Goal: Task Accomplishment & Management: Manage account settings

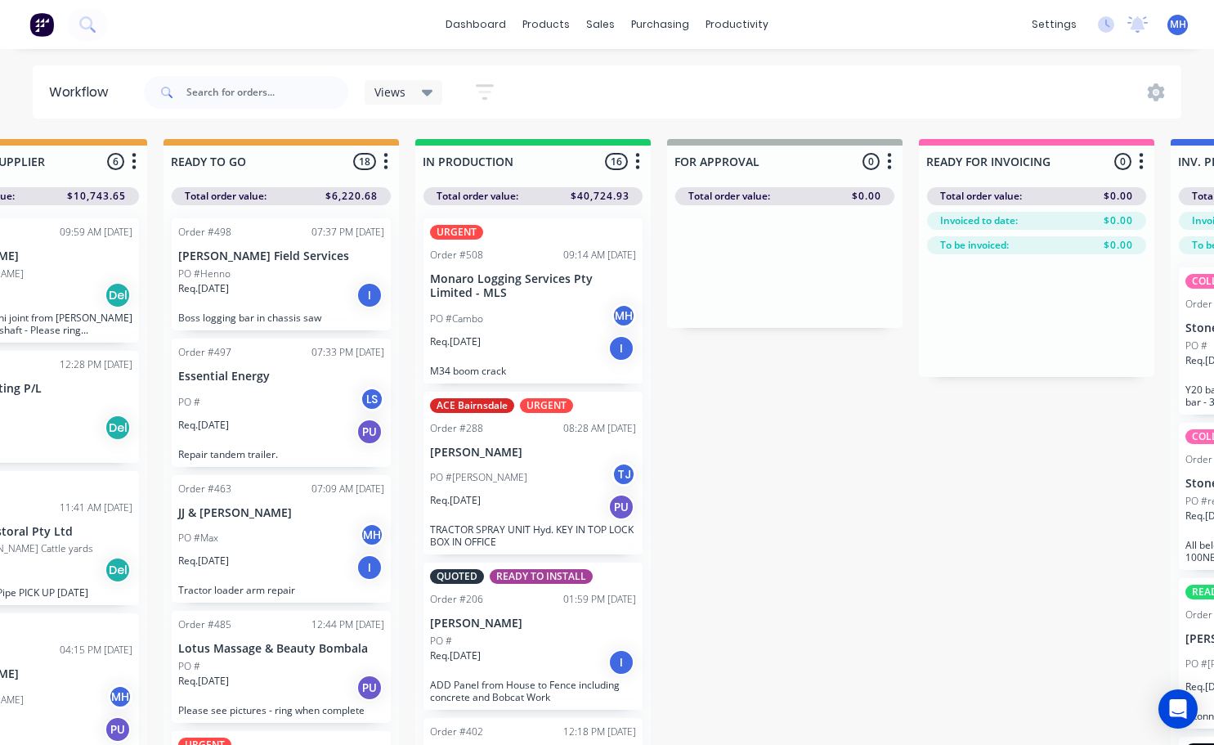
click at [536, 306] on div "PO #[PERSON_NAME]" at bounding box center [533, 318] width 206 height 31
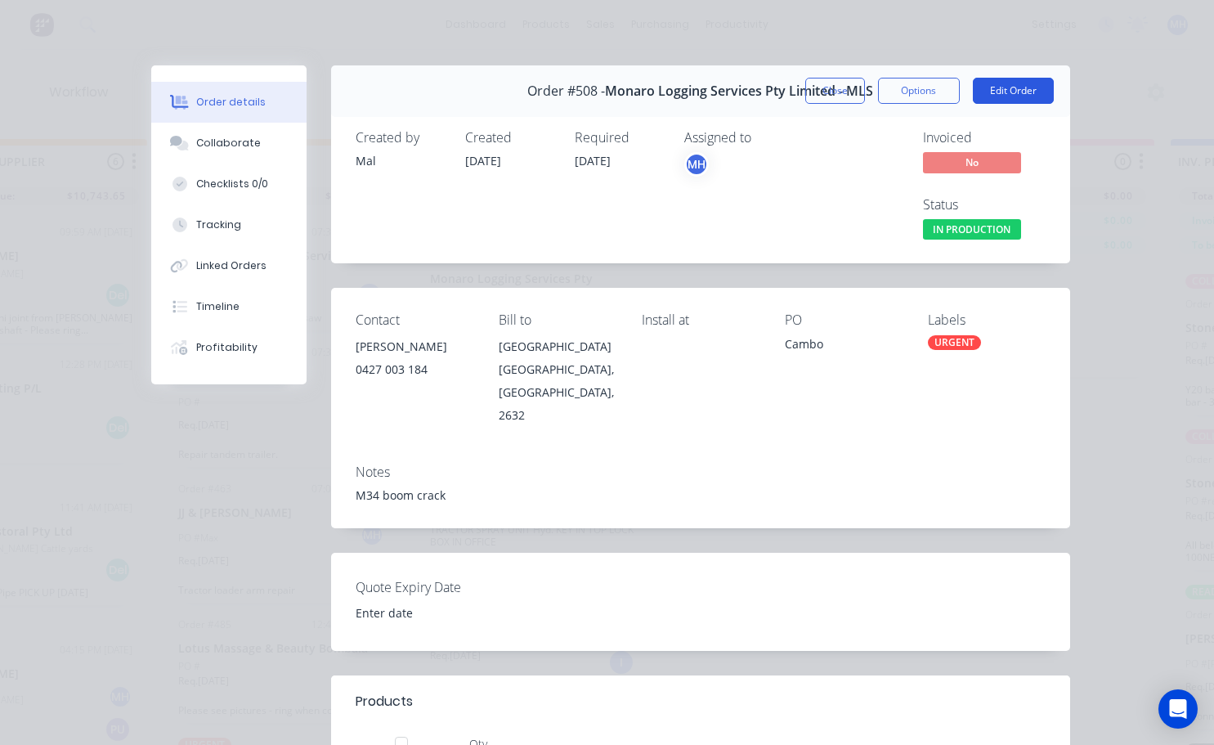
click at [993, 88] on button "Edit Order" at bounding box center [1013, 91] width 81 height 26
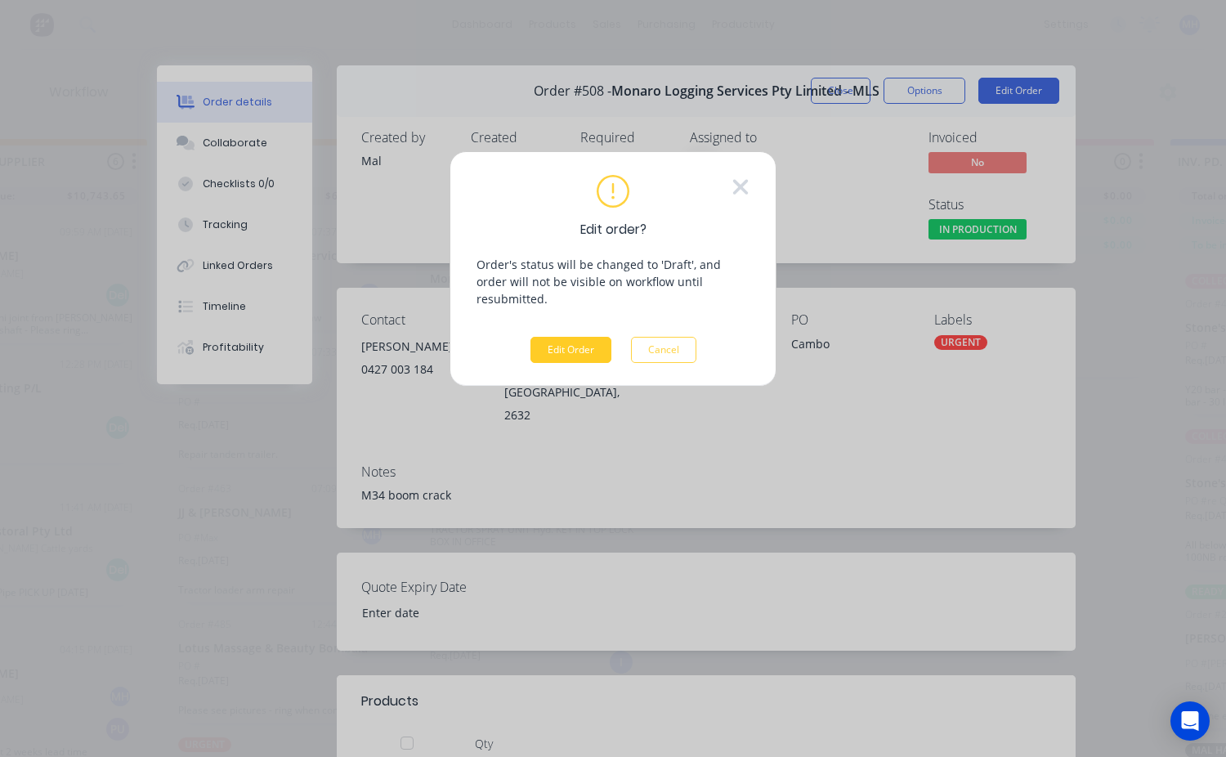
click at [589, 337] on button "Edit Order" at bounding box center [571, 350] width 81 height 26
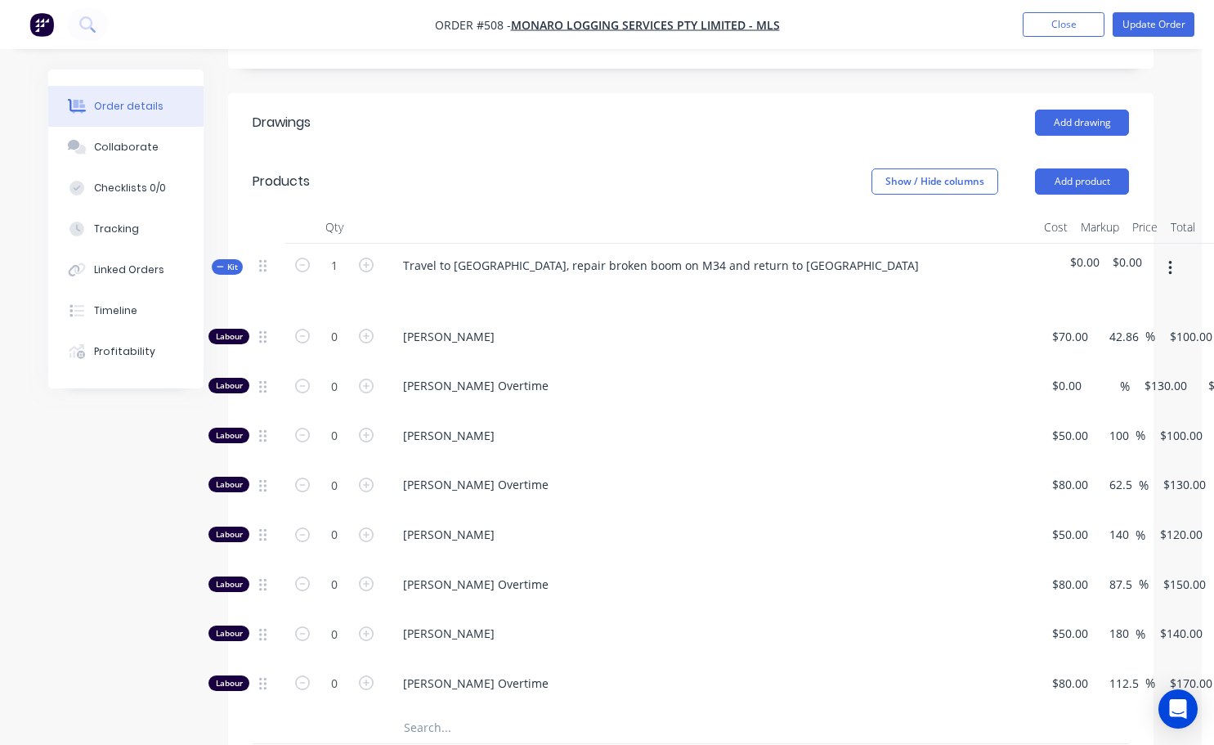
scroll to position [572, 0]
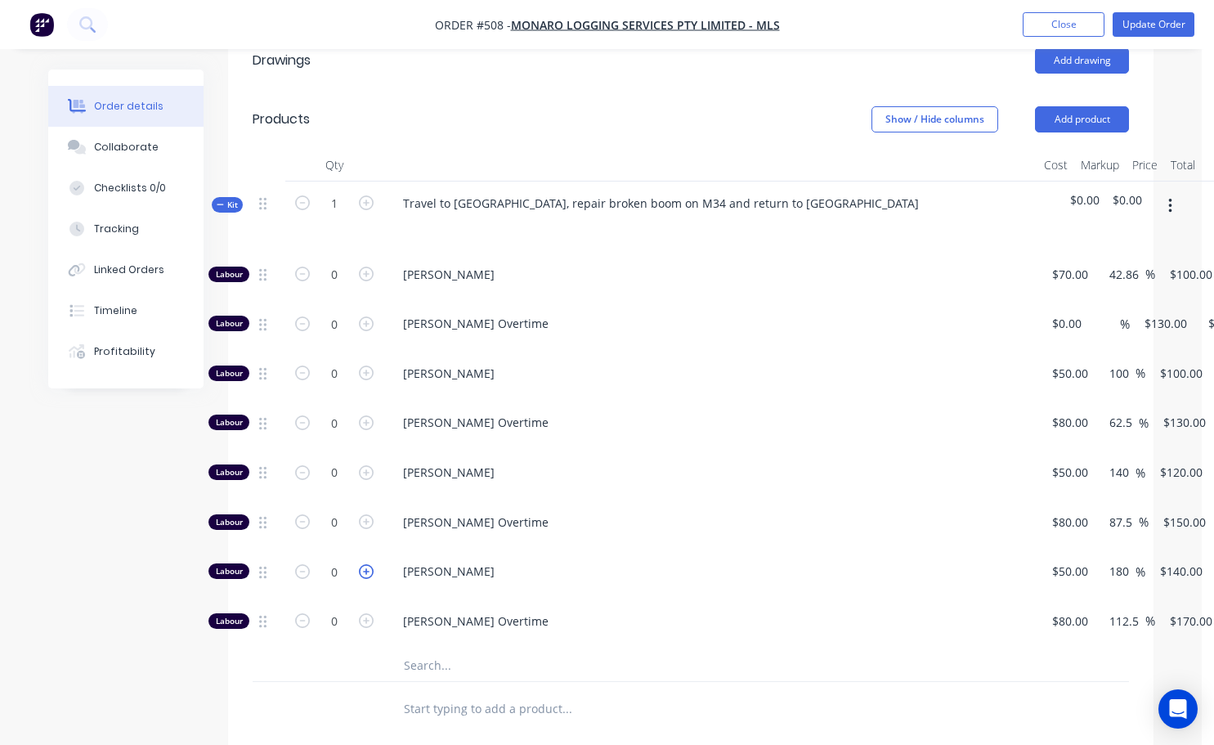
click at [365, 564] on icon "button" at bounding box center [366, 571] width 15 height 15
type input "1"
type input "$140.00"
click at [365, 564] on icon "button" at bounding box center [366, 571] width 15 height 15
type input "2"
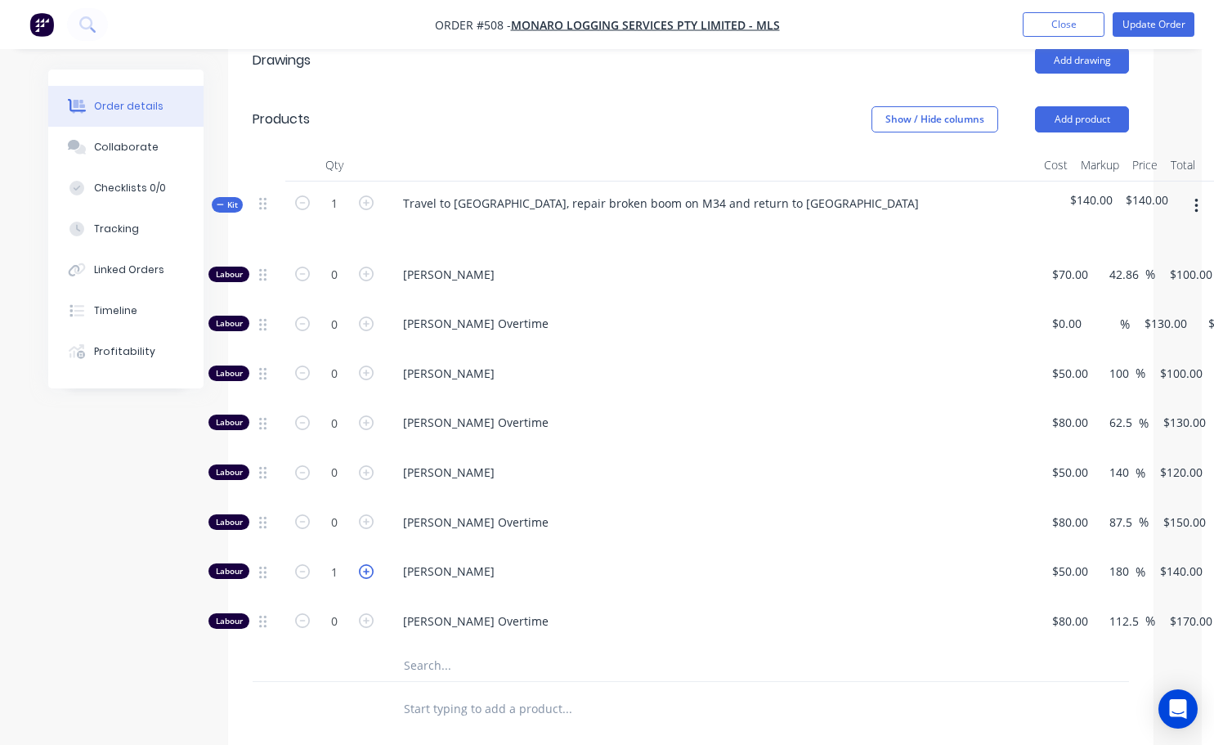
type input "$280.00"
click at [365, 564] on icon "button" at bounding box center [366, 571] width 15 height 15
type input "3"
type input "$420.00"
click at [365, 564] on icon "button" at bounding box center [366, 571] width 15 height 15
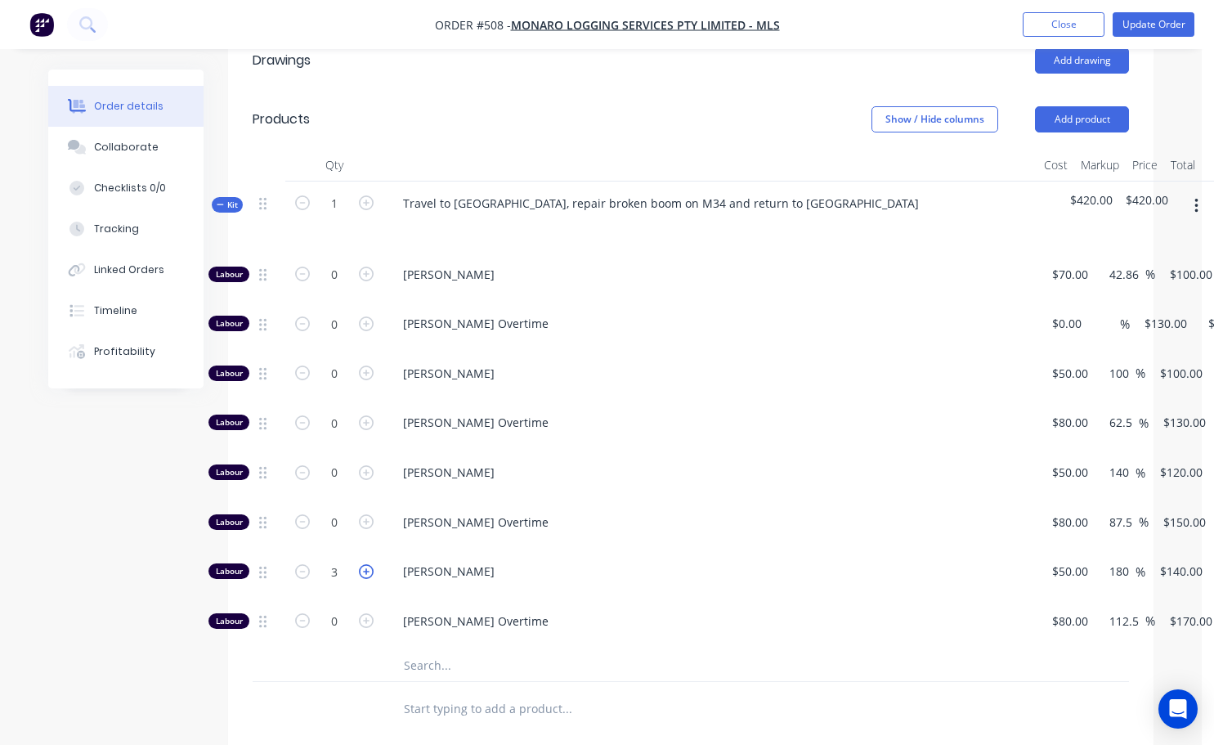
type input "4"
type input "$560.00"
click at [365, 564] on icon "button" at bounding box center [366, 571] width 15 height 15
type input "5"
type input "$700.00"
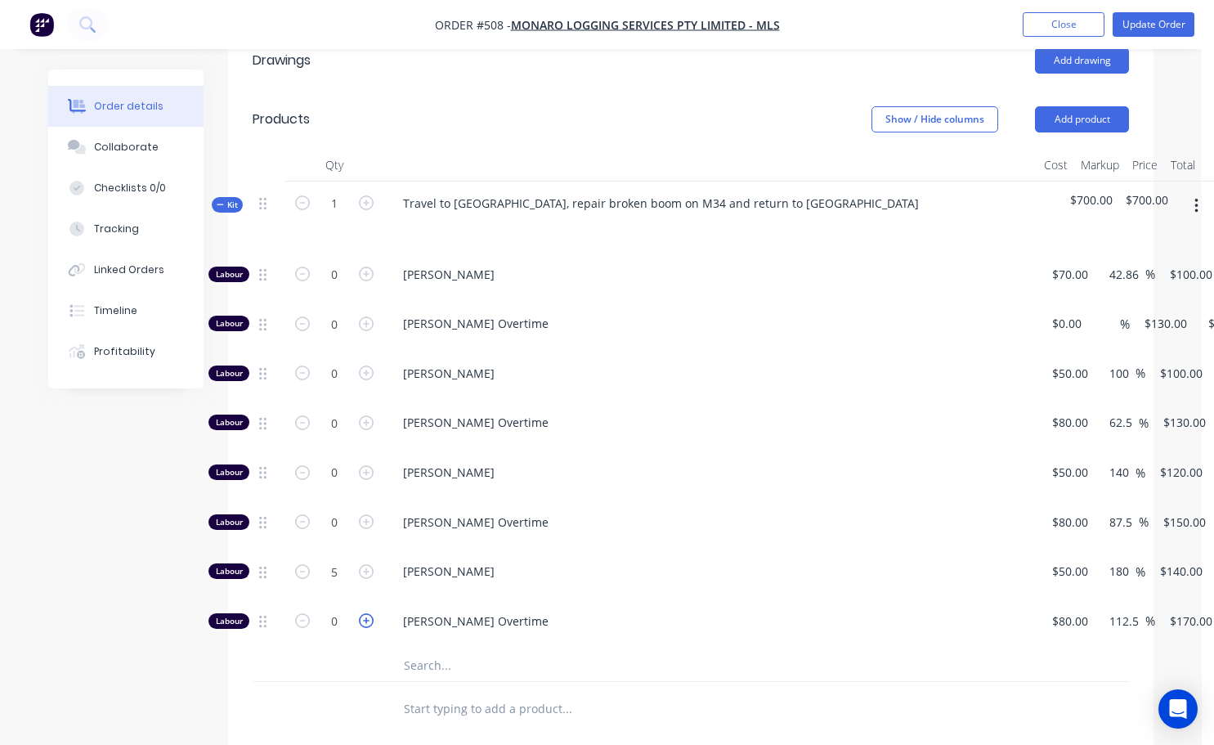
click at [368, 613] on icon "button" at bounding box center [366, 620] width 15 height 15
type input "1"
type input "$170.00"
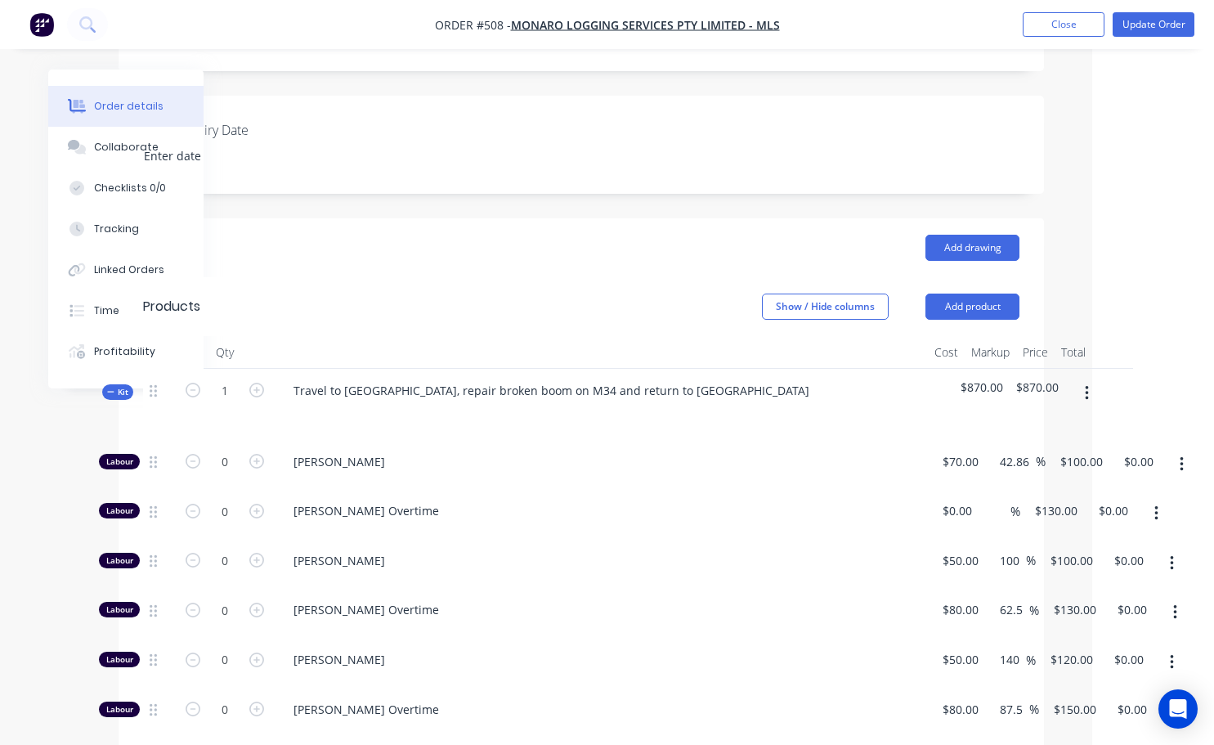
scroll to position [384, 110]
click at [1085, 387] on icon "button" at bounding box center [1086, 394] width 3 height 15
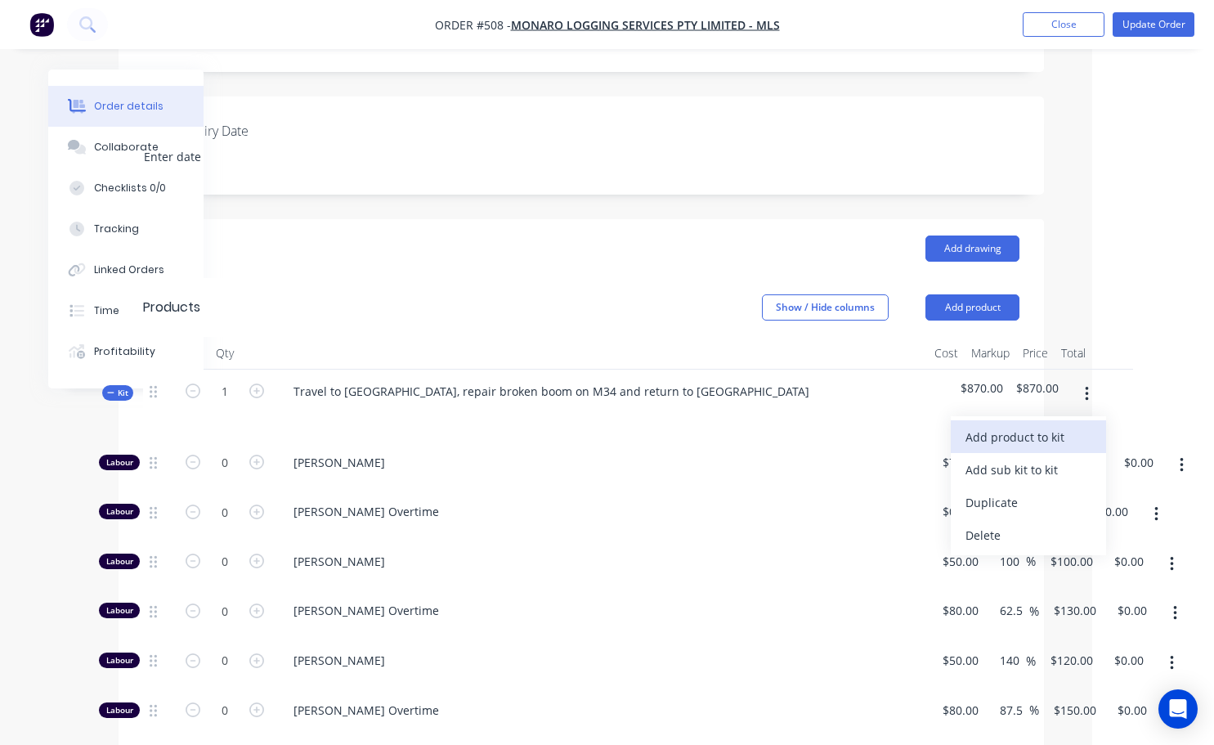
click at [1025, 425] on div "Add product to kit" at bounding box center [1028, 437] width 126 height 24
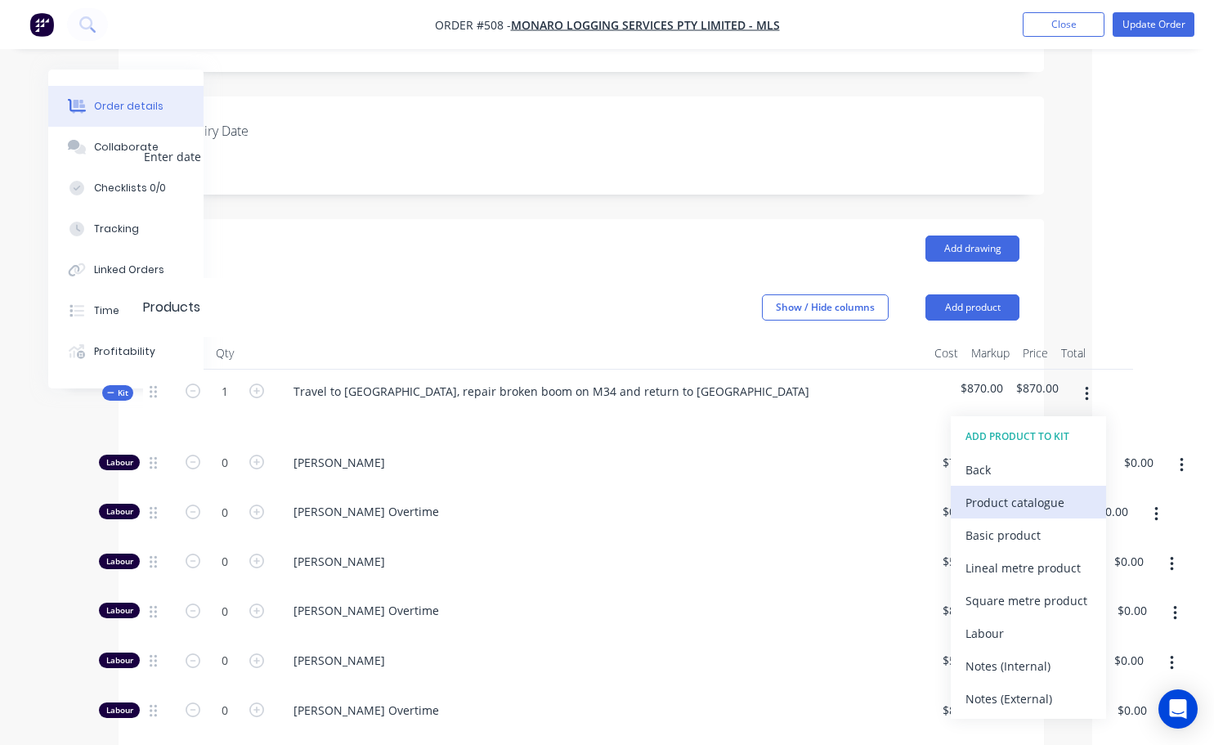
click at [1023, 490] on div "Product catalogue" at bounding box center [1028, 502] width 126 height 24
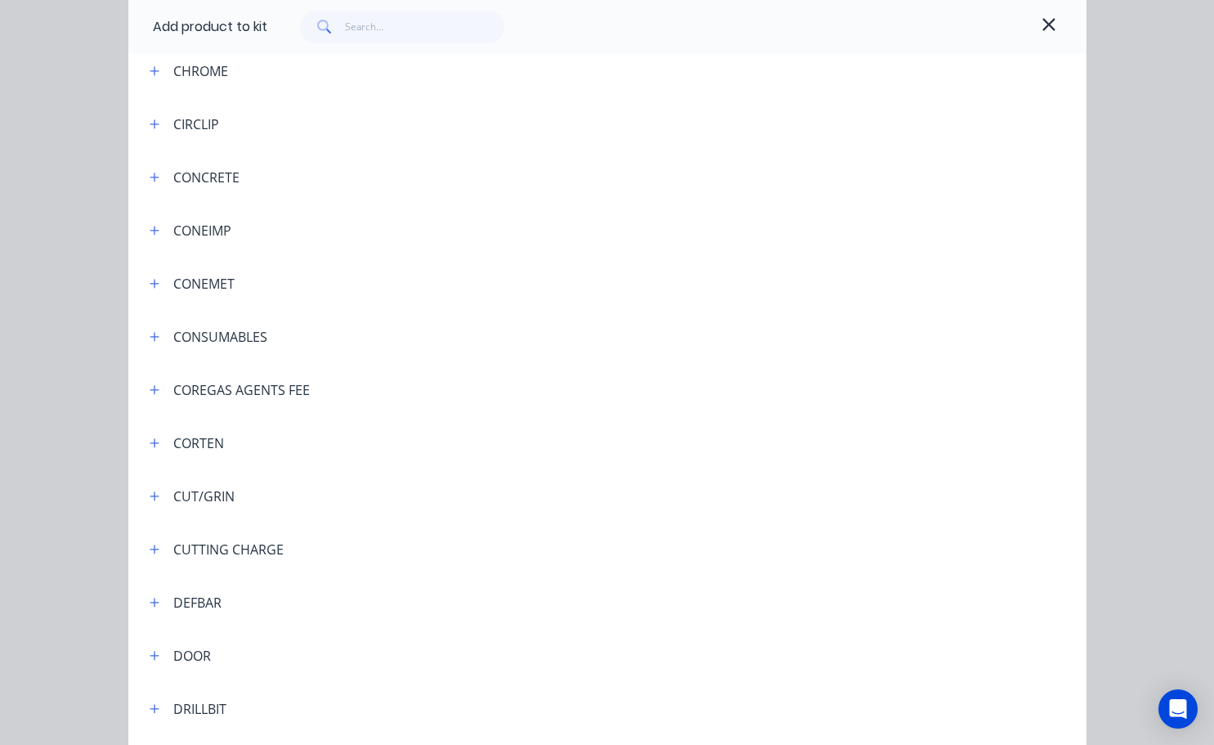
scroll to position [1471, 0]
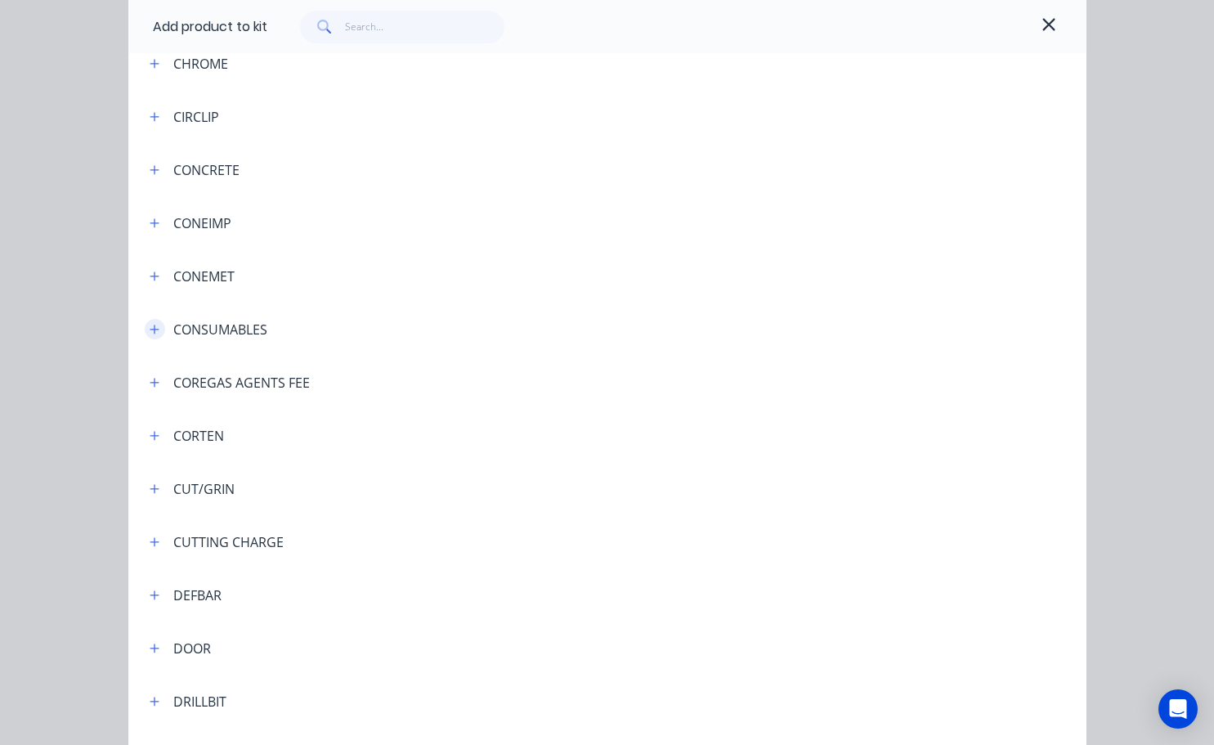
click at [155, 330] on button "button" at bounding box center [155, 329] width 20 height 20
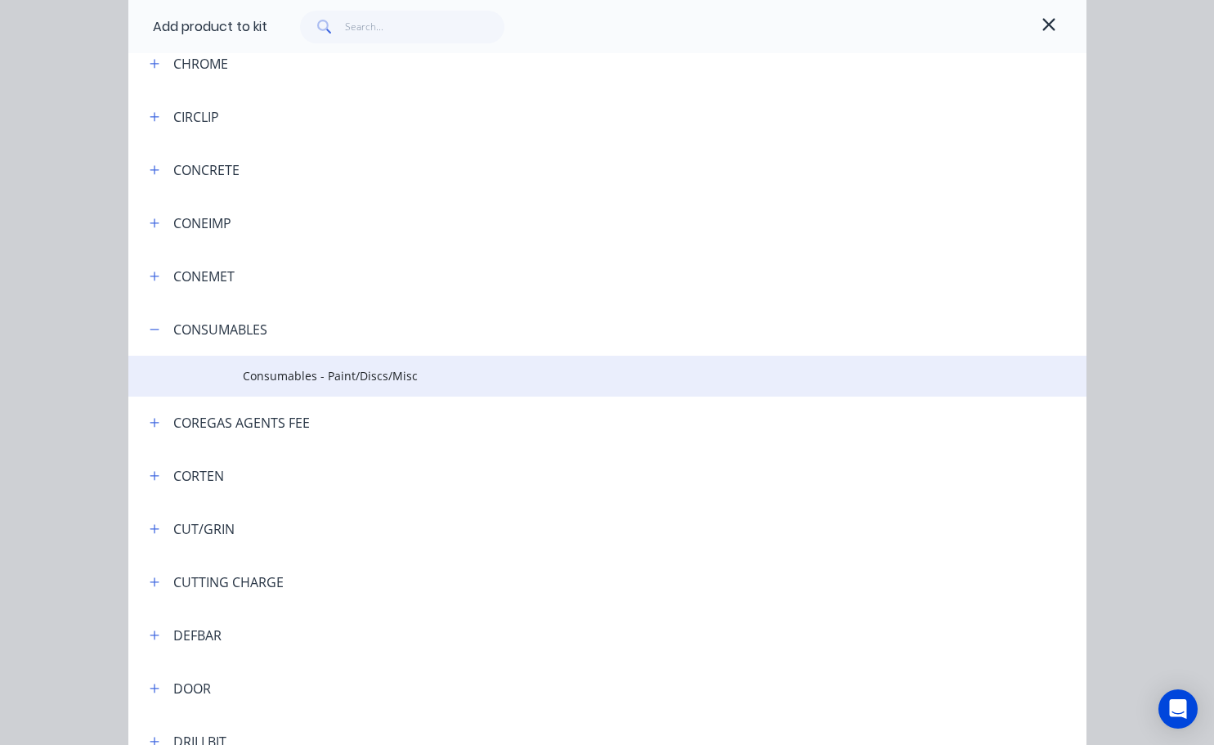
click at [320, 383] on span "Consumables - Paint/Discs/Misc" at bounding box center [580, 375] width 674 height 17
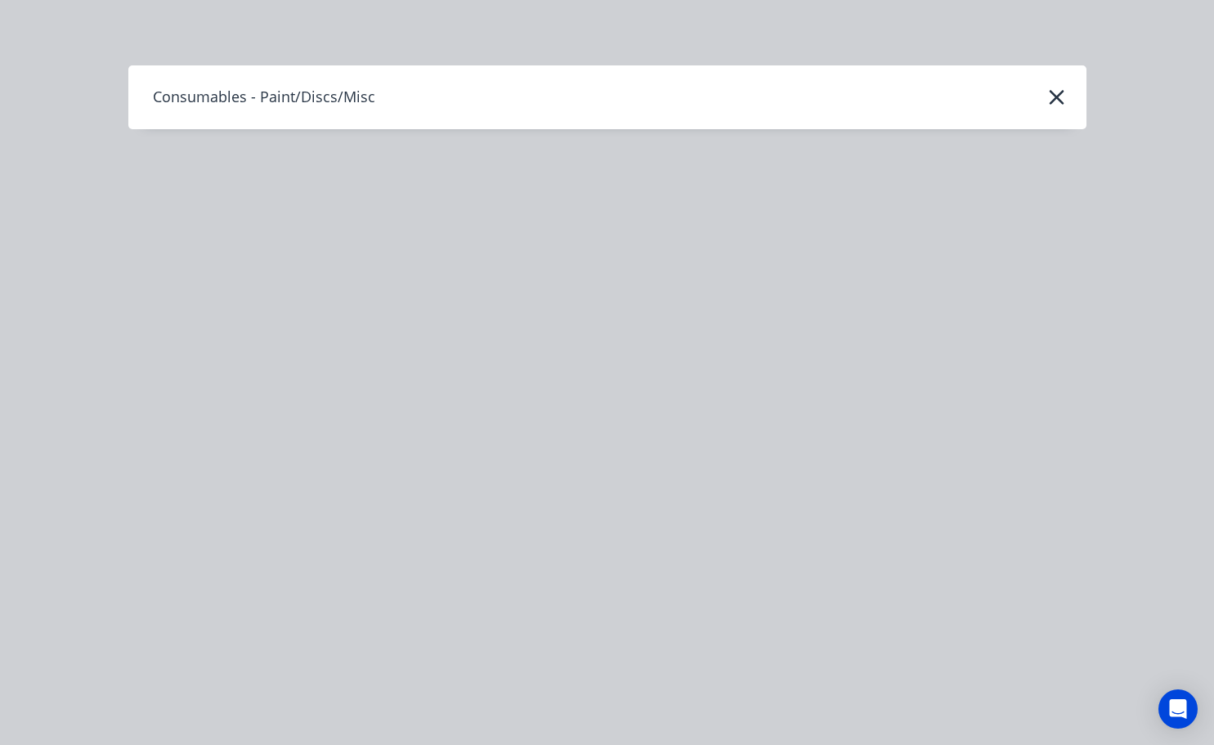
scroll to position [0, 0]
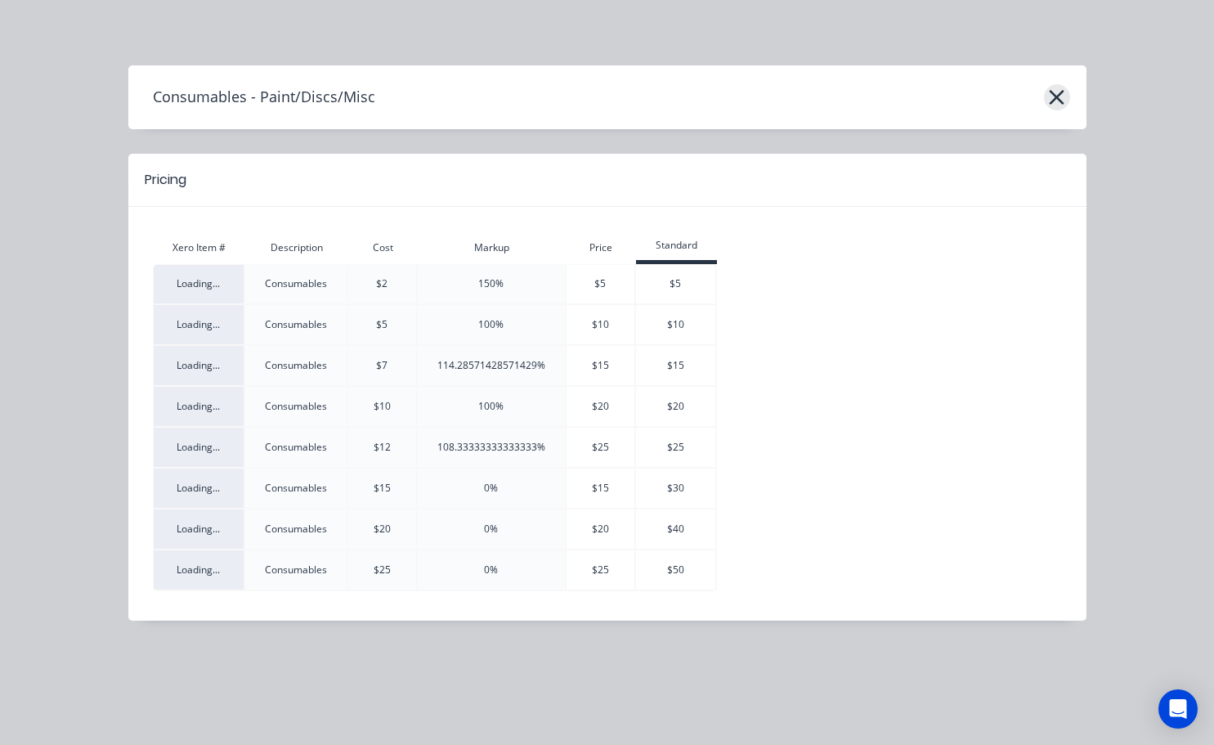
click at [1052, 101] on icon "button" at bounding box center [1057, 97] width 15 height 15
click at [1059, 103] on icon "button" at bounding box center [1056, 97] width 17 height 23
click at [1058, 92] on icon "button" at bounding box center [1056, 97] width 17 height 23
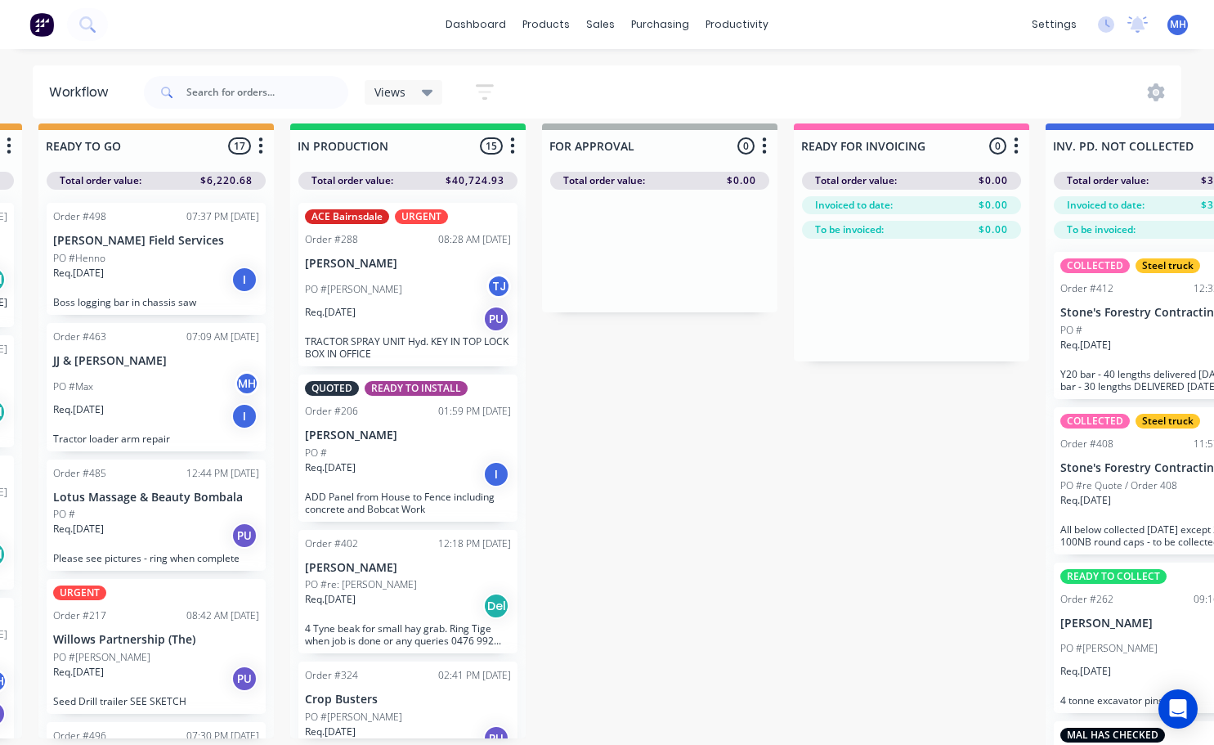
scroll to position [0, 752]
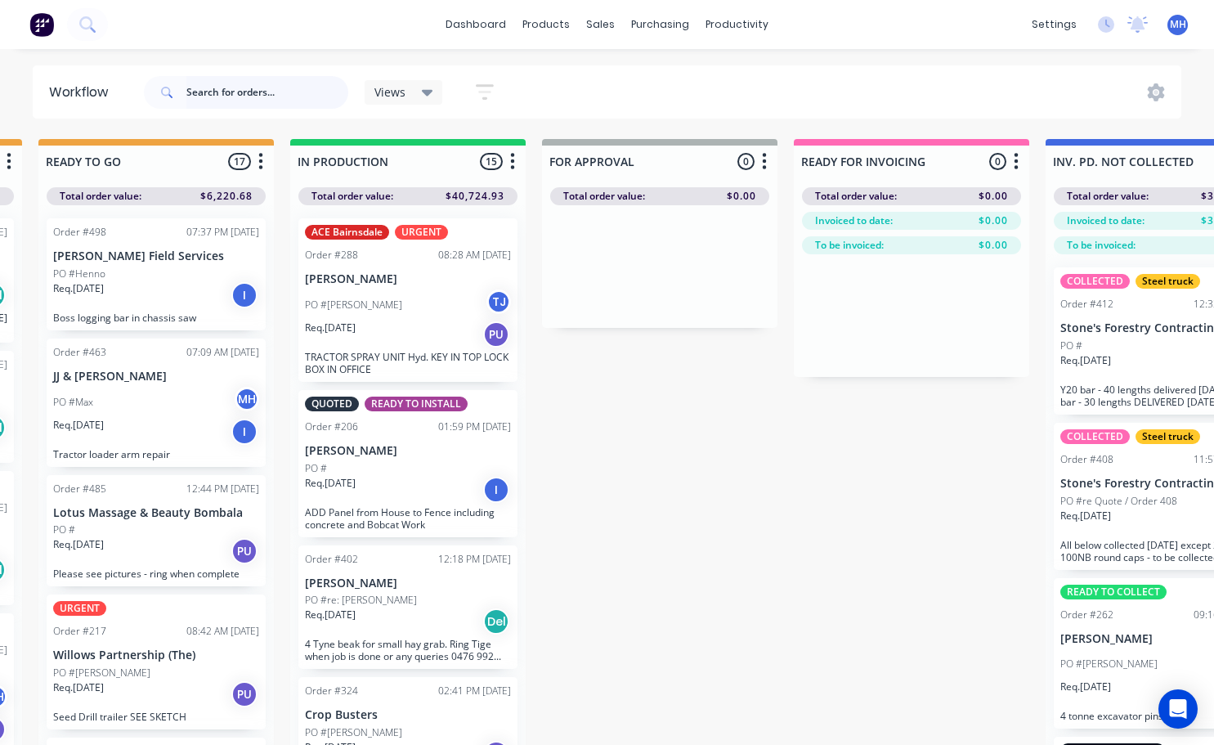
click at [213, 92] on input "text" at bounding box center [267, 92] width 162 height 33
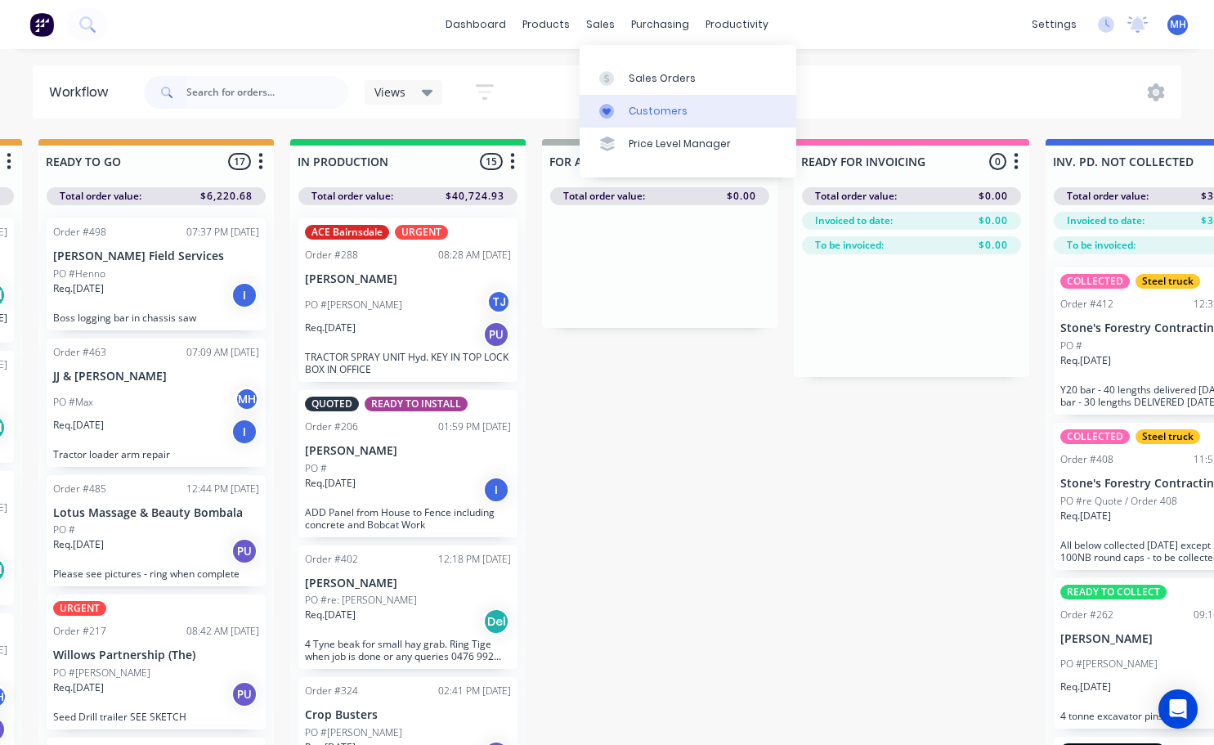
click at [641, 115] on div "Customers" at bounding box center [658, 111] width 59 height 15
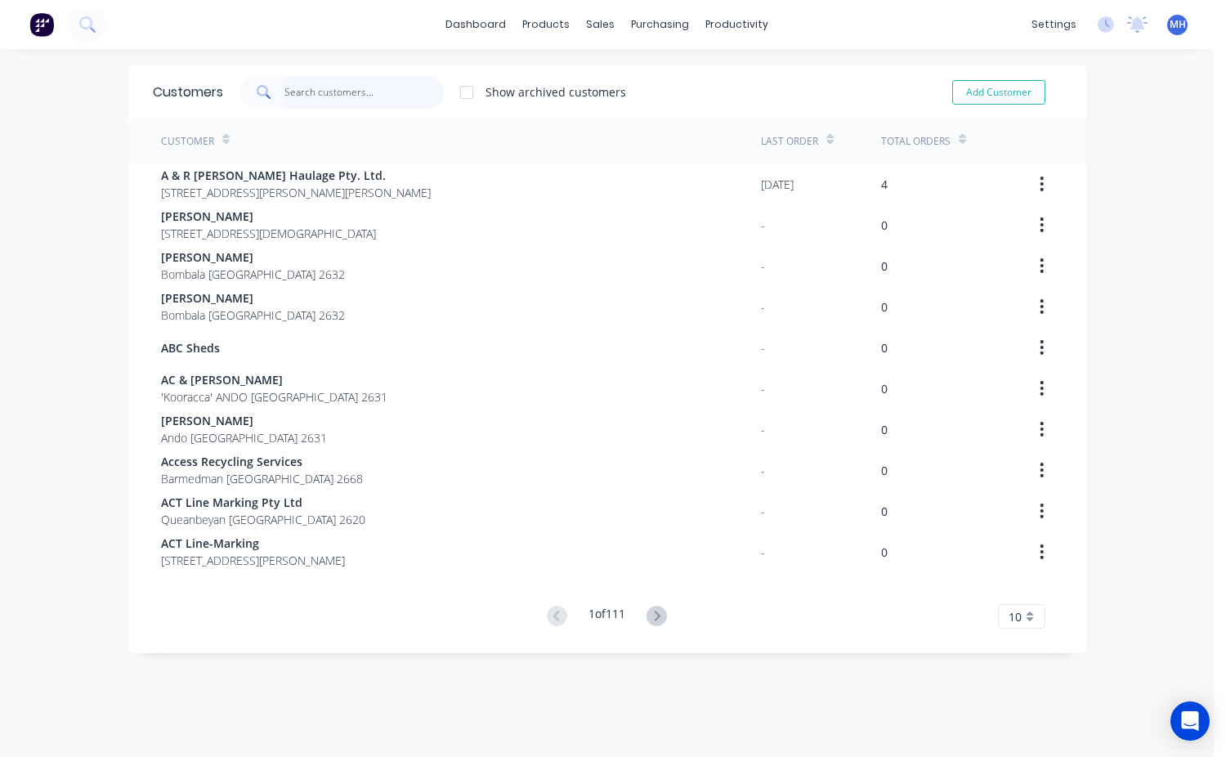
click at [289, 94] on input "text" at bounding box center [363, 92] width 159 height 33
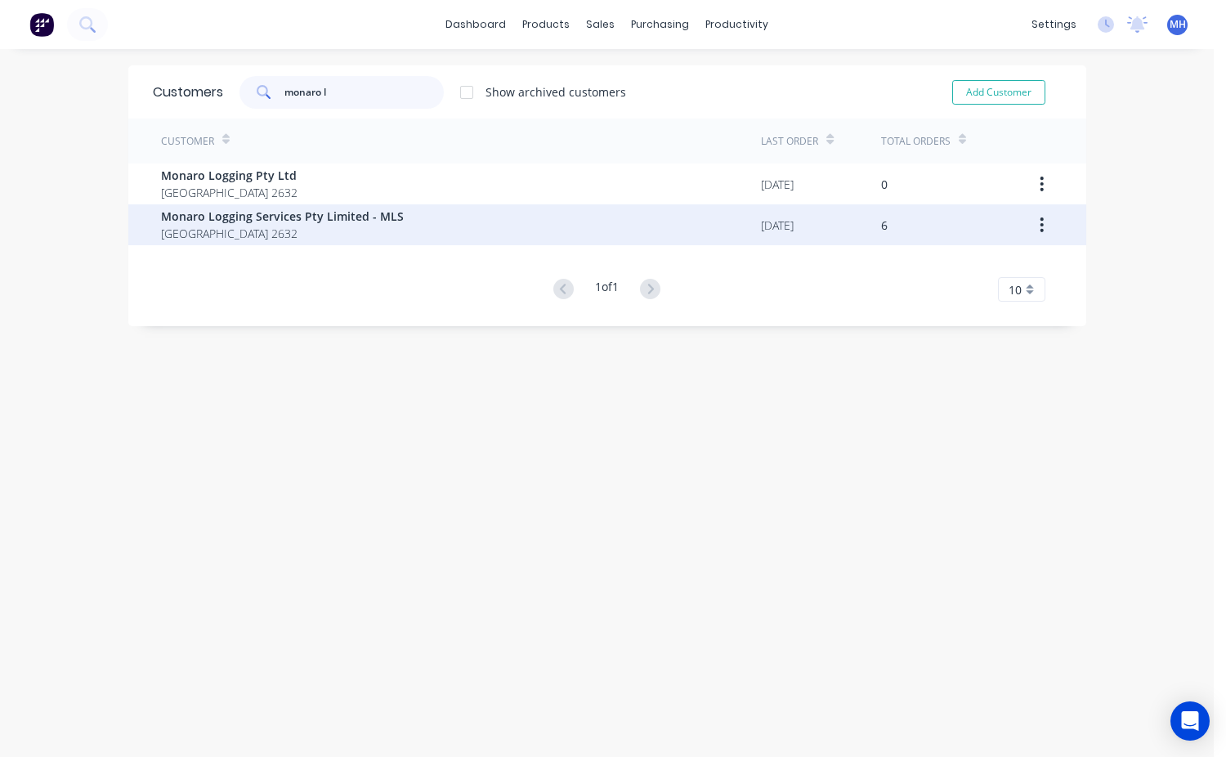
type input "monaro l"
click at [240, 219] on span "Monaro Logging Services Pty Limited - MLS" at bounding box center [282, 216] width 243 height 17
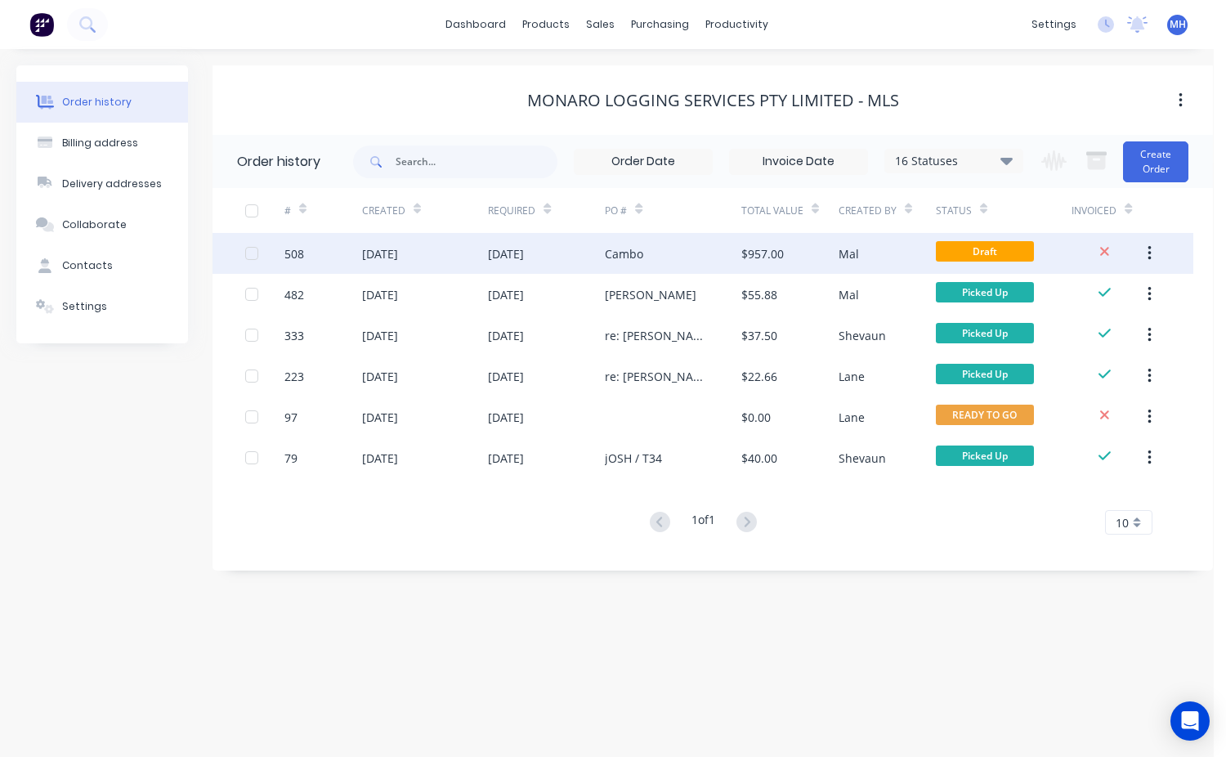
click at [740, 257] on div "Cambo" at bounding box center [673, 253] width 137 height 41
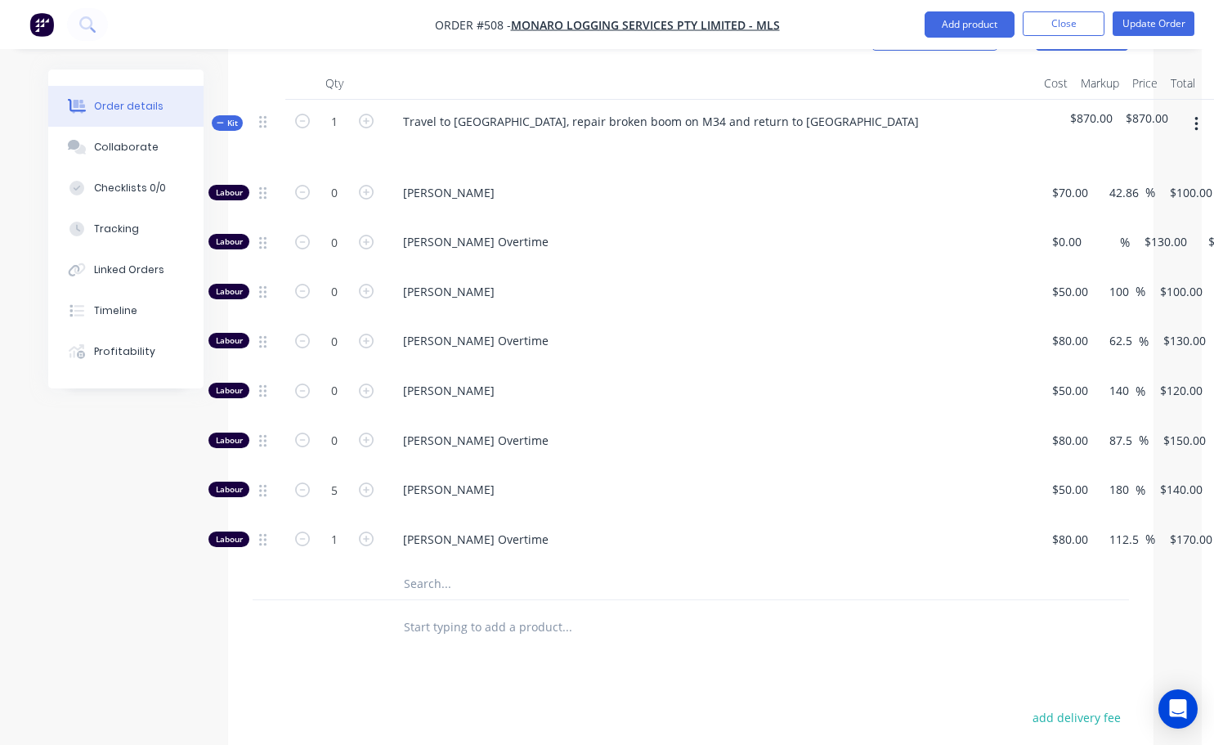
scroll to position [572, 0]
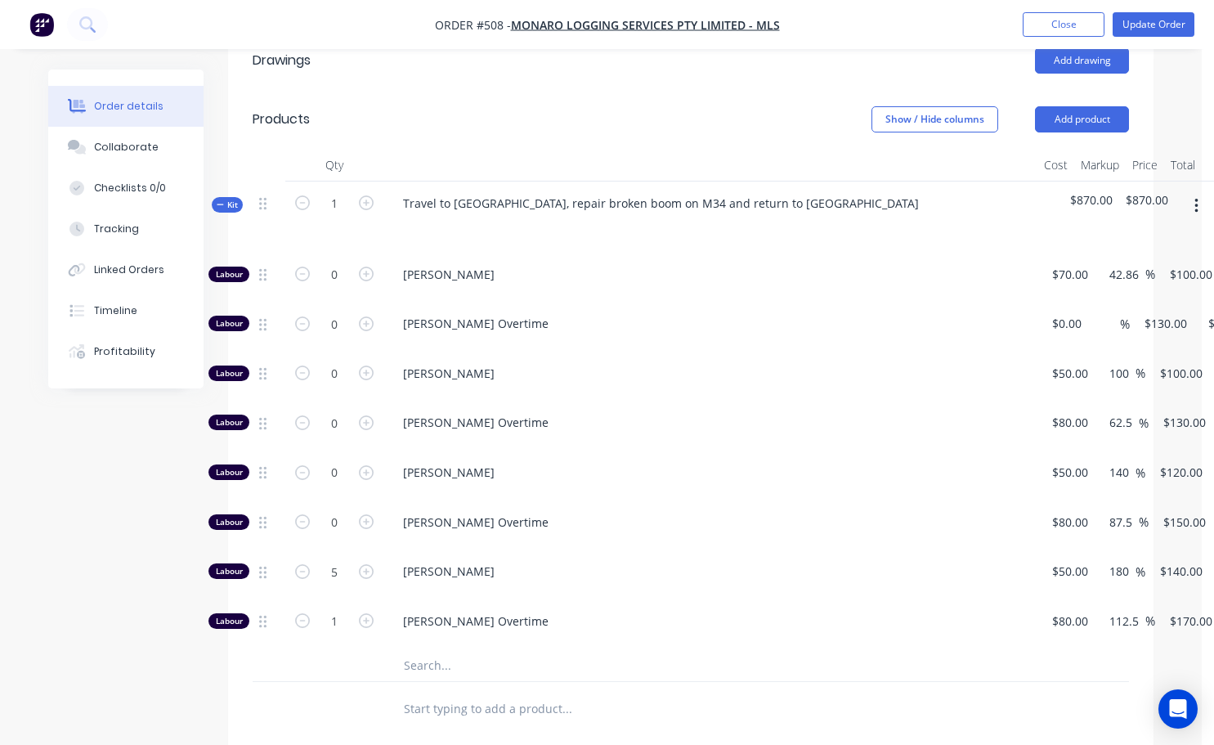
click at [1194, 199] on icon "button" at bounding box center [1195, 206] width 3 height 15
click at [1123, 237] on div "Add product to kit" at bounding box center [1138, 249] width 126 height 24
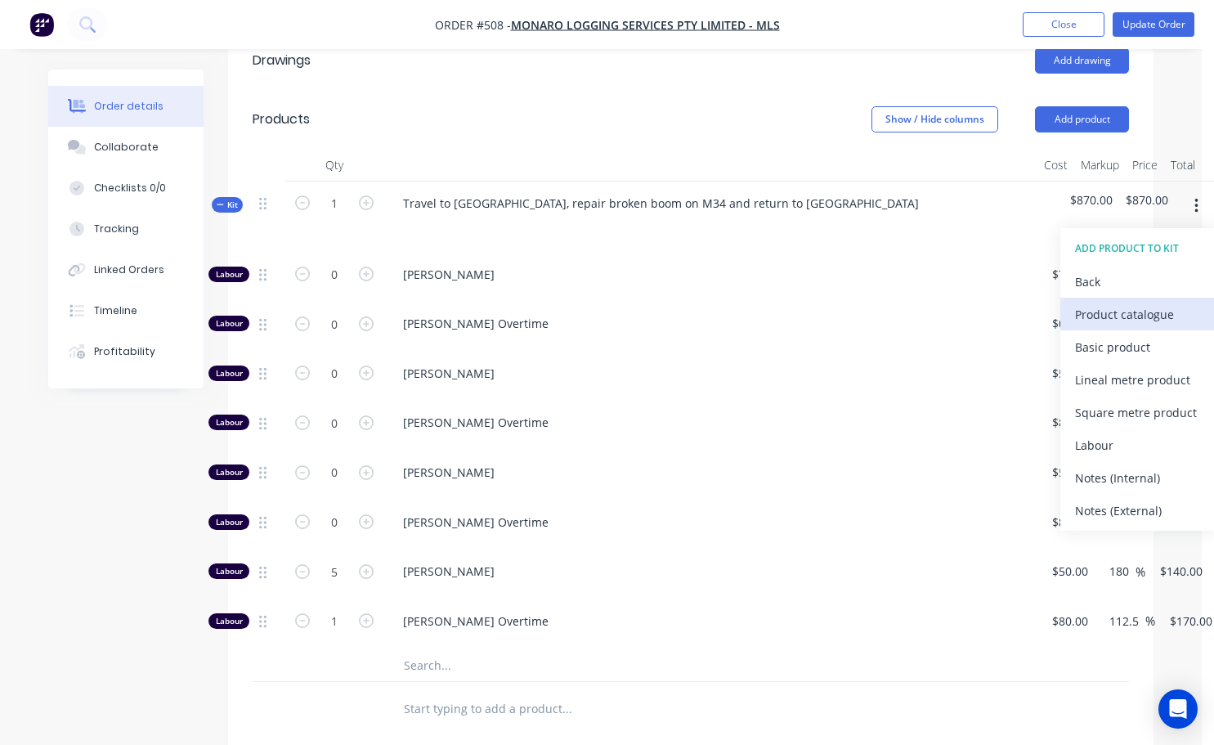
click at [1108, 302] on div "Product catalogue" at bounding box center [1138, 314] width 126 height 24
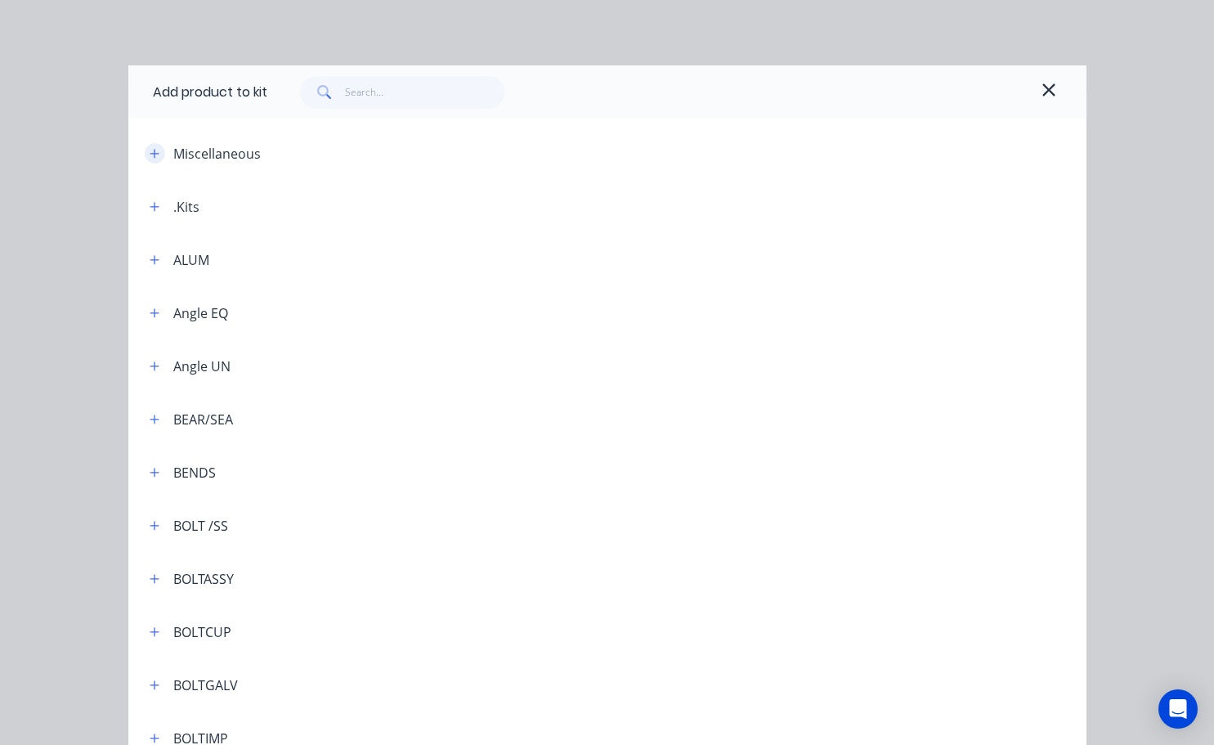
click at [153, 151] on icon "button" at bounding box center [155, 153] width 10 height 11
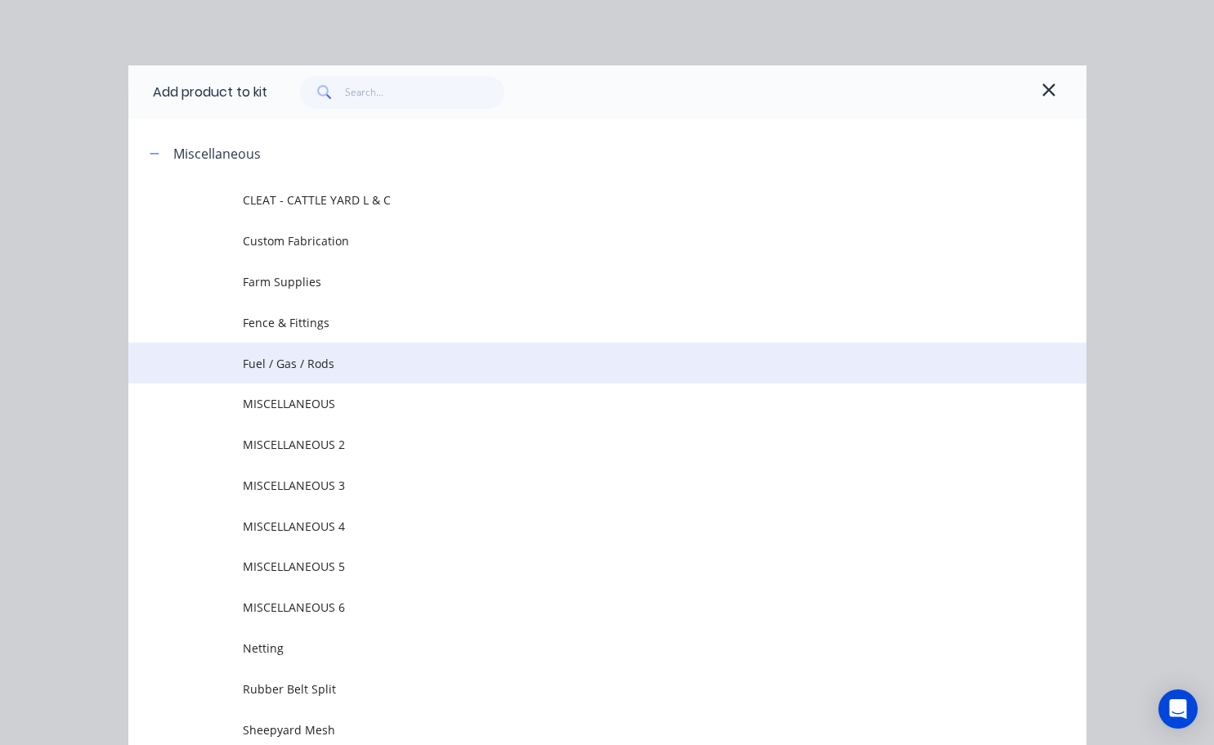
click at [322, 368] on span "Fuel / Gas / Rods" at bounding box center [580, 363] width 674 height 17
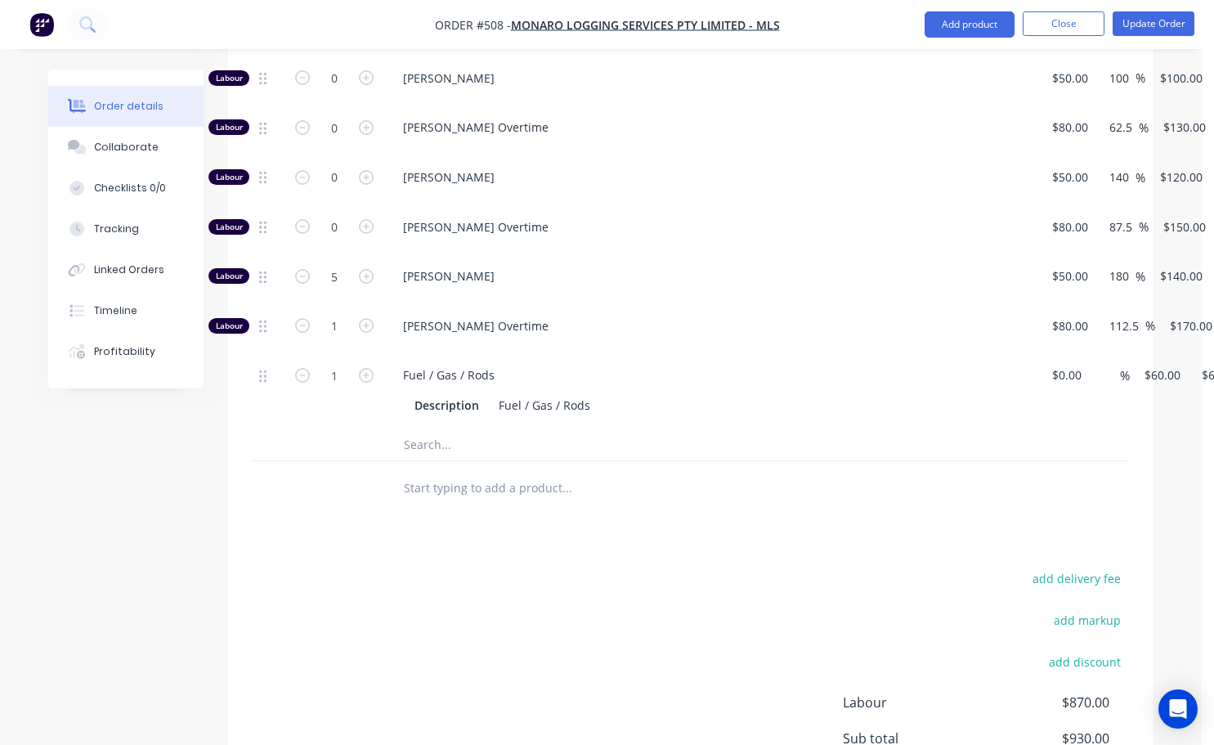
scroll to position [786, 0]
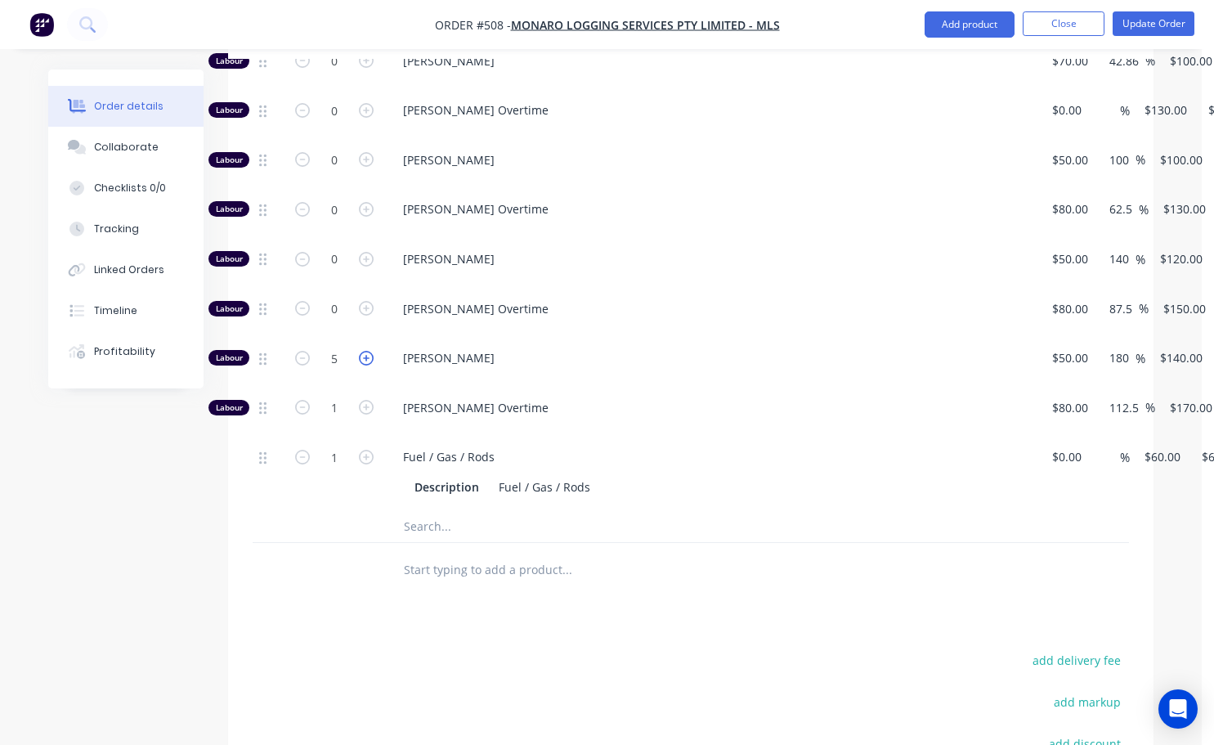
click at [362, 351] on icon "button" at bounding box center [366, 358] width 15 height 15
type input "6"
type input "$840.00"
click at [340, 74] on input "6" at bounding box center [334, 61] width 43 height 25
type input "4.75"
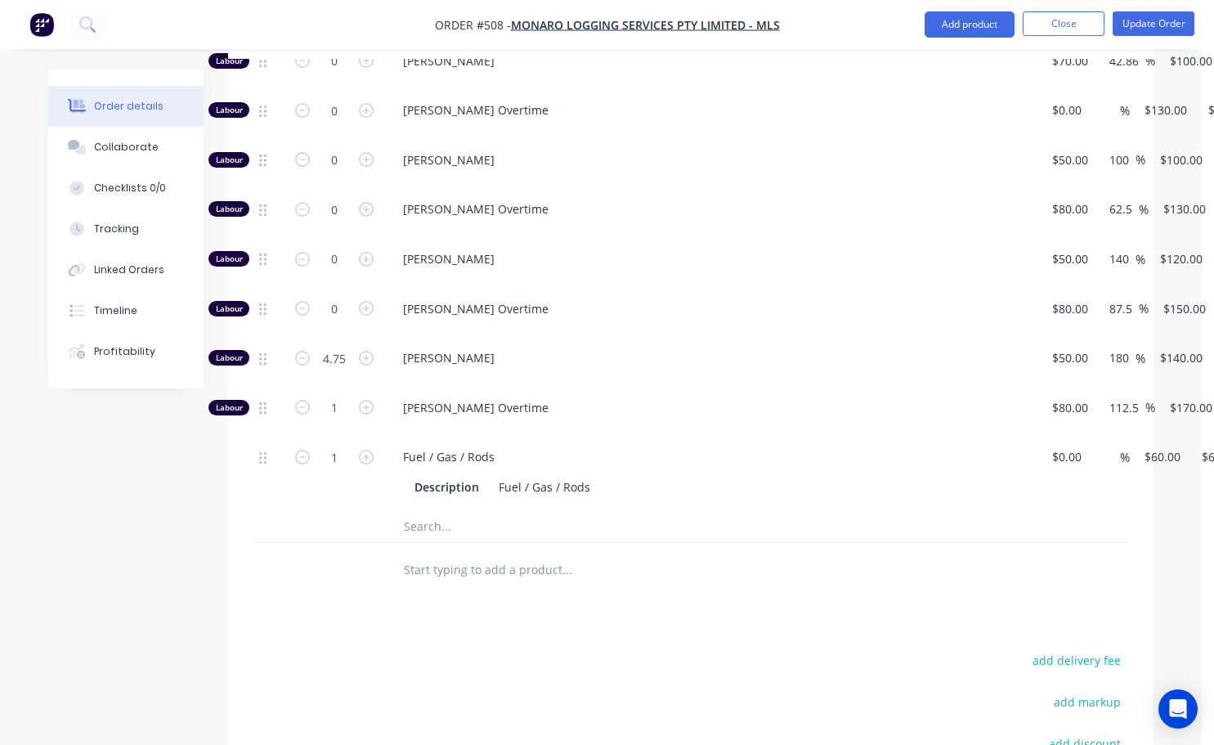
type input "$665.00"
click at [658, 602] on div "Drawings Add drawing Products Show / Hide columns Add product Qty Cost Markup P…" at bounding box center [690, 403] width 925 height 1171
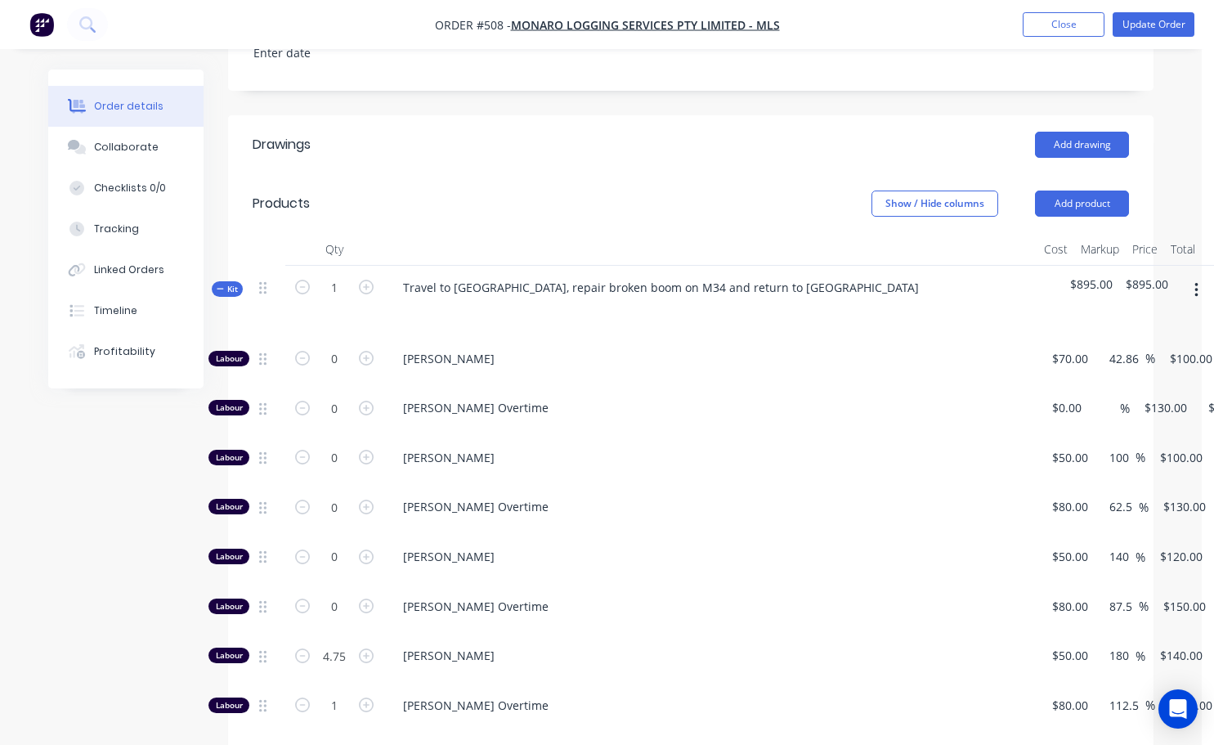
scroll to position [459, 0]
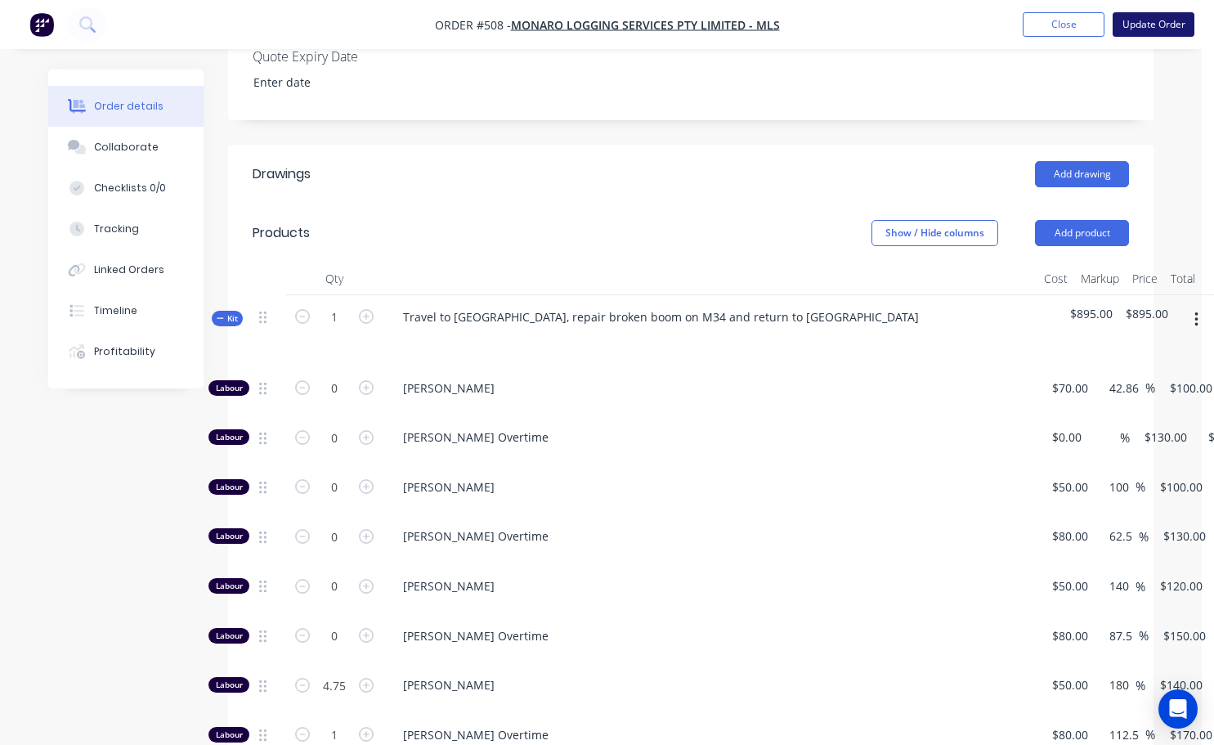
click at [1136, 29] on button "Update Order" at bounding box center [1154, 24] width 82 height 25
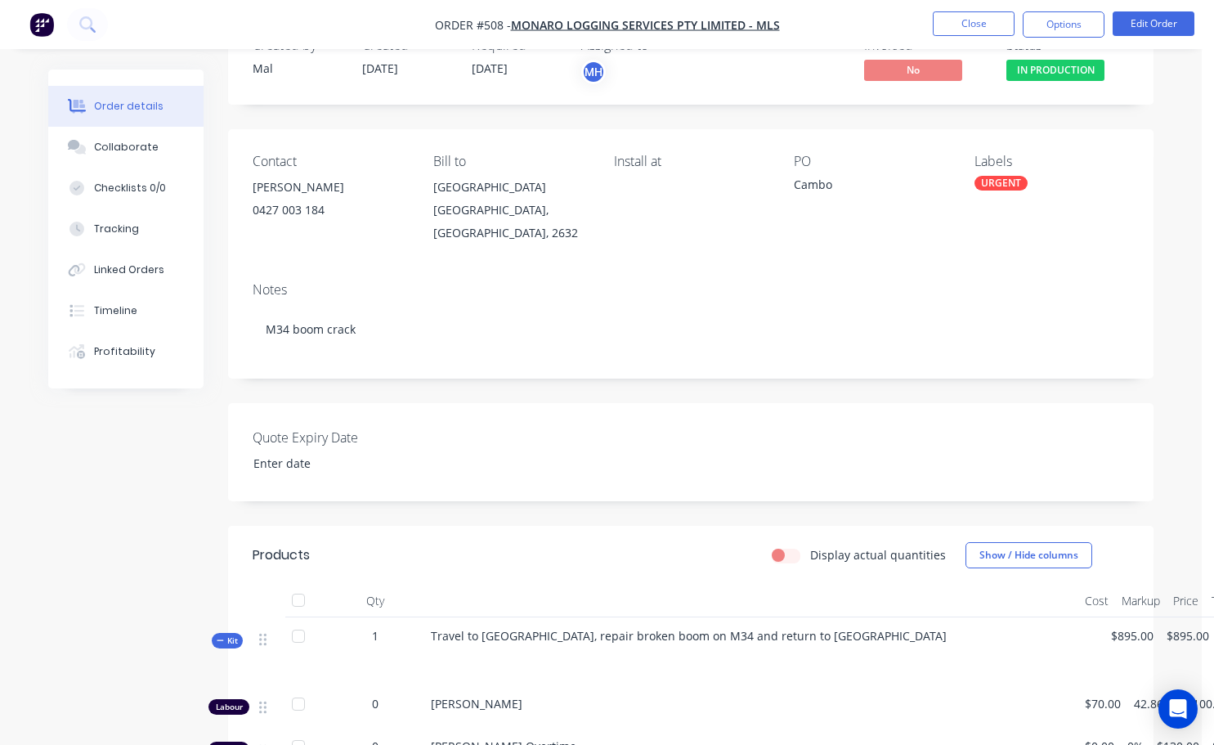
scroll to position [0, 0]
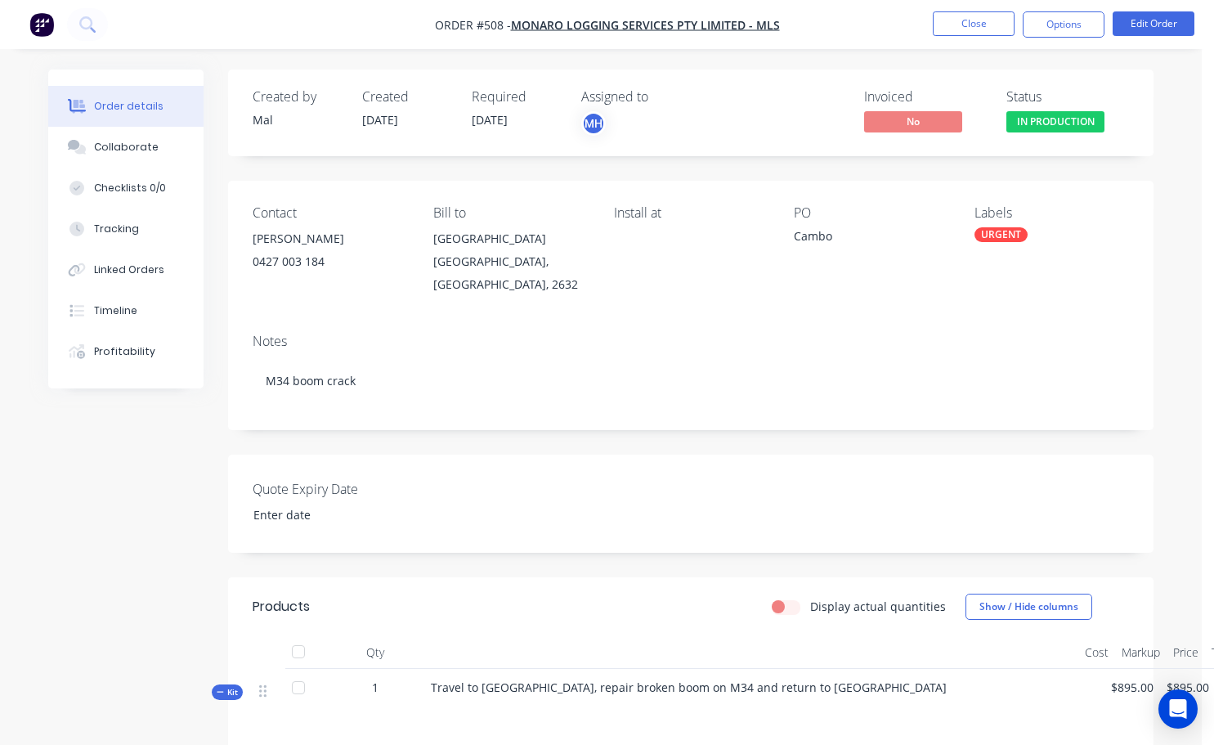
click at [1004, 235] on div "URGENT" at bounding box center [1000, 234] width 53 height 15
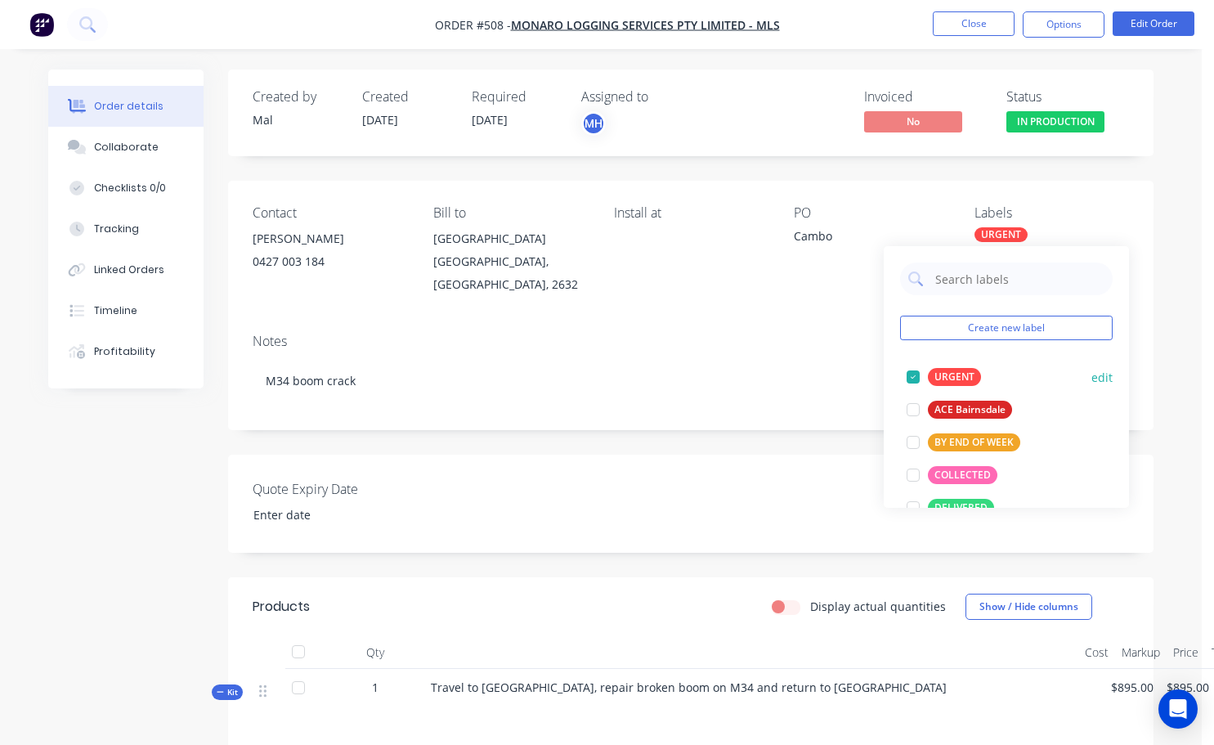
click at [907, 372] on div at bounding box center [913, 376] width 33 height 33
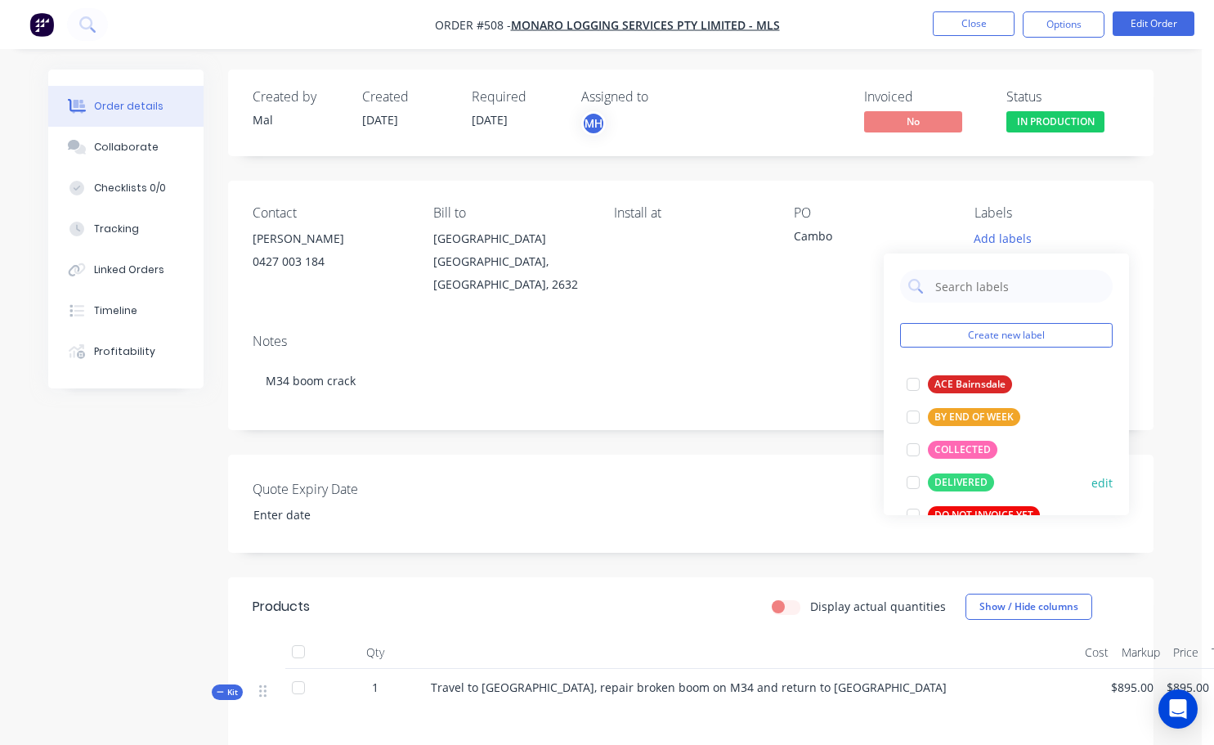
click at [916, 483] on div at bounding box center [913, 482] width 33 height 33
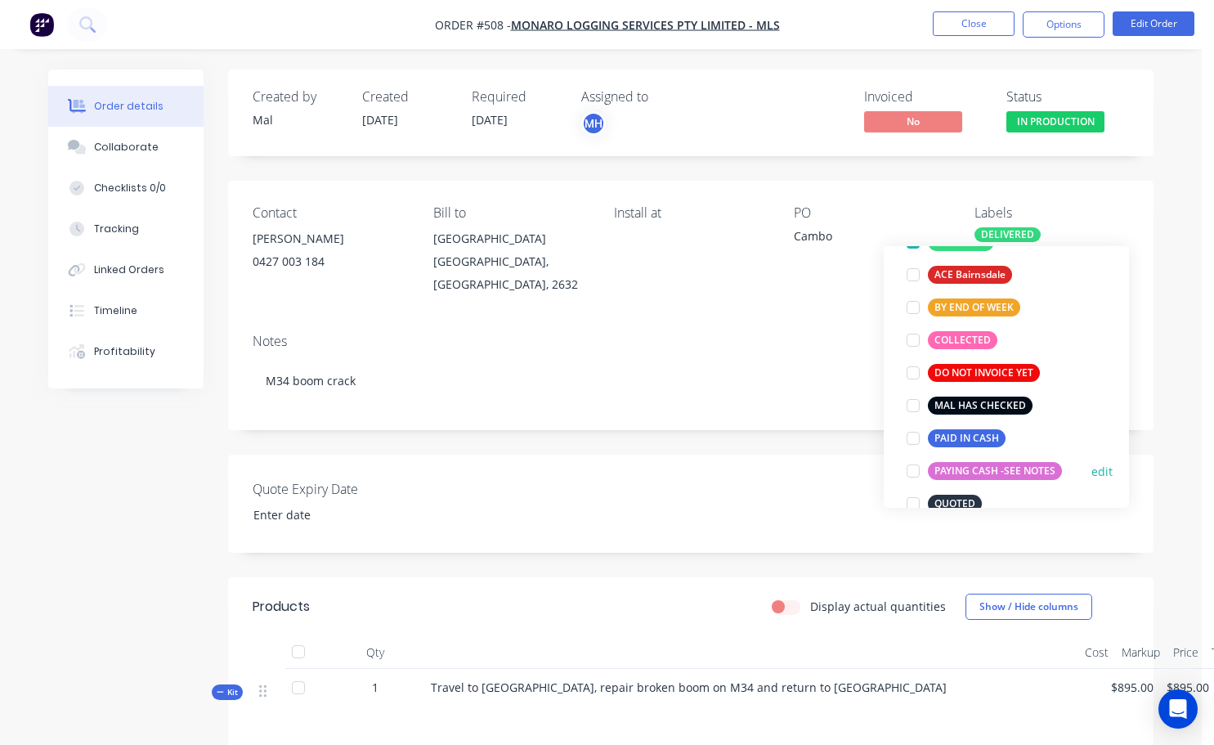
scroll to position [163, 0]
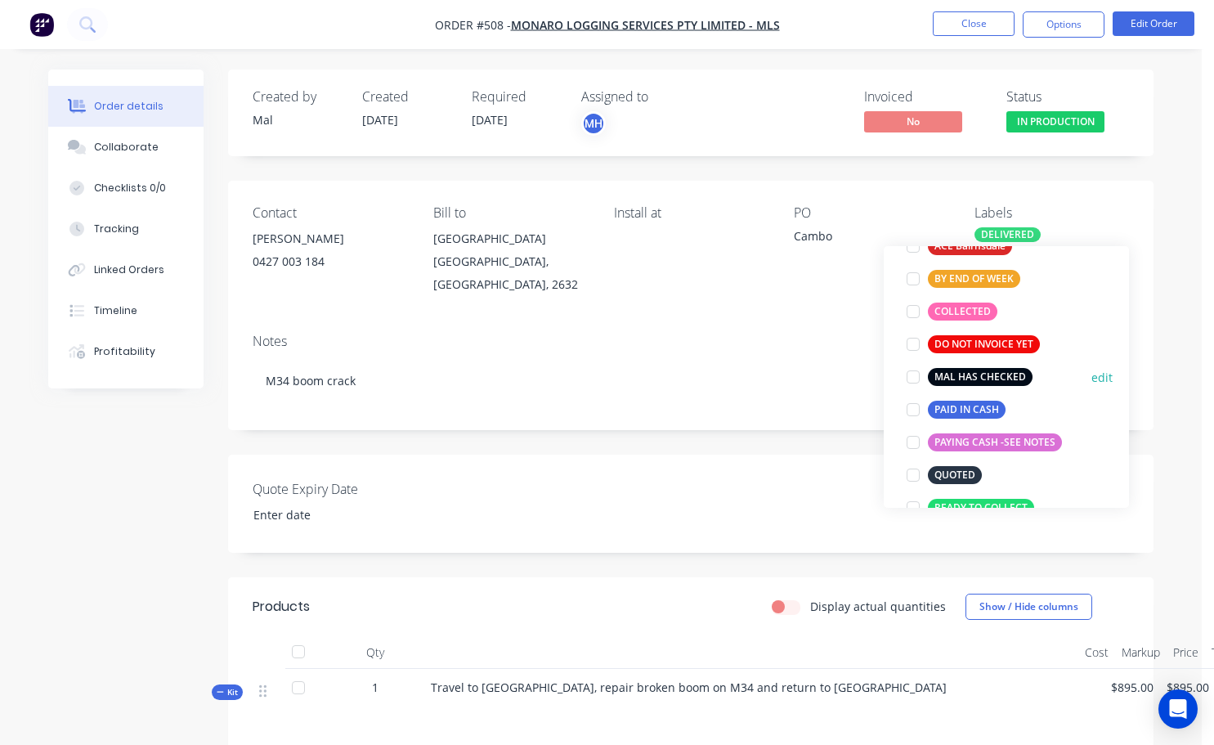
click at [910, 382] on div at bounding box center [913, 376] width 33 height 33
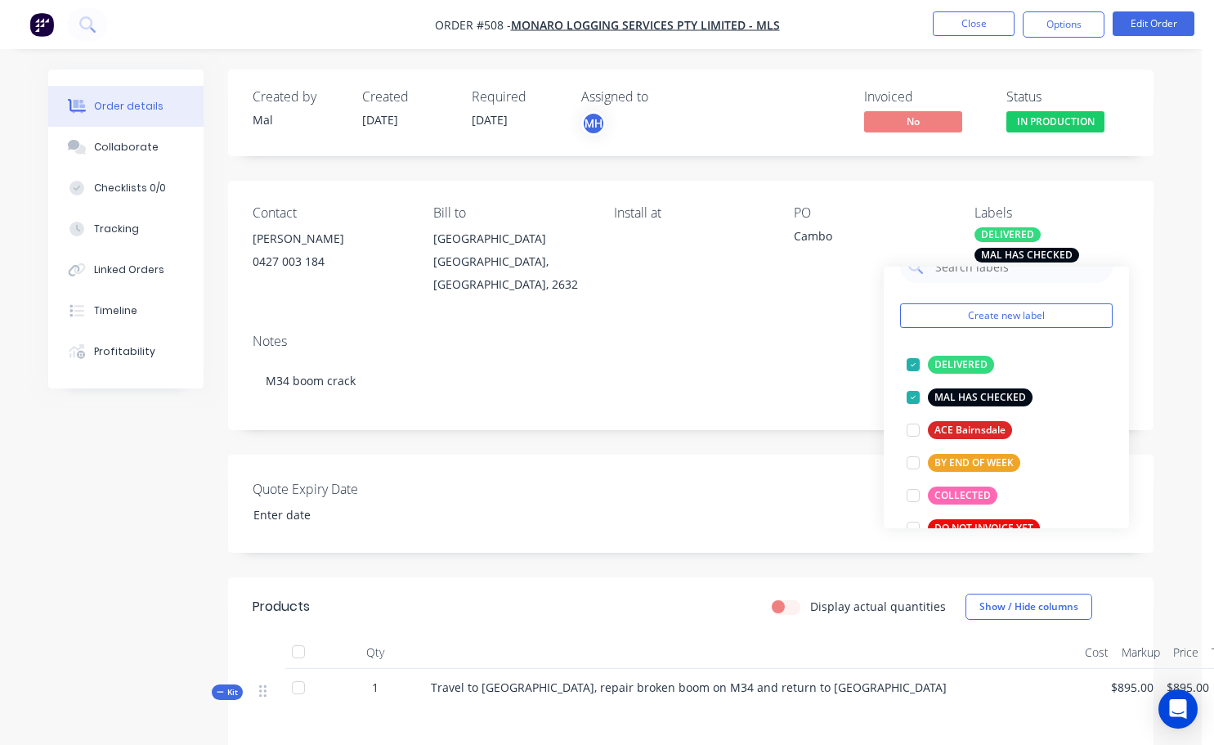
click at [821, 348] on div "Notes" at bounding box center [691, 342] width 876 height 16
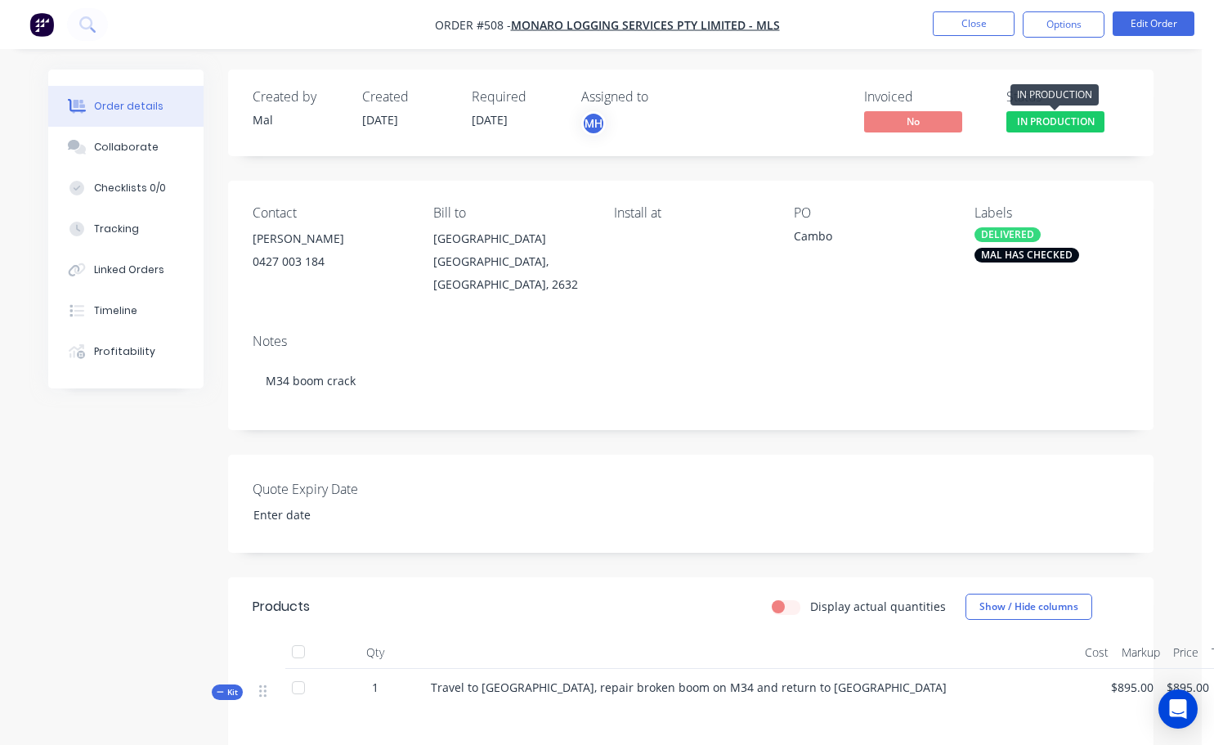
click at [1057, 118] on span "IN PRODUCTION" at bounding box center [1055, 121] width 98 height 20
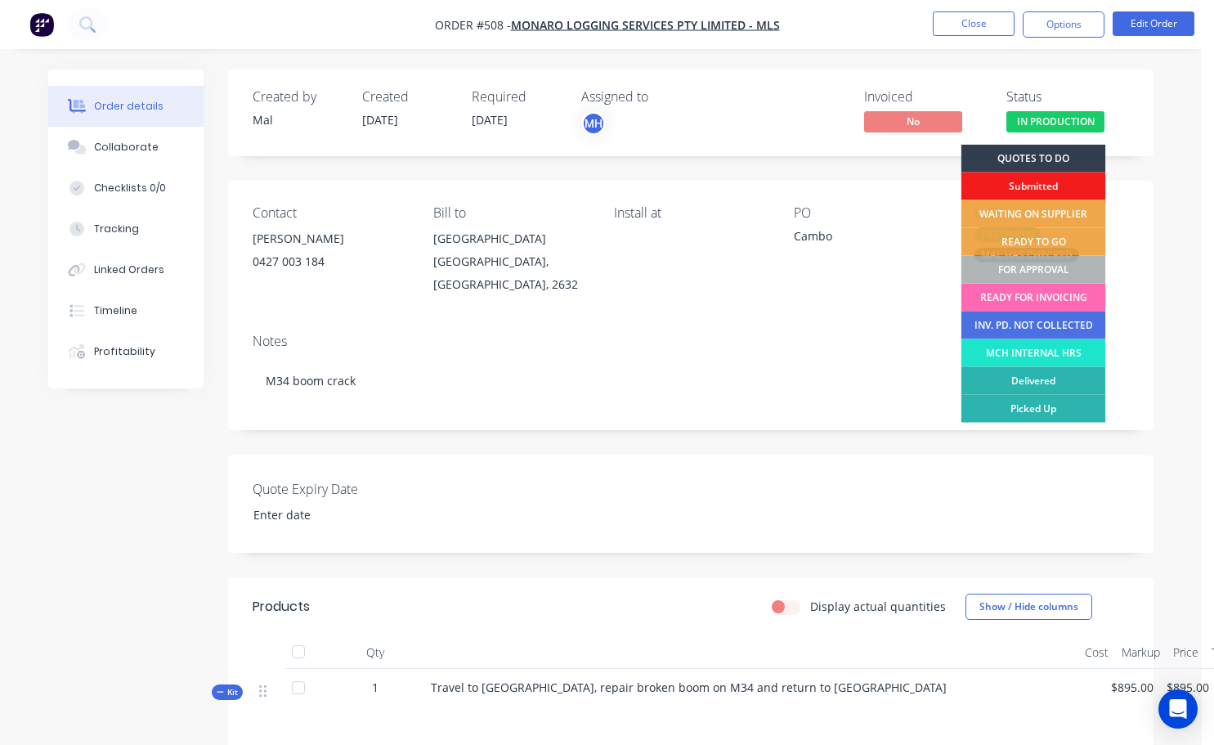
click at [1043, 292] on div "READY FOR INVOICING" at bounding box center [1033, 298] width 145 height 28
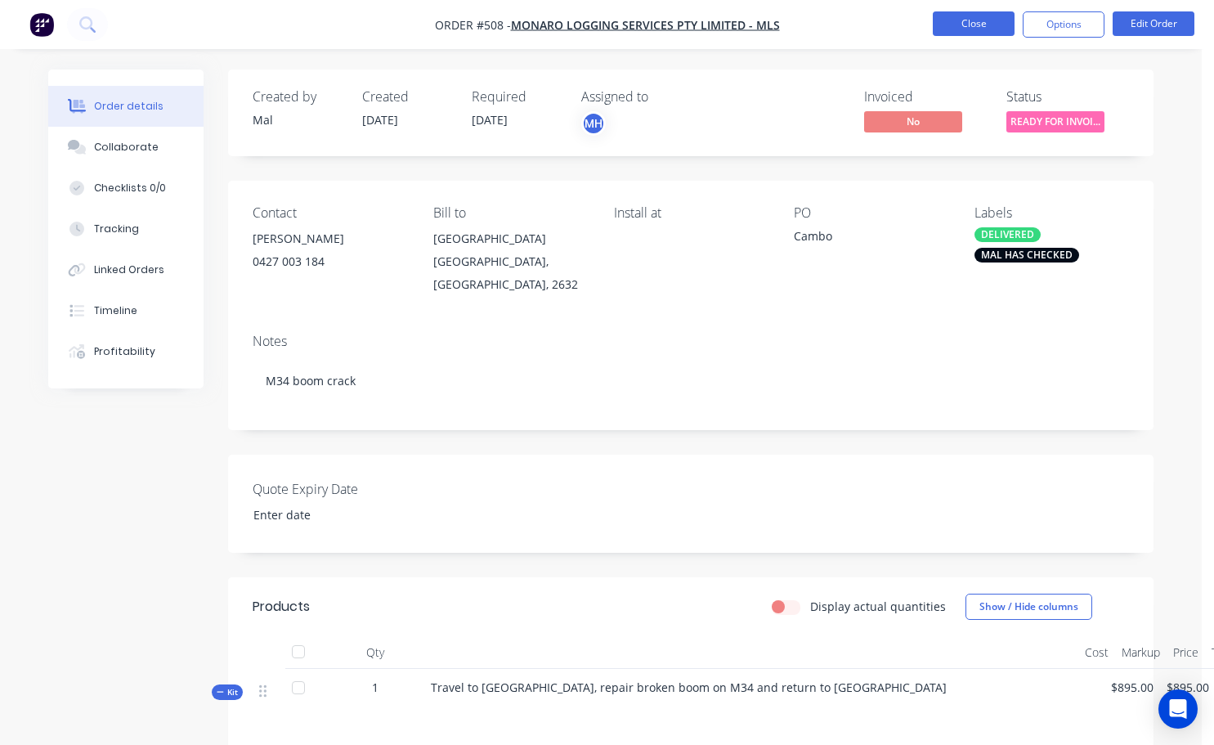
click at [982, 24] on button "Close" at bounding box center [974, 23] width 82 height 25
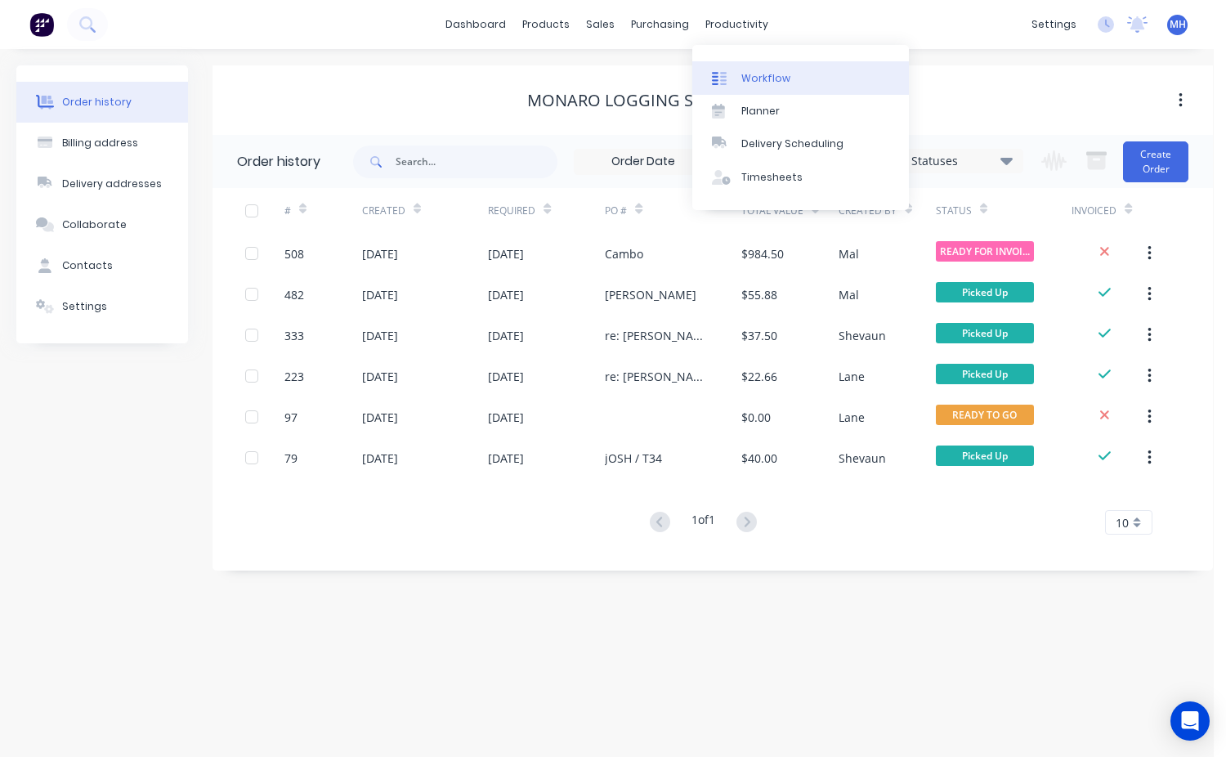
click at [759, 81] on div "Workflow" at bounding box center [765, 78] width 49 height 15
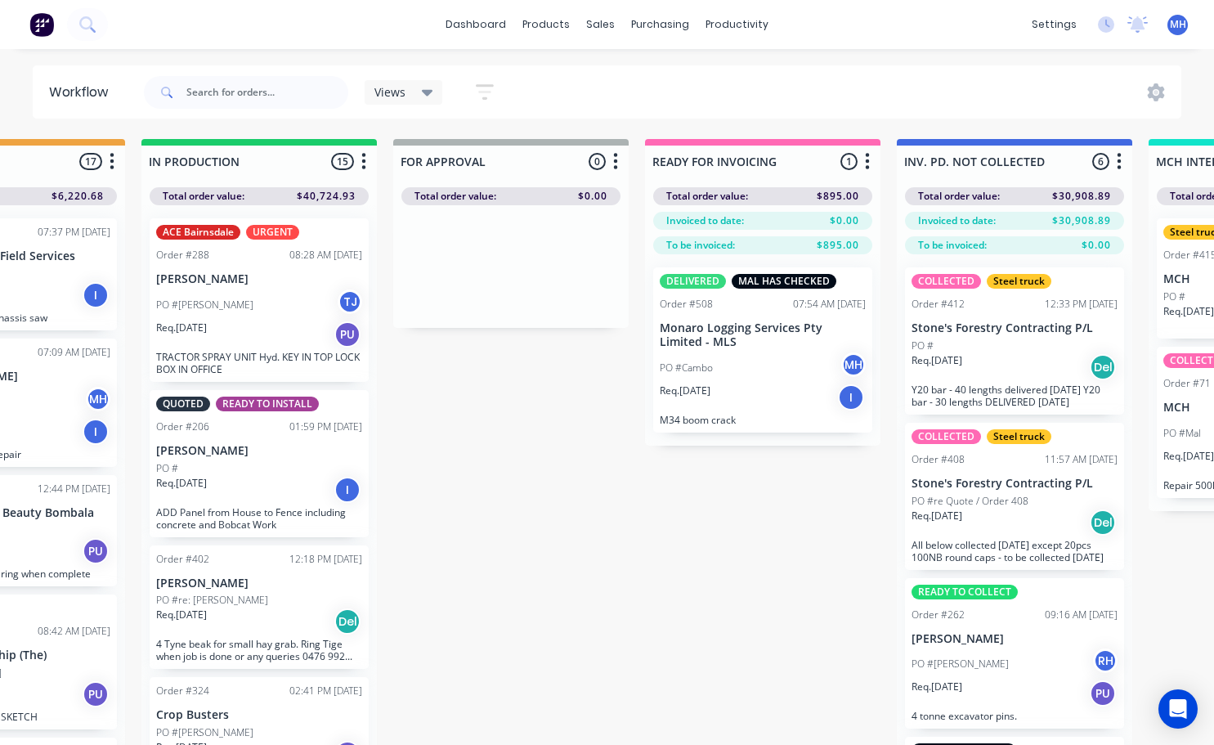
scroll to position [0, 916]
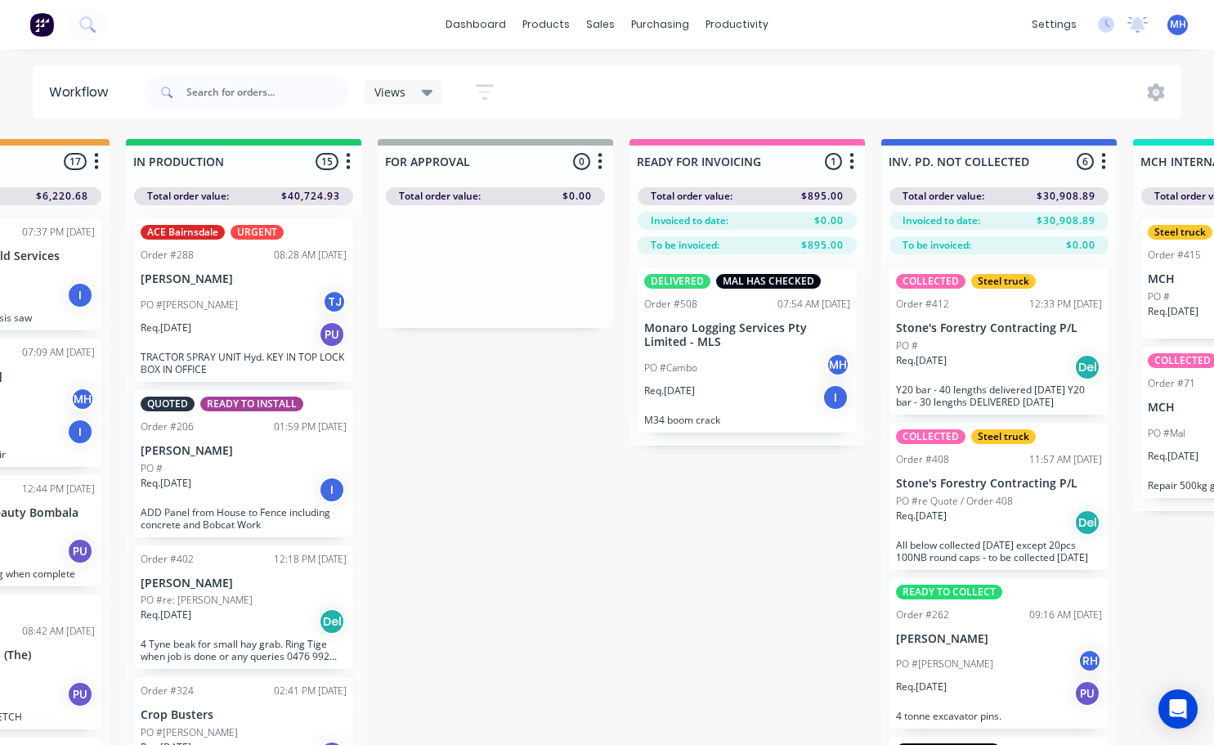
click at [749, 365] on div "PO #[PERSON_NAME]" at bounding box center [747, 367] width 206 height 31
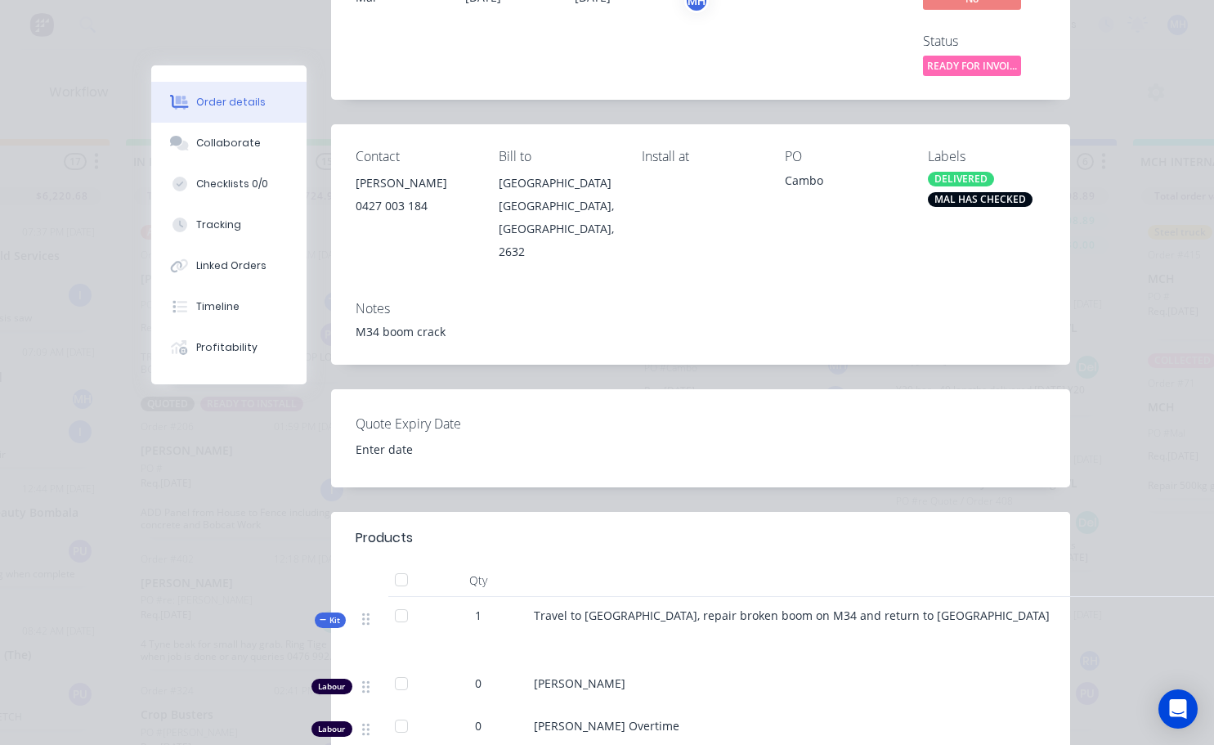
scroll to position [0, 0]
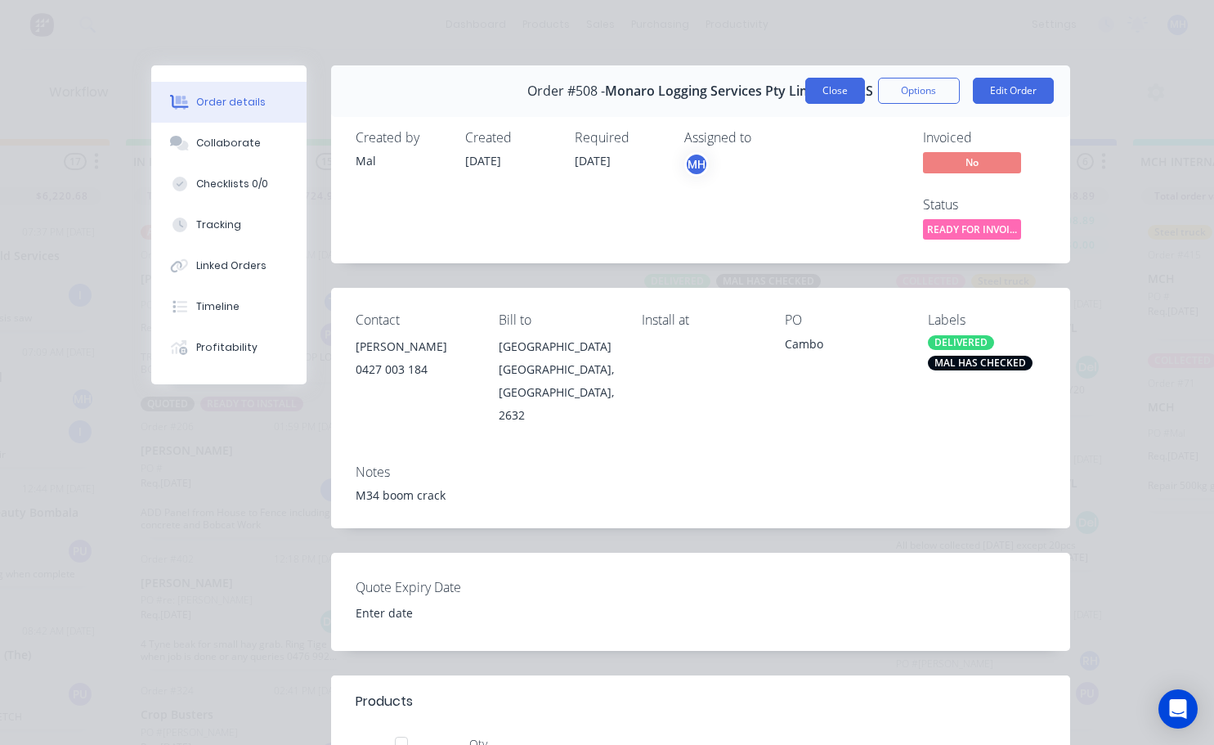
click at [825, 90] on button "Close" at bounding box center [835, 91] width 60 height 26
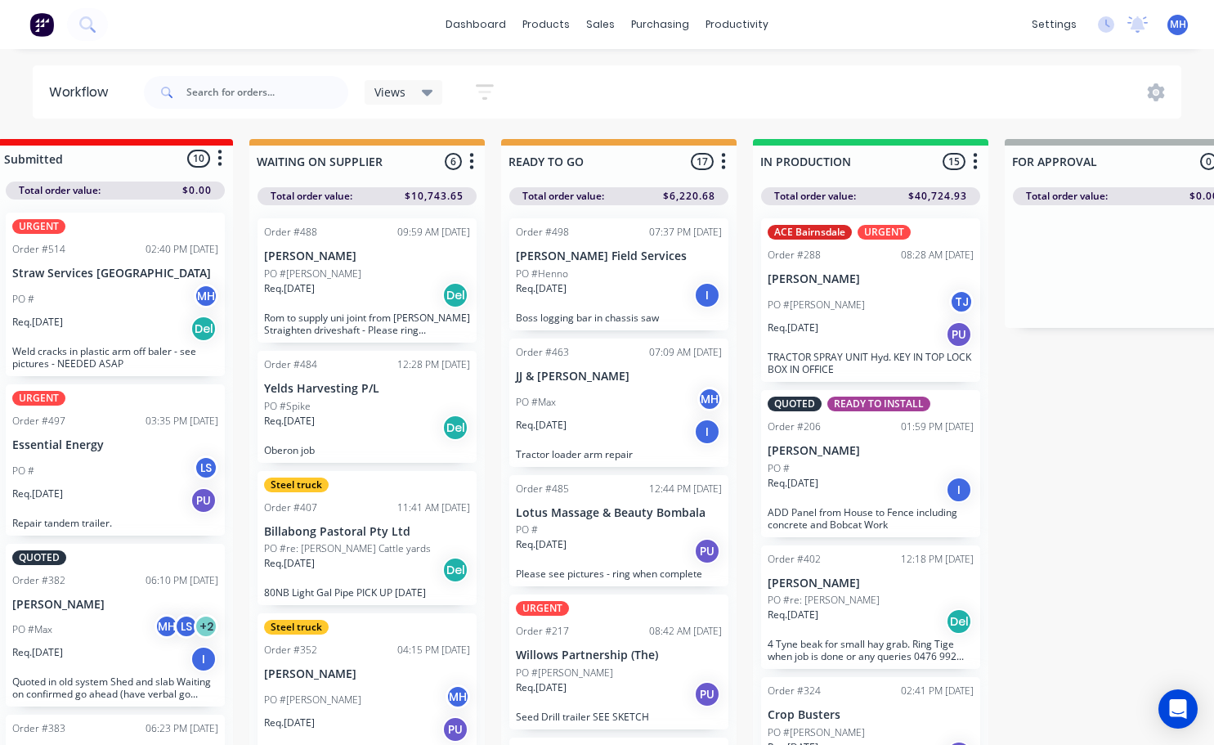
scroll to position [0, 194]
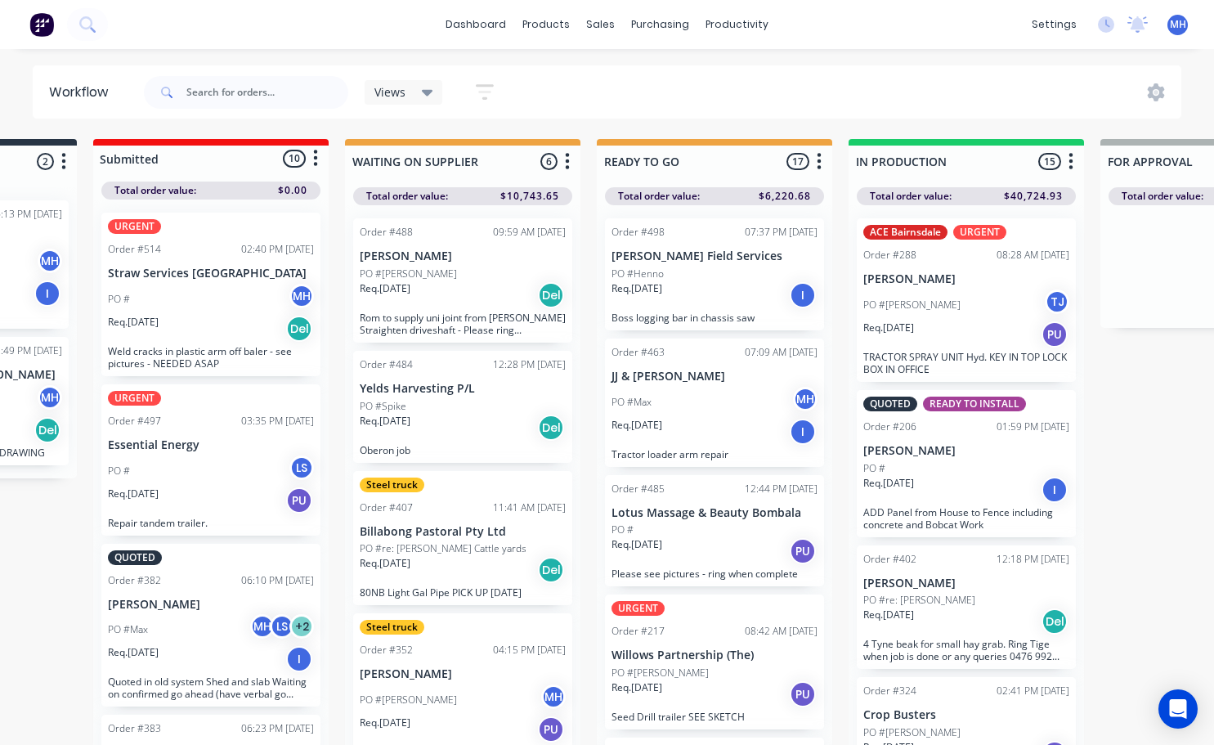
click at [969, 495] on div "Req. [DATE] I" at bounding box center [966, 490] width 206 height 28
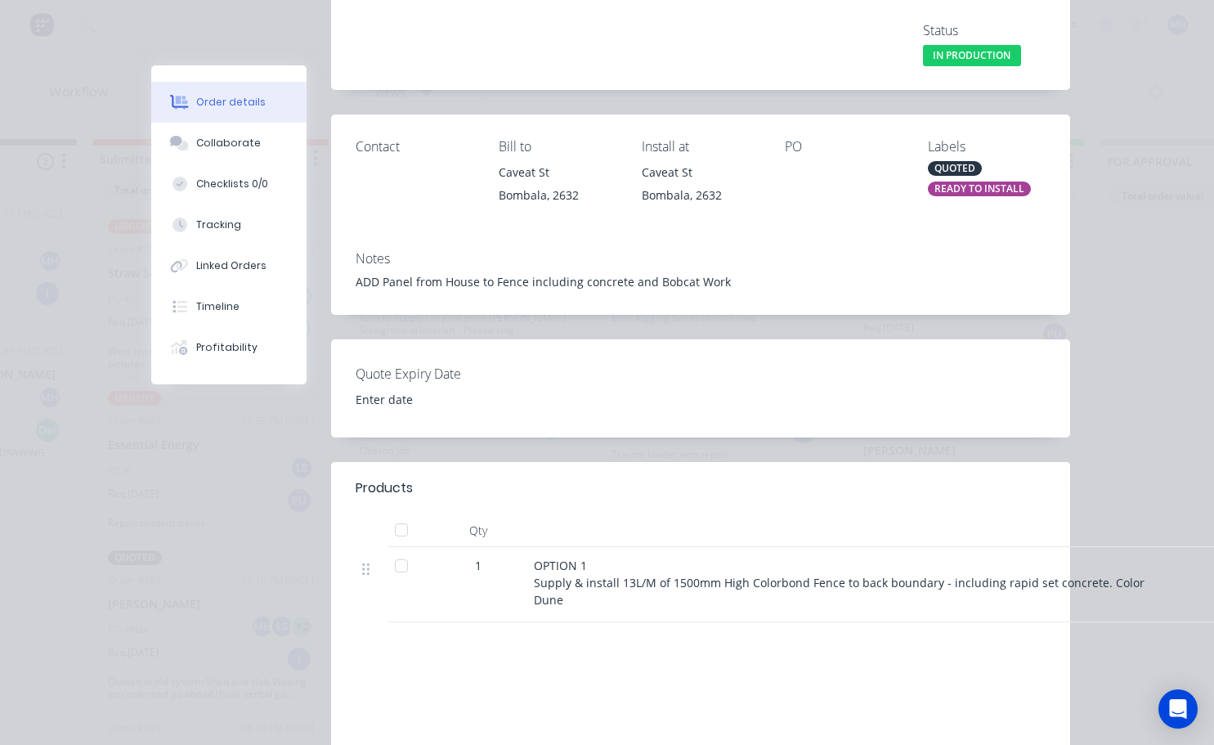
scroll to position [190, 0]
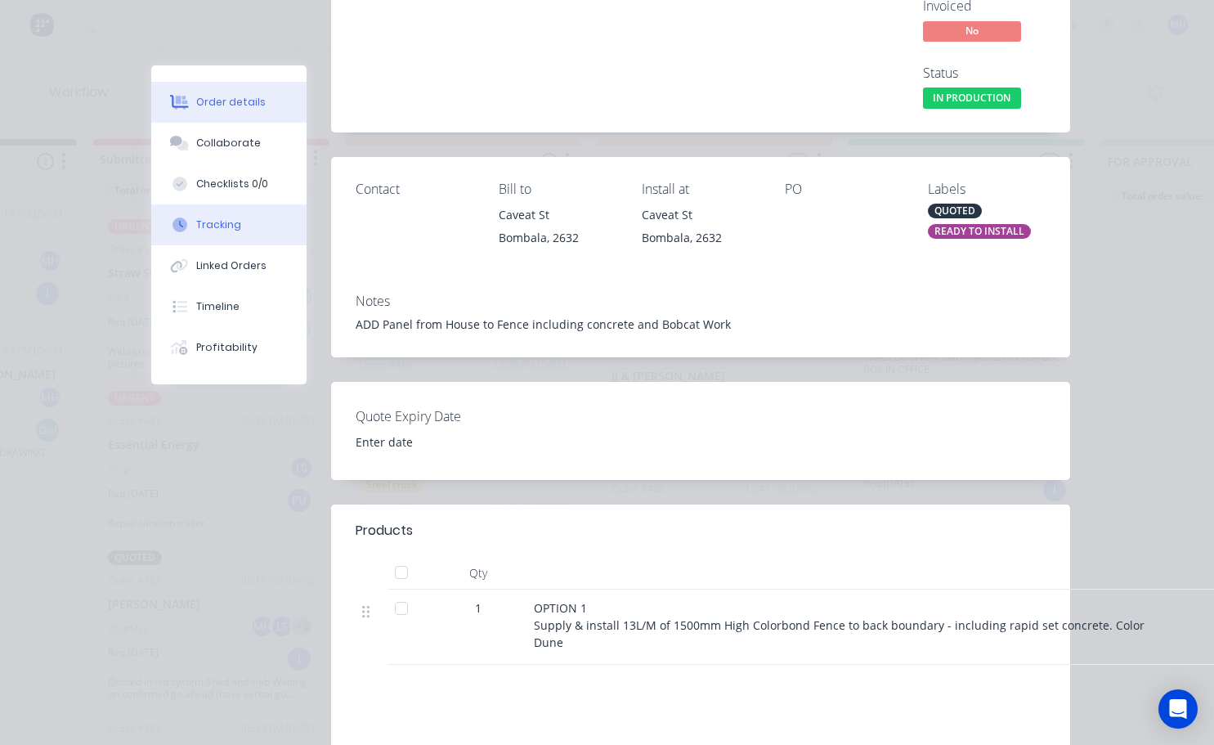
click at [212, 231] on div "Tracking" at bounding box center [218, 224] width 45 height 15
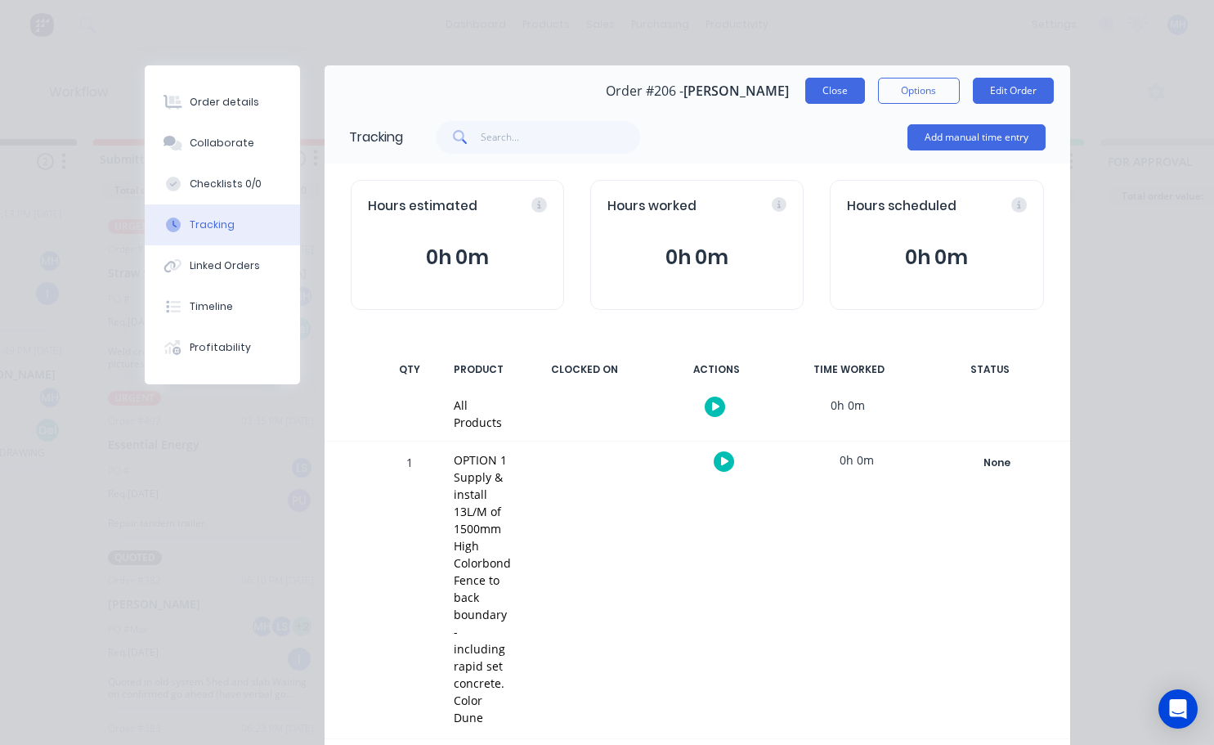
click at [833, 90] on button "Close" at bounding box center [835, 91] width 60 height 26
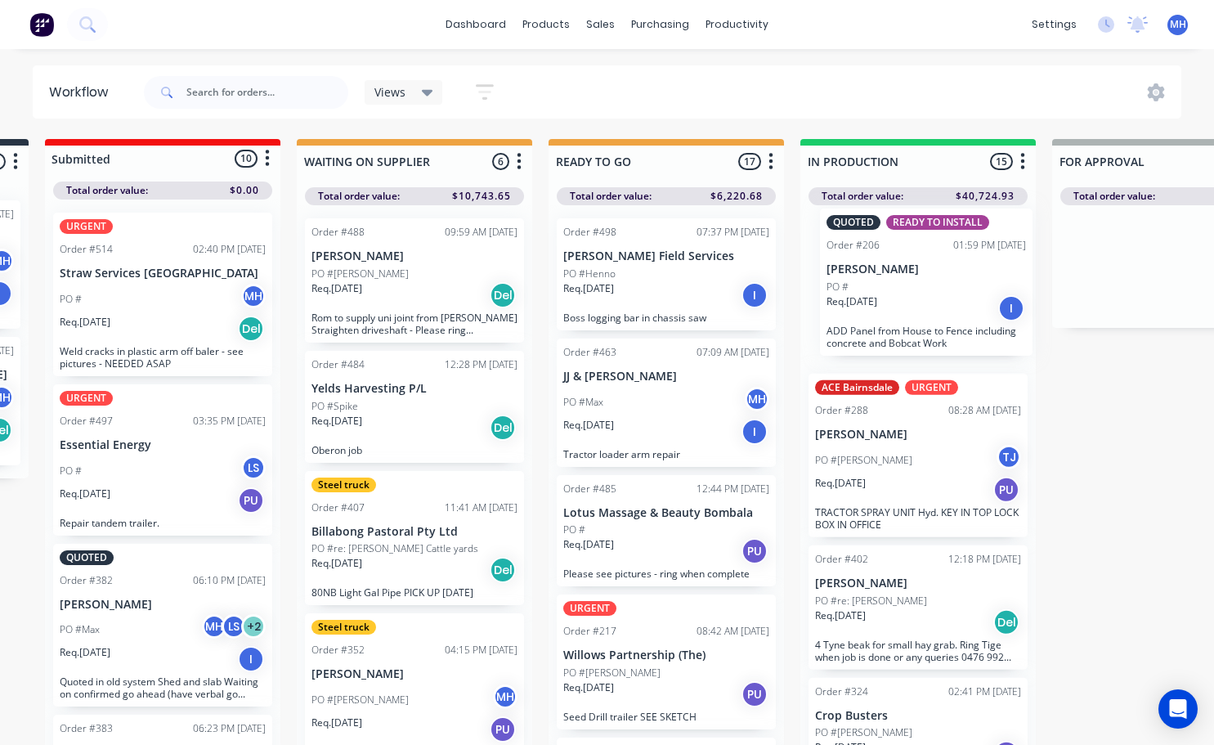
drag, startPoint x: 938, startPoint y: 456, endPoint x: 893, endPoint y: 268, distance: 193.1
click at [895, 268] on div "ACE Bairnsdale URGENT Order #288 08:28 AM [DATE] [PERSON_NAME] PO #[PERSON_NAME…" at bounding box center [917, 479] width 235 height 549
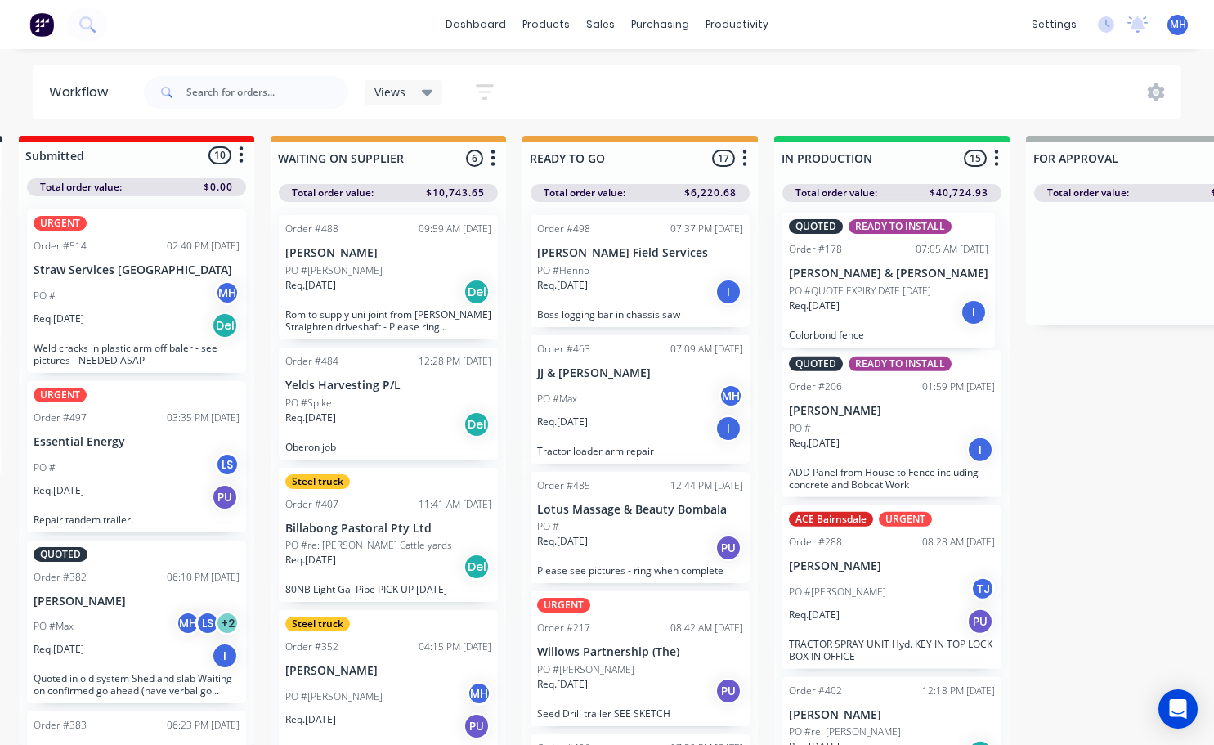
drag, startPoint x: 901, startPoint y: 717, endPoint x: 880, endPoint y: 244, distance: 472.9
click at [880, 244] on div "QUOTED READY TO INSTALL Order #206 01:59 PM [DATE] [PERSON_NAME] PO # Req. [DAT…" at bounding box center [891, 476] width 235 height 549
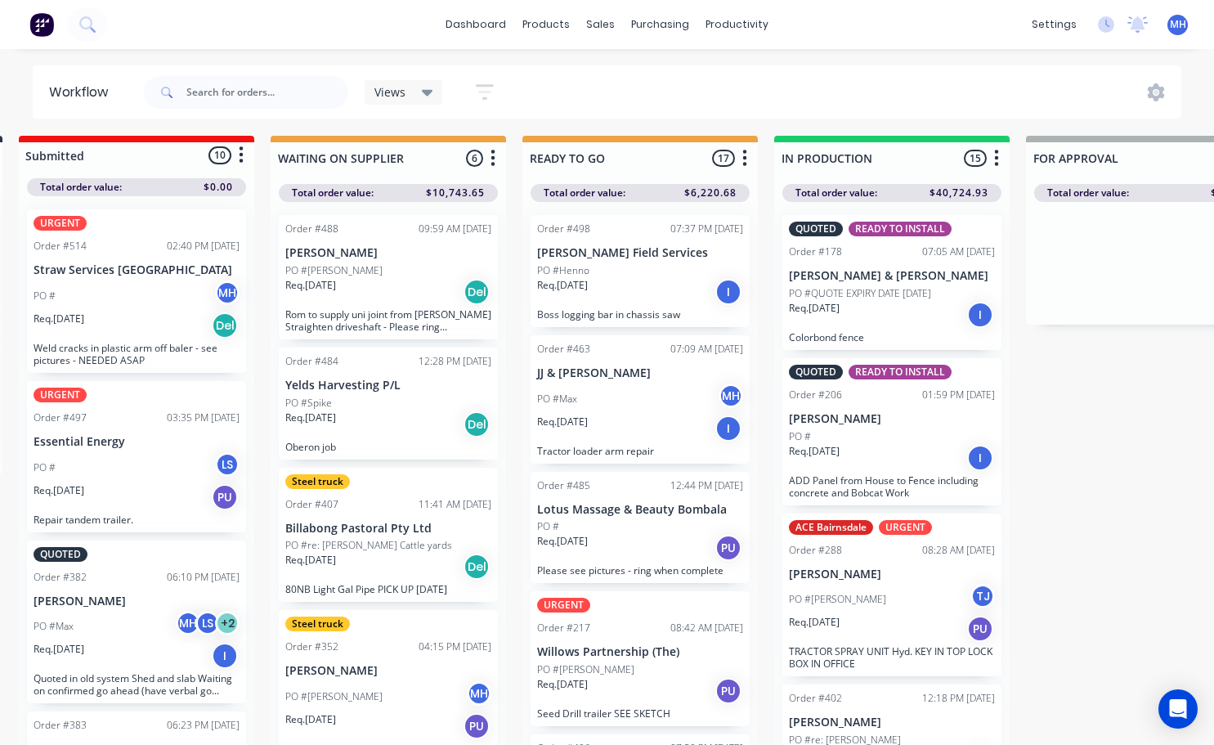
click at [883, 455] on div "Req. [DATE] I" at bounding box center [892, 458] width 206 height 28
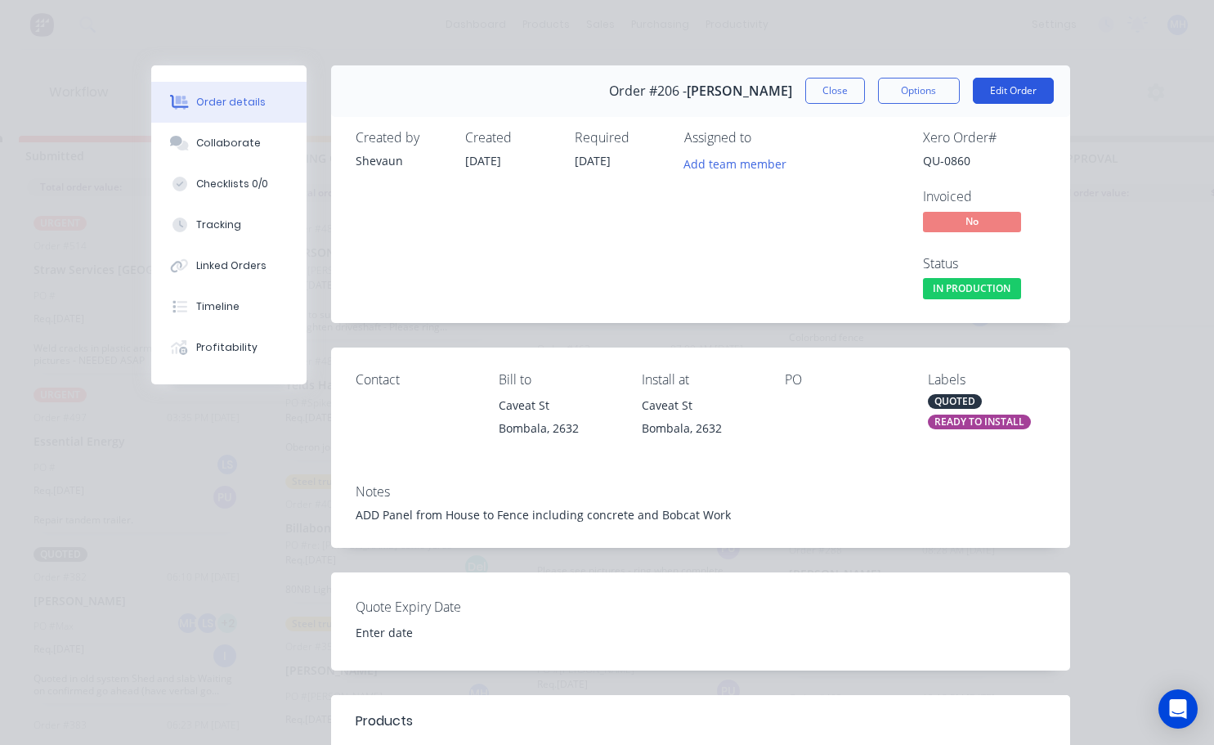
click at [982, 87] on button "Edit Order" at bounding box center [1013, 91] width 81 height 26
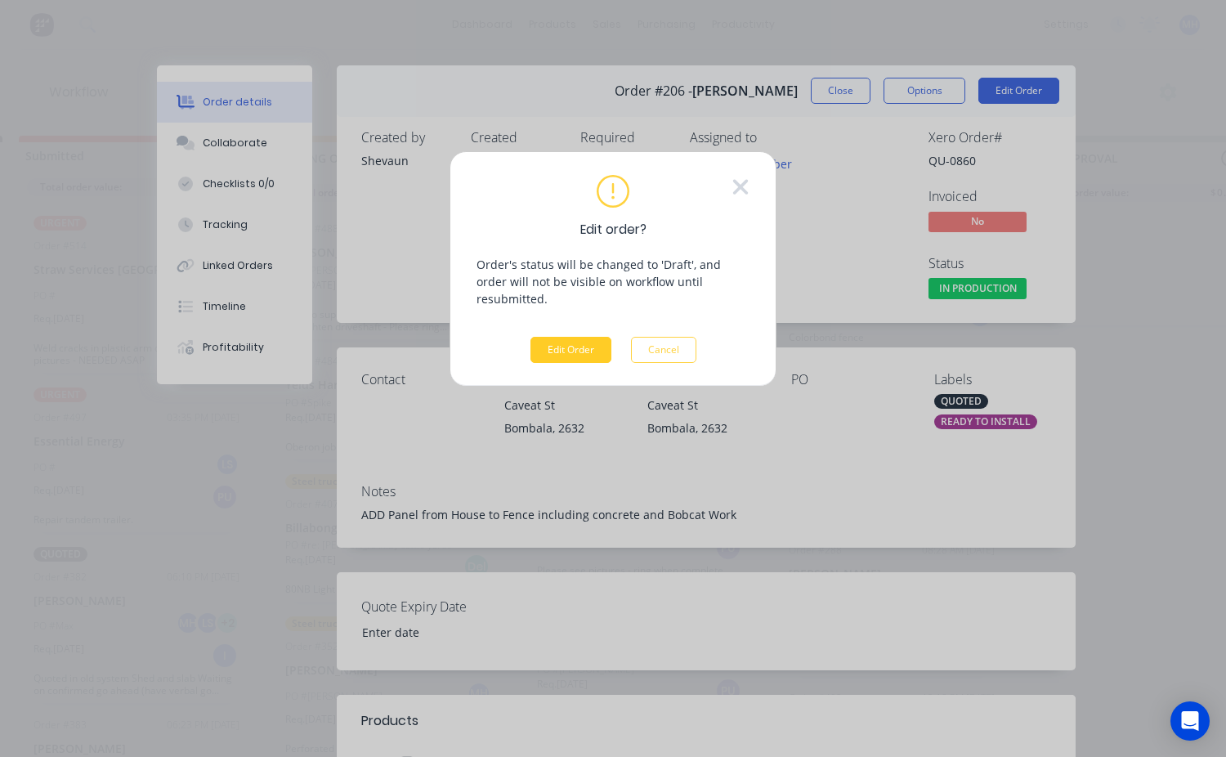
click at [554, 337] on button "Edit Order" at bounding box center [571, 350] width 81 height 26
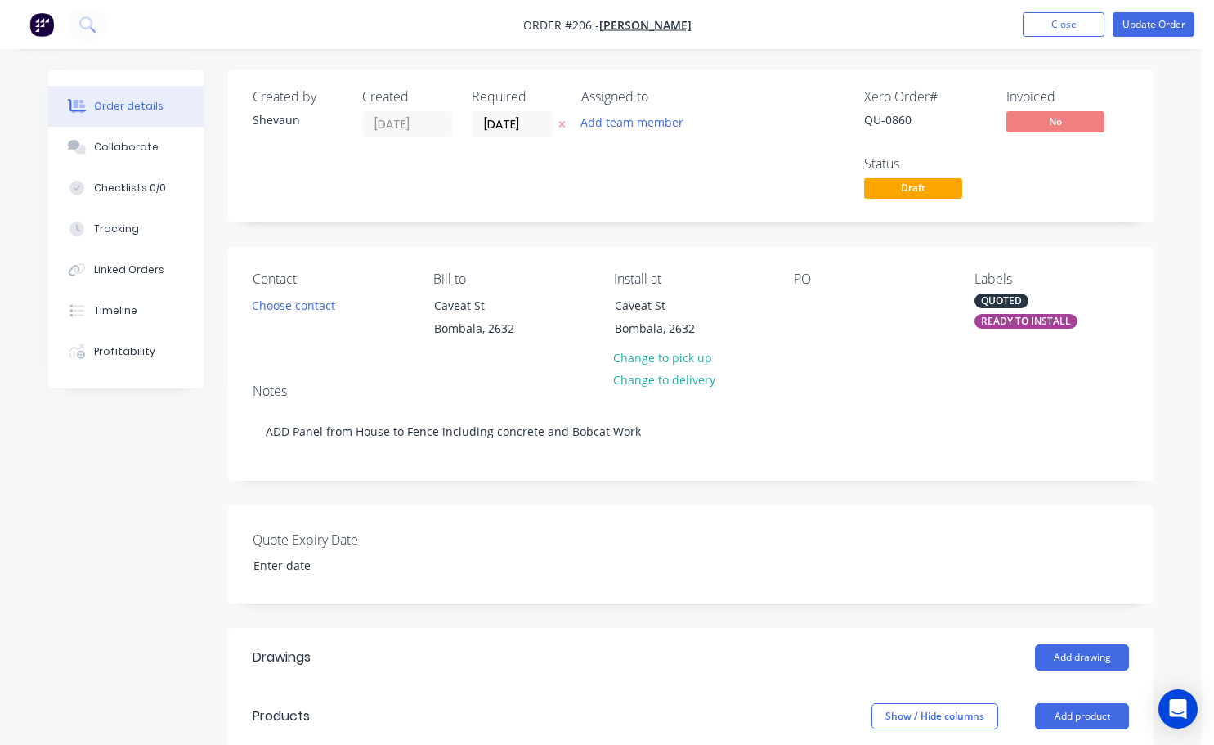
click at [1068, 324] on div "READY TO INSTALL" at bounding box center [1025, 321] width 103 height 15
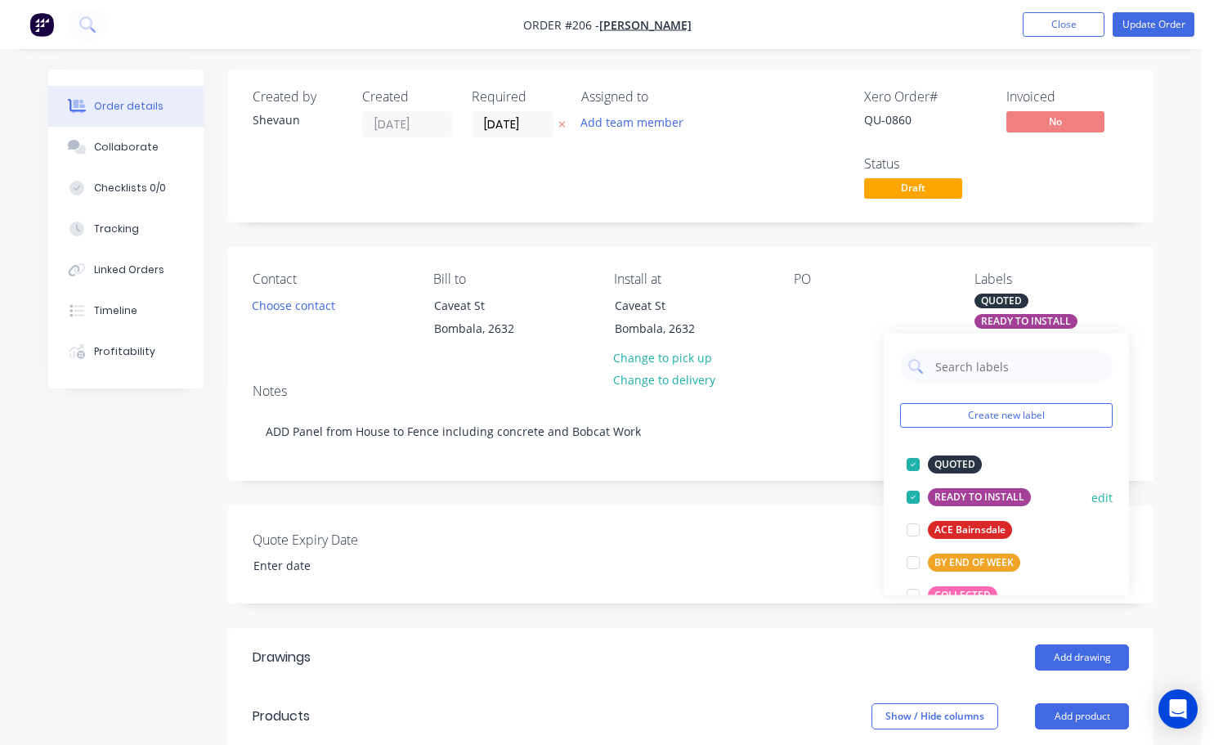
click at [913, 495] on div at bounding box center [913, 497] width 33 height 33
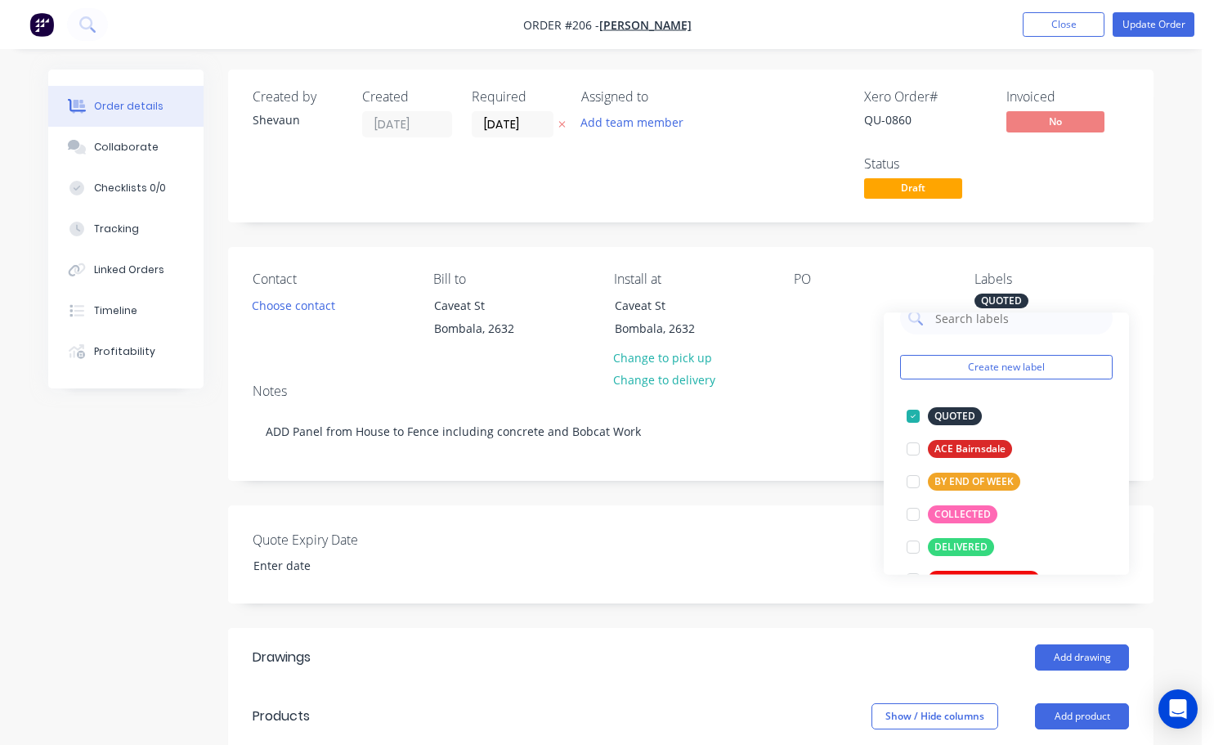
scroll to position [16, 0]
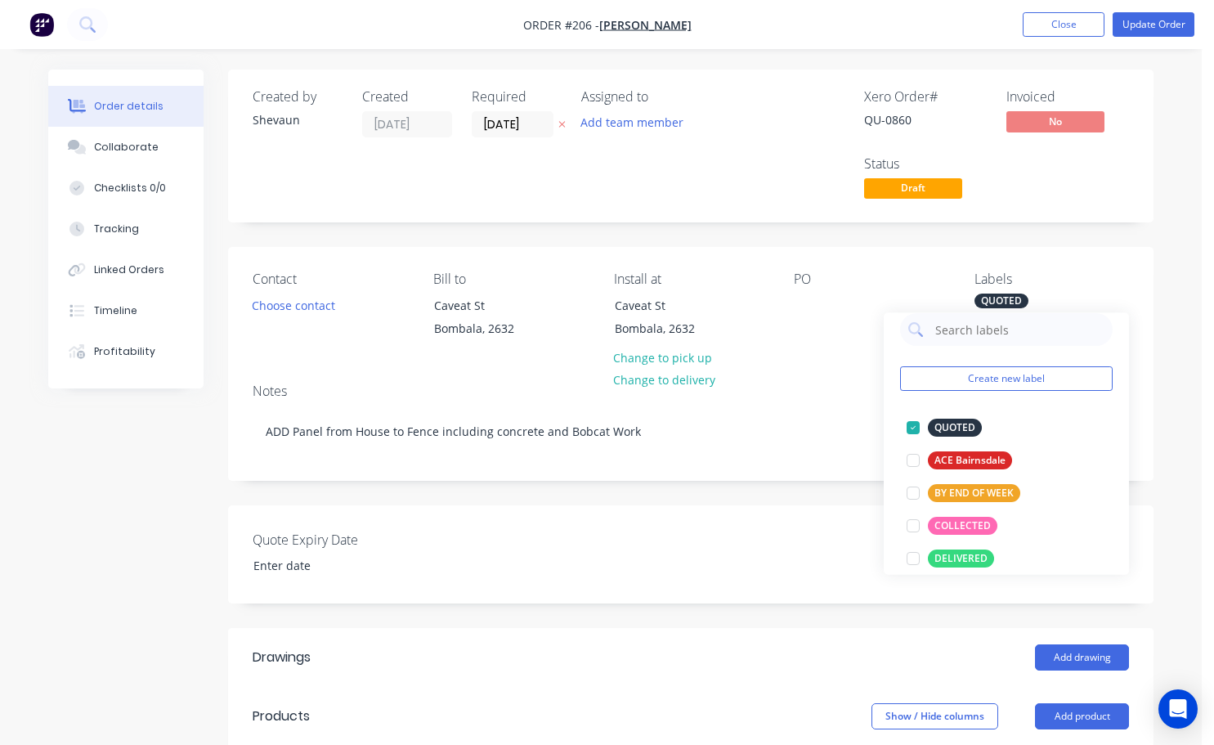
click at [824, 337] on div "PO" at bounding box center [871, 308] width 154 height 74
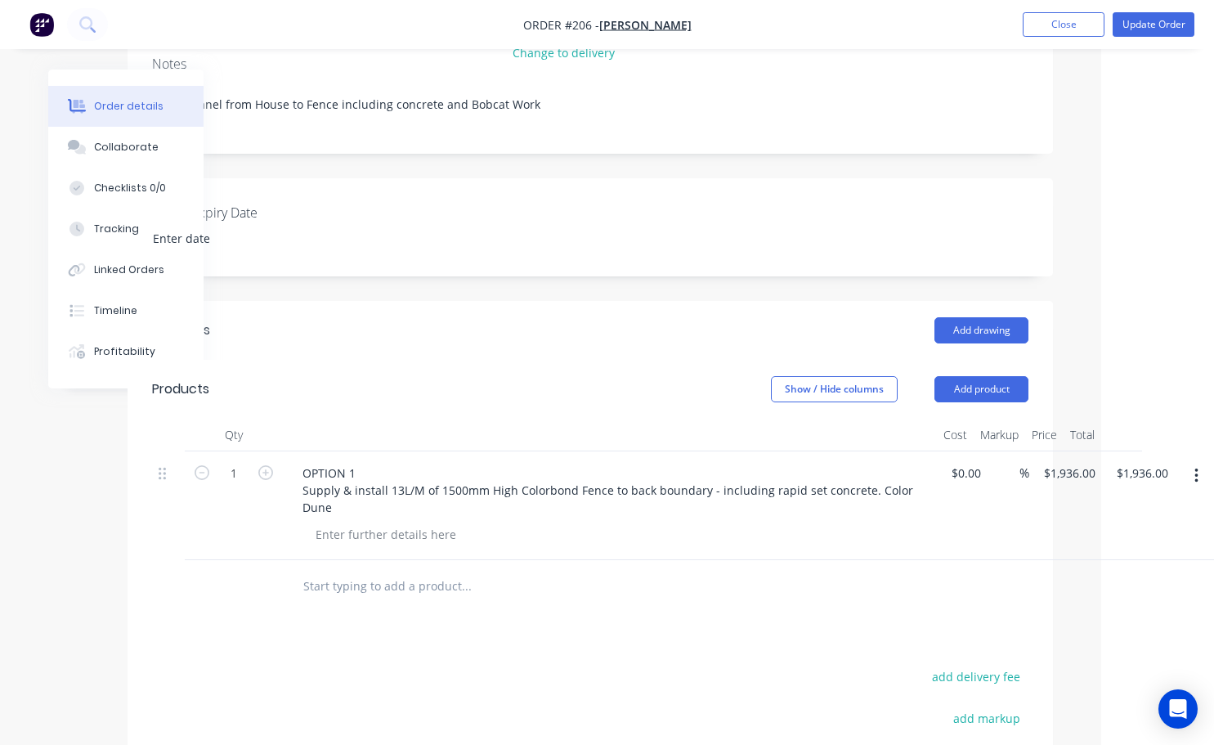
scroll to position [327, 102]
click at [311, 538] on div at bounding box center [384, 534] width 167 height 24
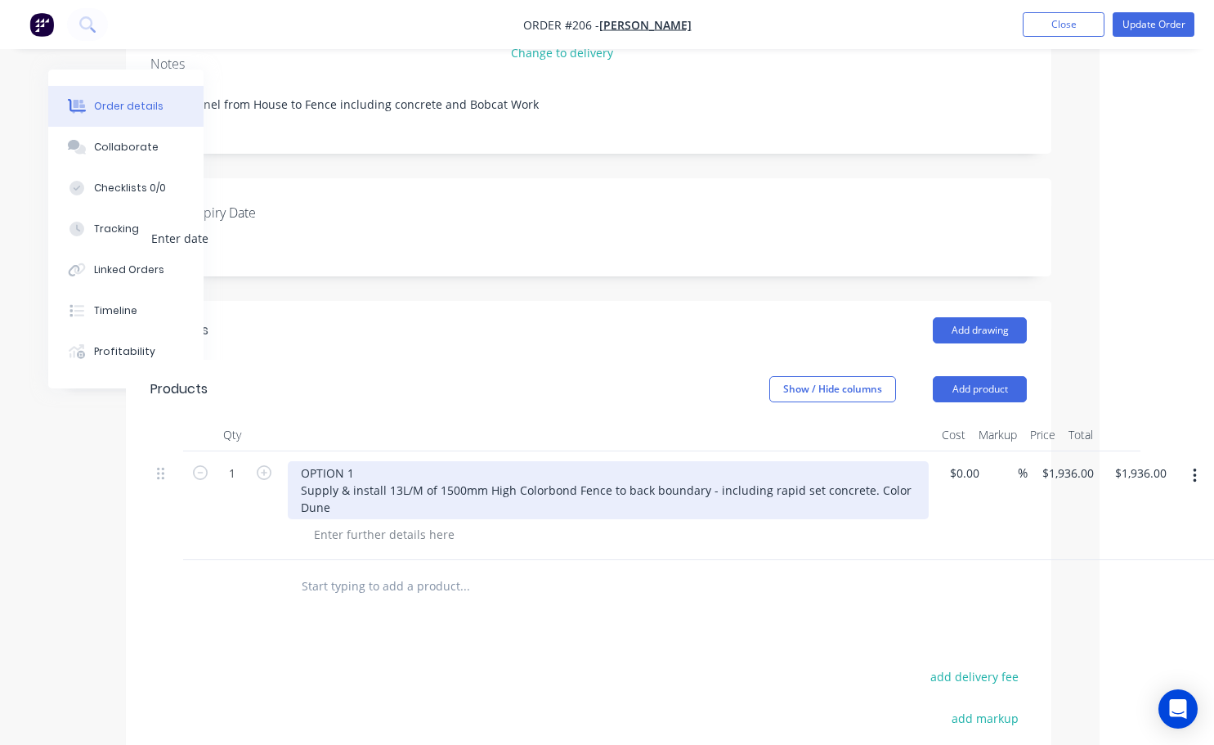
click at [364, 514] on div "OPTION 1 Supply & install 13L/M of 1500mm High Colorbond Fence to back boundary…" at bounding box center [608, 490] width 641 height 58
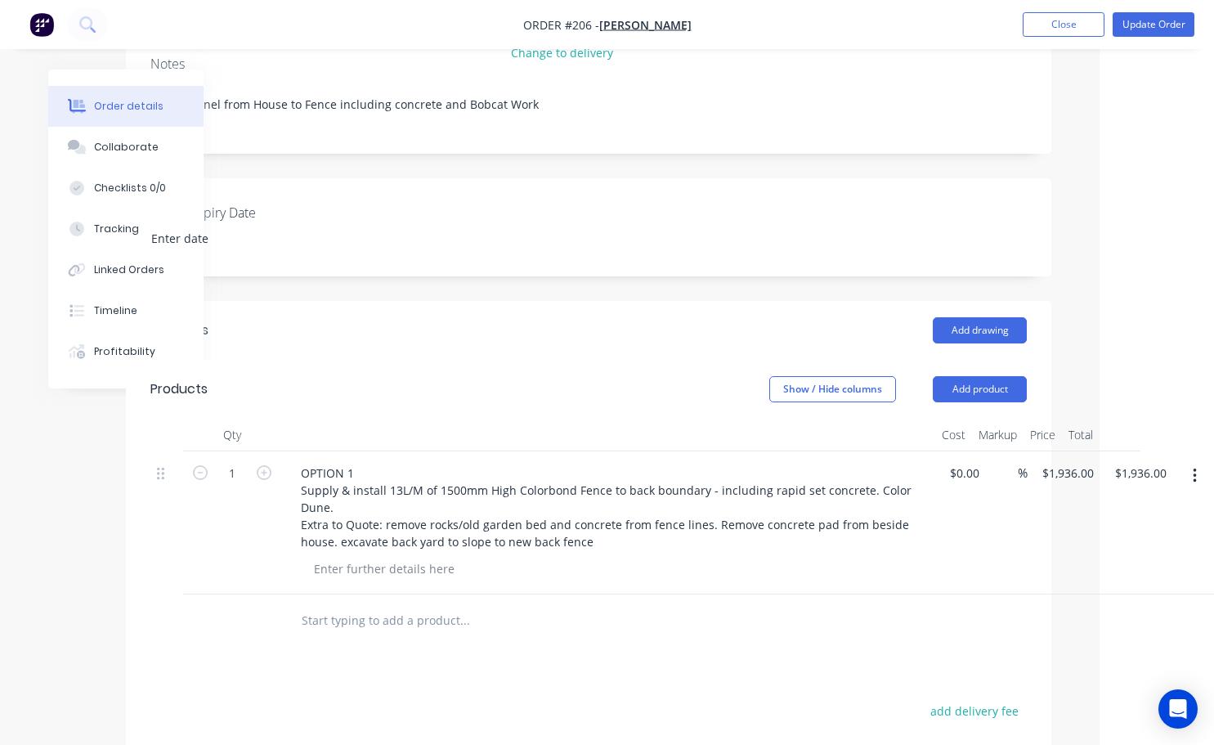
drag, startPoint x: 643, startPoint y: 636, endPoint x: 650, endPoint y: 629, distance: 10.4
click at [643, 635] on div at bounding box center [575, 620] width 589 height 53
click at [955, 392] on button "Add product" at bounding box center [980, 389] width 94 height 26
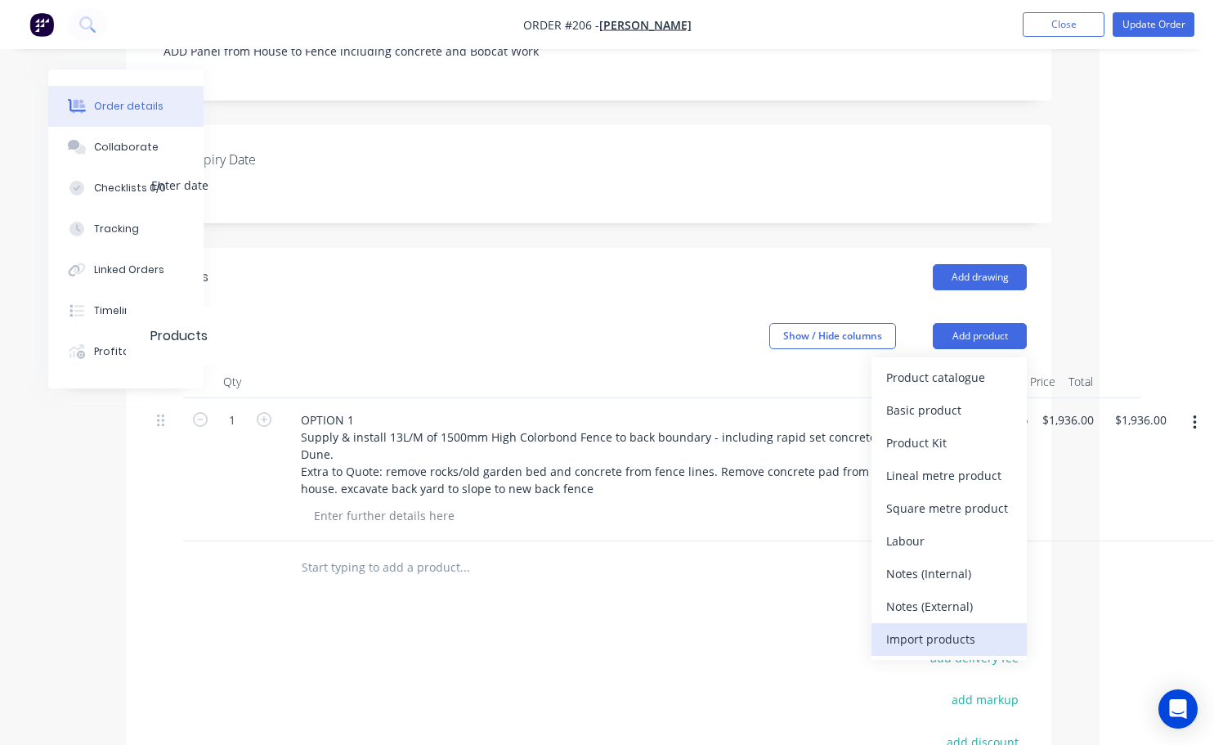
scroll to position [409, 102]
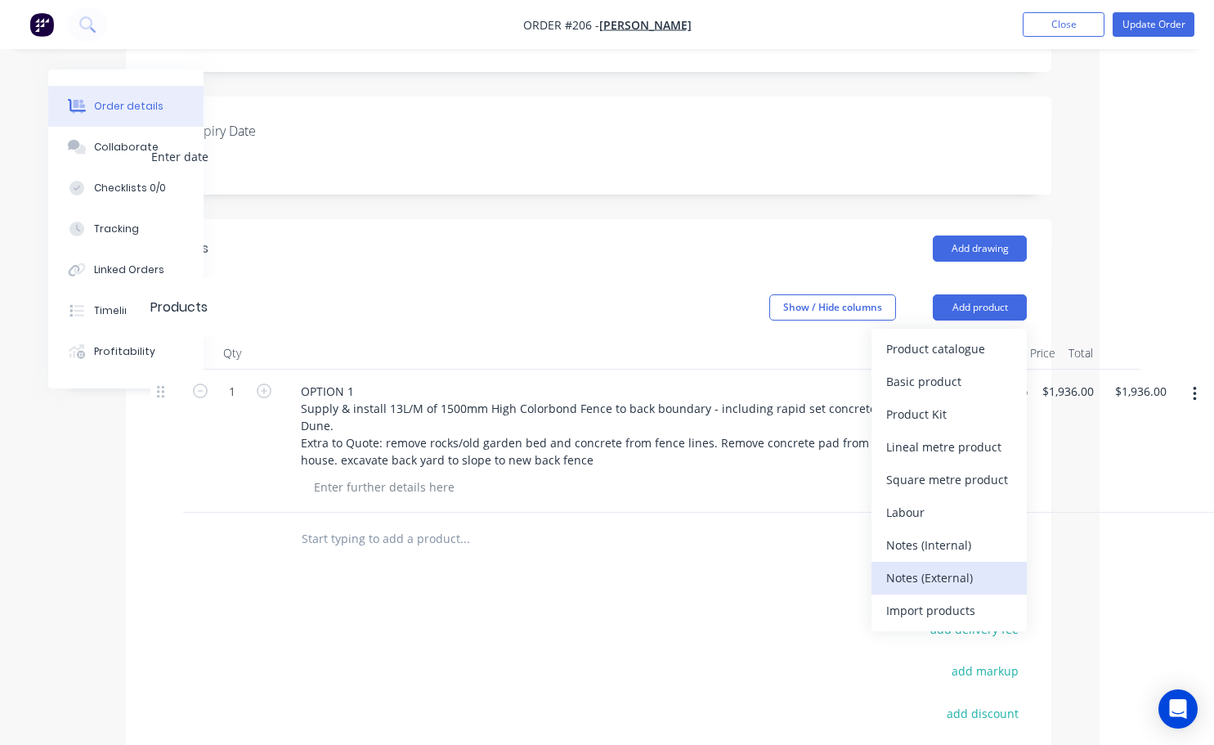
click at [924, 576] on div "Notes (External)" at bounding box center [949, 578] width 126 height 24
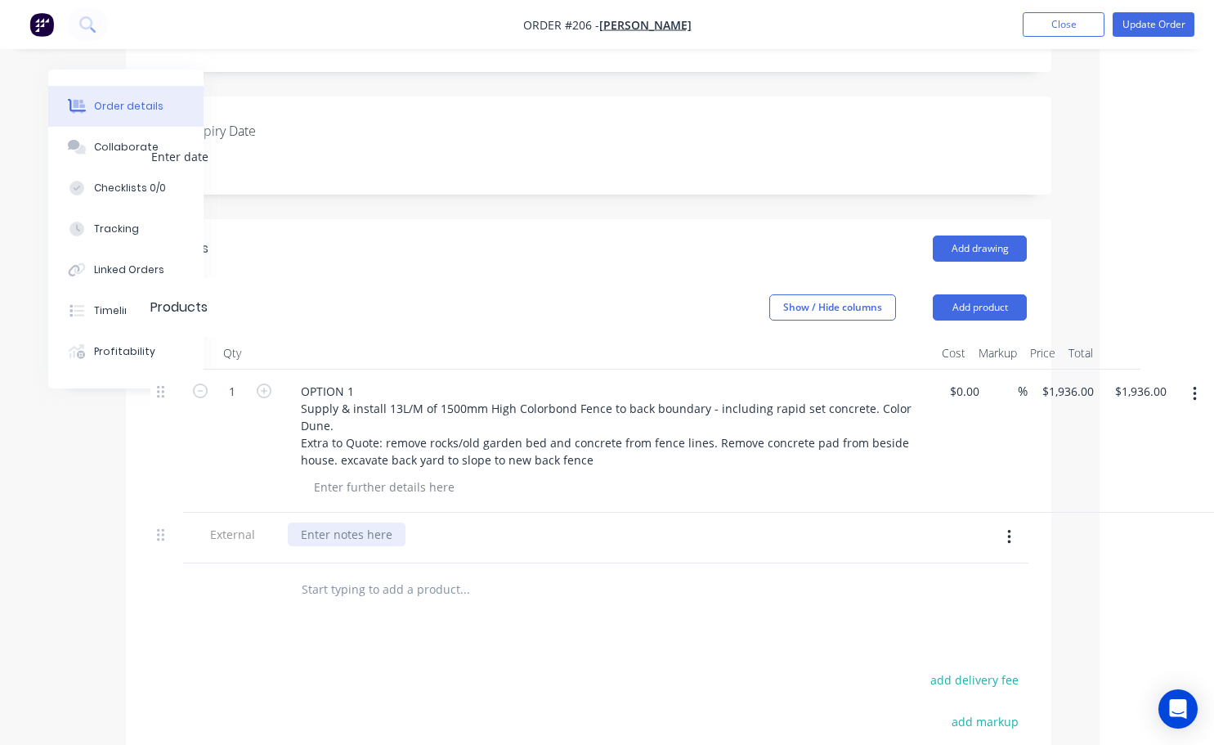
click at [316, 531] on div at bounding box center [347, 534] width 118 height 24
click at [1009, 535] on icon "button" at bounding box center [1008, 537] width 3 height 15
click at [927, 616] on div "Delete" at bounding box center [951, 613] width 126 height 24
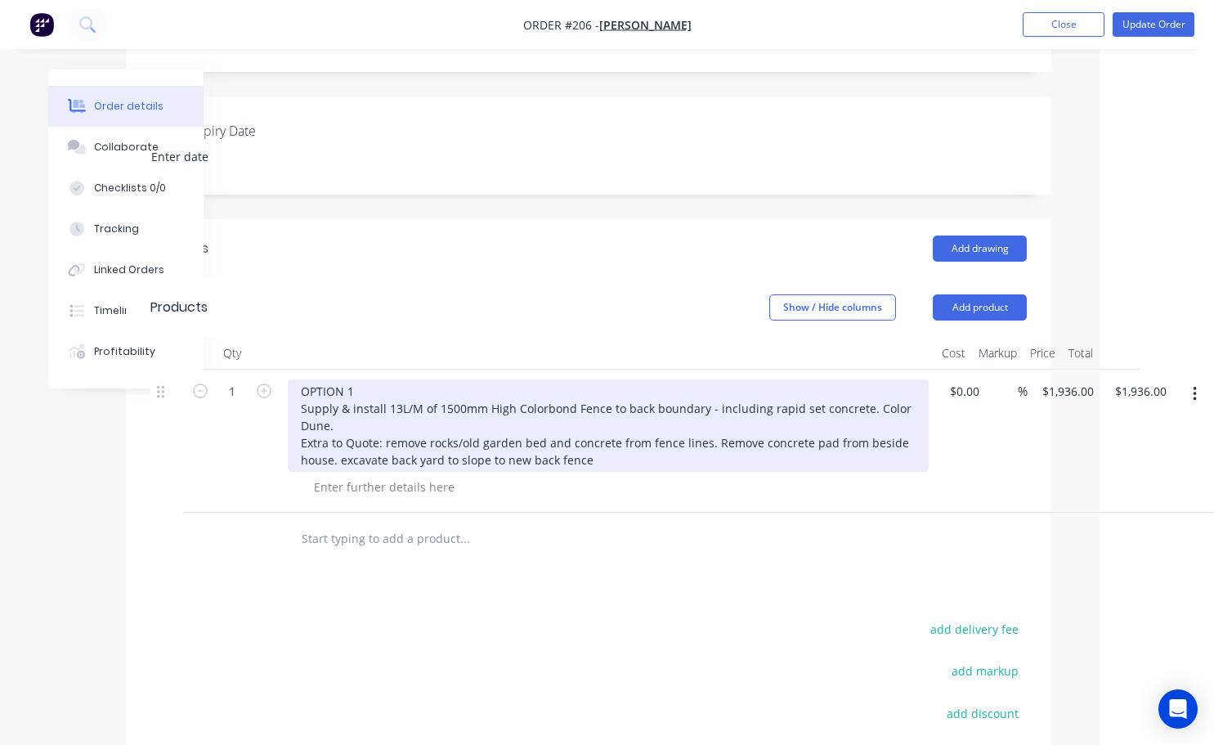
click at [589, 467] on div "OPTION 1 Supply & install 13L/M of 1500mm High Colorbond Fence to back boundary…" at bounding box center [608, 425] width 641 height 92
click at [383, 442] on div "OPTION 1 Supply & install 13L/M of 1500mm High Colorbond Fence to back boundary…" at bounding box center [608, 425] width 641 height 92
click at [653, 460] on div "OPTION 1 Supply & install 13L/M of 1500mm High Colorbond Fence to back boundary…" at bounding box center [608, 425] width 641 height 92
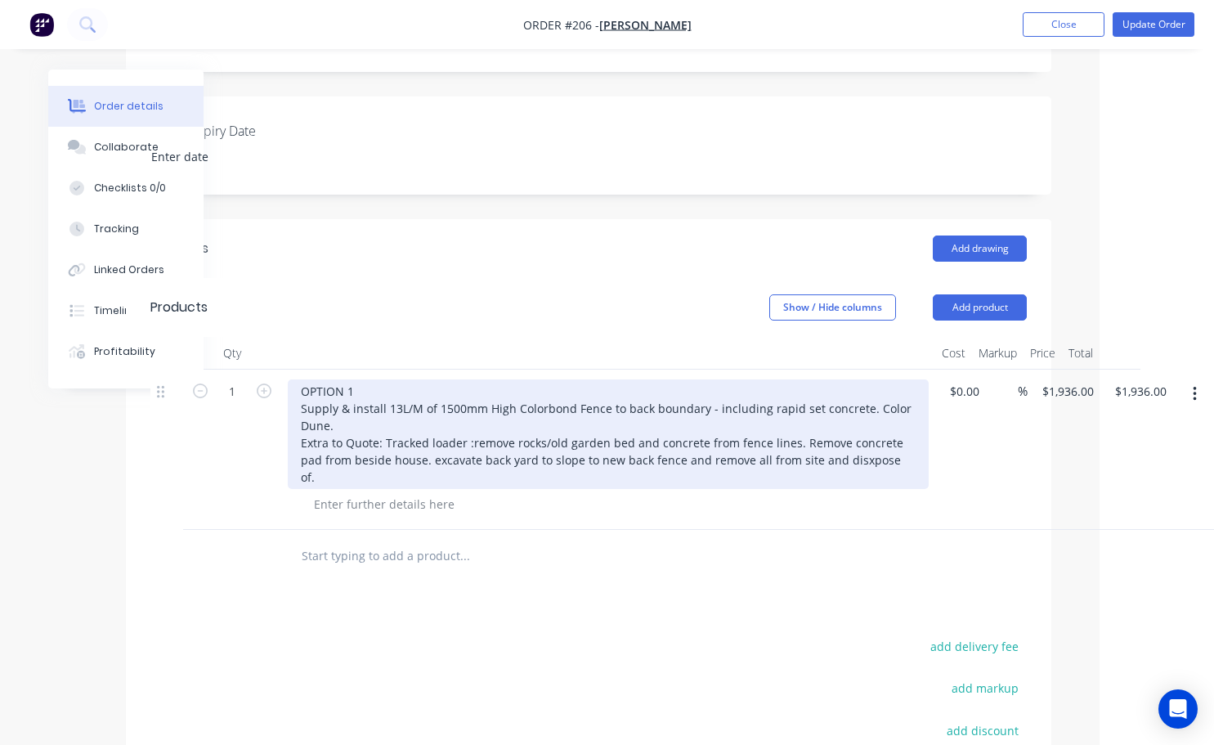
click at [831, 462] on div "OPTION 1 Supply & install 13L/M of 1500mm High Colorbond Fence to back boundary…" at bounding box center [608, 434] width 641 height 110
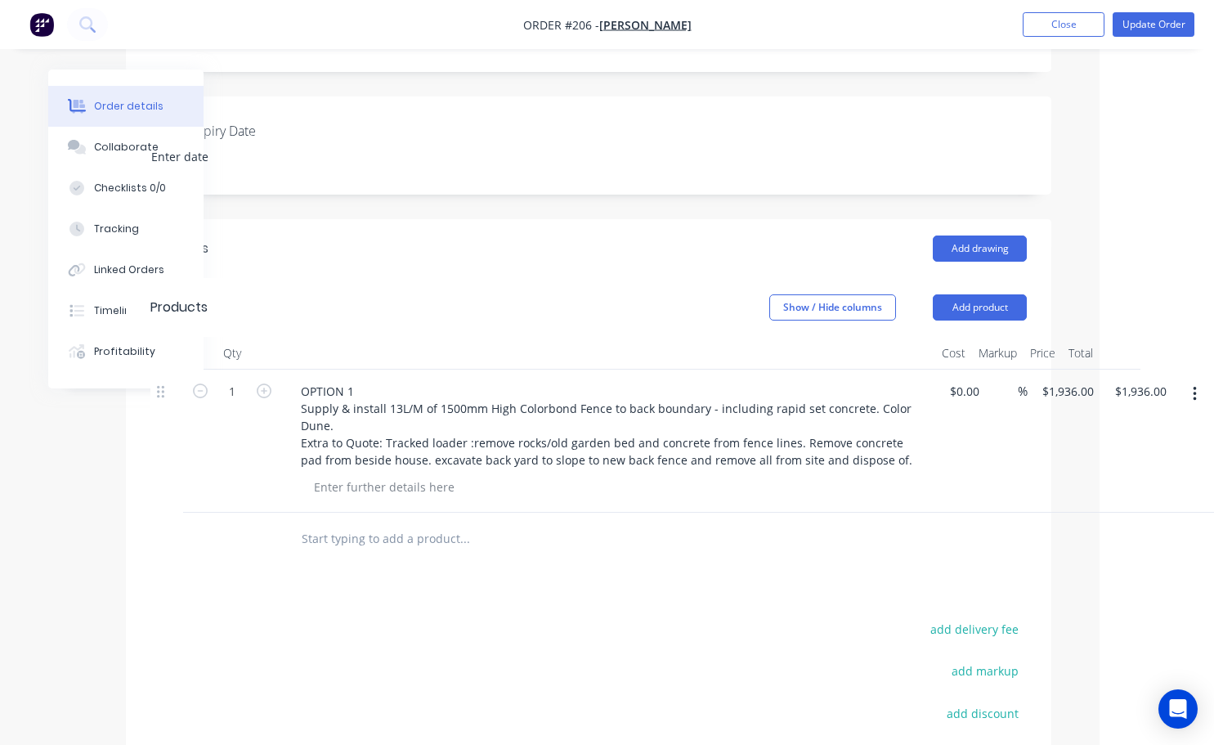
click at [759, 492] on div at bounding box center [615, 487] width 628 height 24
click at [986, 314] on button "Add product" at bounding box center [980, 307] width 94 height 26
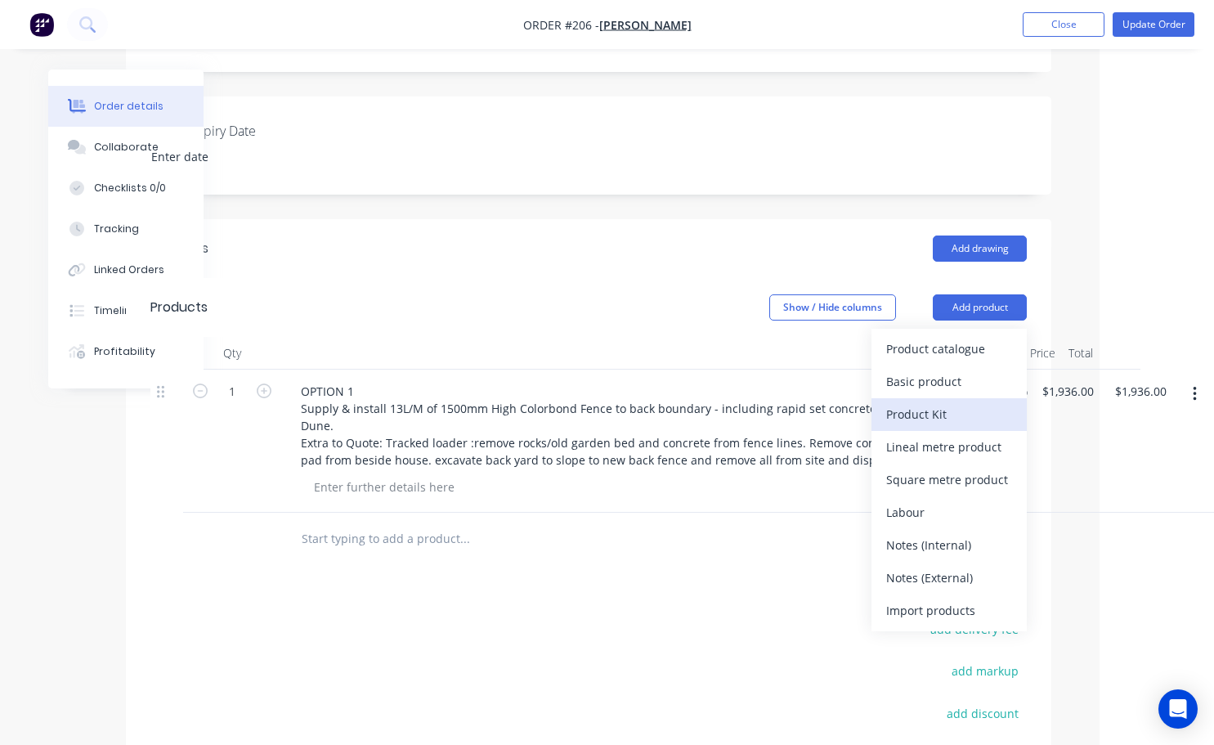
click at [950, 424] on div "Product Kit" at bounding box center [949, 414] width 126 height 24
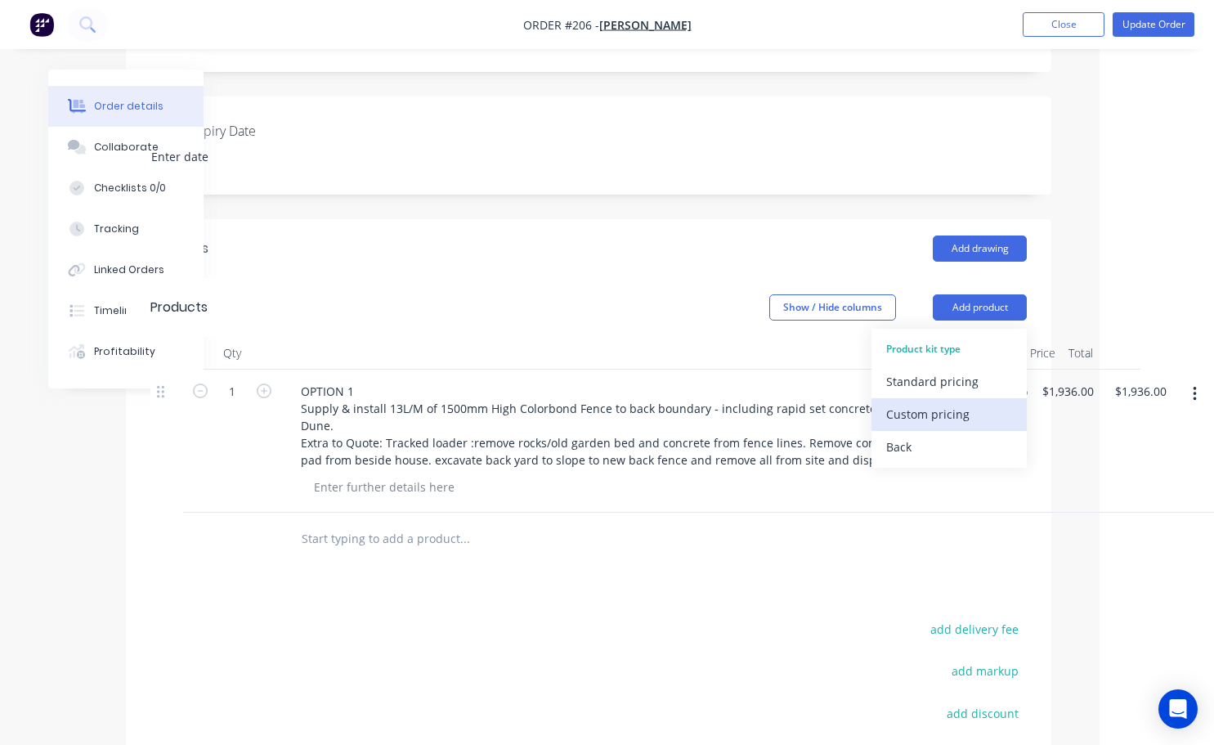
click at [935, 415] on div "Custom pricing" at bounding box center [949, 414] width 126 height 24
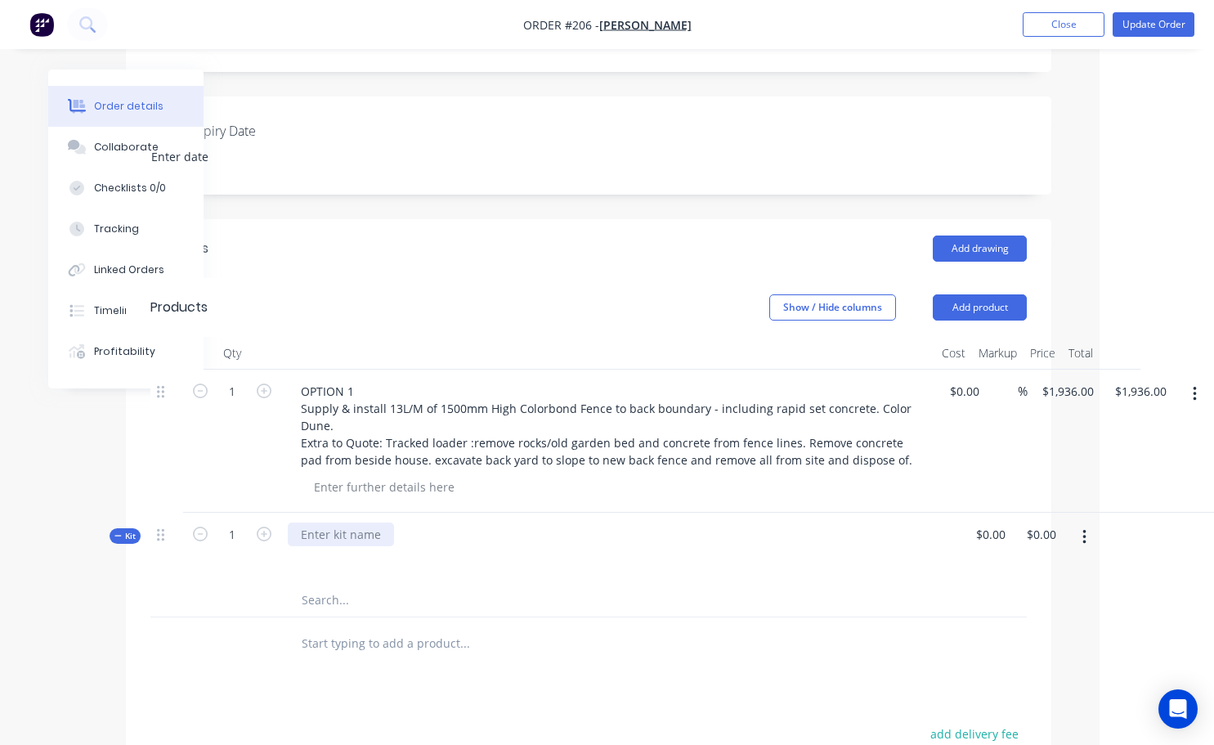
click at [300, 537] on div at bounding box center [341, 534] width 106 height 24
click at [876, 484] on div at bounding box center [615, 487] width 628 height 24
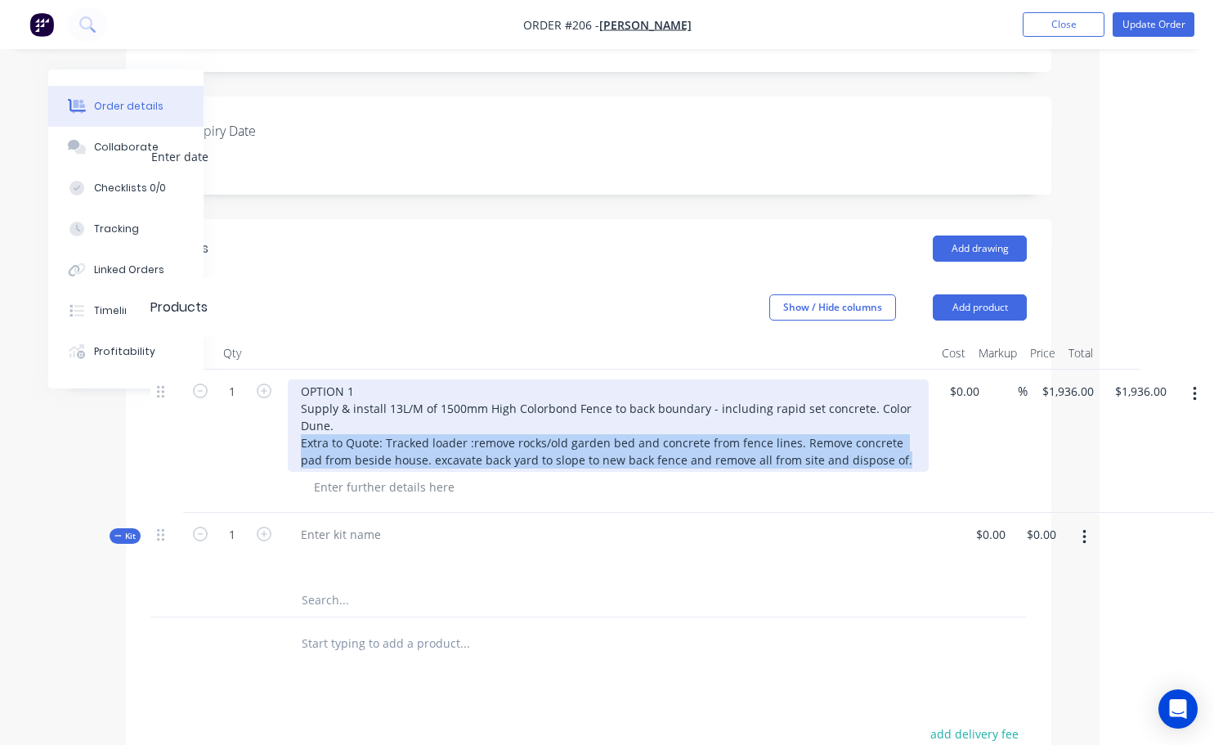
drag, startPoint x: 294, startPoint y: 447, endPoint x: 899, endPoint y: 477, distance: 605.6
click at [899, 477] on div "OPTION 1 Supply & install 13L/M of 1500mm High Colorbond Fence to back boundary…" at bounding box center [608, 440] width 654 height 143
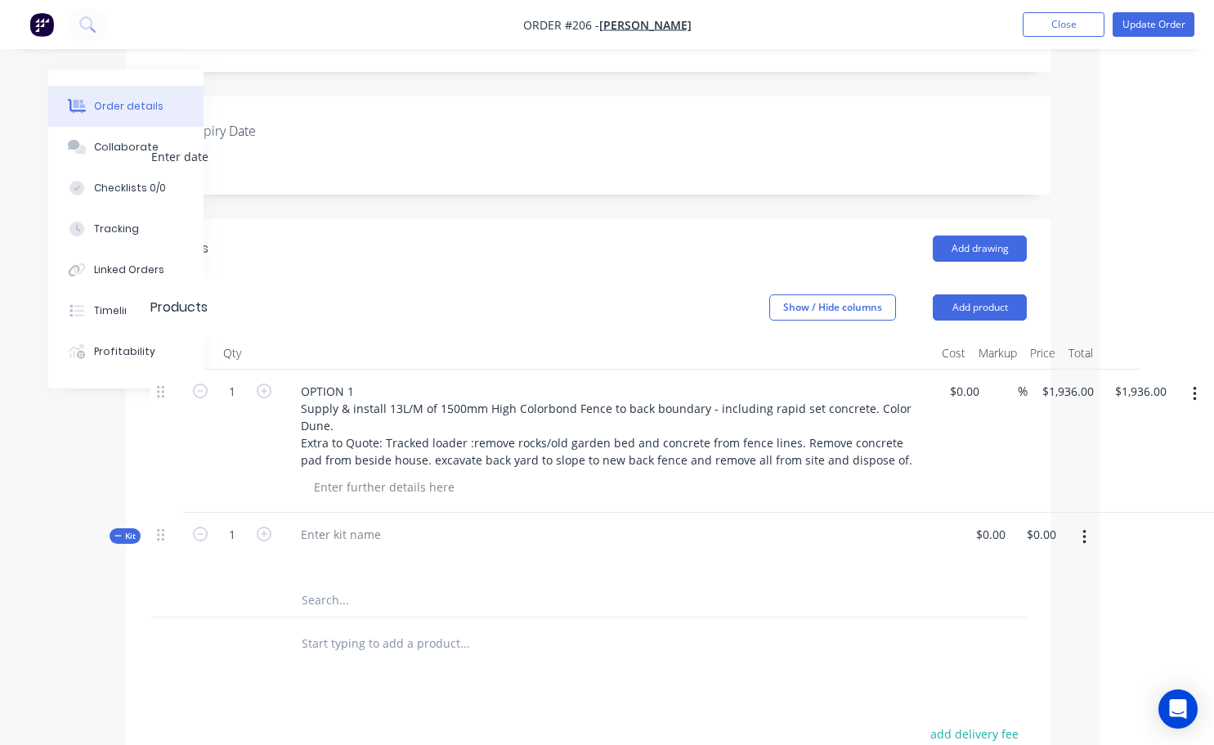
drag, startPoint x: 899, startPoint y: 477, endPoint x: 776, endPoint y: 268, distance: 242.3
click at [776, 268] on header "Drawings Add drawing" at bounding box center [588, 248] width 925 height 59
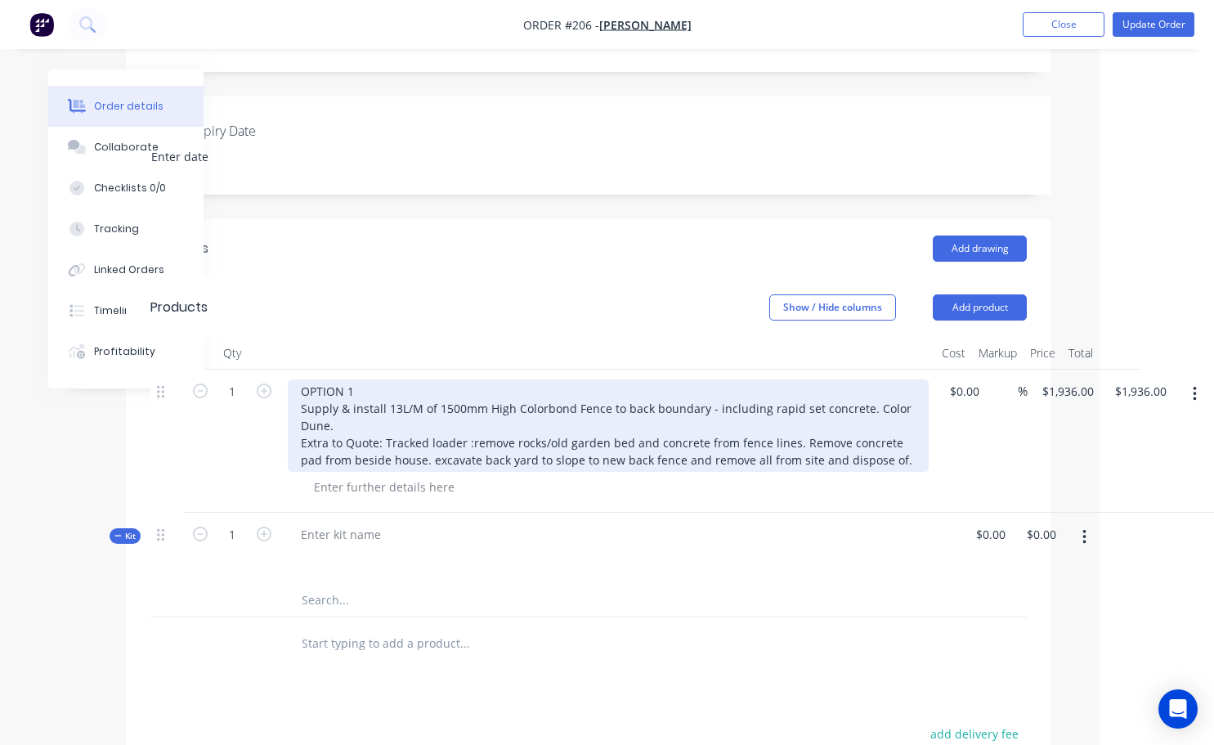
drag, startPoint x: 298, startPoint y: 445, endPoint x: 369, endPoint y: 441, distance: 70.4
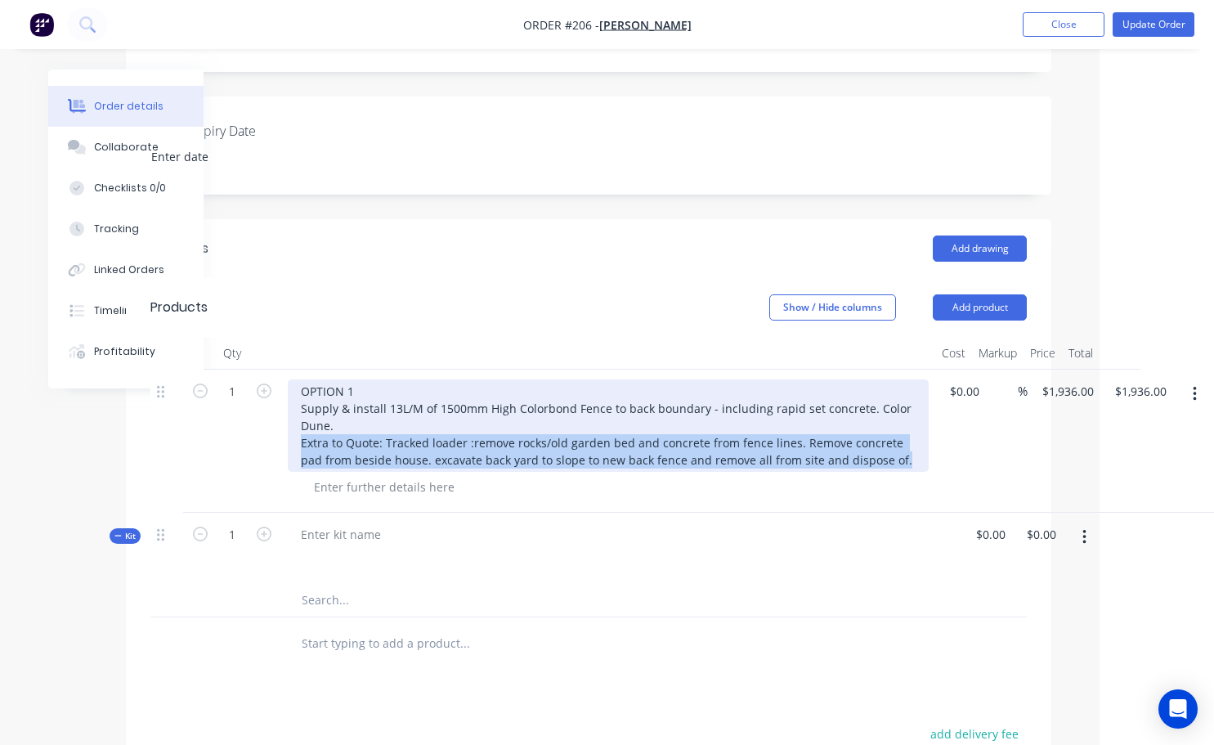
drag, startPoint x: 369, startPoint y: 441, endPoint x: 877, endPoint y: 458, distance: 508.7
click at [877, 458] on div "OPTION 1 Supply & install 13L/M of 1500mm High Colorbond Fence to back boundary…" at bounding box center [608, 425] width 641 height 92
copy div "Extra to Quote: Tracked loader :remove rocks/old garden bed and concrete from f…"
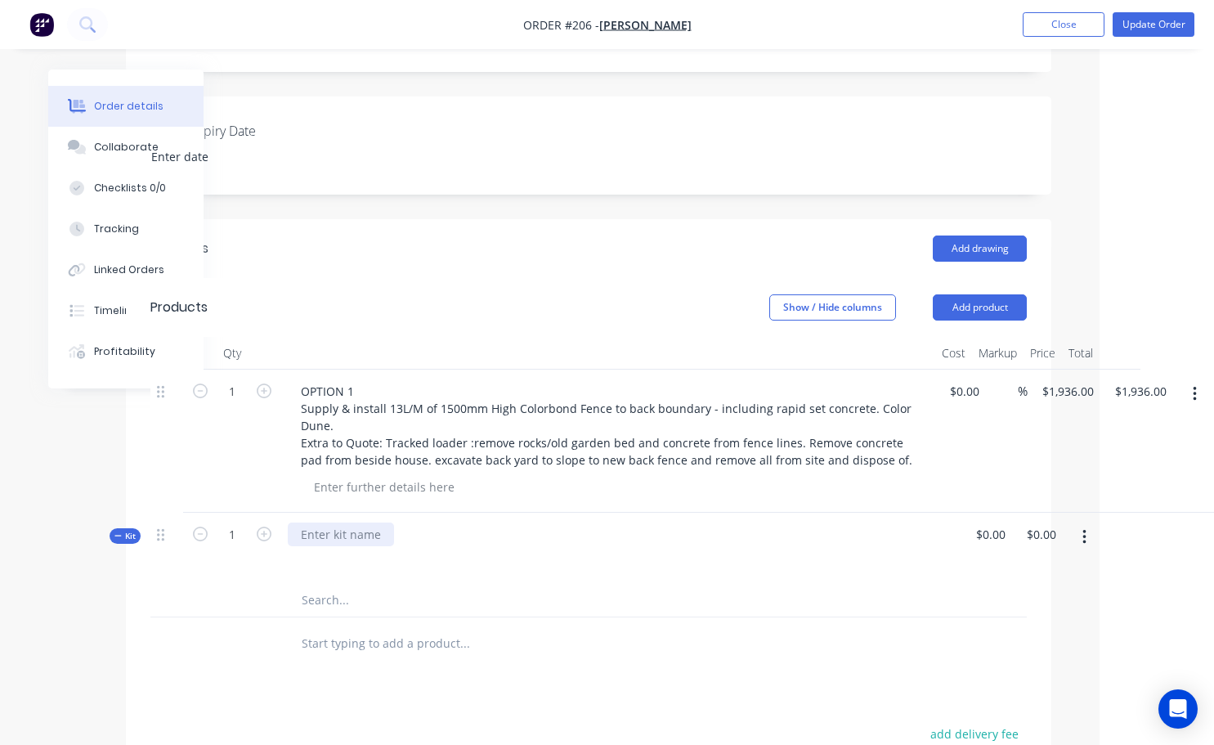
click at [298, 538] on div at bounding box center [341, 534] width 106 height 24
paste div
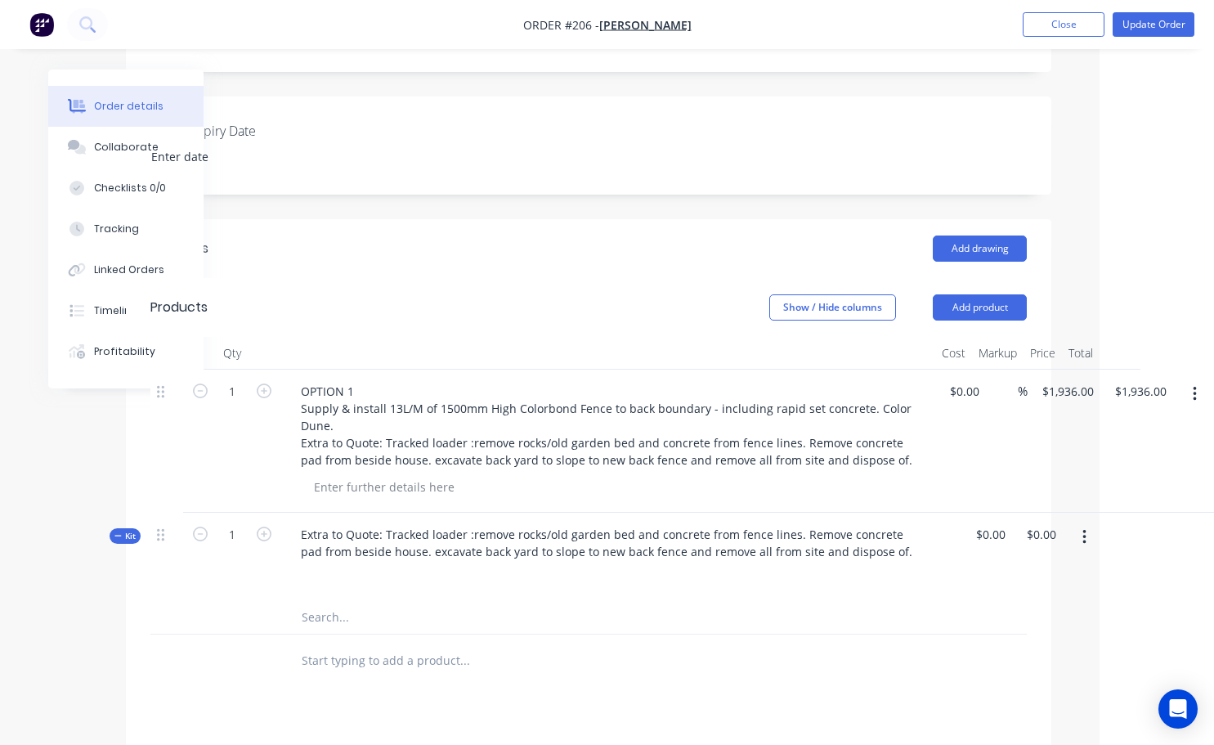
click at [795, 616] on div at bounding box center [575, 617] width 589 height 33
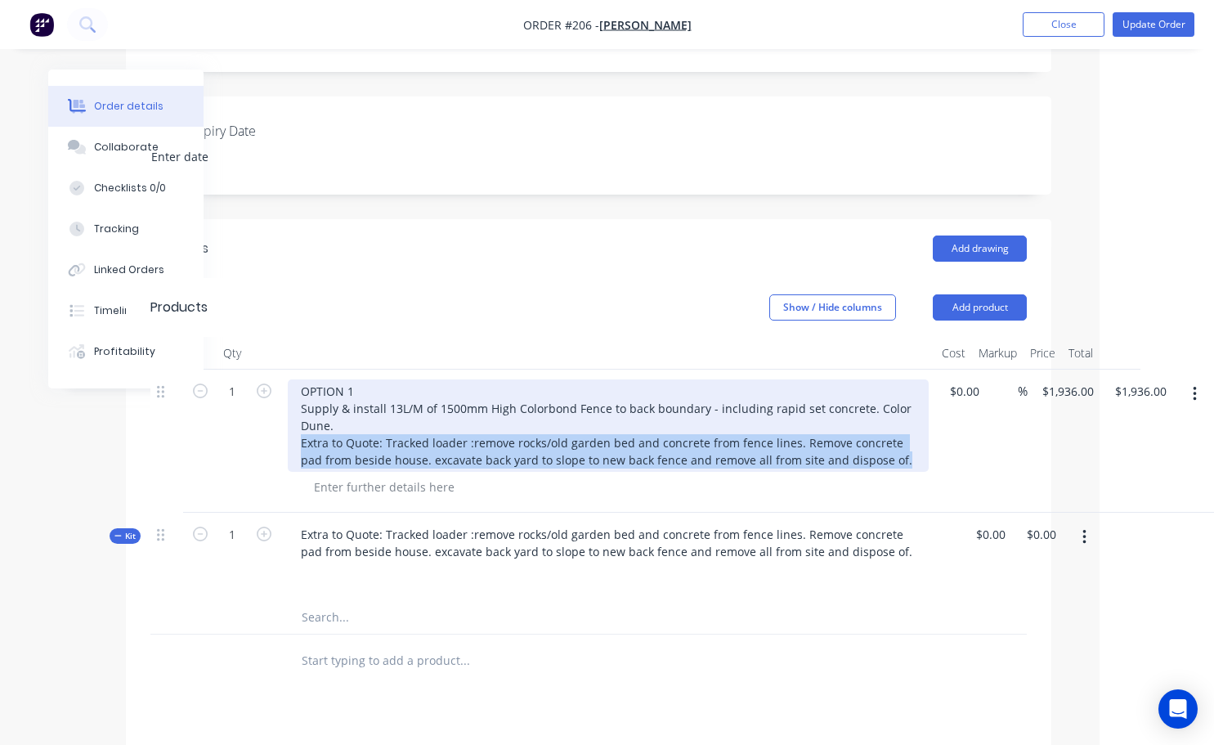
drag, startPoint x: 299, startPoint y: 445, endPoint x: 902, endPoint y: 462, distance: 603.5
click at [902, 462] on div "OPTION 1 Supply & install 13L/M of 1500mm High Colorbond Fence to back boundary…" at bounding box center [608, 425] width 641 height 92
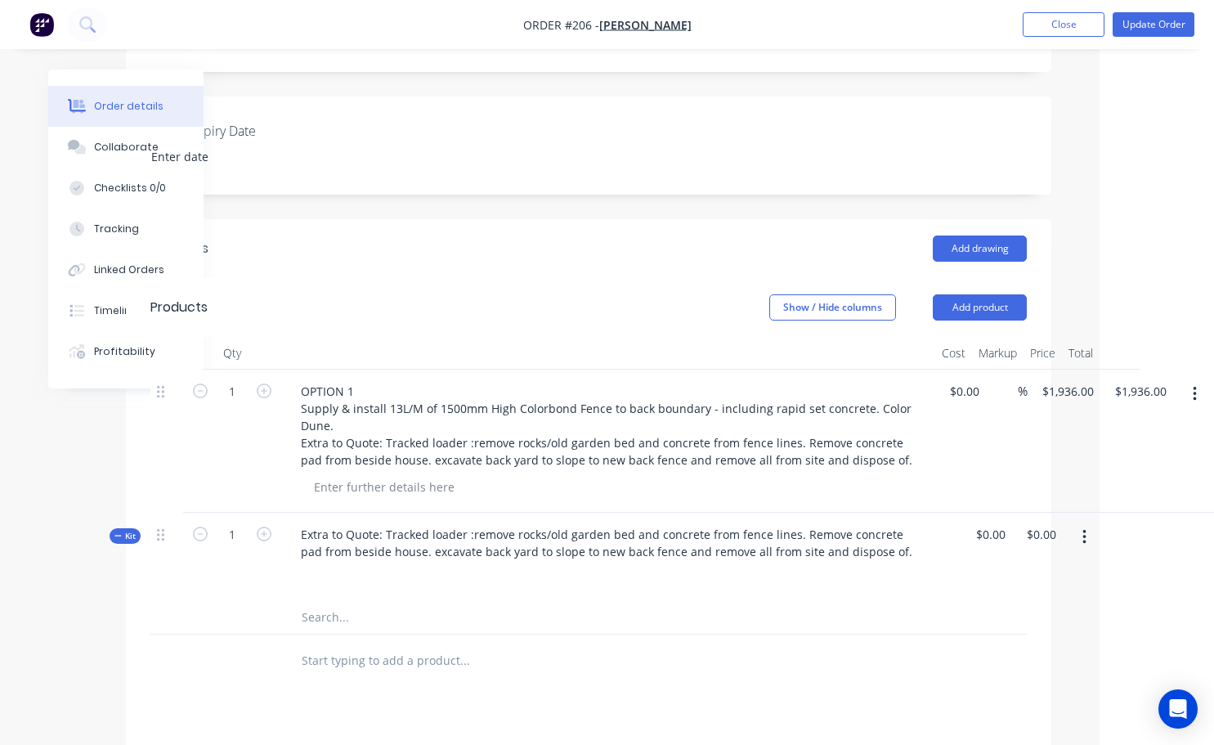
drag, startPoint x: 902, startPoint y: 462, endPoint x: 926, endPoint y: 480, distance: 29.8
click at [926, 480] on div at bounding box center [615, 487] width 628 height 24
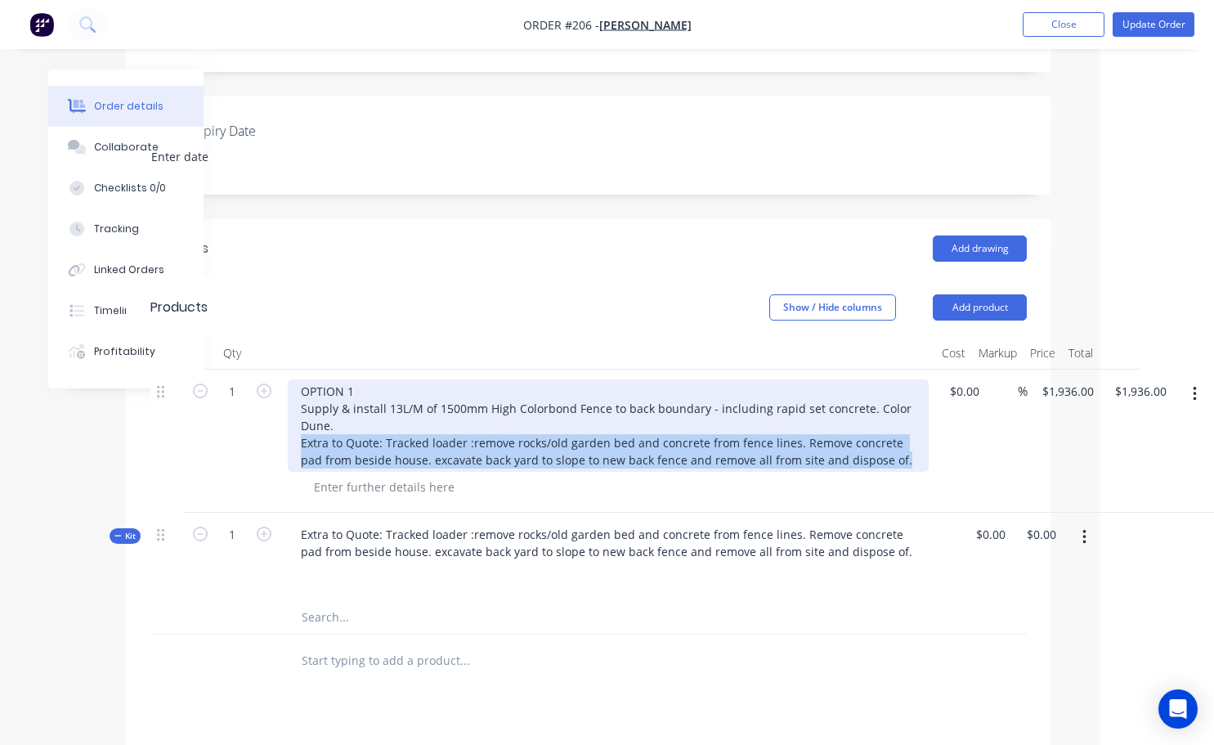
drag, startPoint x: 299, startPoint y: 445, endPoint x: 882, endPoint y: 465, distance: 583.2
click at [882, 465] on div "OPTION 1 Supply & install 13L/M of 1500mm High Colorbond Fence to back boundary…" at bounding box center [608, 425] width 641 height 92
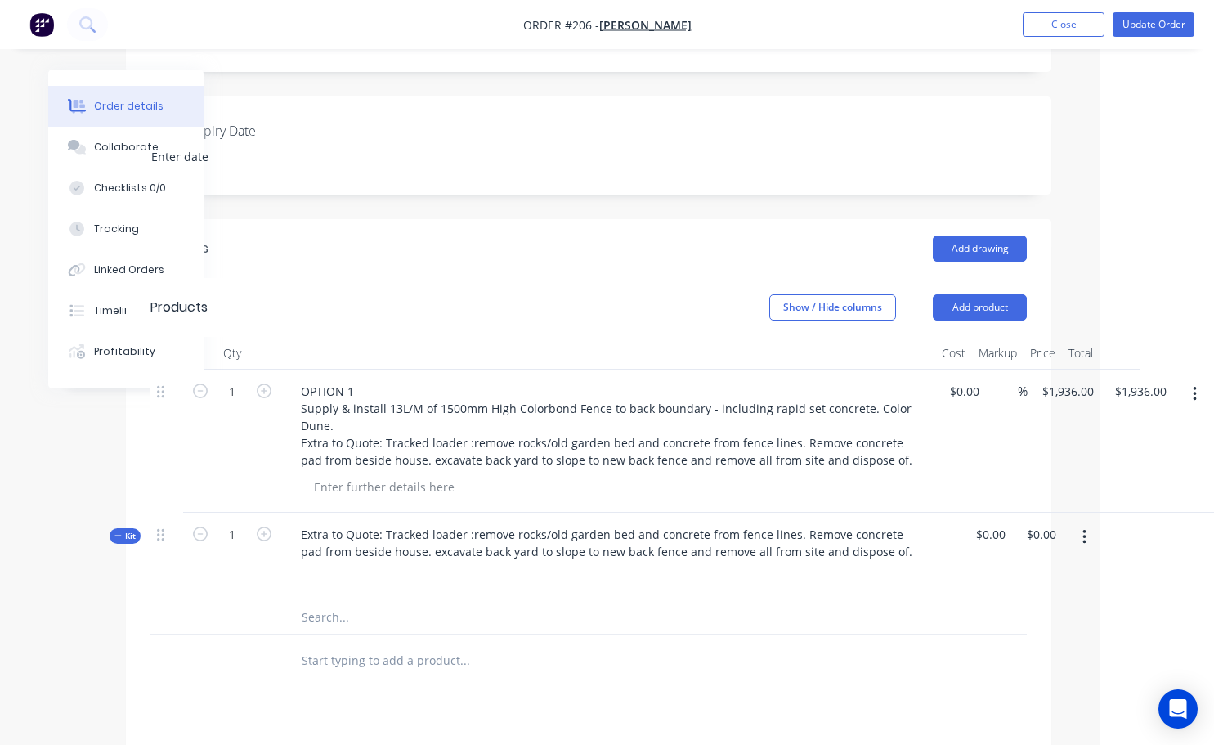
drag, startPoint x: 881, startPoint y: 466, endPoint x: 961, endPoint y: 450, distance: 80.8
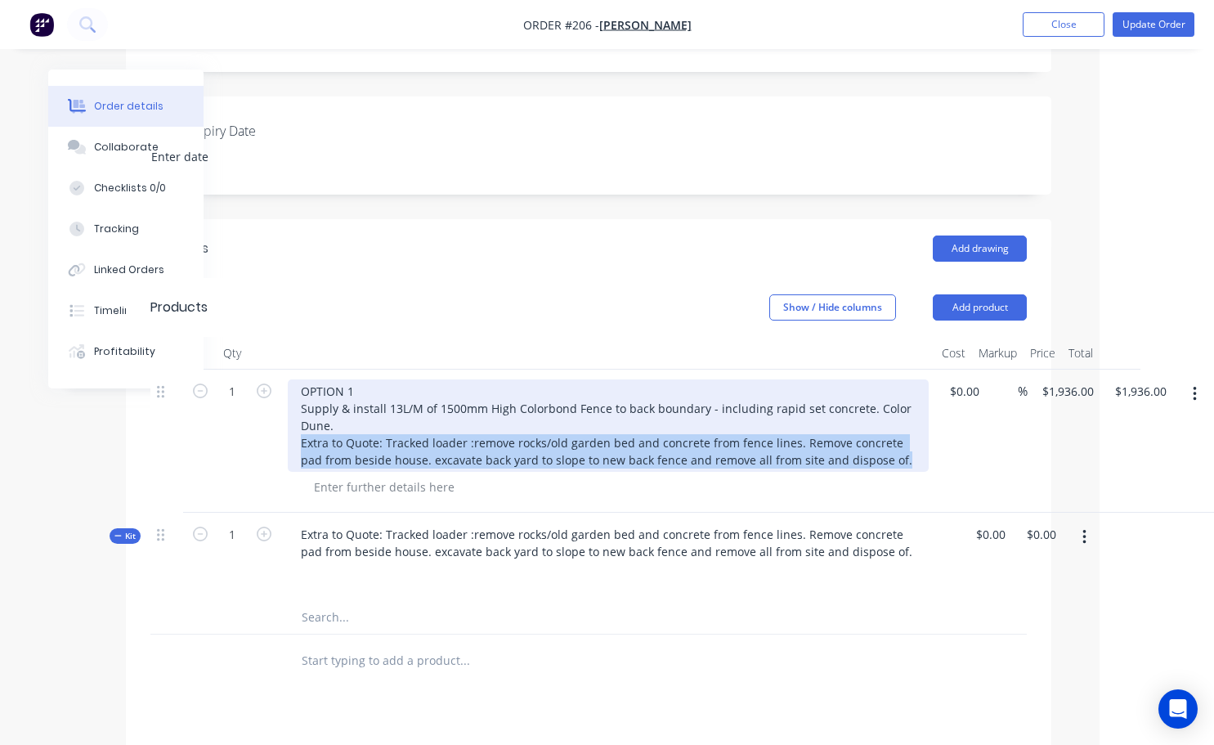
drag, startPoint x: 961, startPoint y: 450, endPoint x: 884, endPoint y: 475, distance: 80.7
click at [884, 475] on div "OPTION 1 Supply & install 13L/M of 1500mm High Colorbond Fence to back boundary…" at bounding box center [608, 440] width 654 height 143
drag, startPoint x: 884, startPoint y: 475, endPoint x: 875, endPoint y: 467, distance: 12.2
click at [875, 467] on div "OPTION 1 Supply & install 13L/M of 1500mm High Colorbond Fence to back boundary…" at bounding box center [608, 425] width 641 height 92
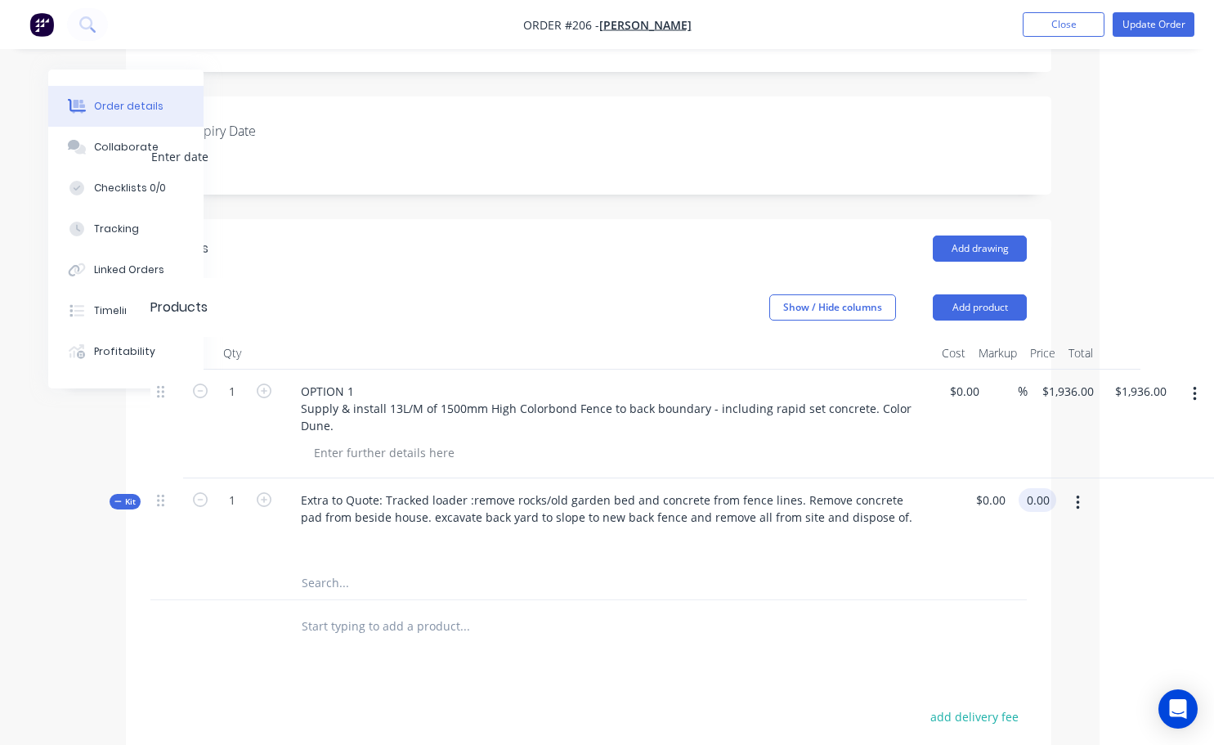
click at [1054, 522] on div "0.00 0.00" at bounding box center [1034, 522] width 44 height 88
type input "$0.00"
click at [265, 505] on icon "button" at bounding box center [264, 499] width 15 height 15
click at [196, 508] on form "2" at bounding box center [232, 498] width 85 height 25
click at [198, 503] on icon "button" at bounding box center [200, 499] width 15 height 15
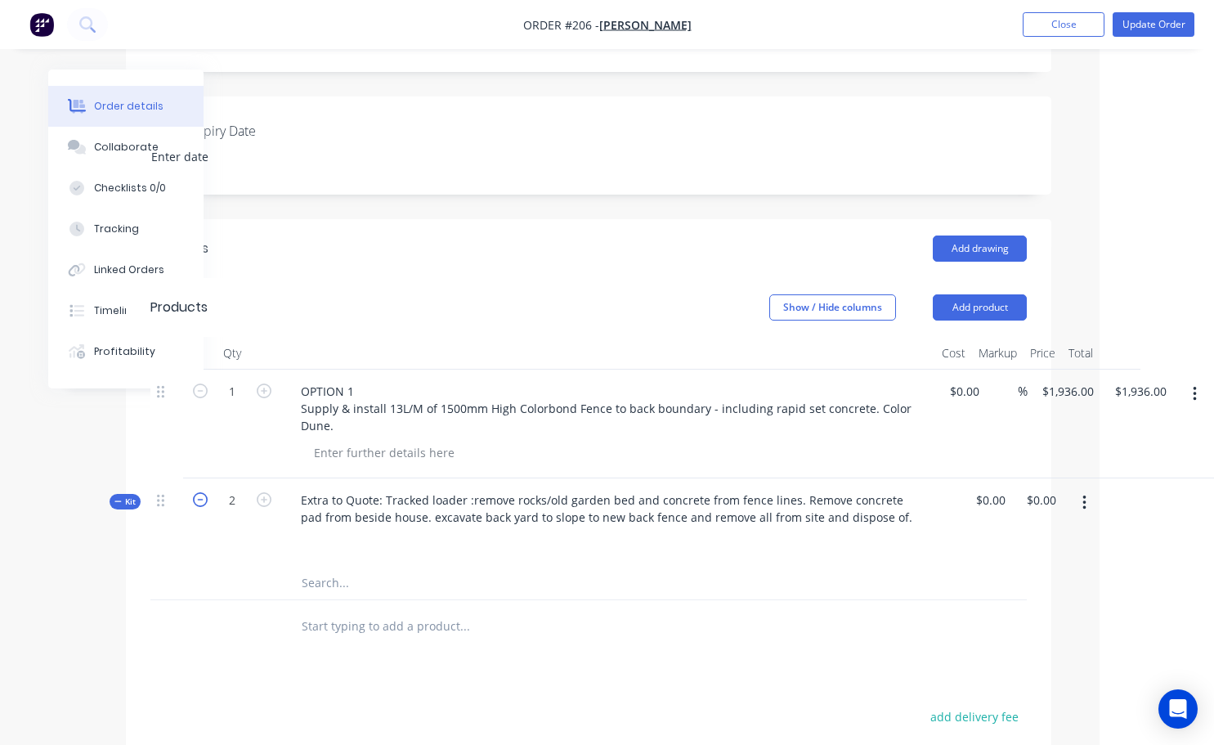
type input "1"
click at [1050, 499] on input "0.00" at bounding box center [1044, 500] width 38 height 24
type input "600"
type input "$600.00"
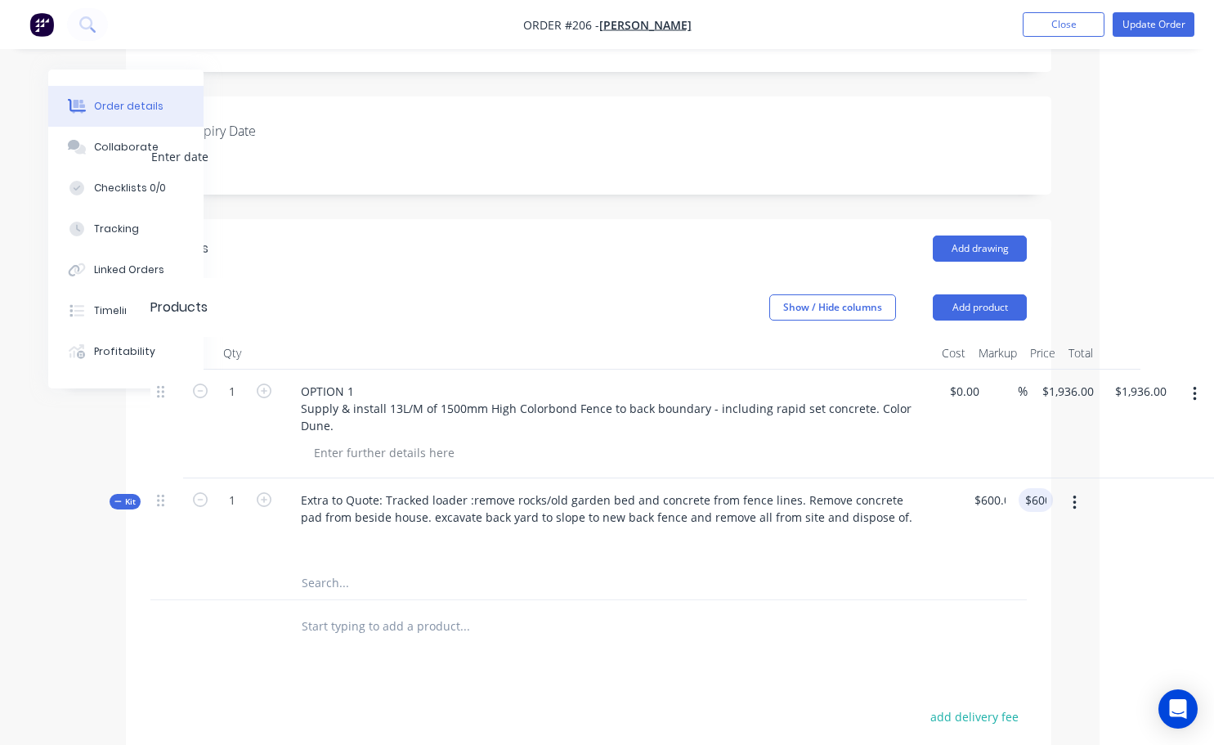
click at [938, 651] on div at bounding box center [588, 626] width 876 height 53
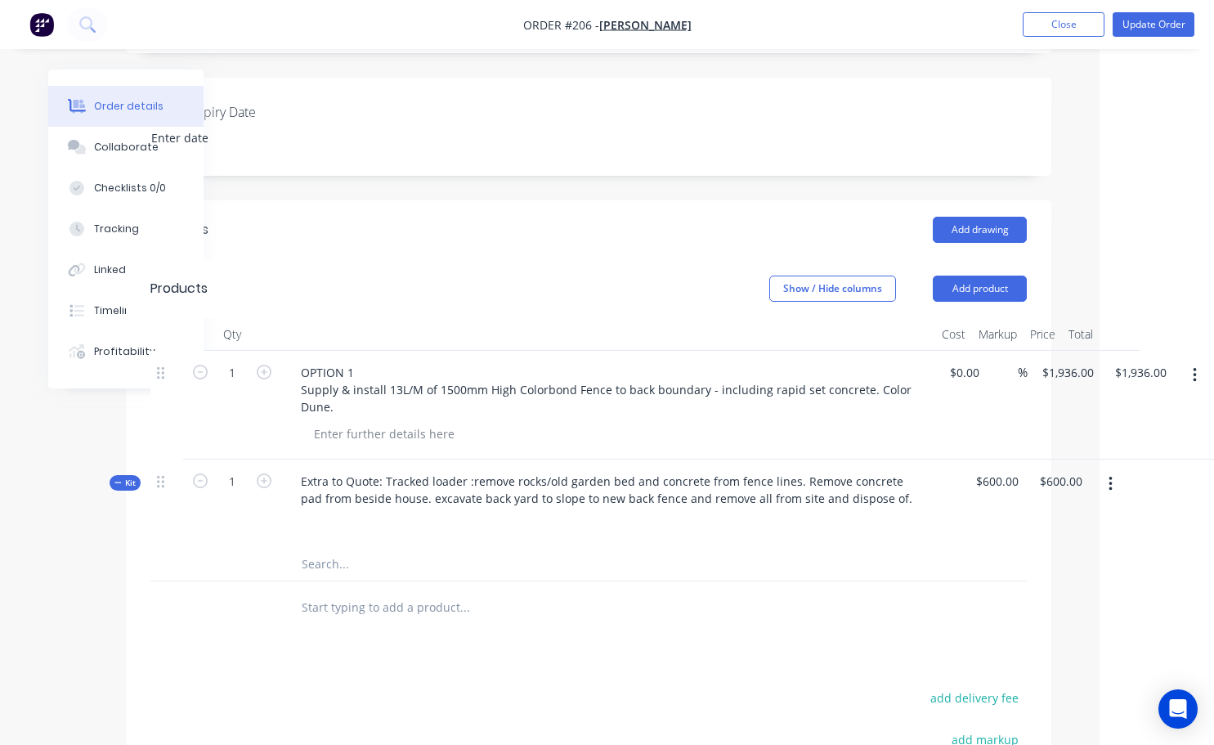
scroll to position [407, 102]
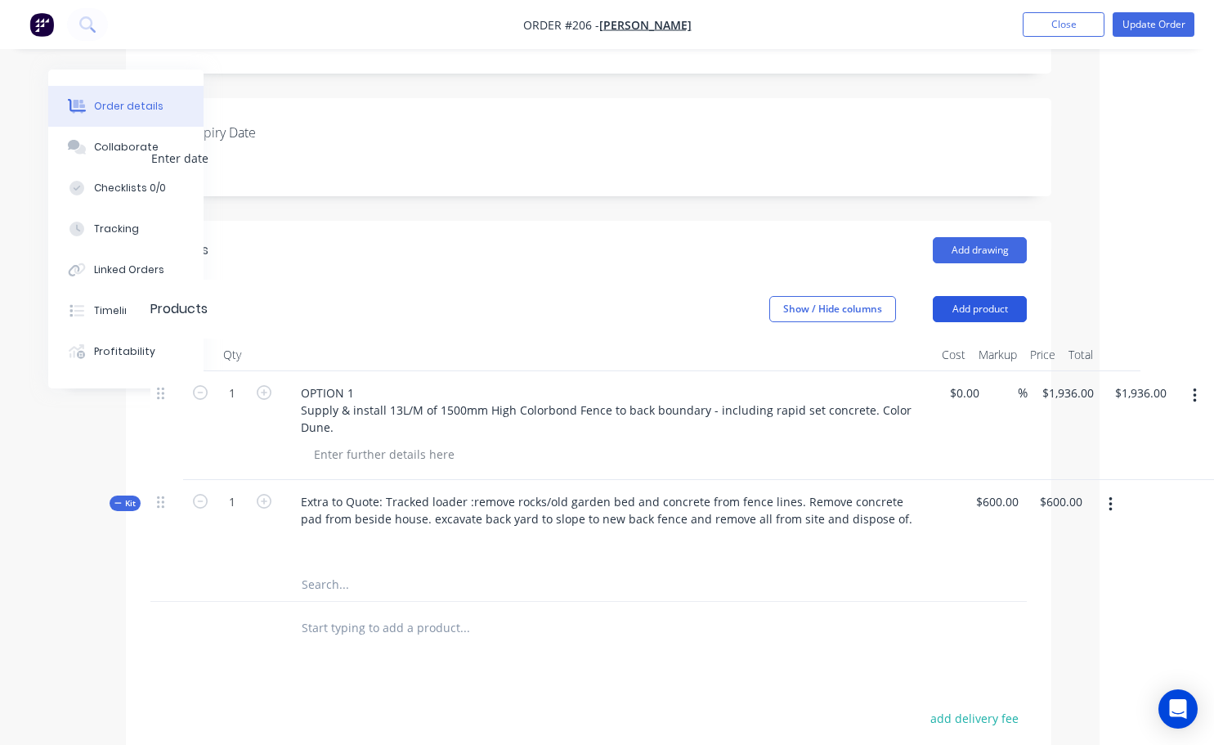
click at [969, 308] on button "Add product" at bounding box center [980, 309] width 94 height 26
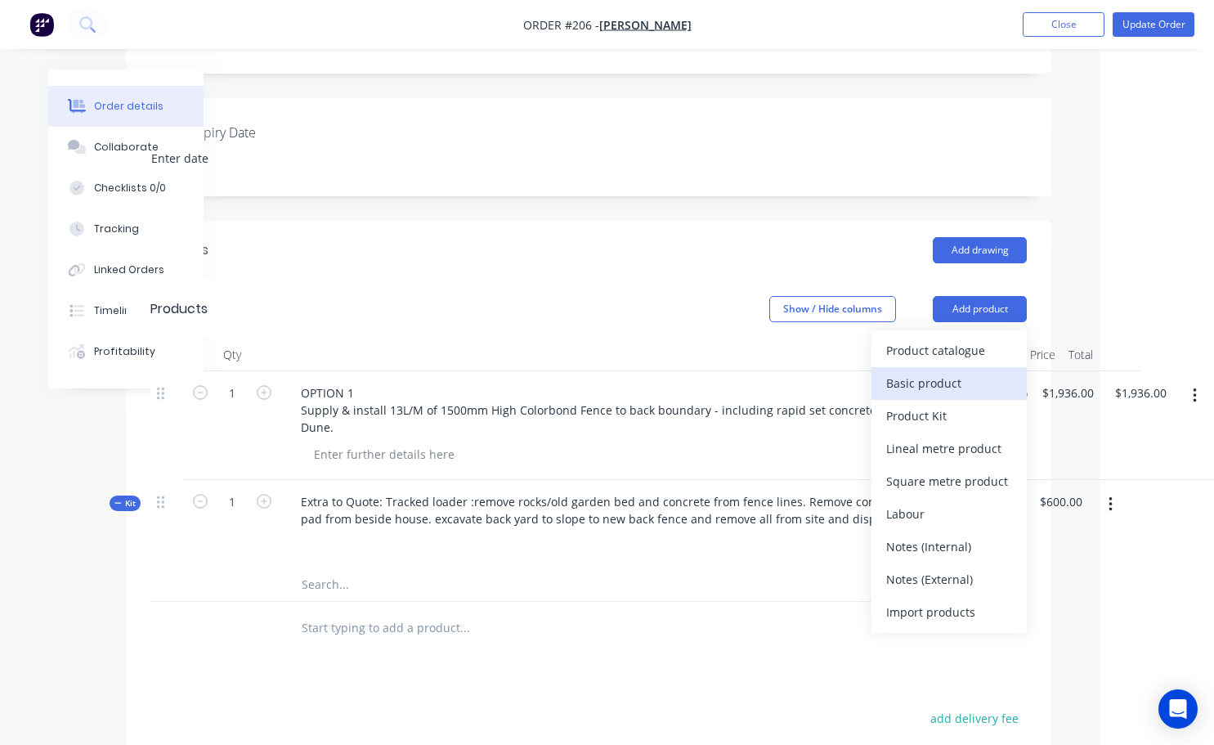
click at [942, 381] on div "Basic product" at bounding box center [949, 383] width 126 height 24
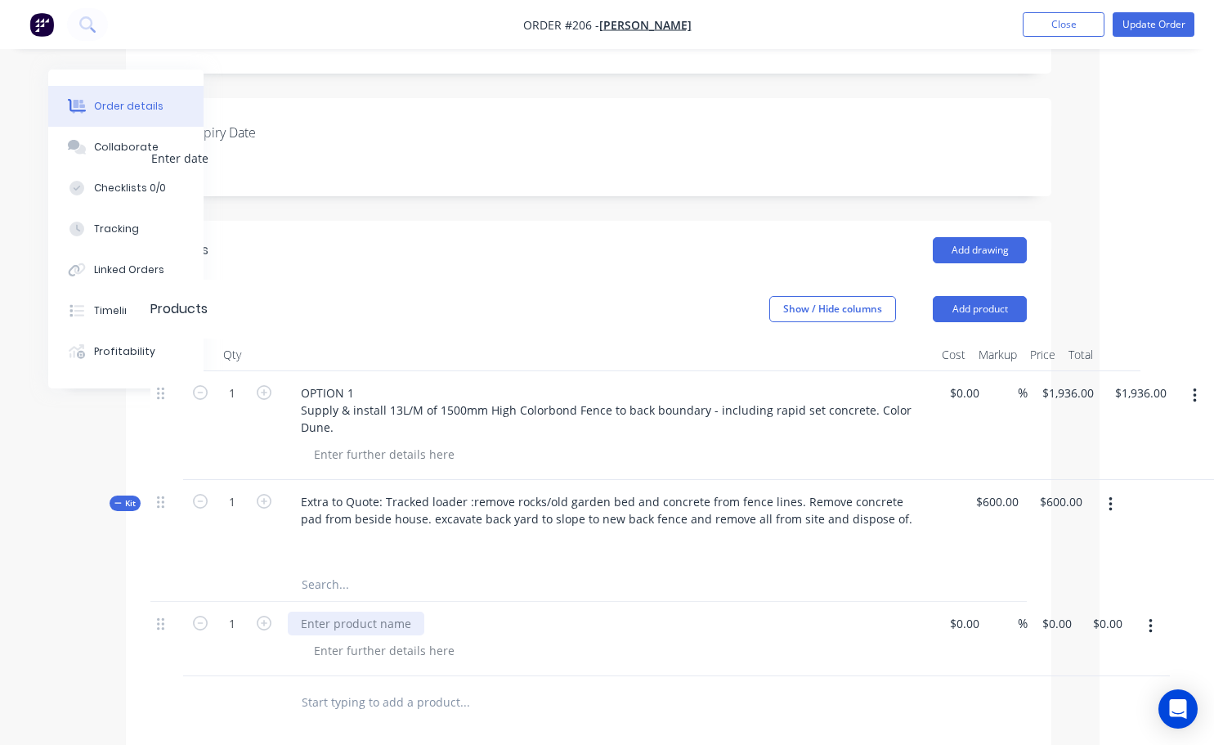
click at [299, 626] on div at bounding box center [356, 623] width 137 height 24
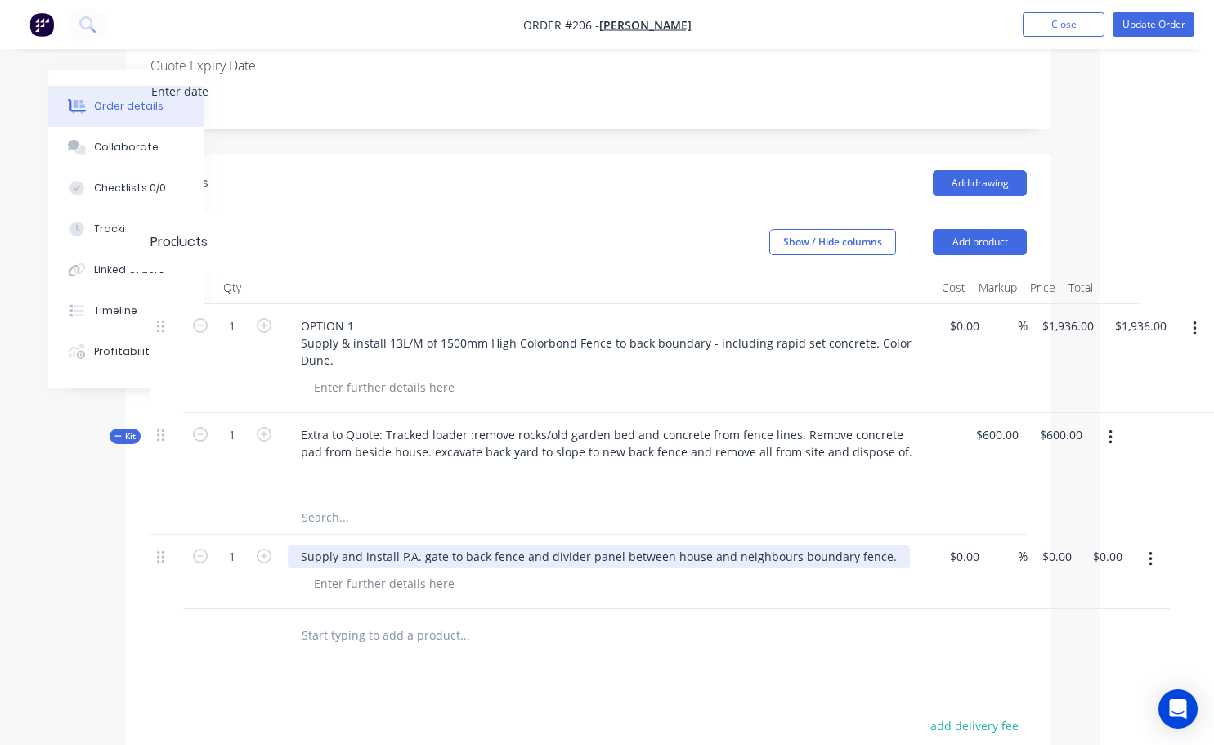
scroll to position [571, 102]
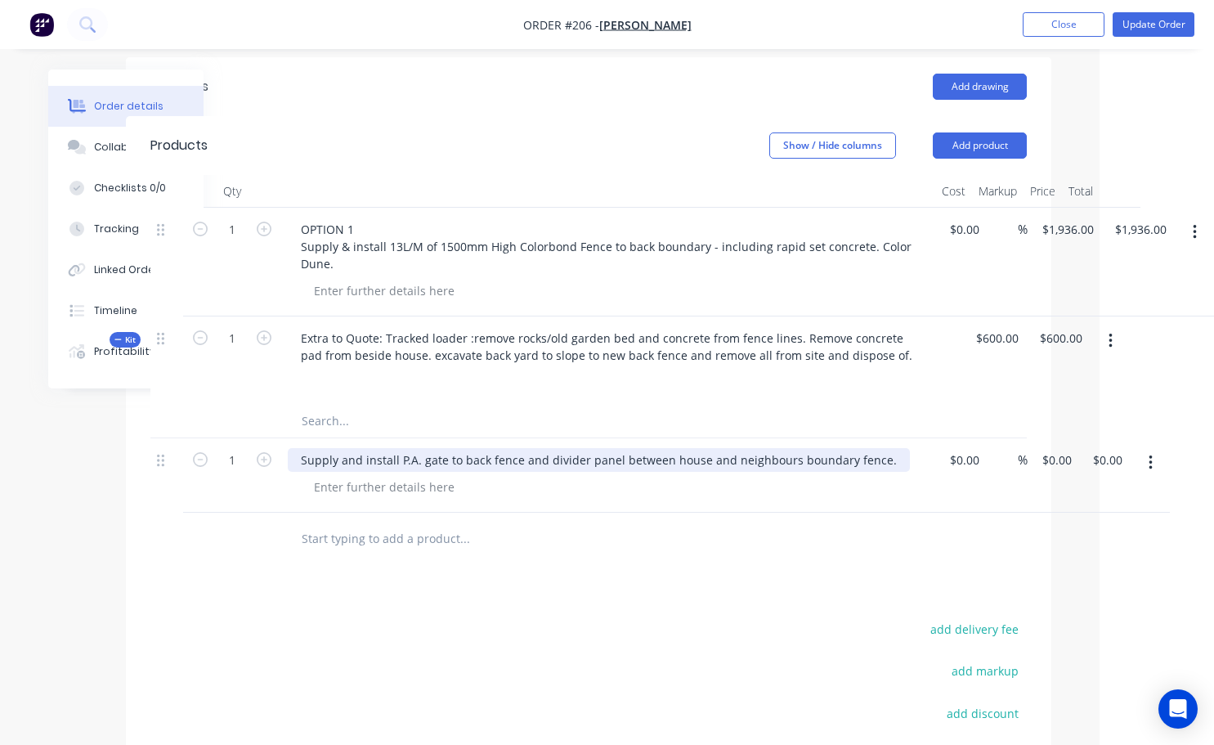
click at [299, 457] on div "Supply and install P.A. gate to back fence and divider panel between house and …" at bounding box center [599, 460] width 622 height 24
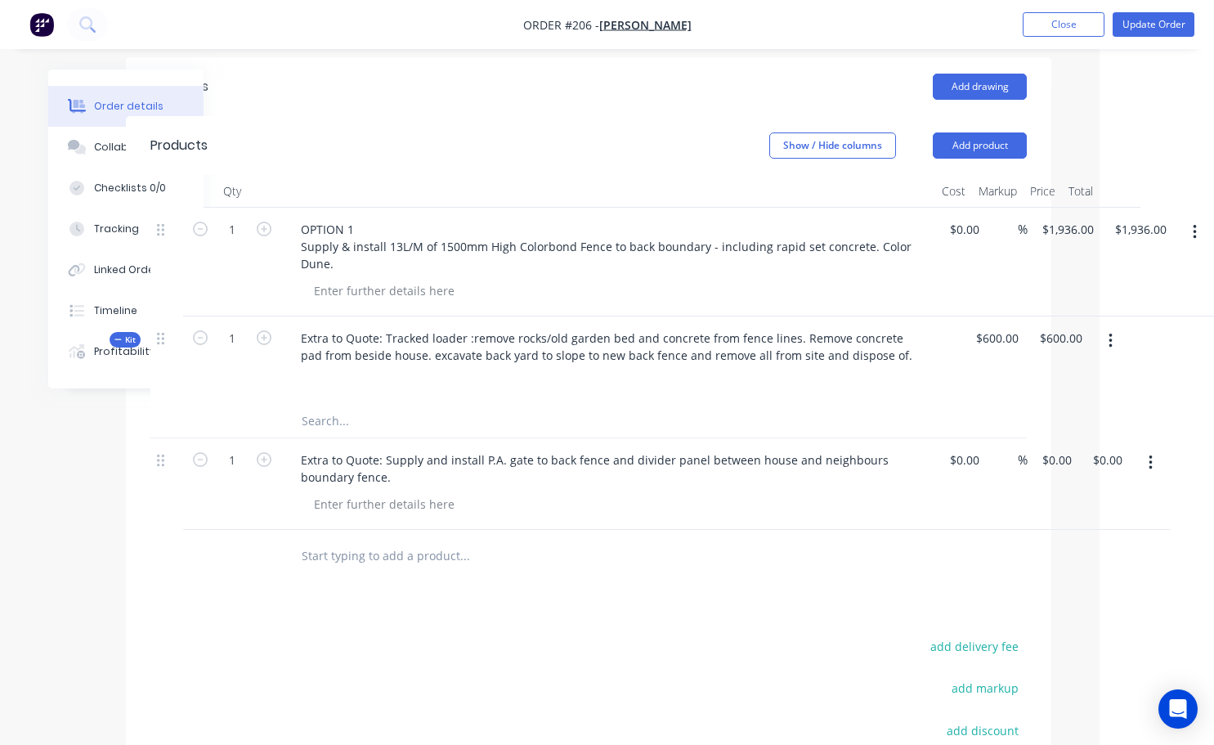
click at [483, 616] on div "Drawings Add drawing Products Show / Hide columns Add product Qty Cost Markup P…" at bounding box center [588, 516] width 925 height 918
click at [1139, 27] on button "Update Order" at bounding box center [1154, 24] width 82 height 25
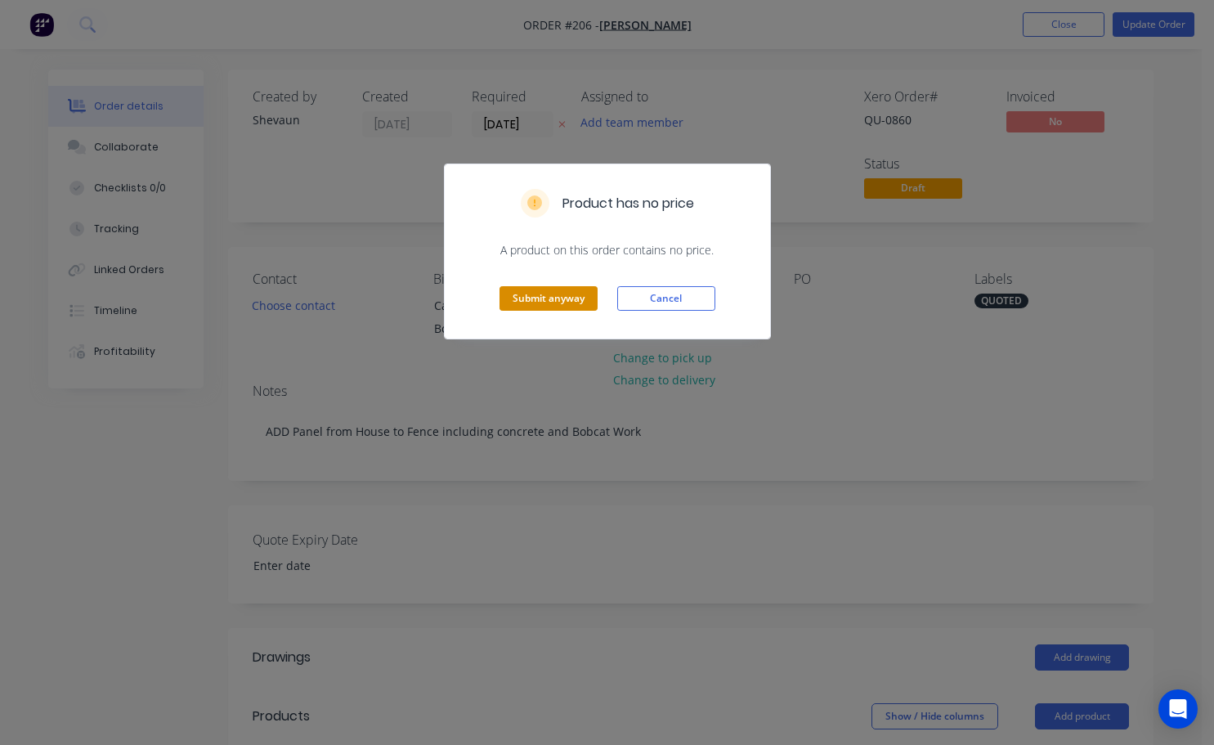
click at [544, 298] on button "Submit anyway" at bounding box center [548, 298] width 98 height 25
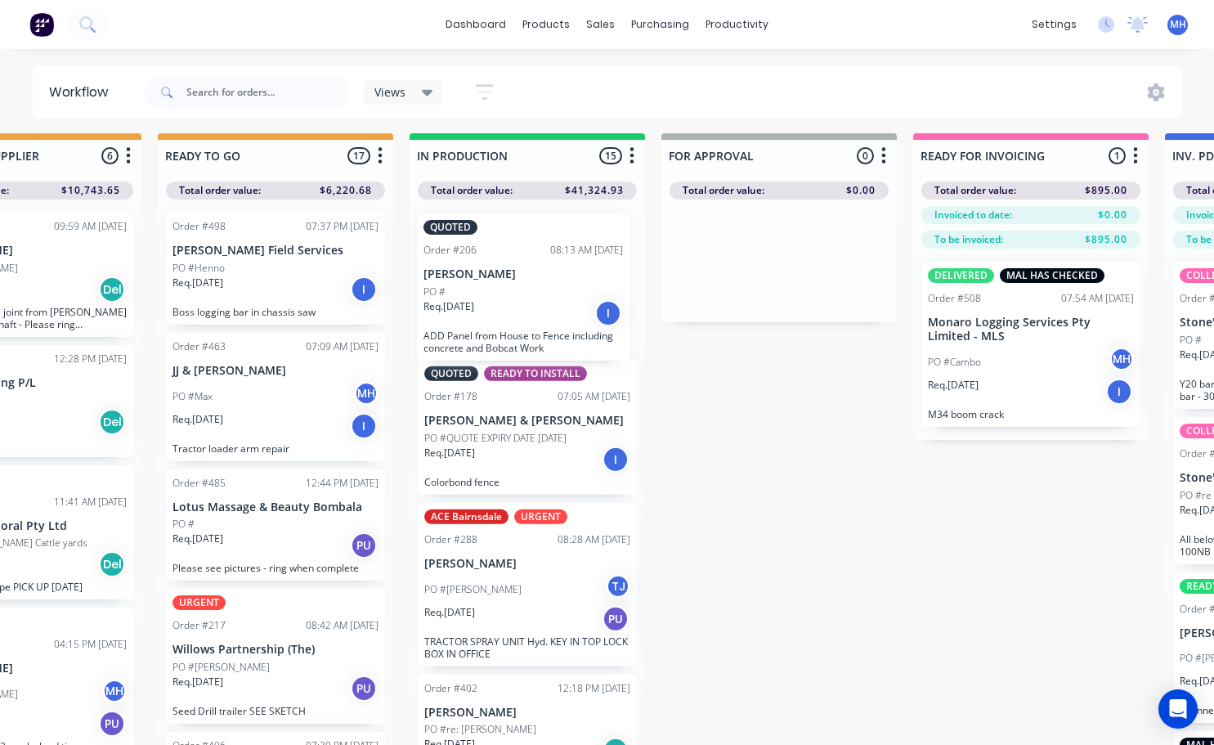
drag, startPoint x: 530, startPoint y: 687, endPoint x: 526, endPoint y: 273, distance: 414.5
click at [526, 273] on div "QUOTED READY TO INSTALL Order #178 07:05 AM [DATE] [PERSON_NAME] & [PERSON_NAME…" at bounding box center [527, 473] width 235 height 549
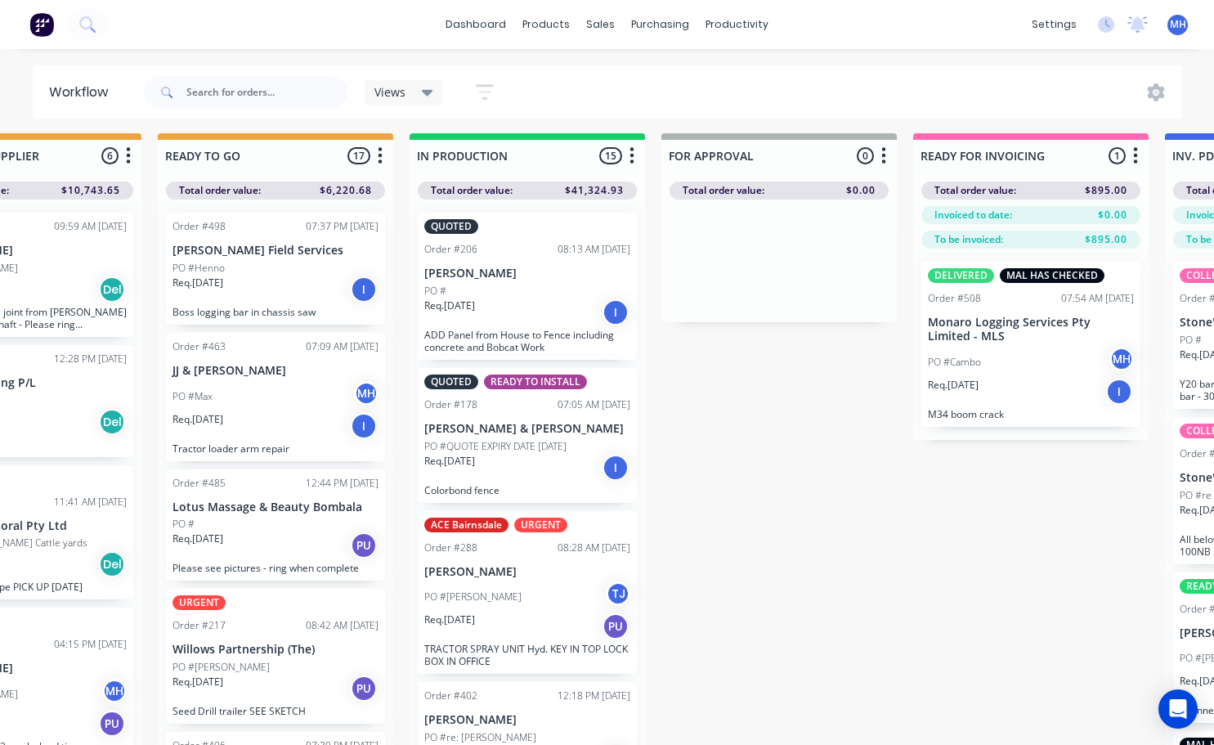
click at [532, 428] on p "[PERSON_NAME] & [PERSON_NAME]" at bounding box center [527, 429] width 206 height 14
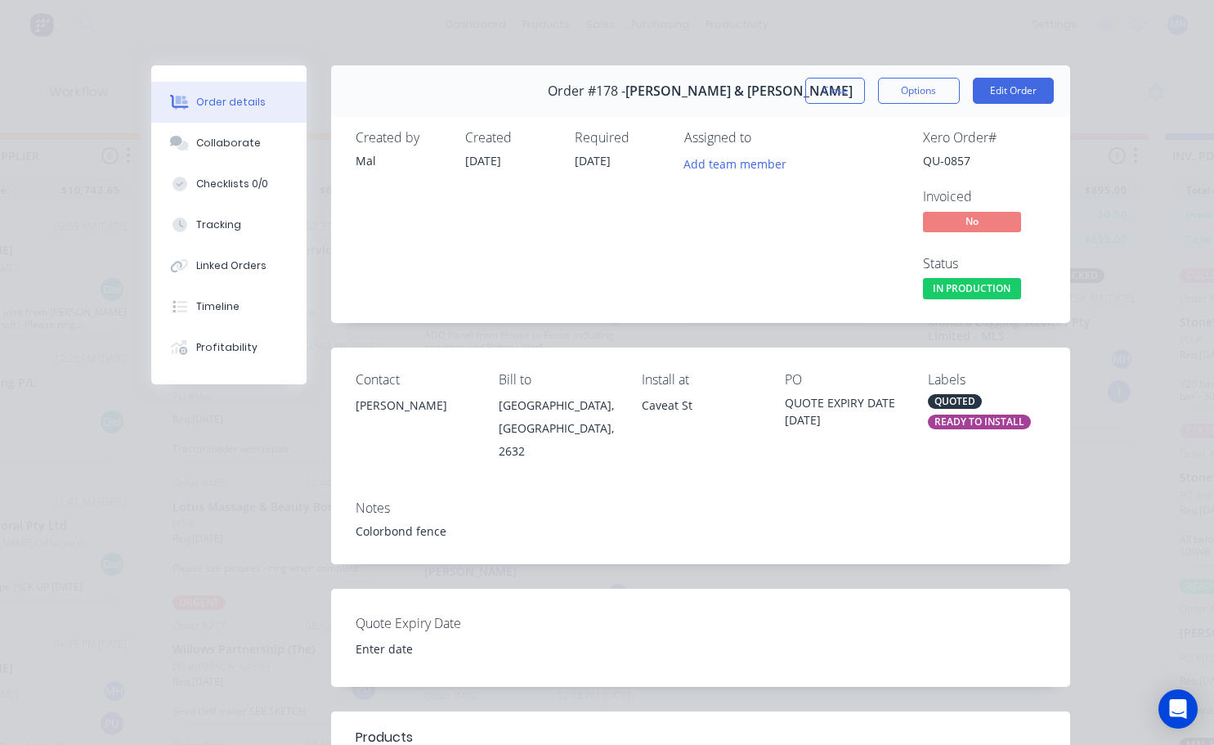
click at [948, 419] on div "READY TO INSTALL" at bounding box center [979, 421] width 103 height 15
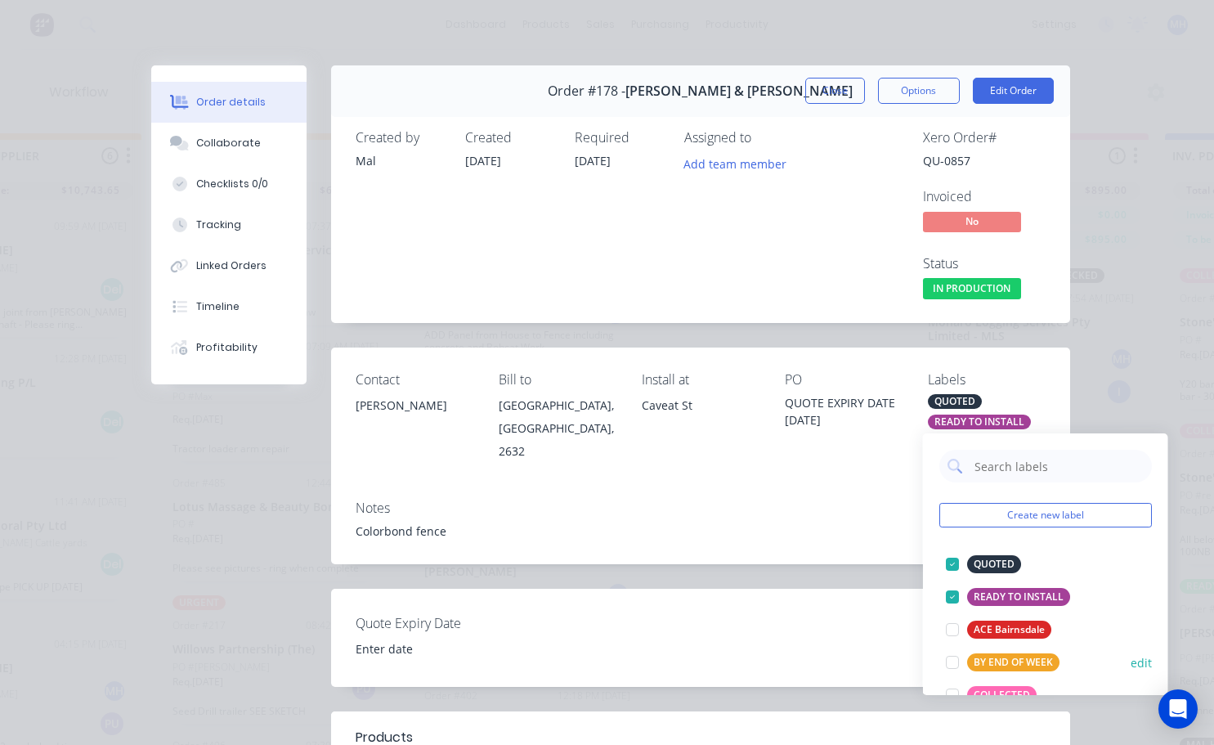
click at [952, 593] on div at bounding box center [952, 596] width 33 height 33
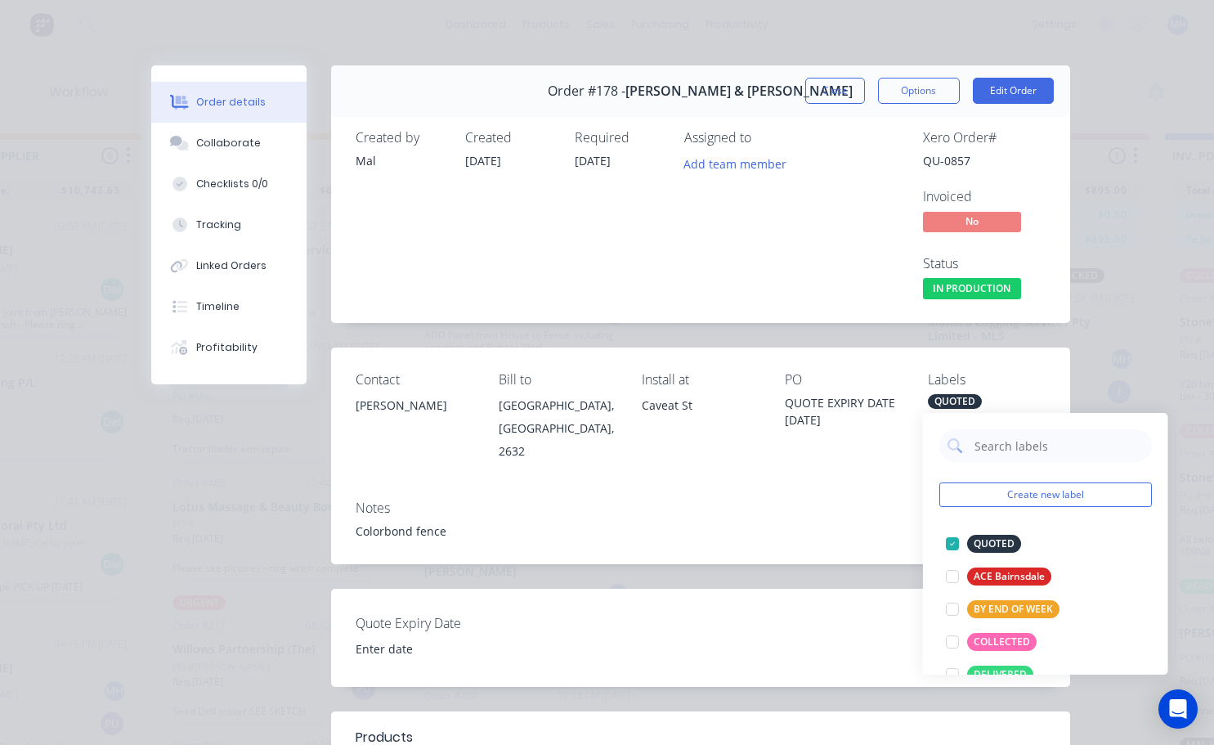
click at [791, 502] on div "Notes Colorbond fence" at bounding box center [700, 525] width 739 height 77
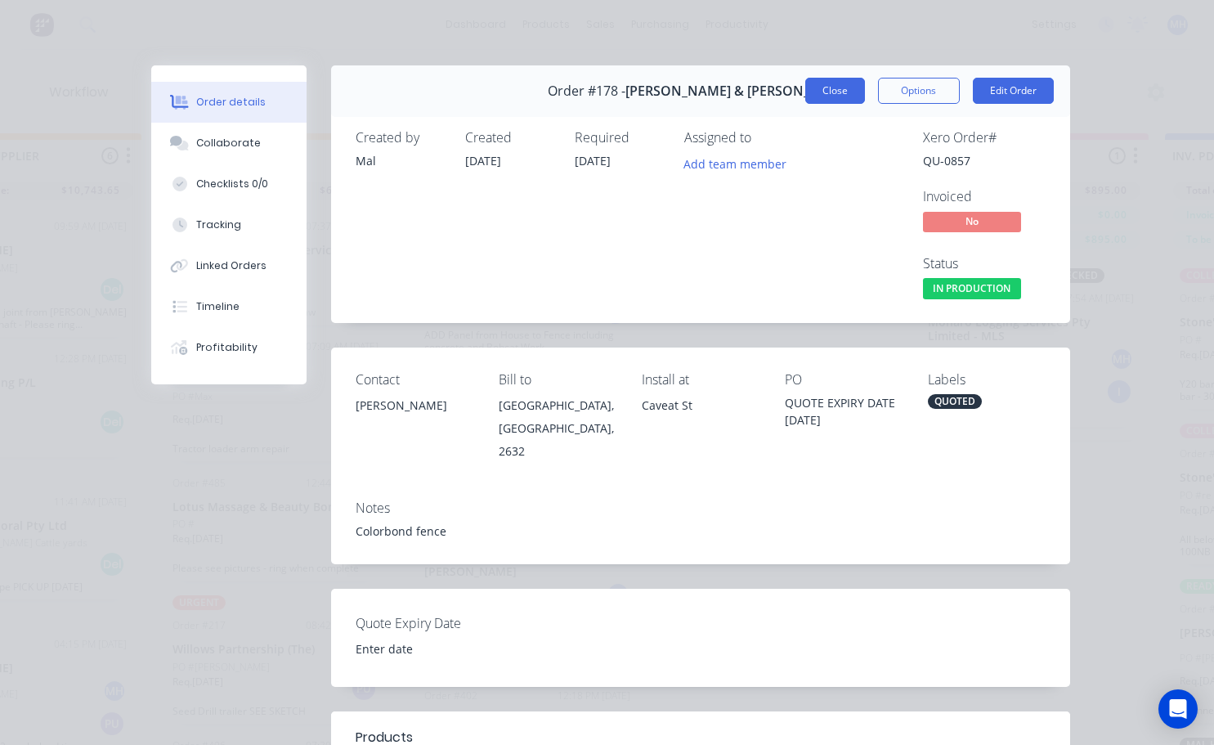
click at [842, 95] on button "Close" at bounding box center [835, 91] width 60 height 26
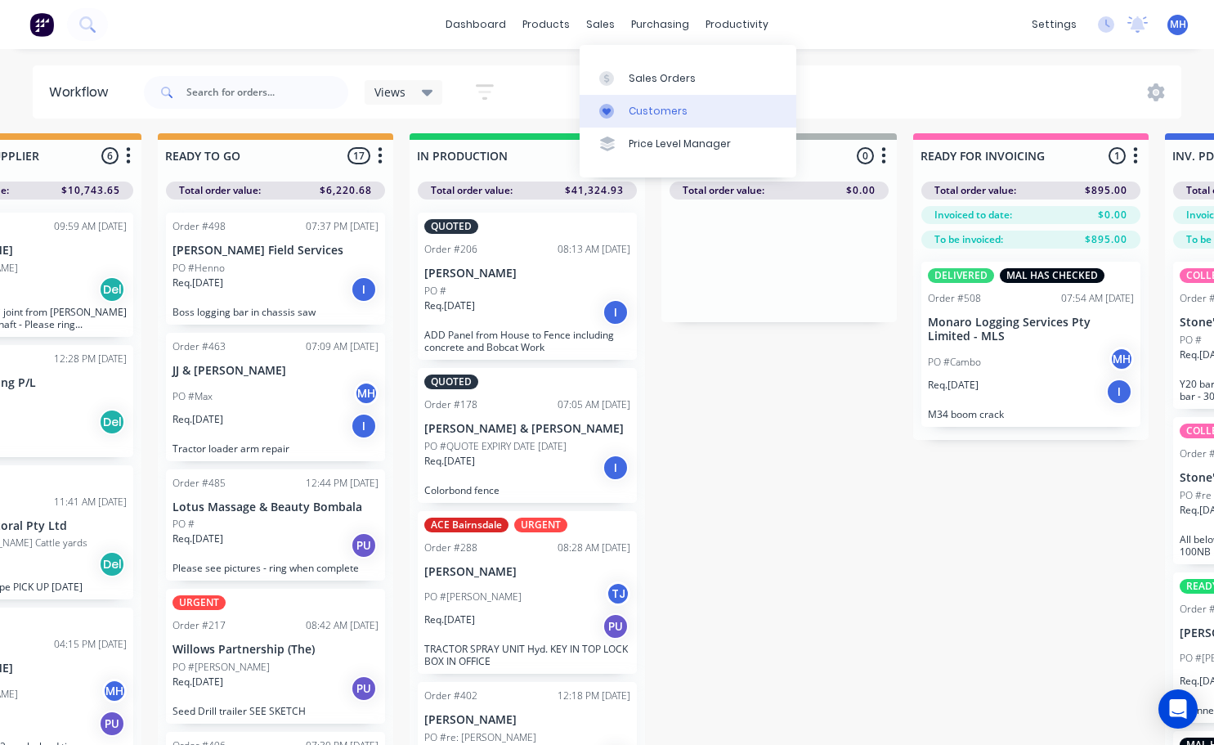
click at [653, 110] on div "Customers" at bounding box center [658, 111] width 59 height 15
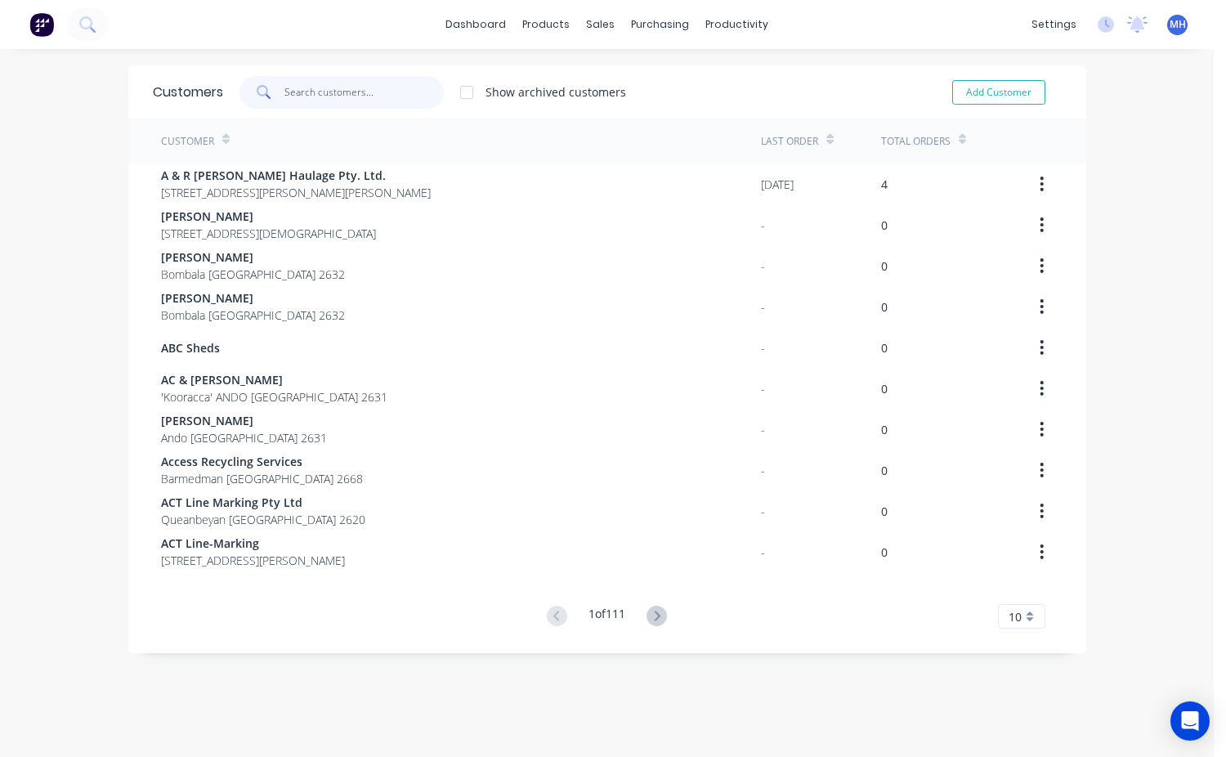
drag, startPoint x: 284, startPoint y: 86, endPoint x: 293, endPoint y: 108, distance: 23.8
click at [284, 86] on input "text" at bounding box center [363, 92] width 159 height 33
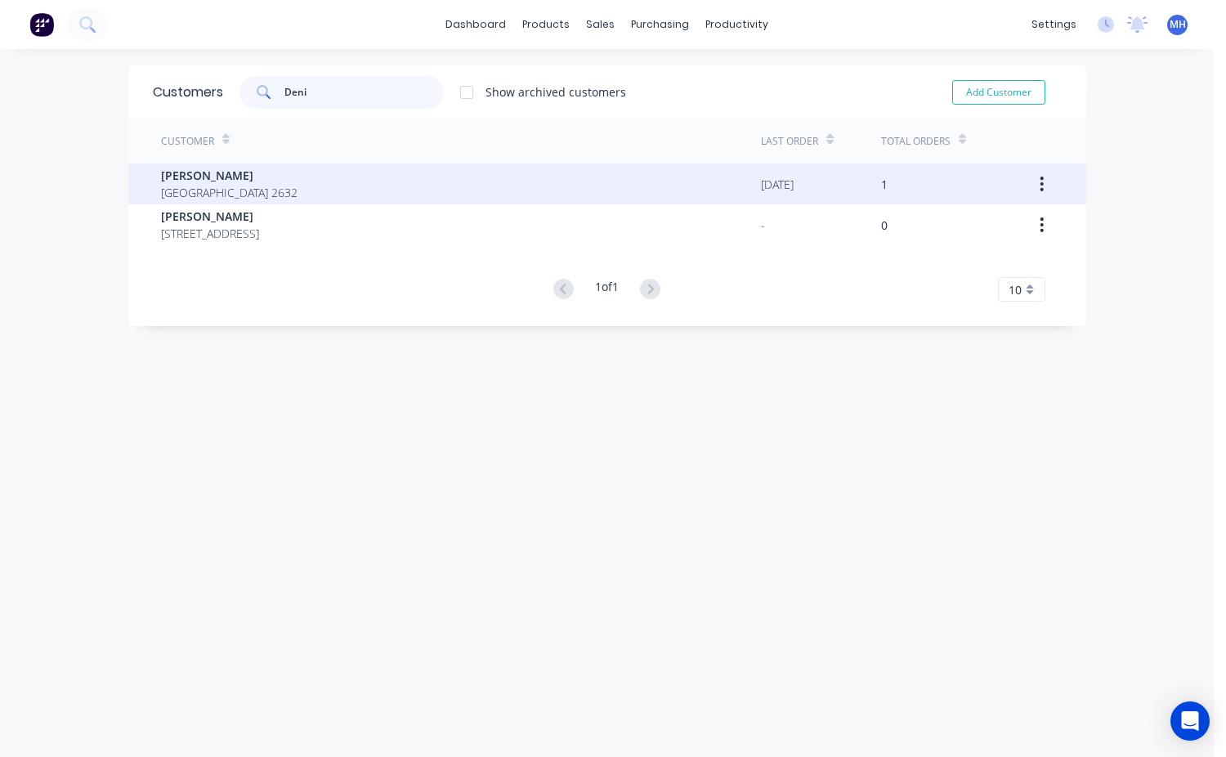
type input "Deni"
click at [225, 180] on span "[PERSON_NAME]" at bounding box center [229, 175] width 137 height 17
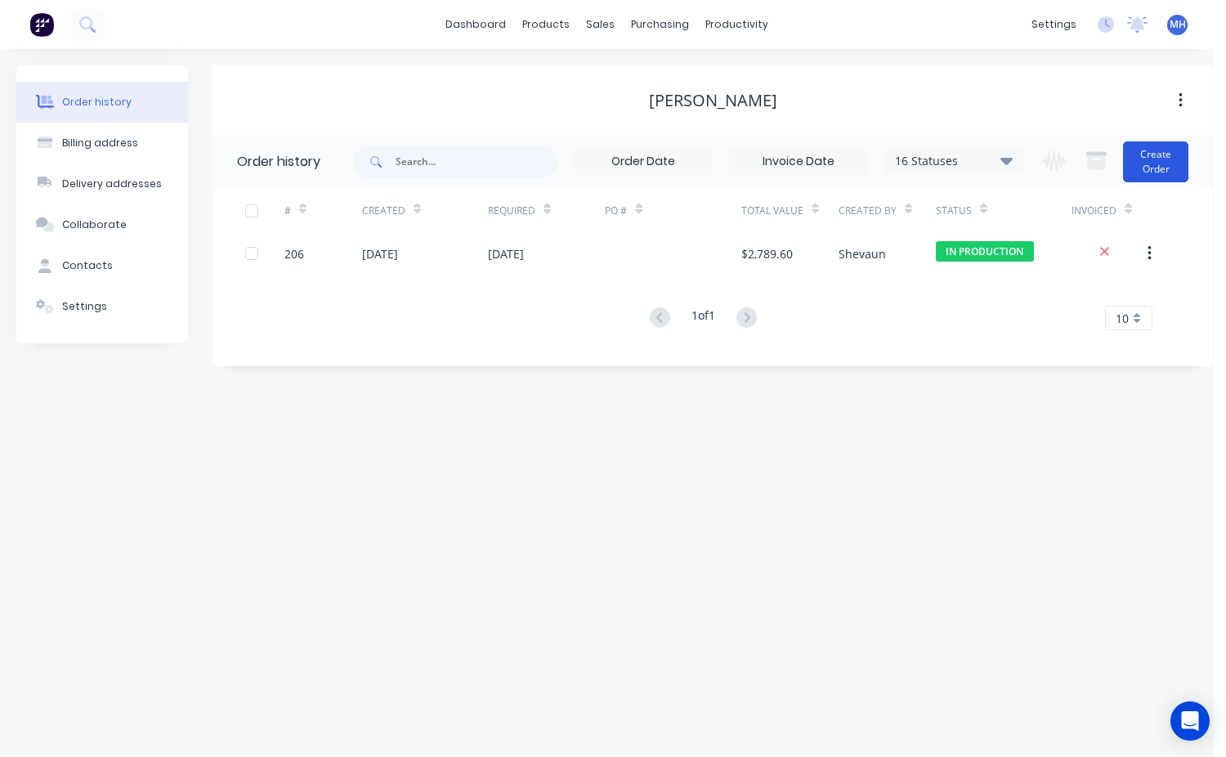
click at [1139, 160] on button "Create Order" at bounding box center [1155, 161] width 65 height 41
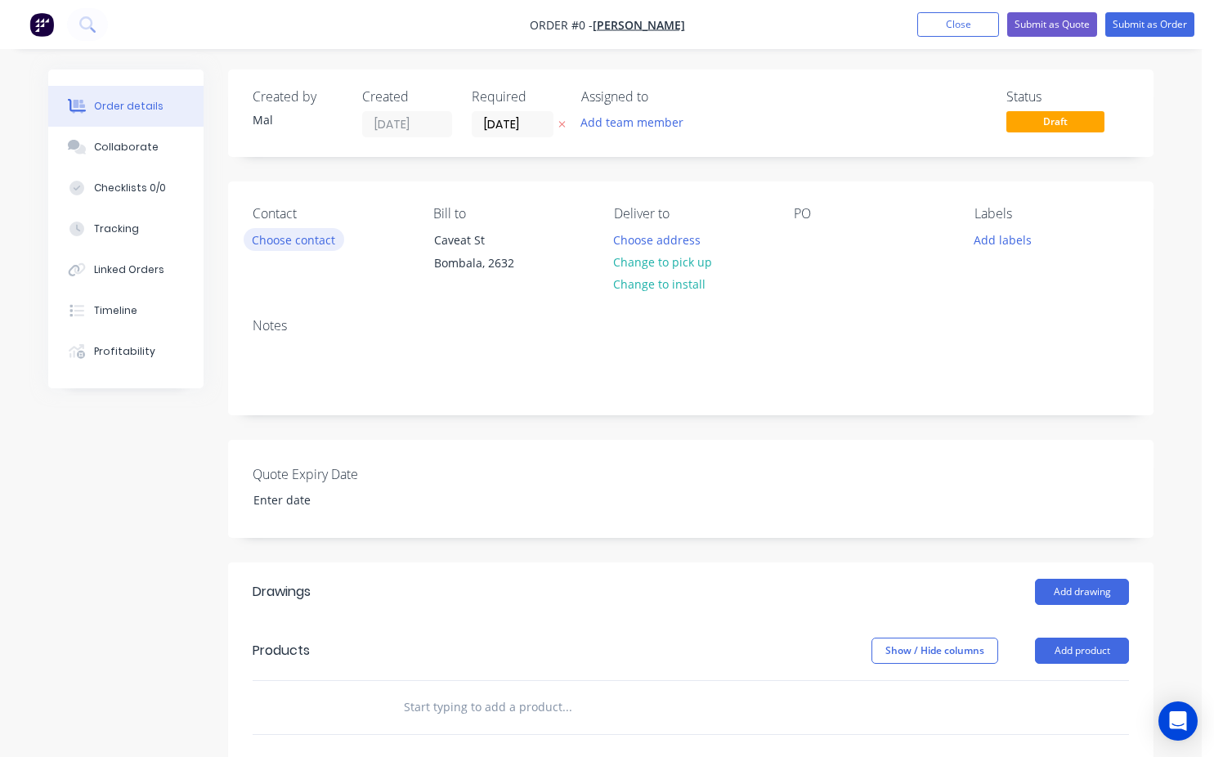
click at [288, 246] on button "Choose contact" at bounding box center [294, 239] width 101 height 22
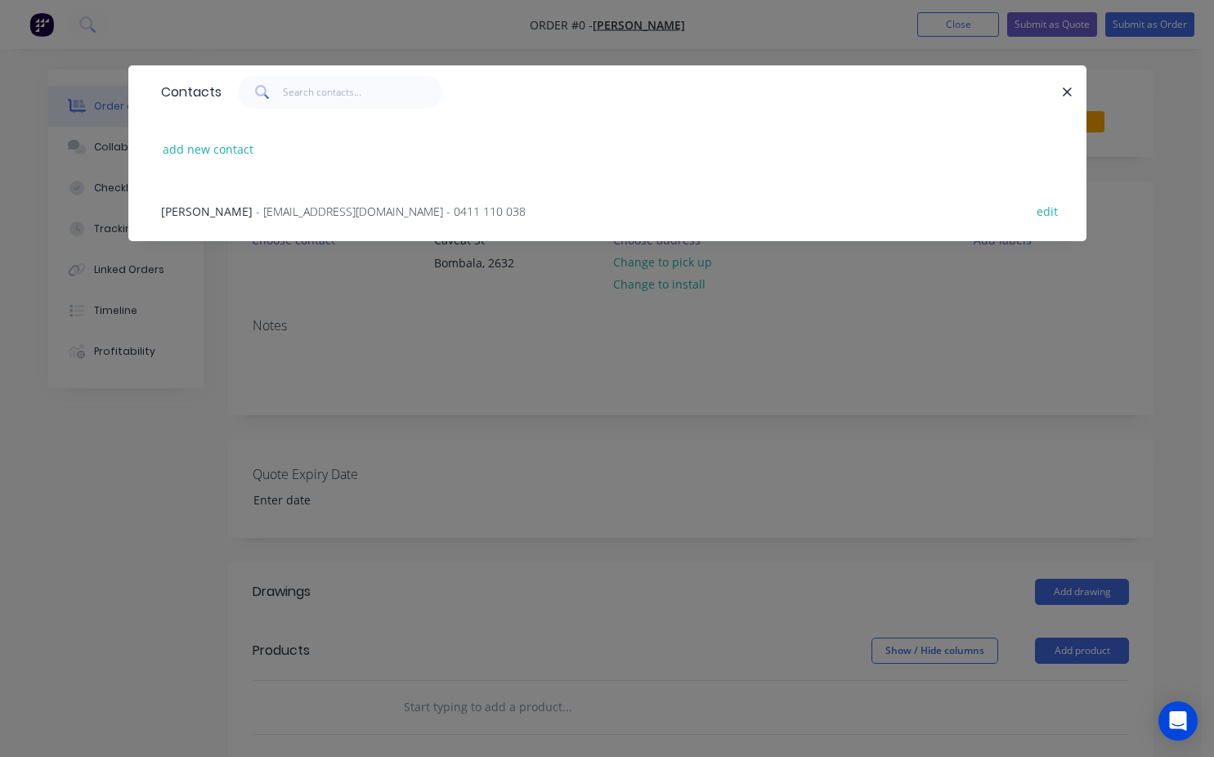
click at [229, 204] on span "[PERSON_NAME]" at bounding box center [207, 212] width 92 height 16
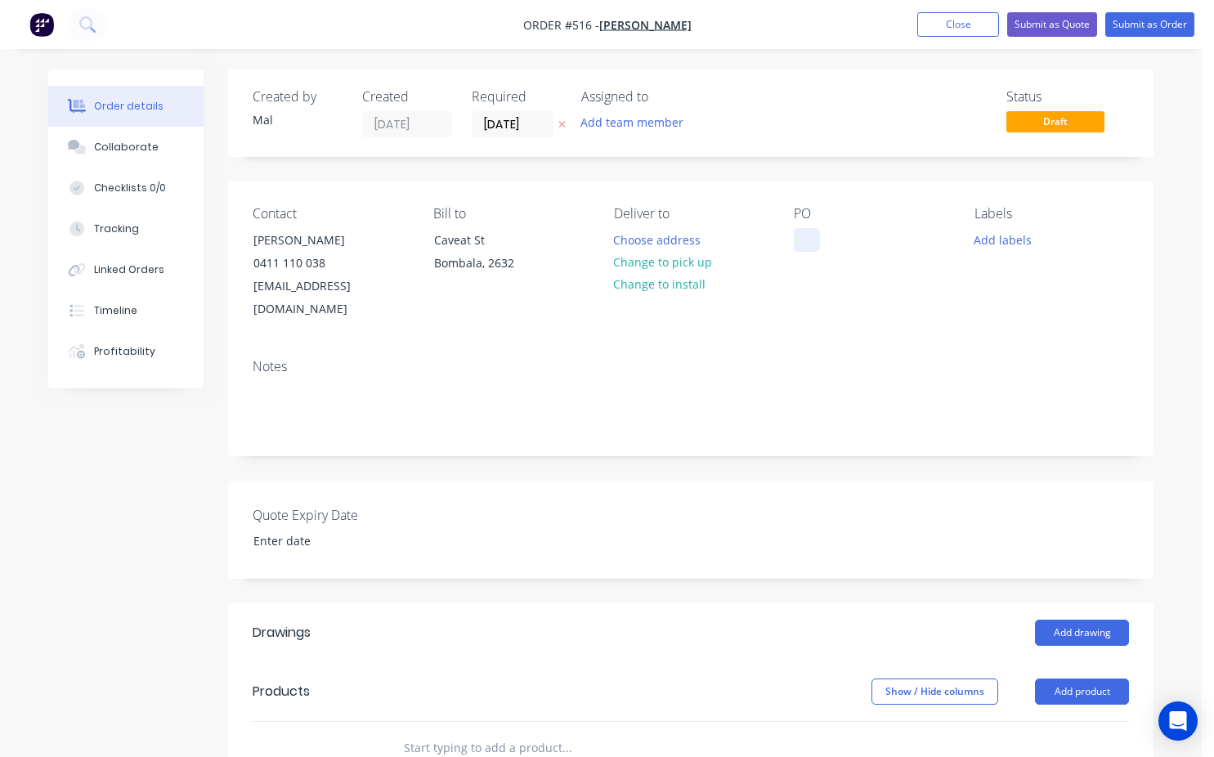
drag, startPoint x: 806, startPoint y: 233, endPoint x: 807, endPoint y: 241, distance: 8.2
click at [809, 236] on div at bounding box center [807, 240] width 26 height 24
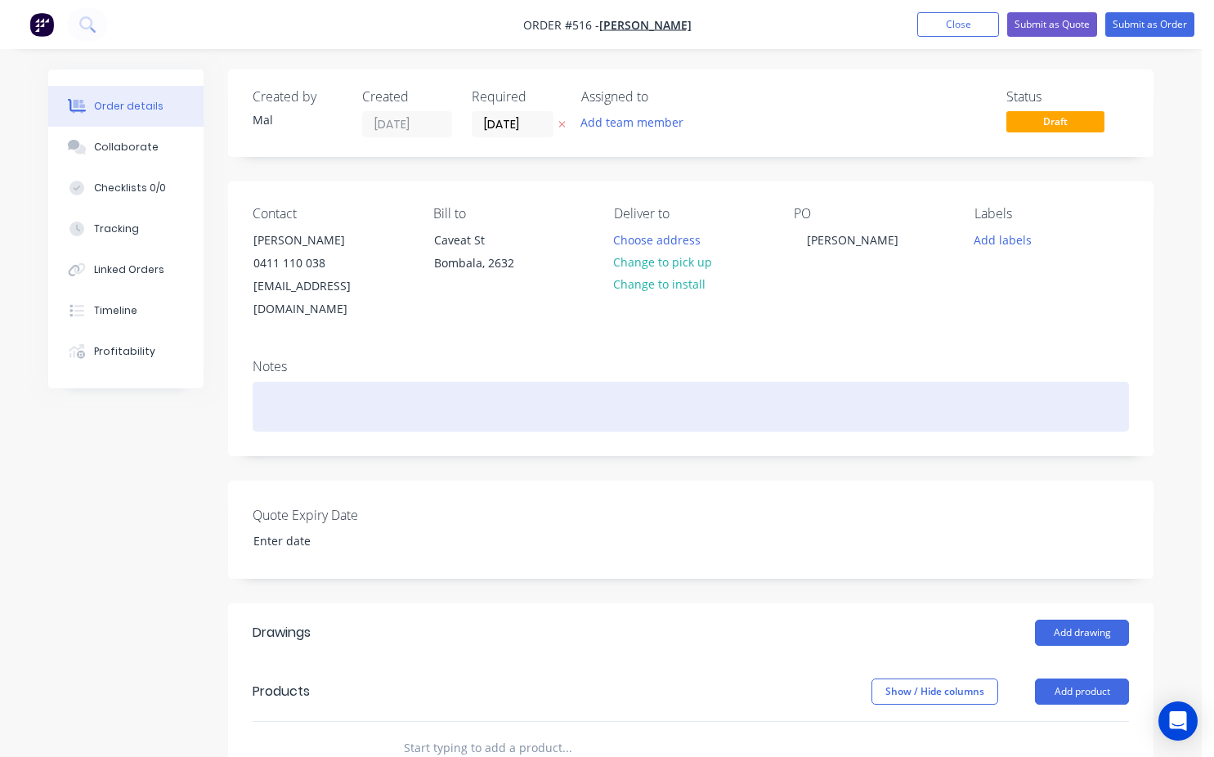
click at [284, 389] on div at bounding box center [691, 407] width 876 height 50
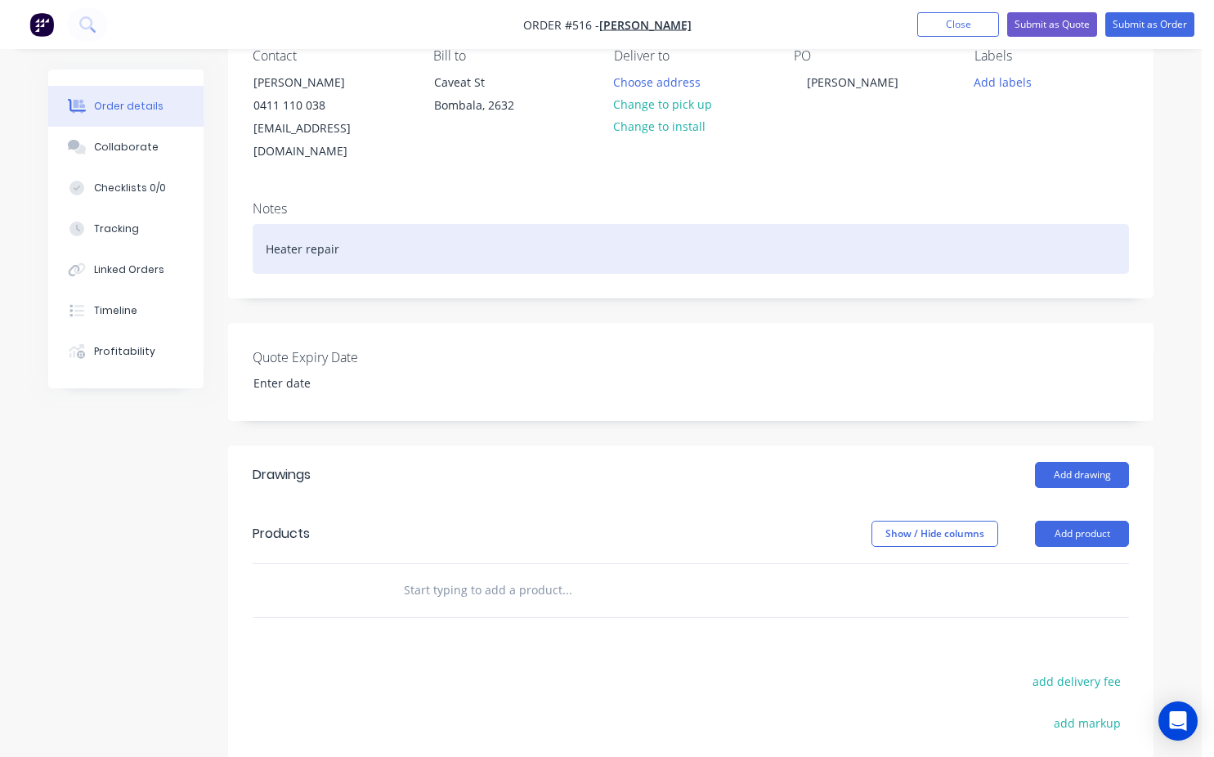
scroll to position [163, 0]
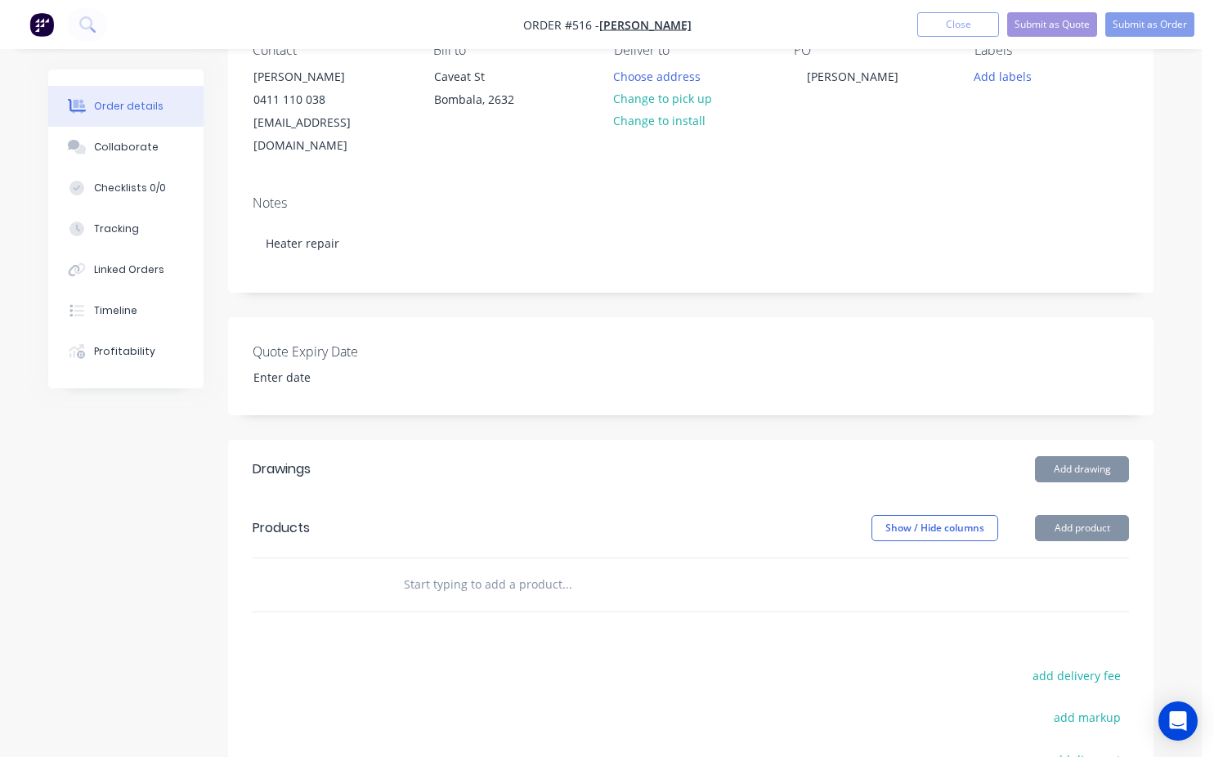
click at [405, 569] on input "text" at bounding box center [566, 584] width 327 height 33
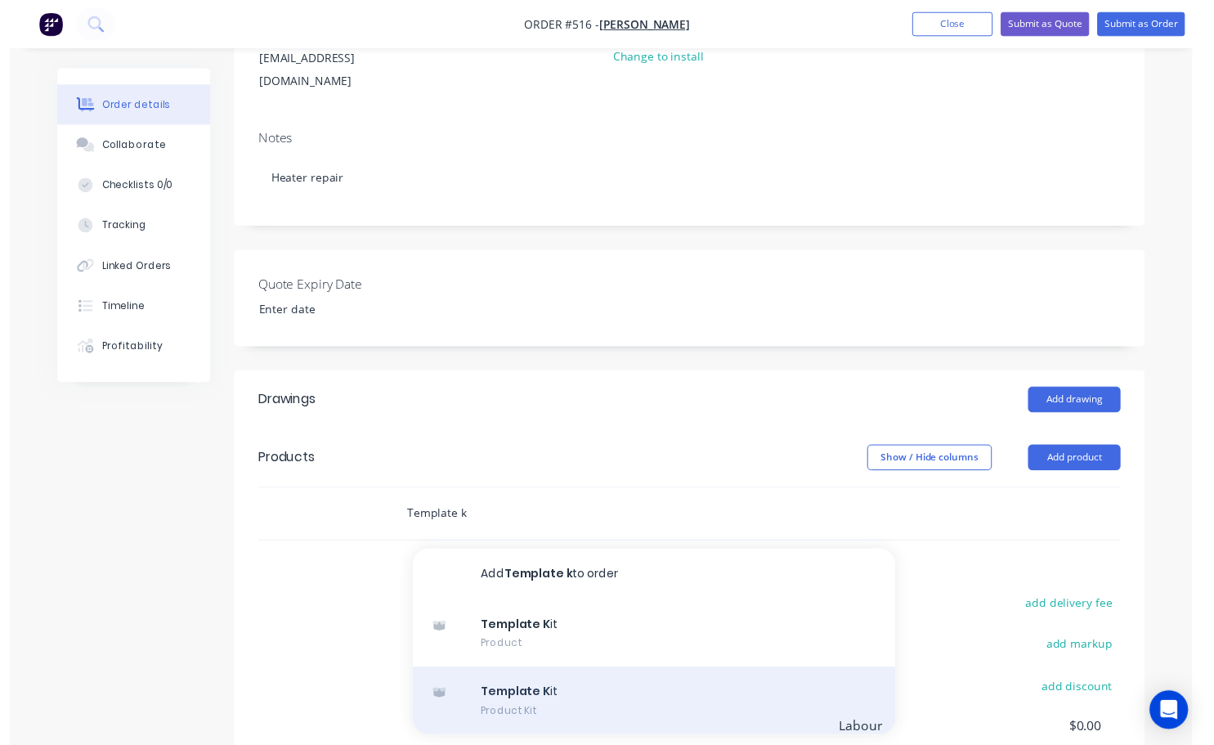
scroll to position [245, 0]
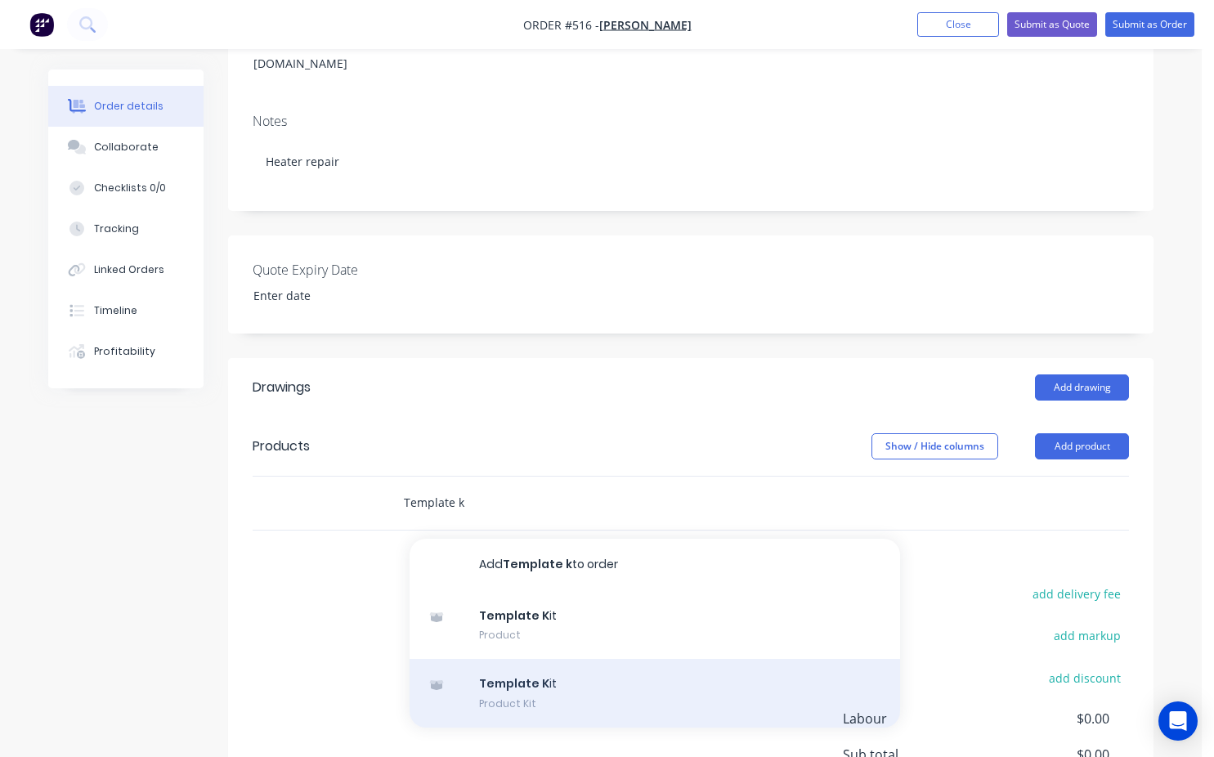
type input "Template k"
click at [513, 674] on div "Template K it Product Kit" at bounding box center [655, 693] width 490 height 69
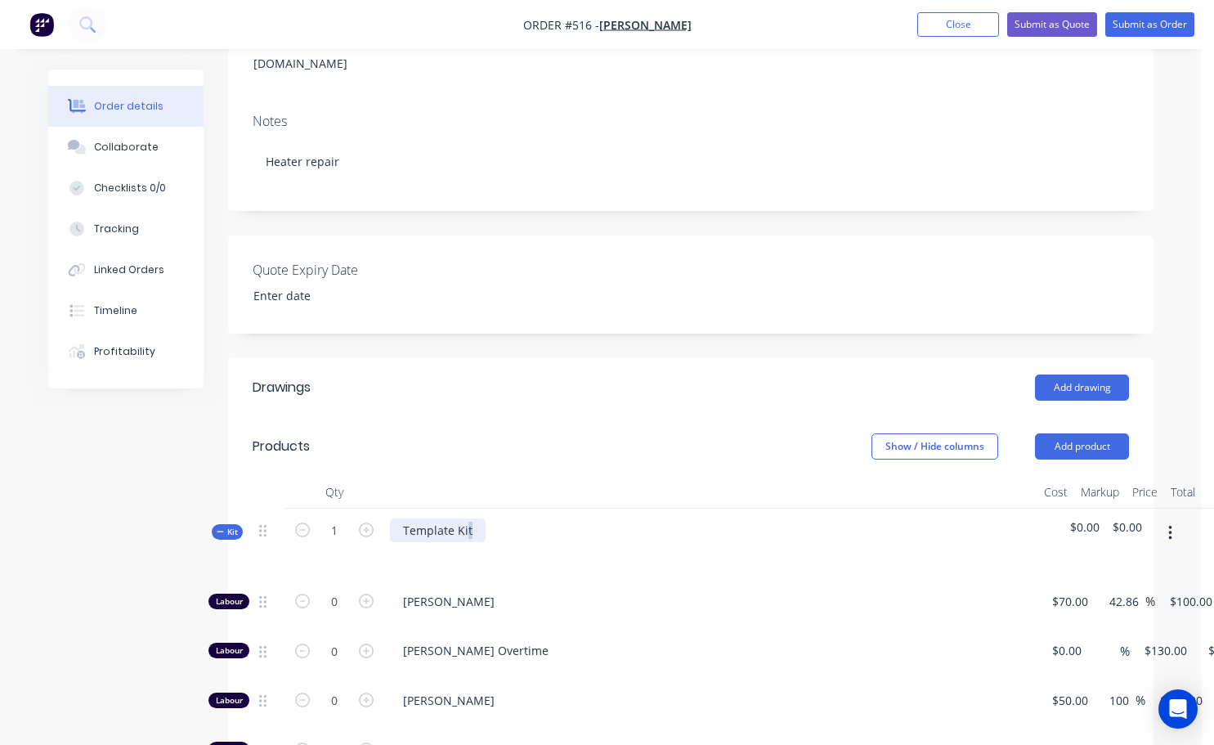
click at [468, 518] on div "Template Kit" at bounding box center [438, 530] width 96 height 24
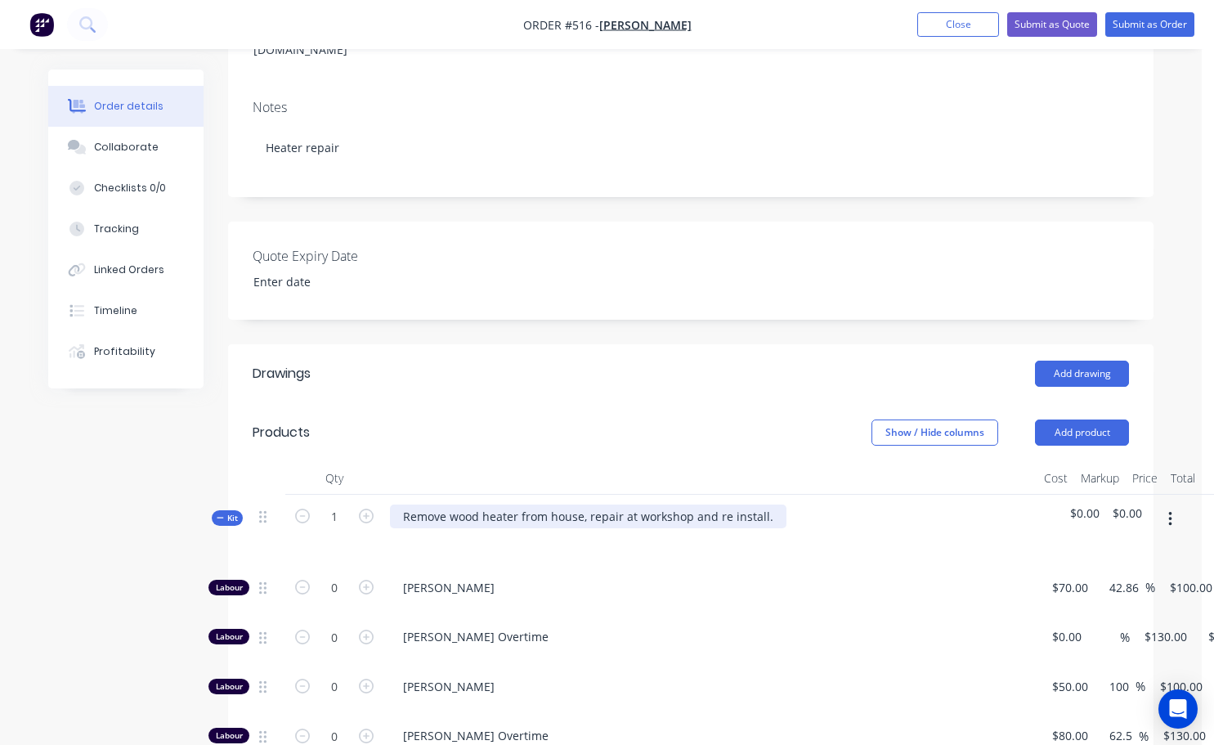
scroll to position [327, 0]
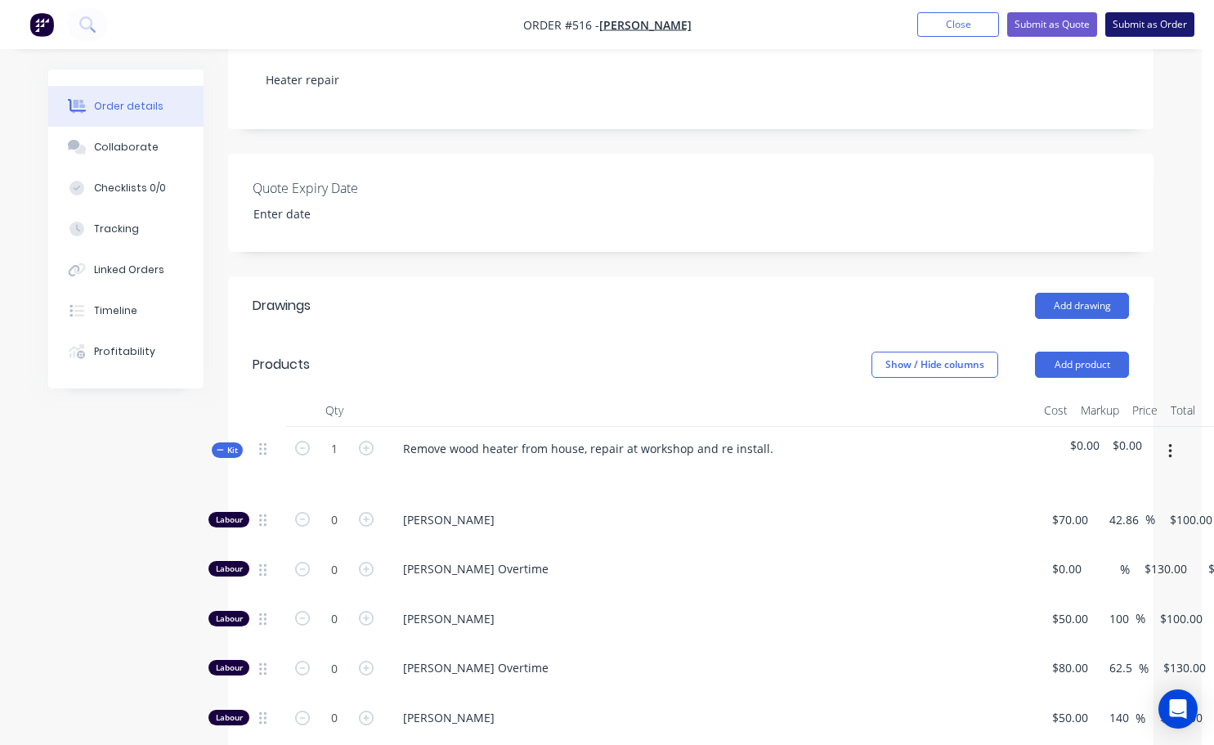
click at [1146, 32] on button "Submit as Order" at bounding box center [1149, 24] width 89 height 25
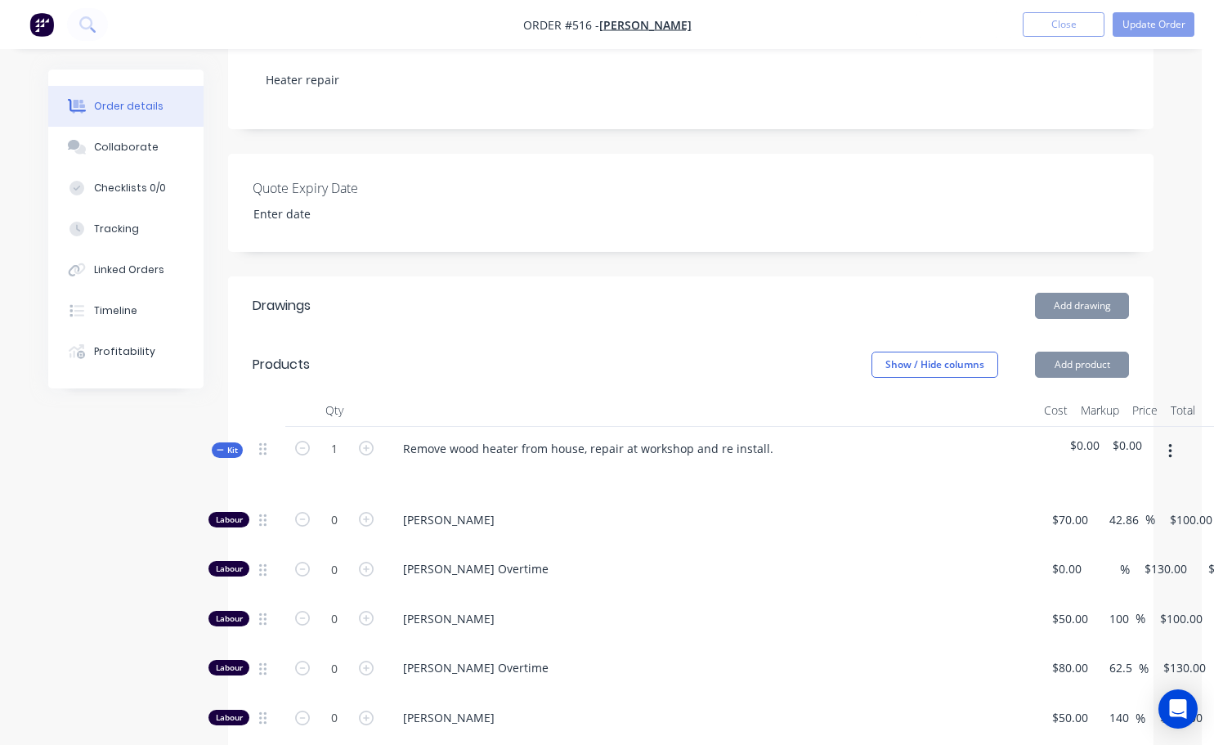
scroll to position [0, 0]
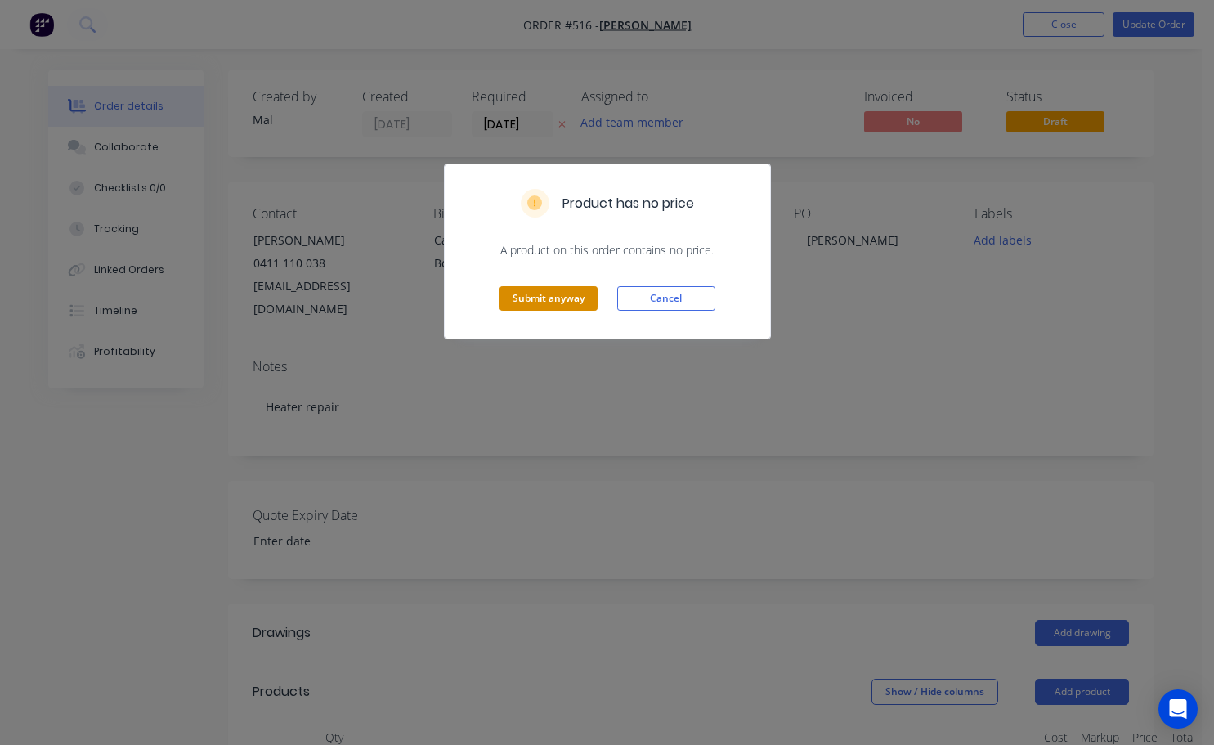
click at [539, 301] on button "Submit anyway" at bounding box center [548, 298] width 98 height 25
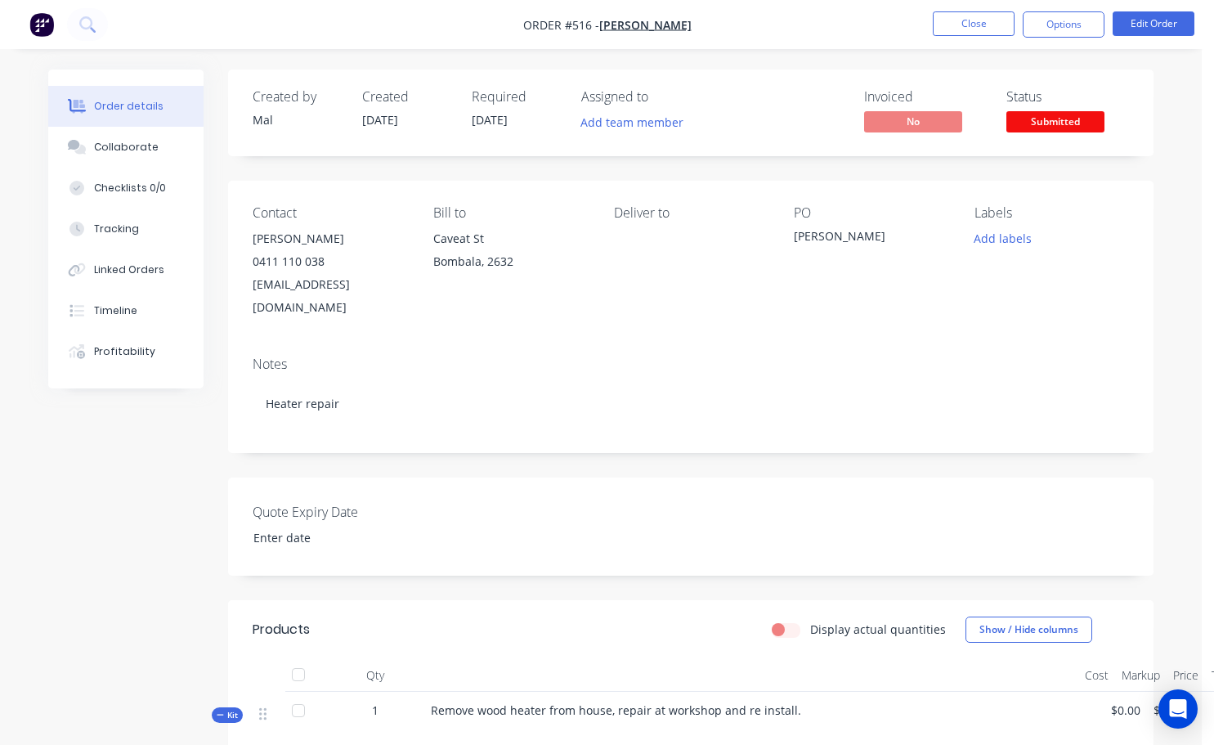
click at [1051, 128] on span "Submitted" at bounding box center [1055, 121] width 98 height 20
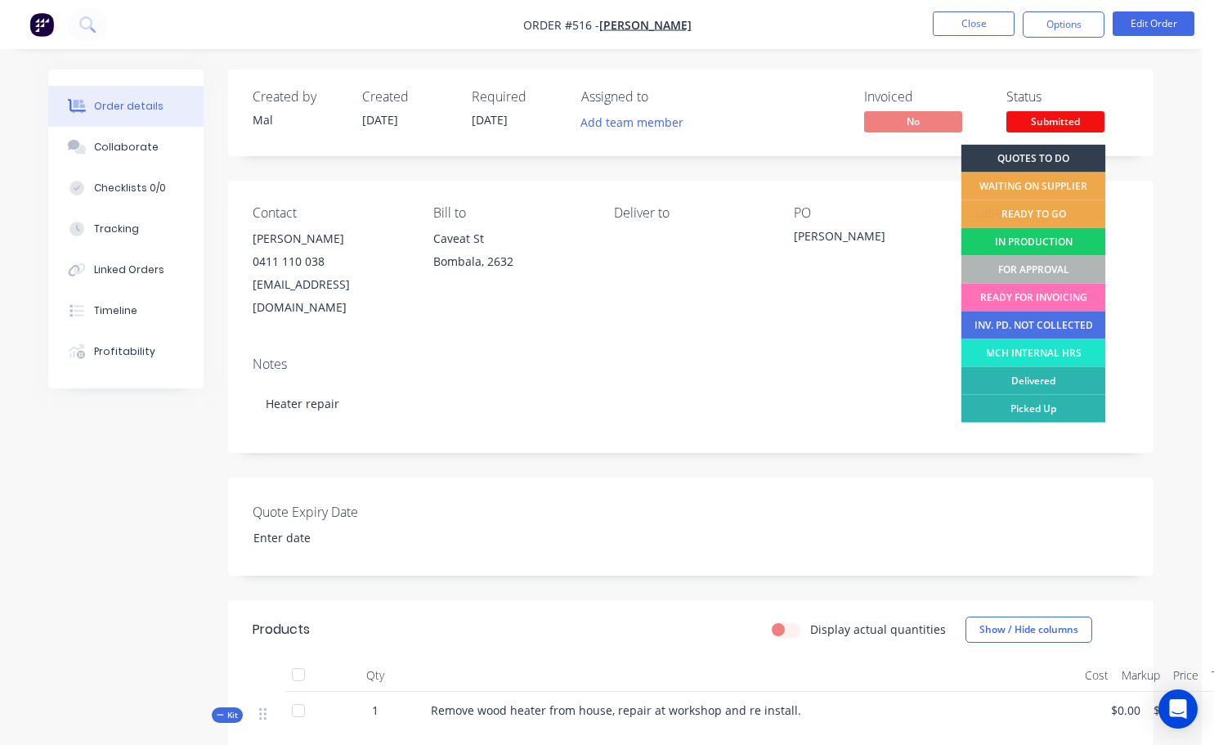
click at [1042, 246] on div "IN PRODUCTION" at bounding box center [1033, 242] width 145 height 28
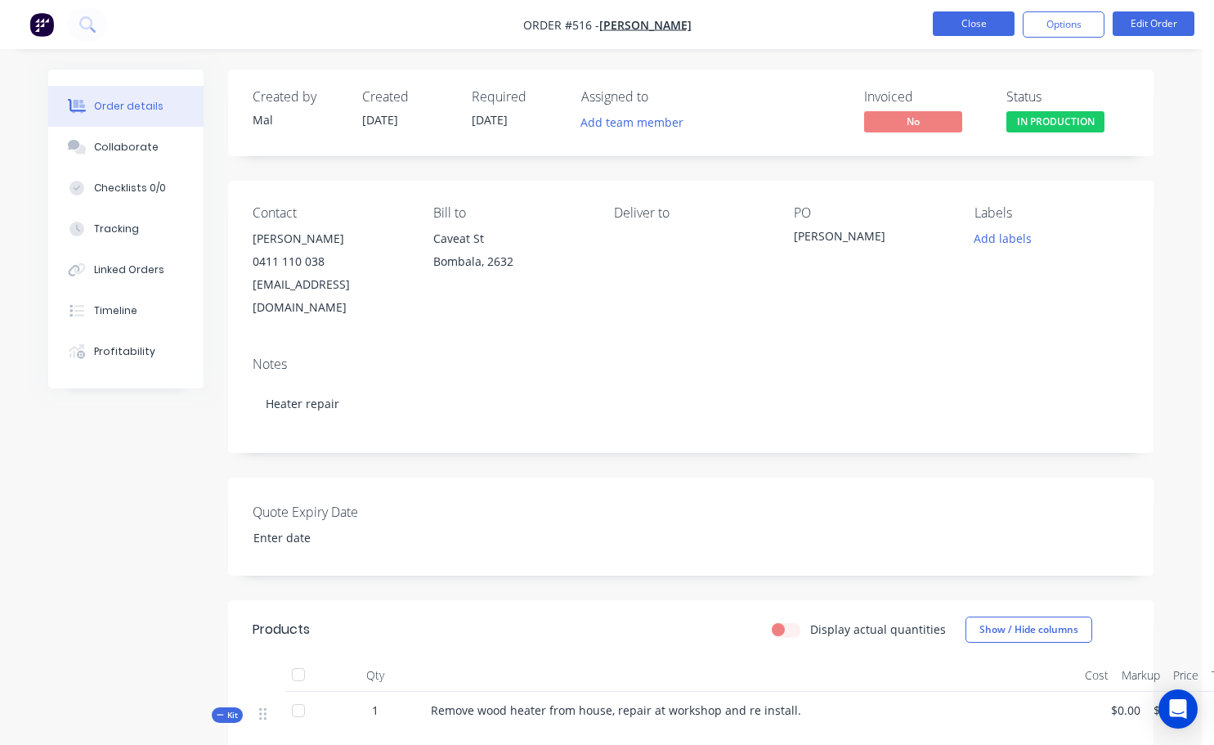
click at [969, 20] on button "Close" at bounding box center [974, 23] width 82 height 25
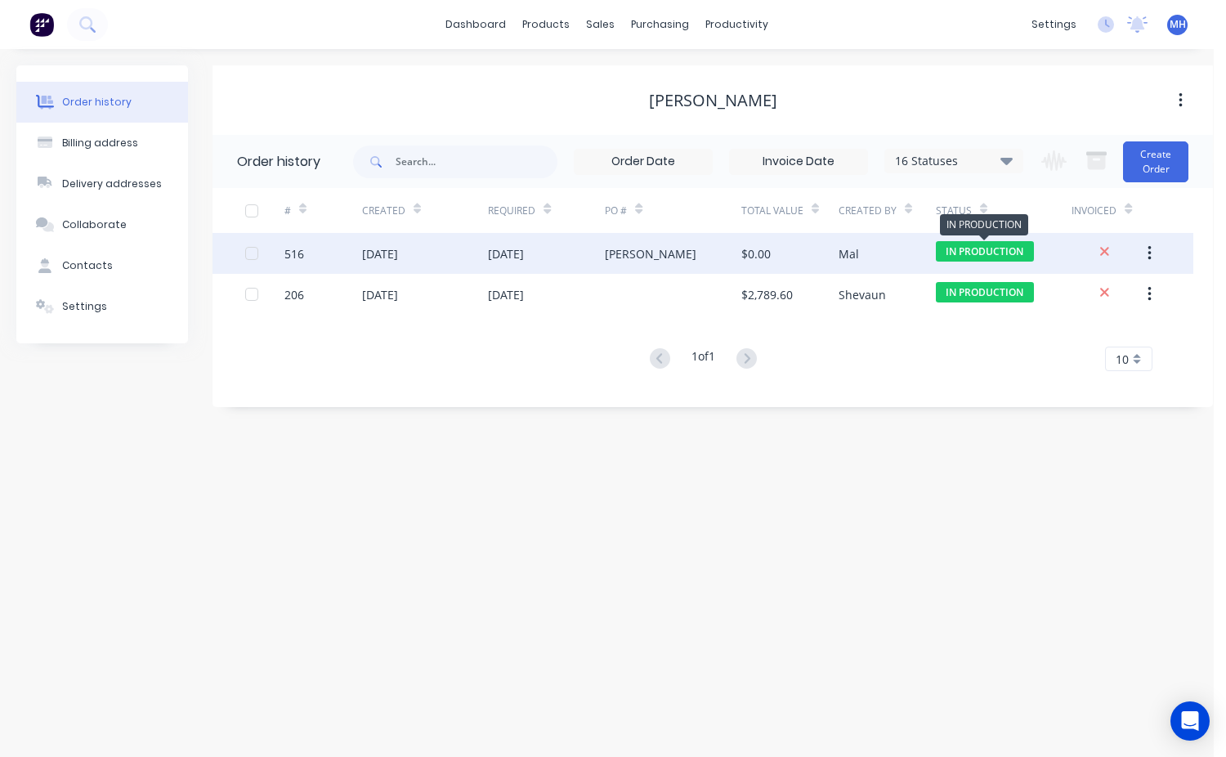
click at [965, 250] on span "IN PRODUCTION" at bounding box center [985, 251] width 98 height 20
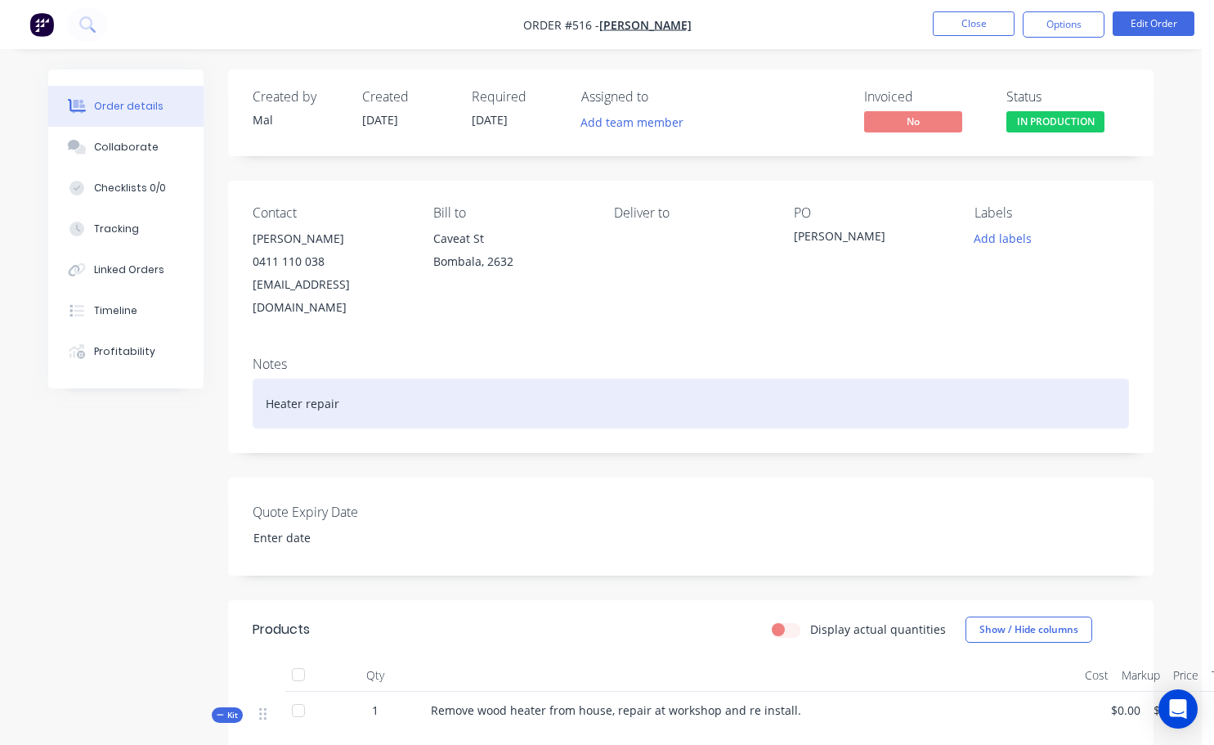
click at [346, 387] on div "Heater repair" at bounding box center [691, 403] width 876 height 50
click at [397, 382] on div "Heater repair Estimated 5/600" at bounding box center [691, 403] width 876 height 50
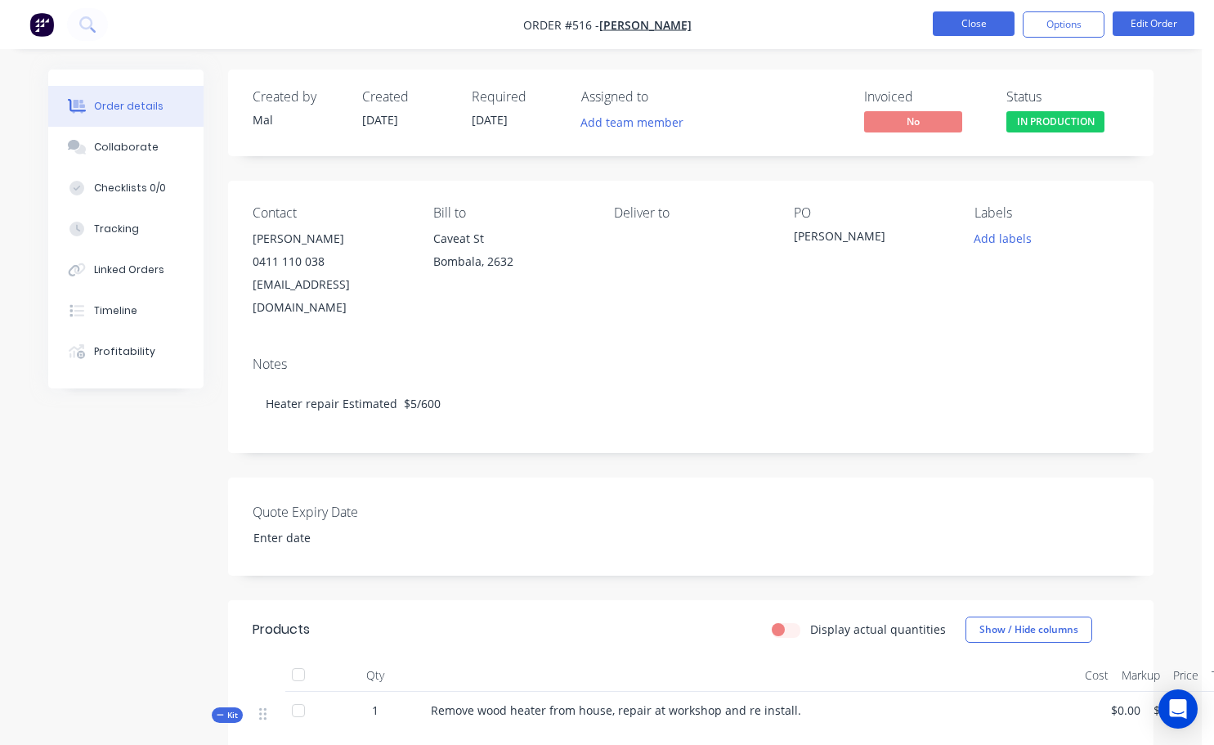
click at [990, 25] on button "Close" at bounding box center [974, 23] width 82 height 25
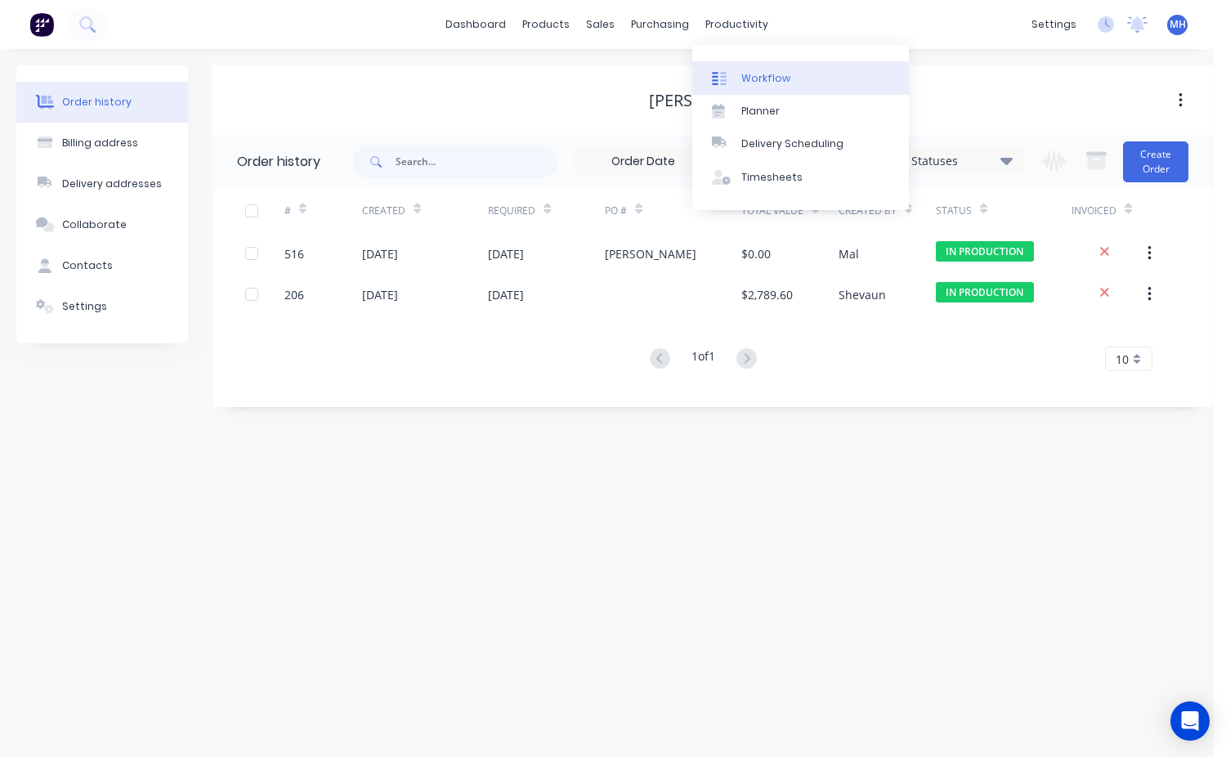
click at [739, 81] on link "Workflow" at bounding box center [800, 77] width 217 height 33
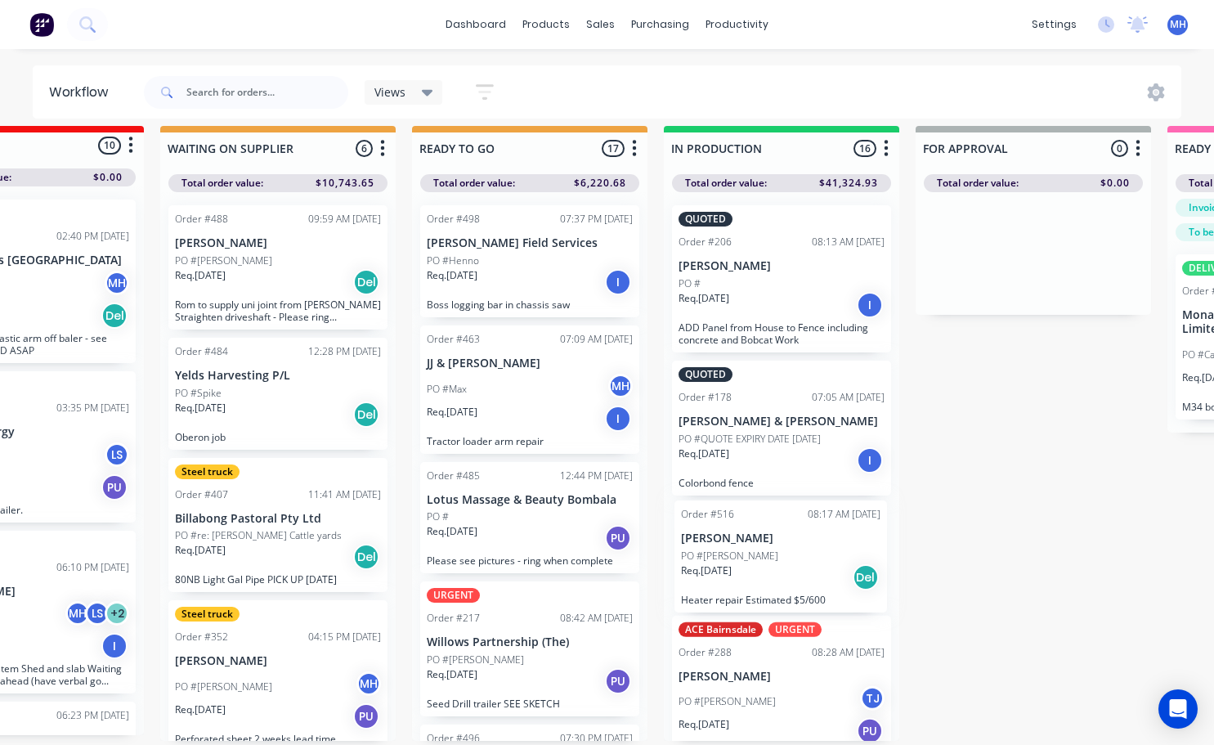
drag, startPoint x: 786, startPoint y: 651, endPoint x: 784, endPoint y: 558, distance: 92.4
click at [785, 558] on div "QUOTED Order #206 08:13 AM [DATE] [PERSON_NAME] PO # Req. [DATE] I ADD Panel fr…" at bounding box center [781, 466] width 235 height 549
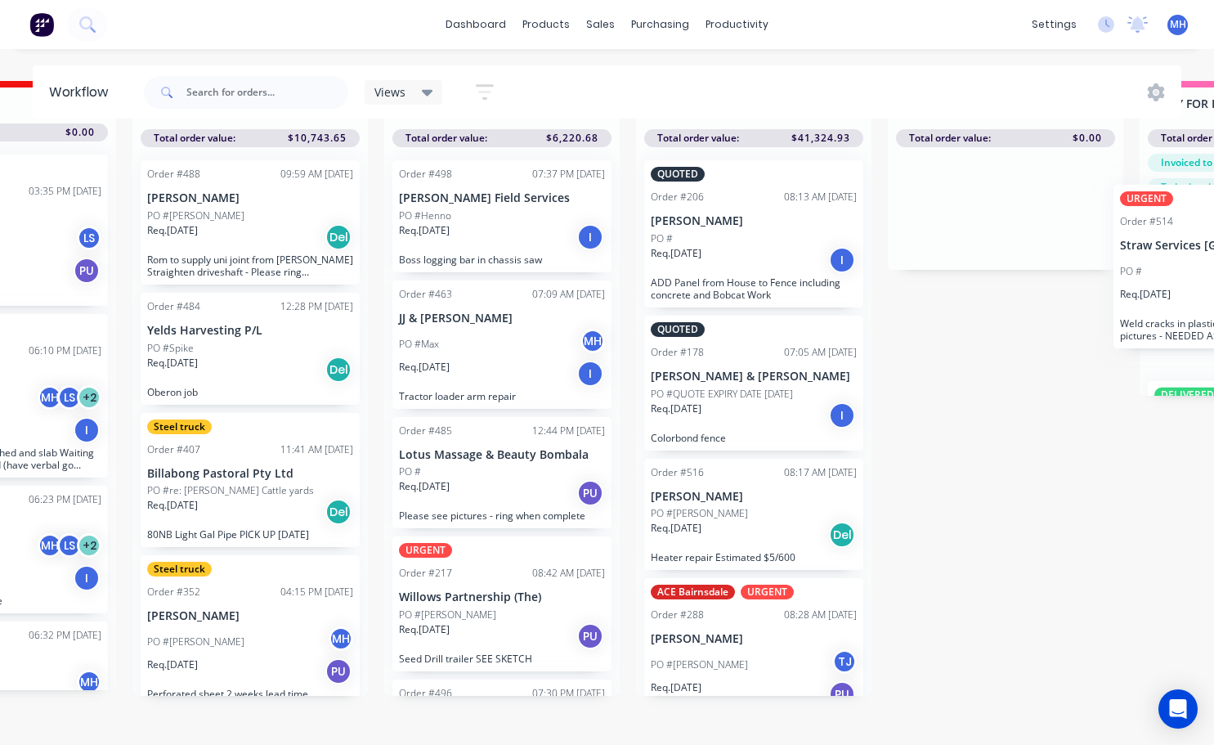
scroll to position [70, 475]
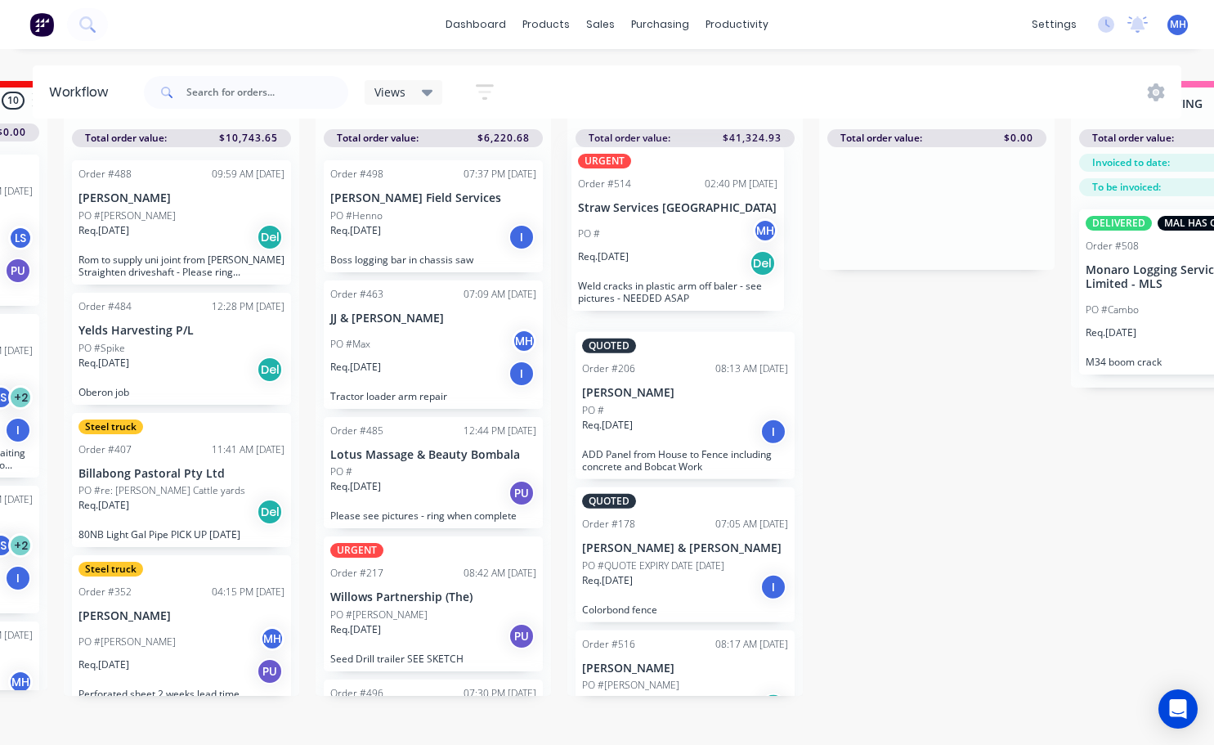
drag, startPoint x: 353, startPoint y: 262, endPoint x: 662, endPoint y: 268, distance: 309.1
click at [662, 268] on div "QUOTES TO DO 2 Status colour #273444 hex #273444 Save Cancel Notifications Emai…" at bounding box center [876, 413] width 2726 height 664
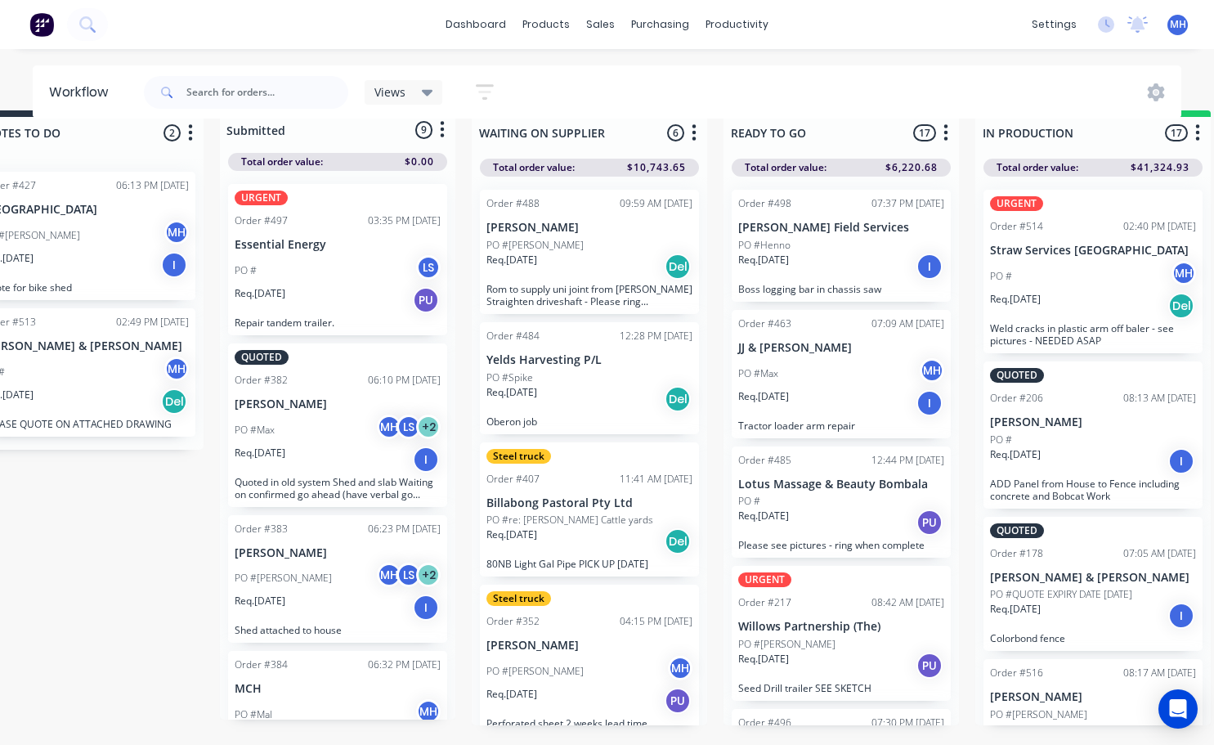
scroll to position [0, 67]
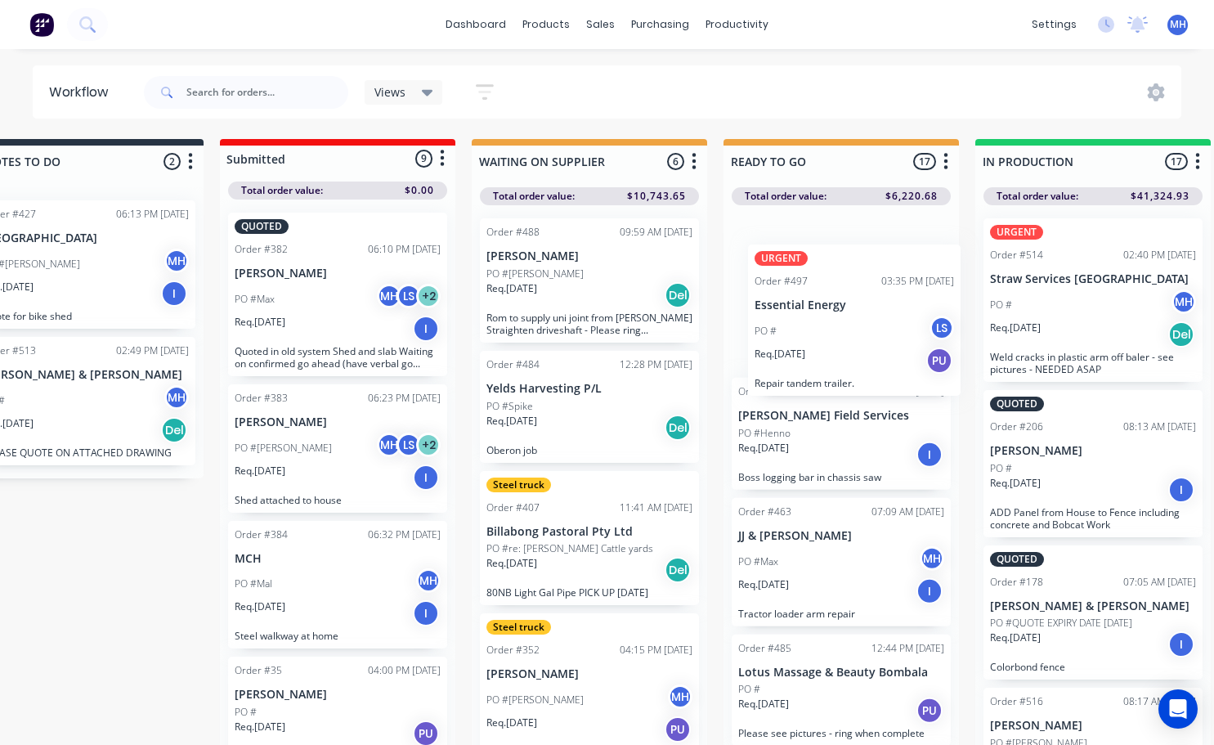
drag, startPoint x: 322, startPoint y: 302, endPoint x: 855, endPoint y: 338, distance: 534.2
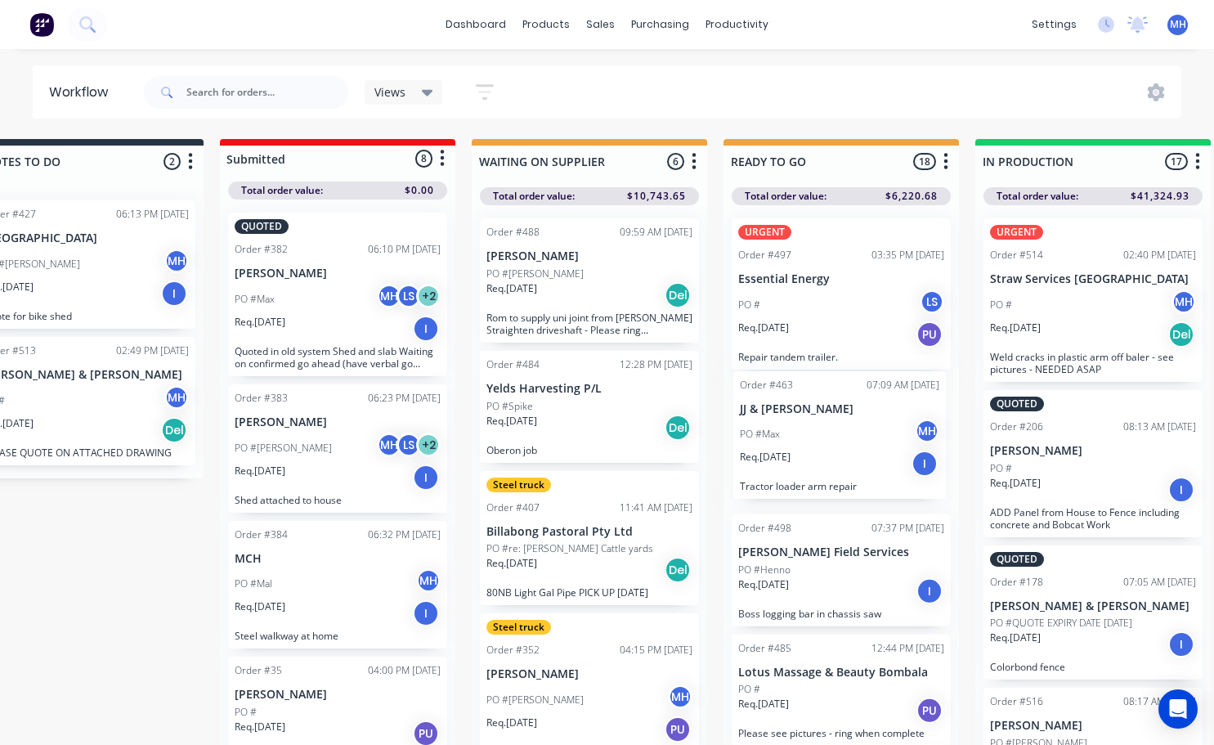
drag, startPoint x: 807, startPoint y: 564, endPoint x: 808, endPoint y: 429, distance: 134.9
click at [808, 429] on div "URGENT Order #497 03:35 PM [DATE] Essential Energy PO # LS Req. [DATE] PU Repai…" at bounding box center [840, 479] width 235 height 549
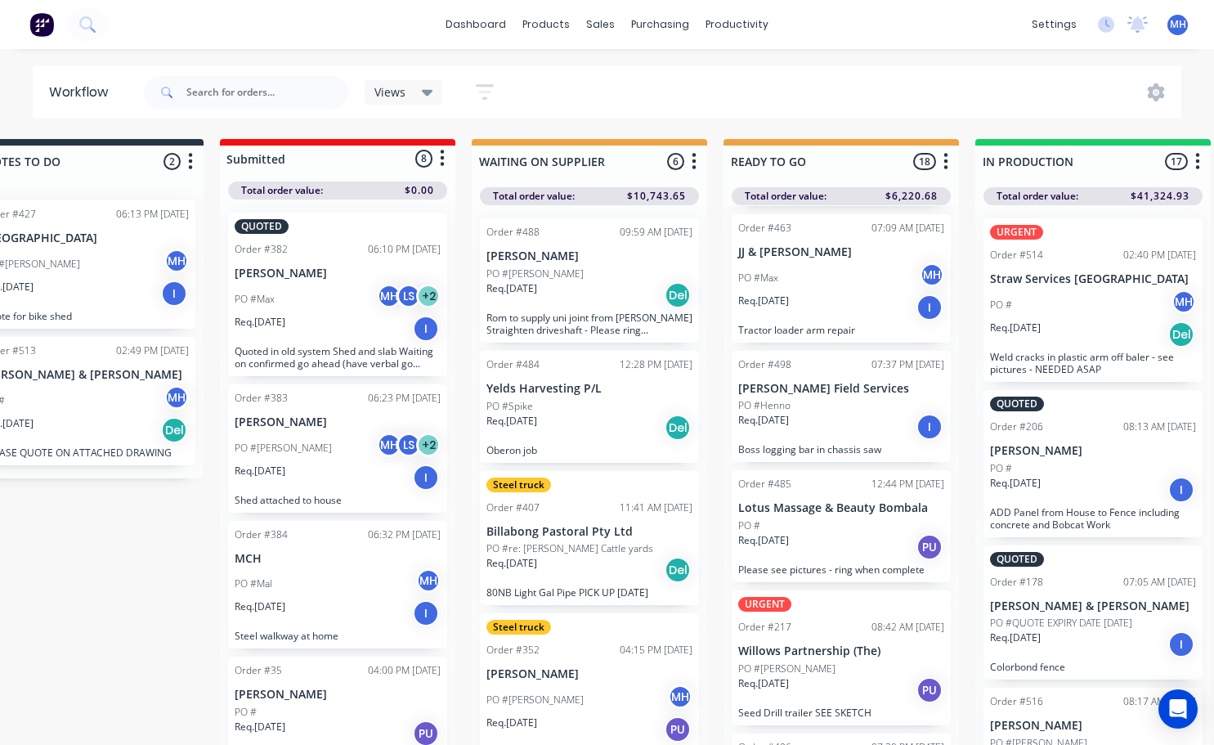
scroll to position [6, 67]
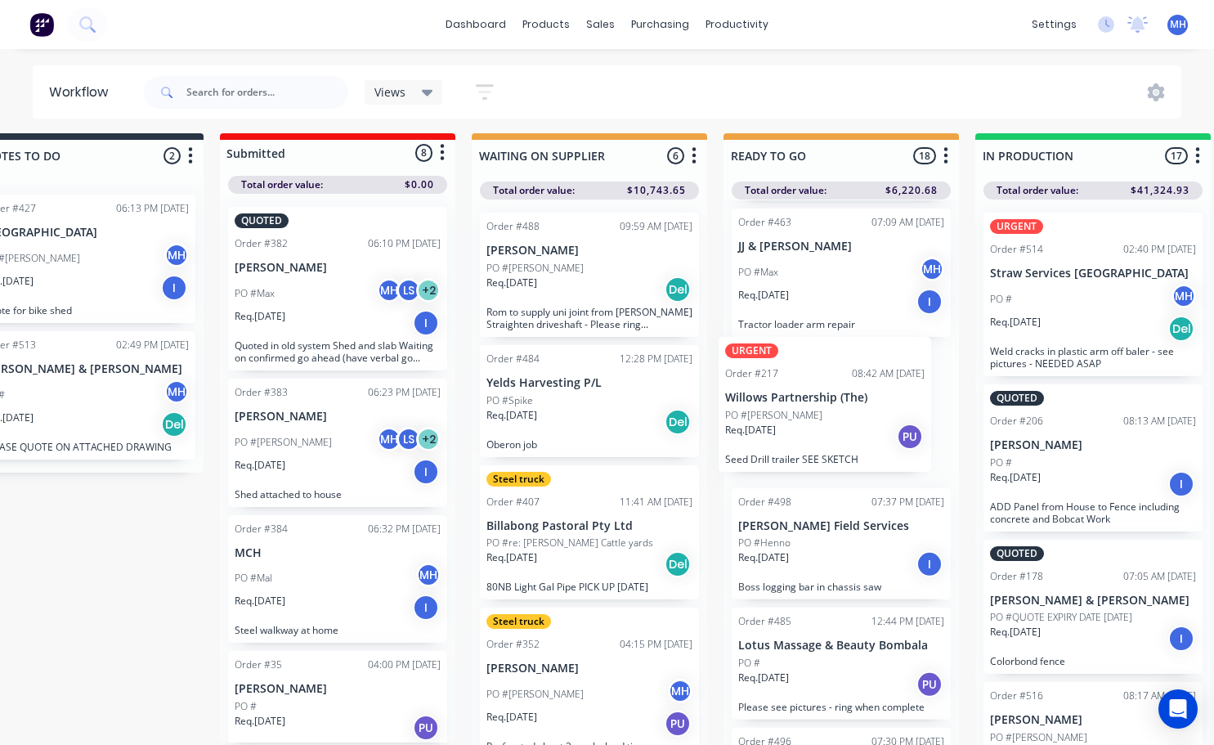
drag, startPoint x: 853, startPoint y: 675, endPoint x: 840, endPoint y: 414, distance: 261.1
click at [840, 414] on div "URGENT Order #497 03:35 PM [DATE] Essential Energy PO # LS Req. [DATE] PU Repai…" at bounding box center [840, 473] width 235 height 549
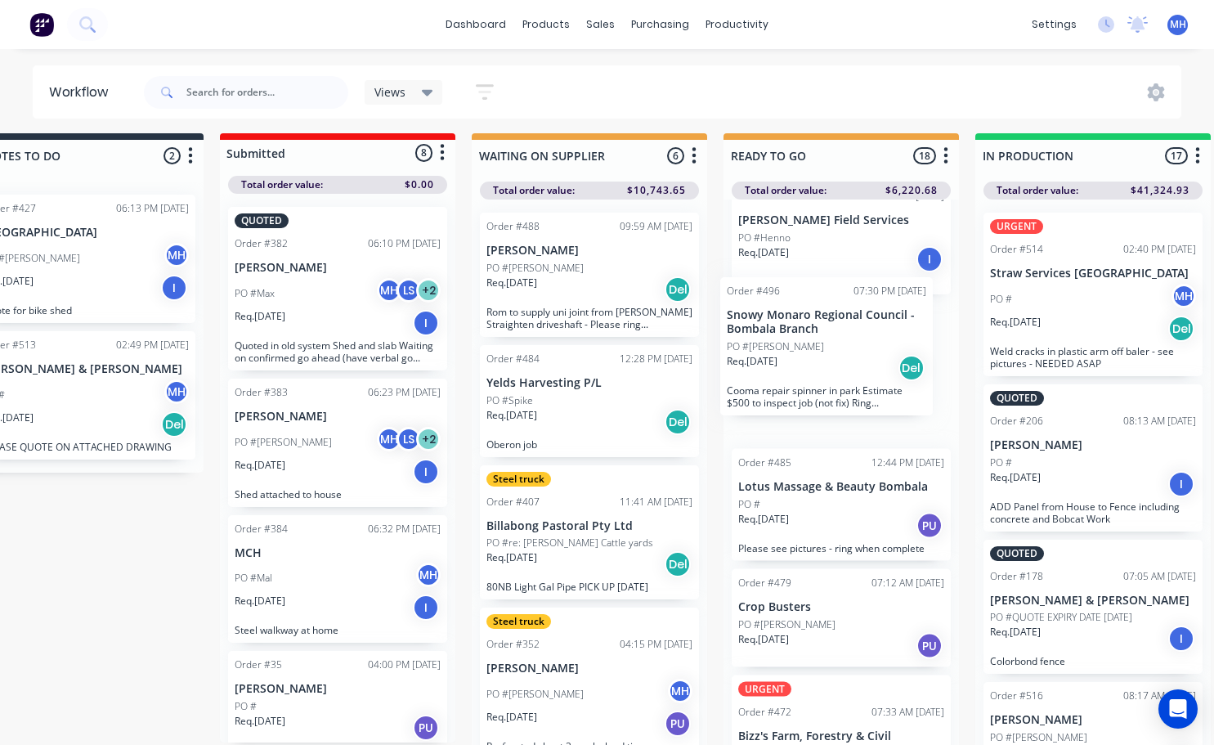
scroll to position [468, 0]
drag, startPoint x: 826, startPoint y: 501, endPoint x: 823, endPoint y: 393, distance: 108.0
click at [823, 392] on div "URGENT Order #497 03:35 PM [DATE] Essential Energy PO # LS Req. [DATE] PU Repai…" at bounding box center [840, 473] width 235 height 549
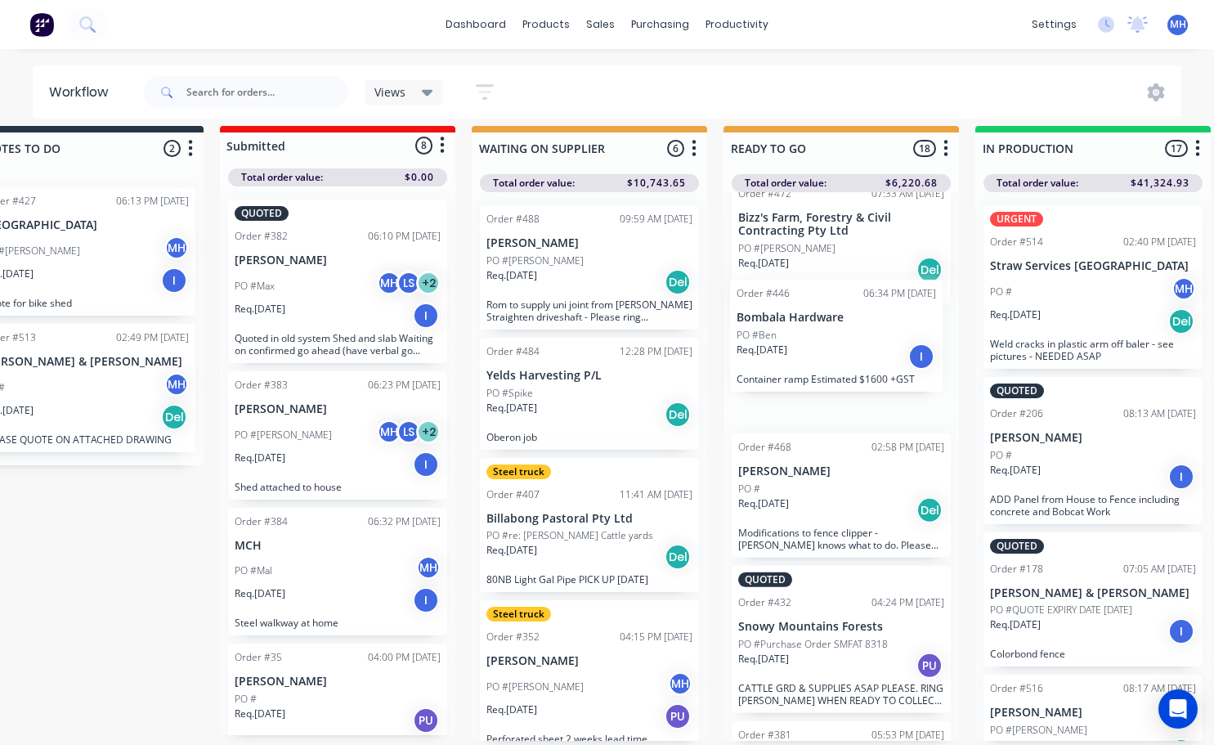
scroll to position [974, 0]
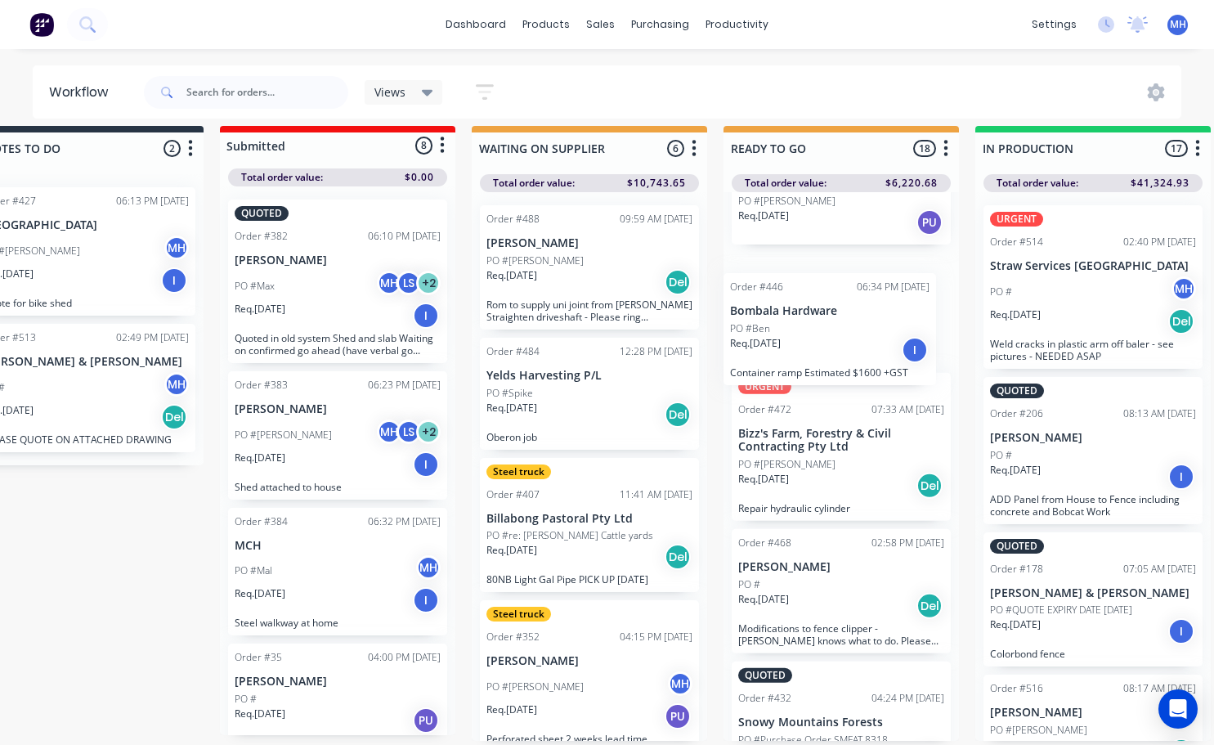
drag, startPoint x: 832, startPoint y: 683, endPoint x: 826, endPoint y: 343, distance: 340.9
click at [826, 343] on div "URGENT Order #497 03:35 PM [DATE] Essential Energy PO # LS Req. [DATE] PU Repai…" at bounding box center [840, 466] width 235 height 549
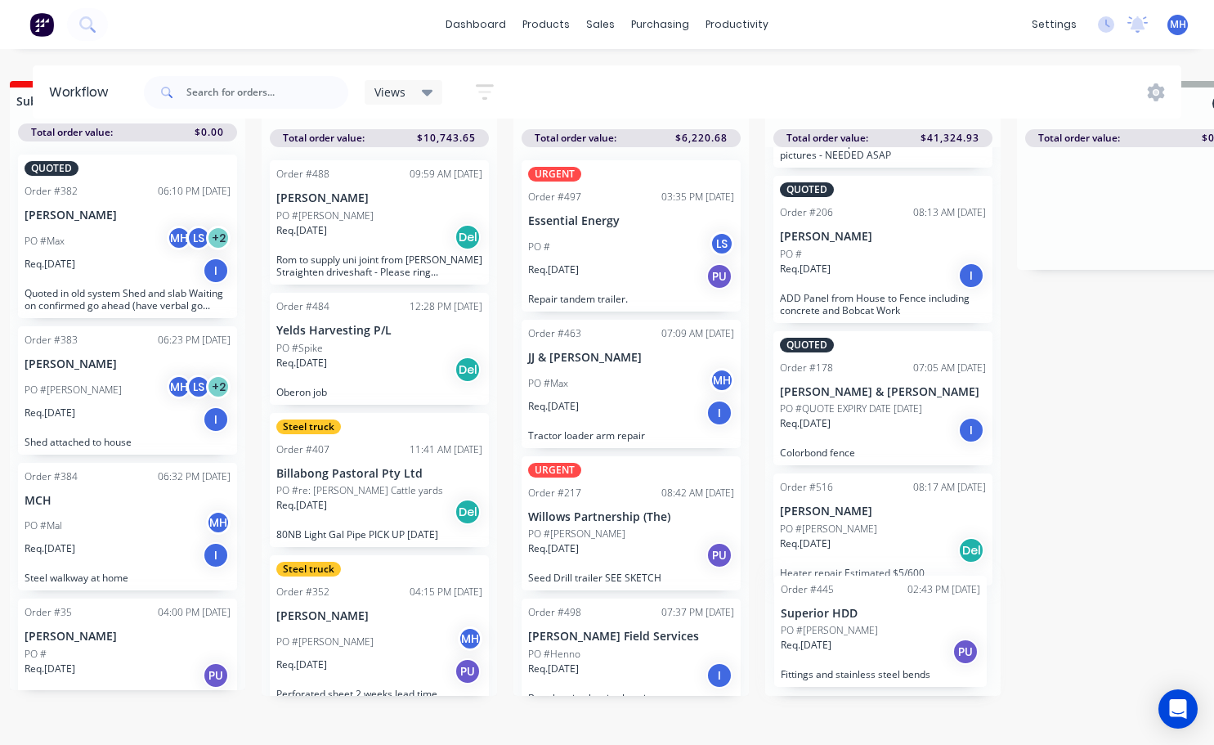
scroll to position [231, 0]
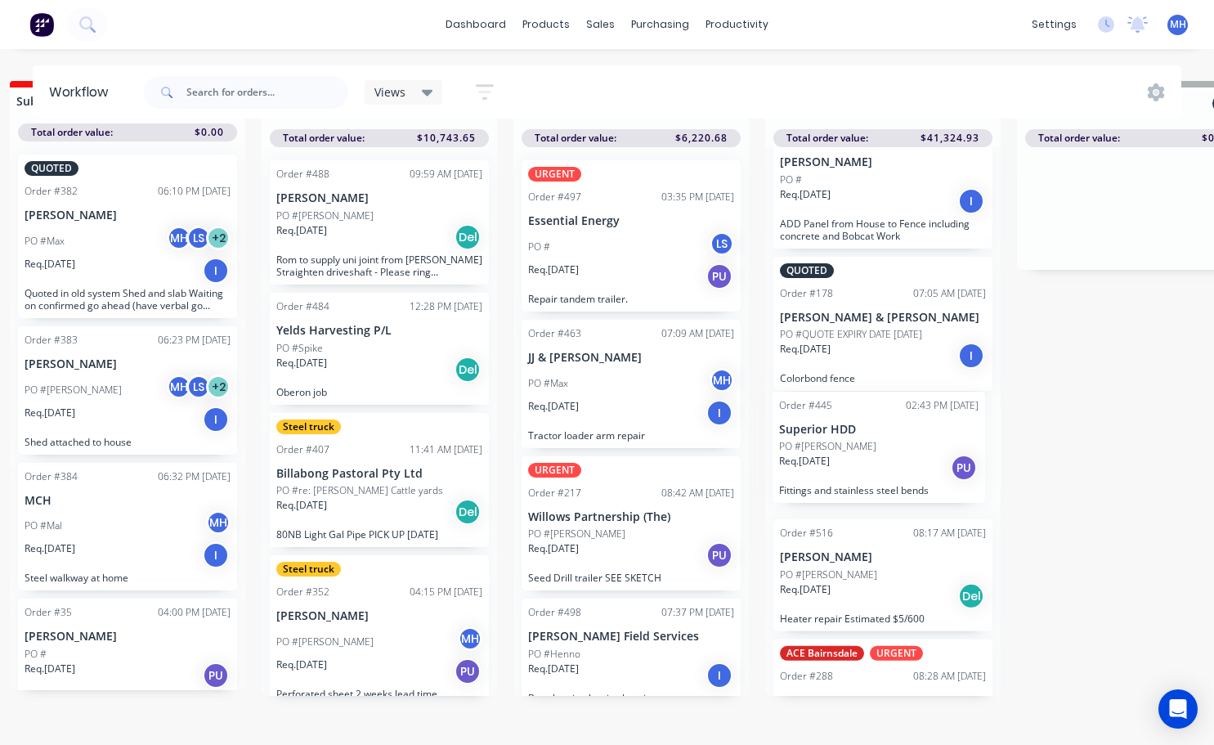
drag, startPoint x: 949, startPoint y: 481, endPoint x: 874, endPoint y: 442, distance: 84.8
click at [874, 442] on div "URGENT Order #514 02:40 PM [DATE] Straw Services [GEOGRAPHIC_DATA] PO # MH Req.…" at bounding box center [882, 421] width 235 height 549
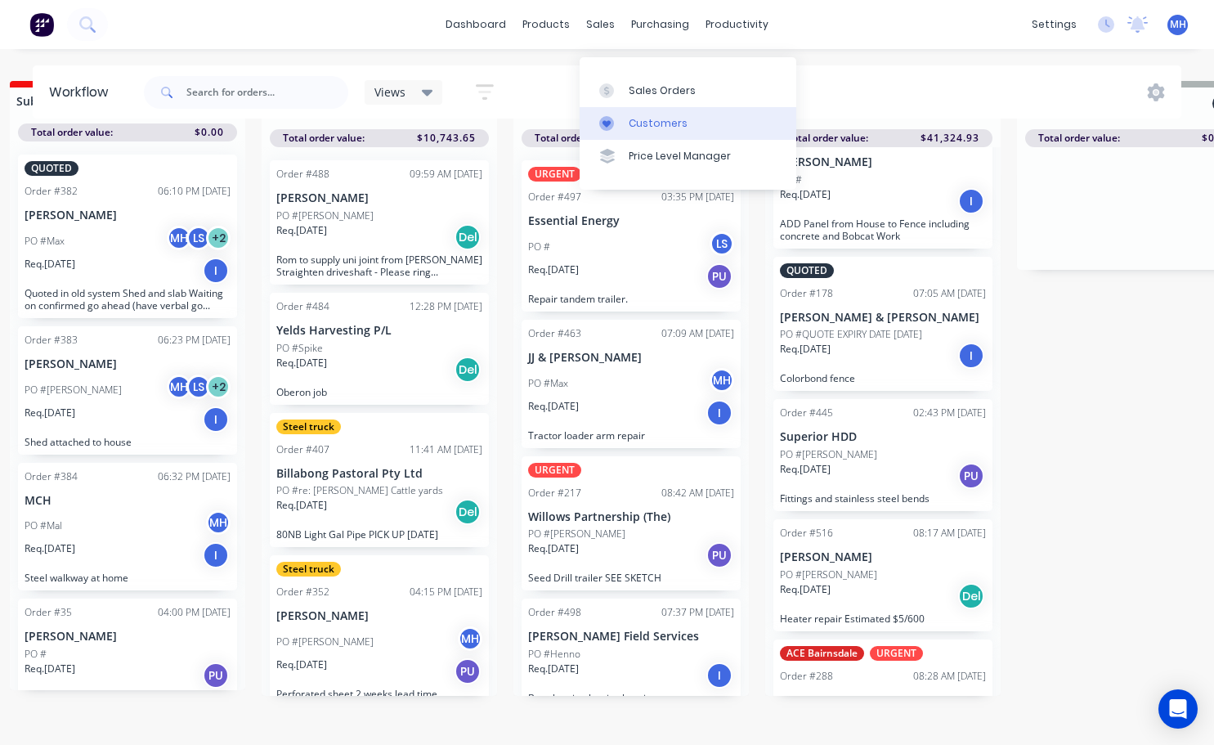
click at [636, 118] on div "Customers" at bounding box center [658, 123] width 59 height 15
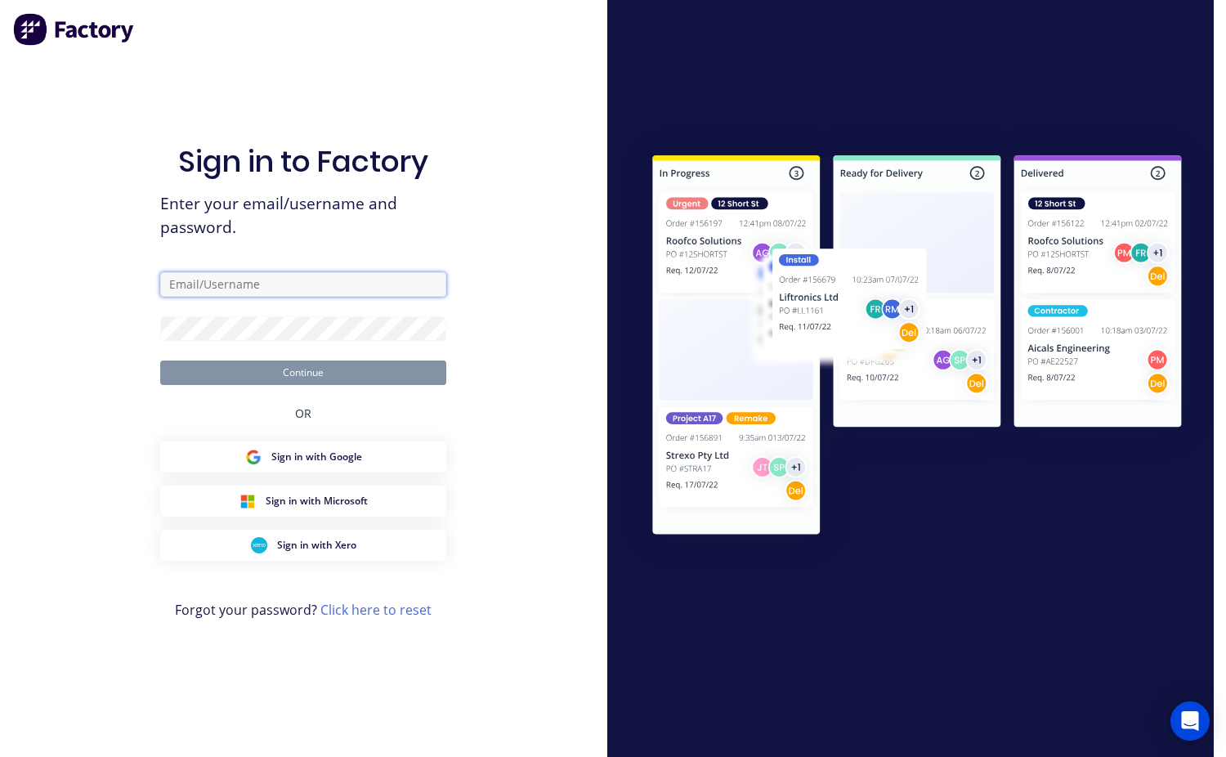
type input "[EMAIL_ADDRESS][DOMAIN_NAME]"
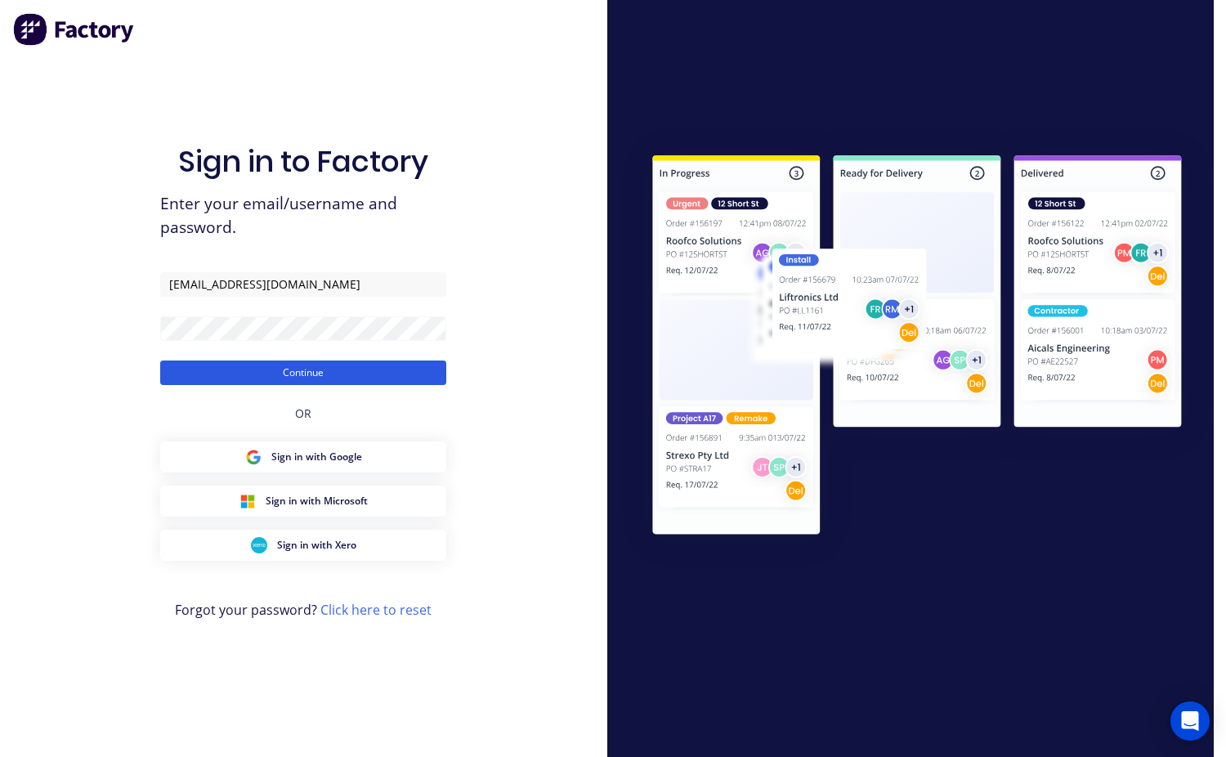
click at [298, 374] on button "Continue" at bounding box center [303, 372] width 286 height 25
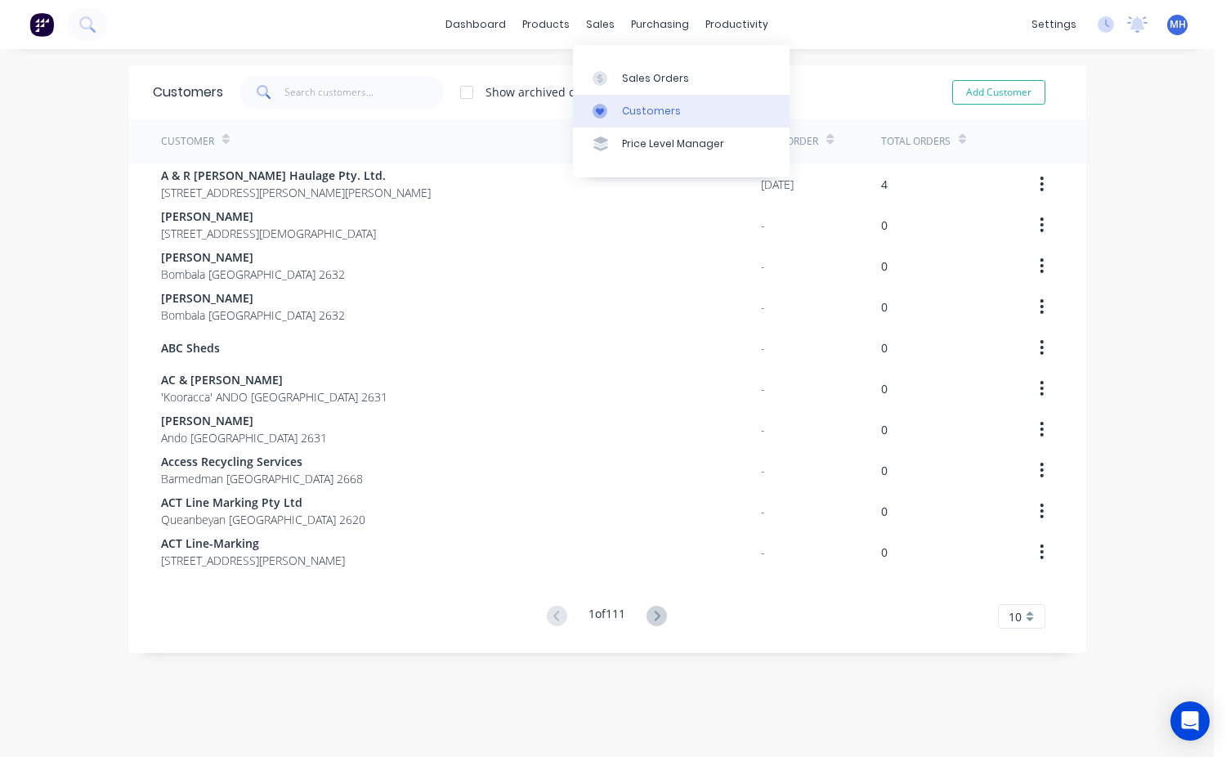
click at [638, 109] on div "Customers" at bounding box center [651, 111] width 59 height 15
click at [644, 106] on div "Customers" at bounding box center [651, 111] width 59 height 15
click at [303, 92] on input "text" at bounding box center [363, 92] width 159 height 33
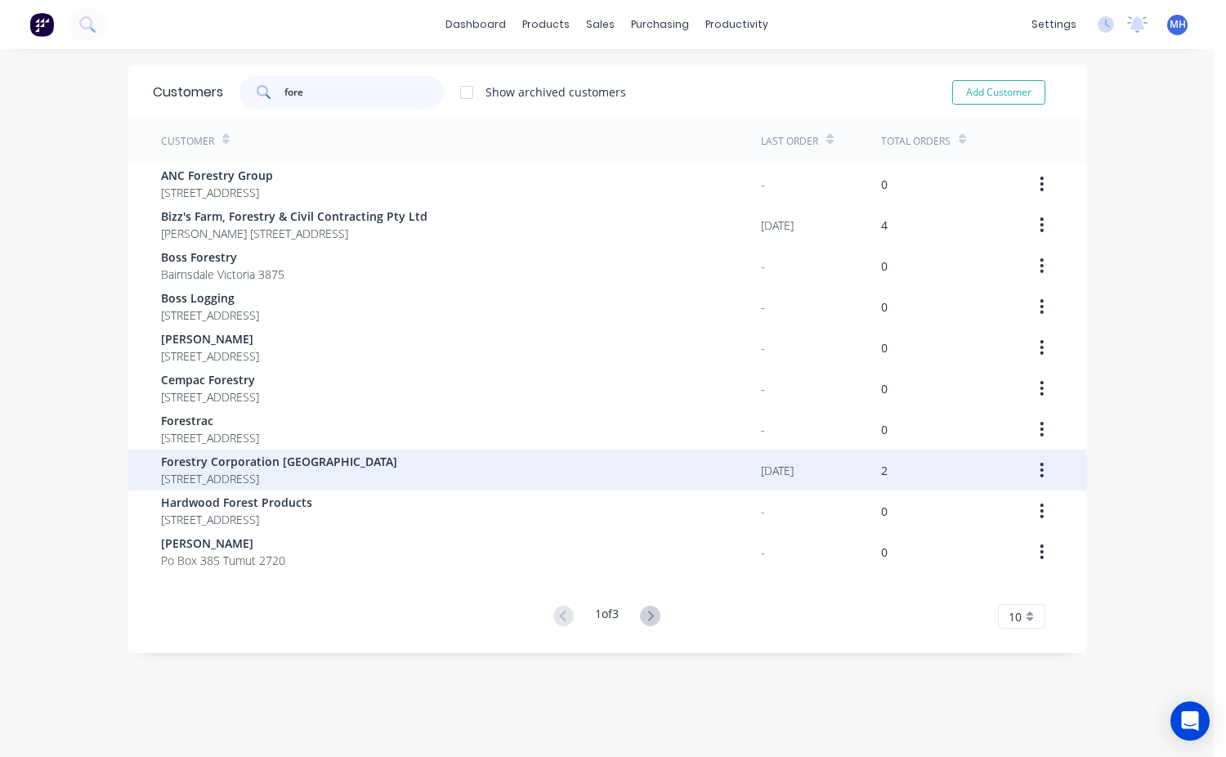
type input "fore"
click at [284, 468] on div "Forestry Corporation [GEOGRAPHIC_DATA] [STREET_ADDRESS]" at bounding box center [279, 470] width 236 height 34
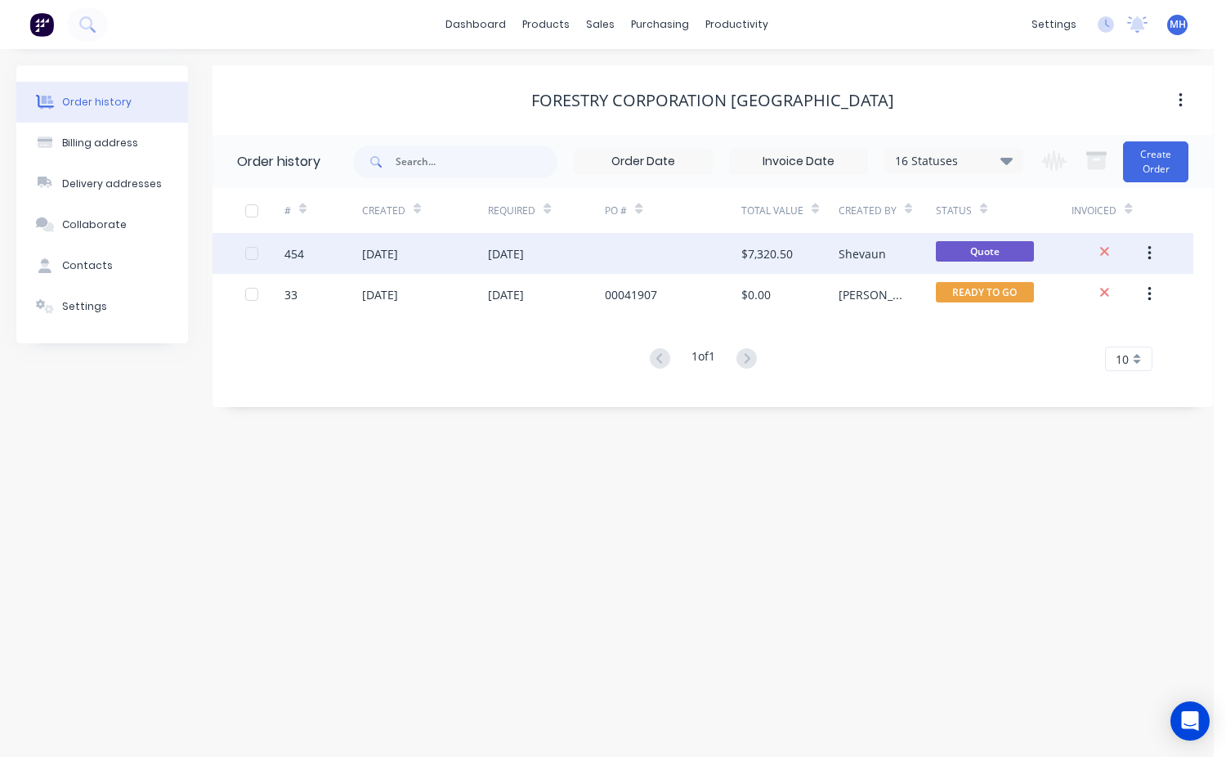
click at [780, 264] on div "$7,320.50" at bounding box center [789, 253] width 97 height 41
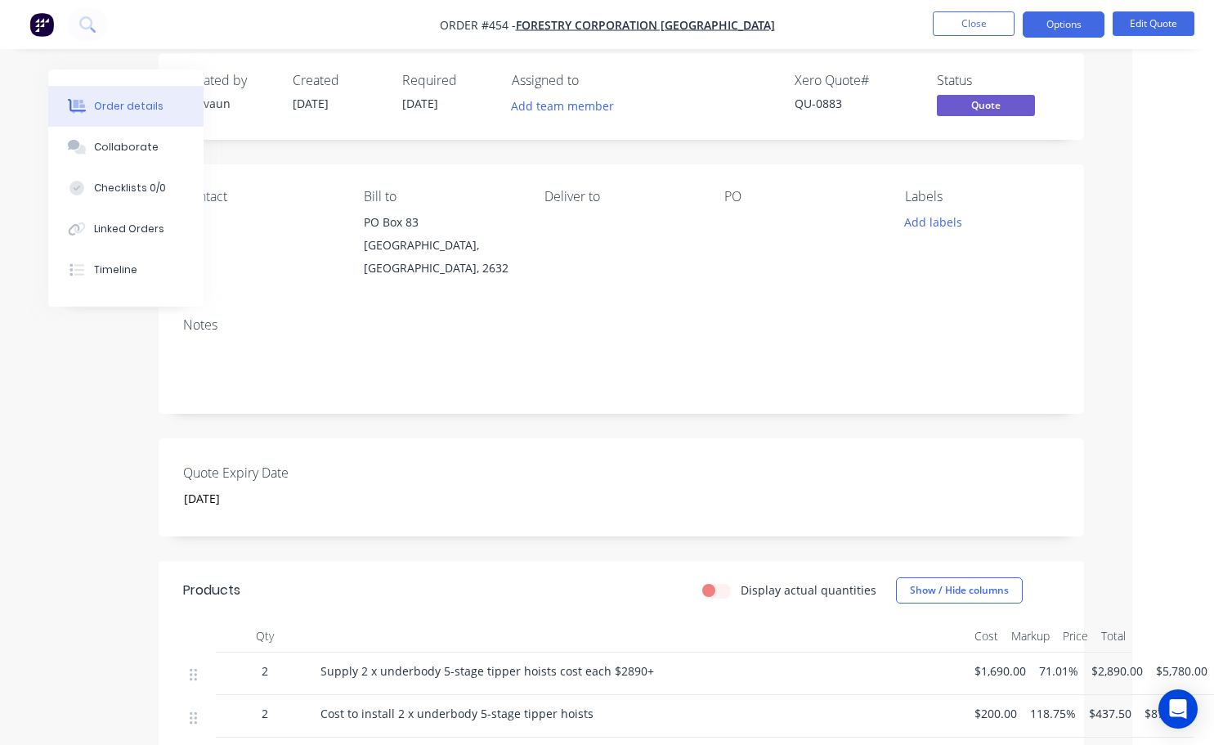
scroll to position [0, 69]
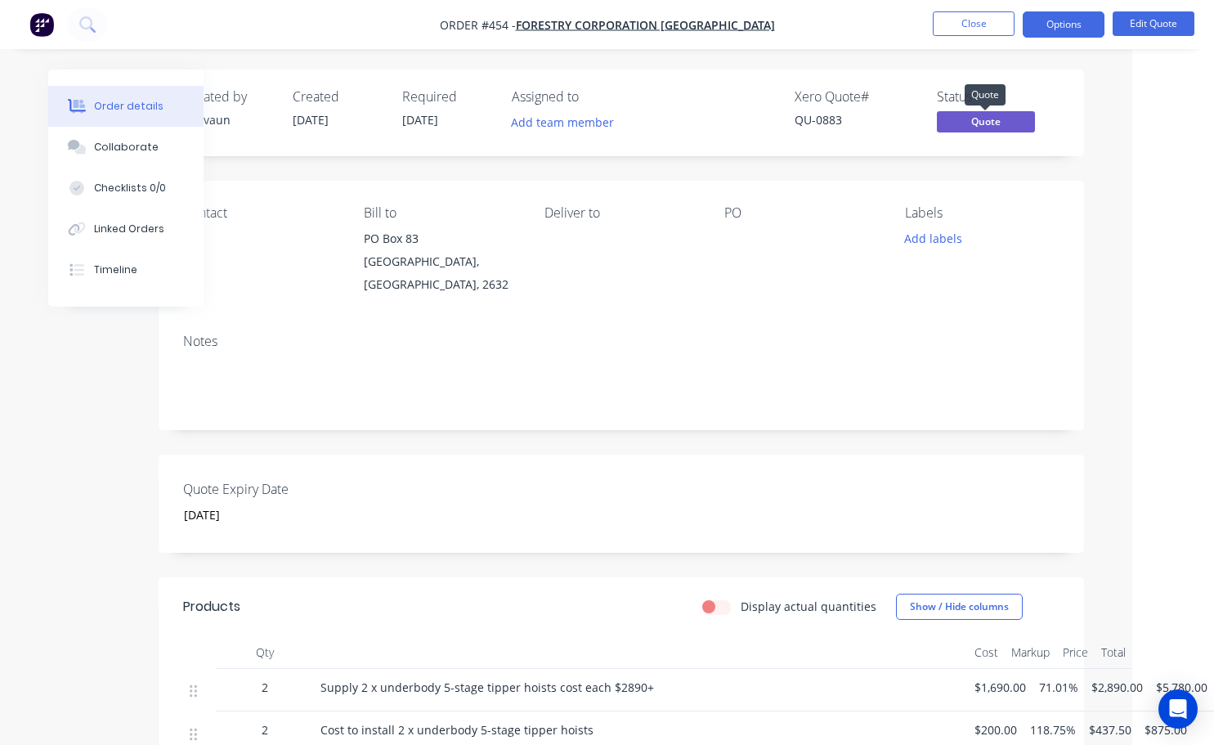
click at [991, 127] on span "Quote" at bounding box center [986, 121] width 98 height 20
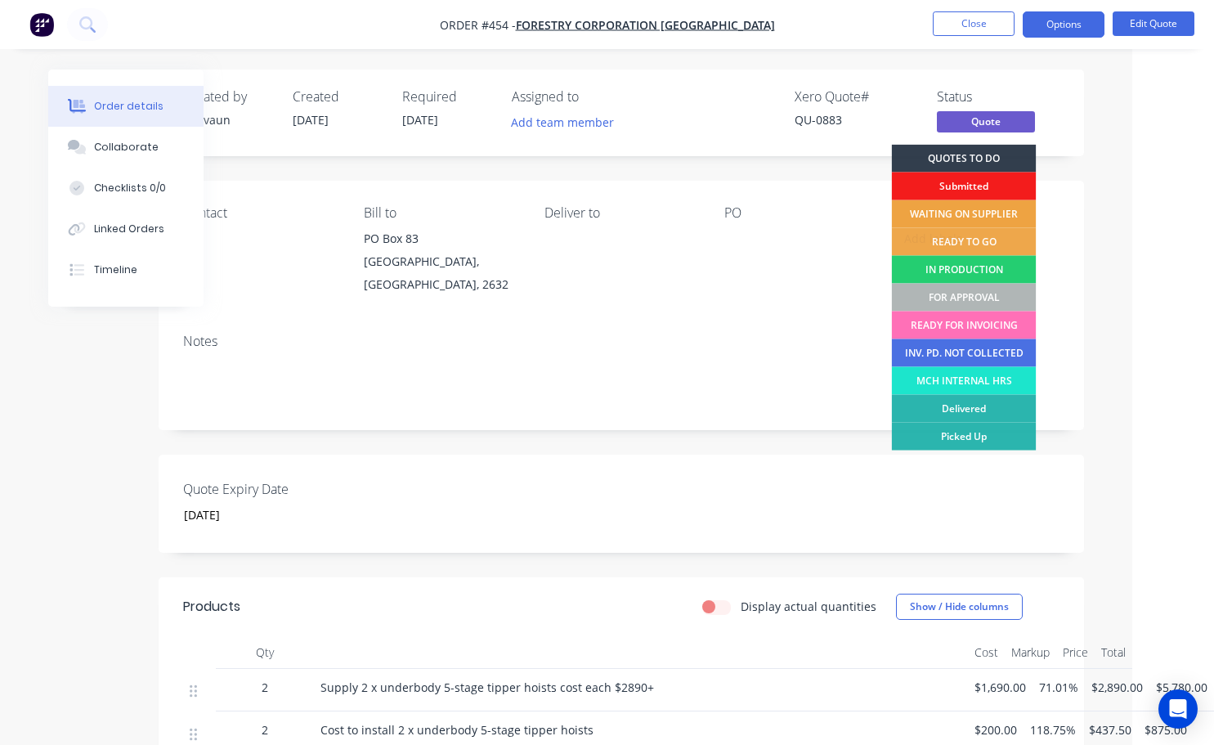
click at [956, 217] on div "WAITING ON SUPPLIER" at bounding box center [964, 214] width 145 height 28
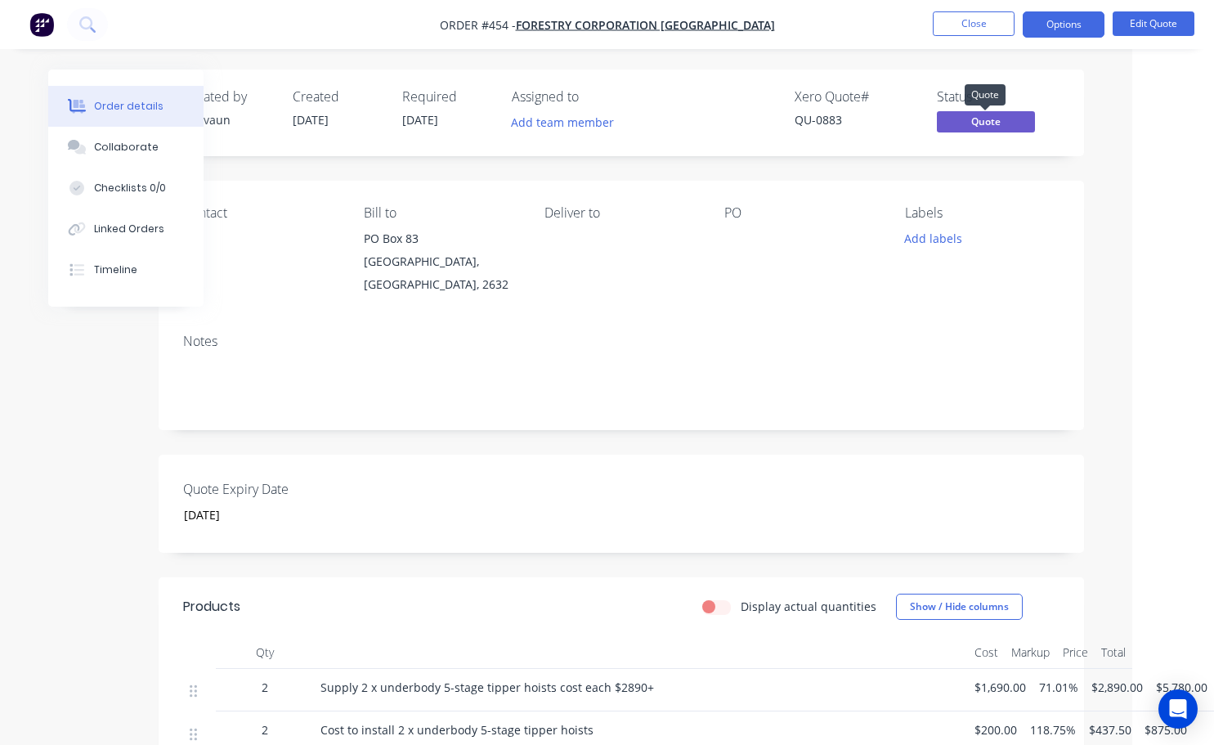
click at [996, 117] on span "Quote" at bounding box center [986, 121] width 98 height 20
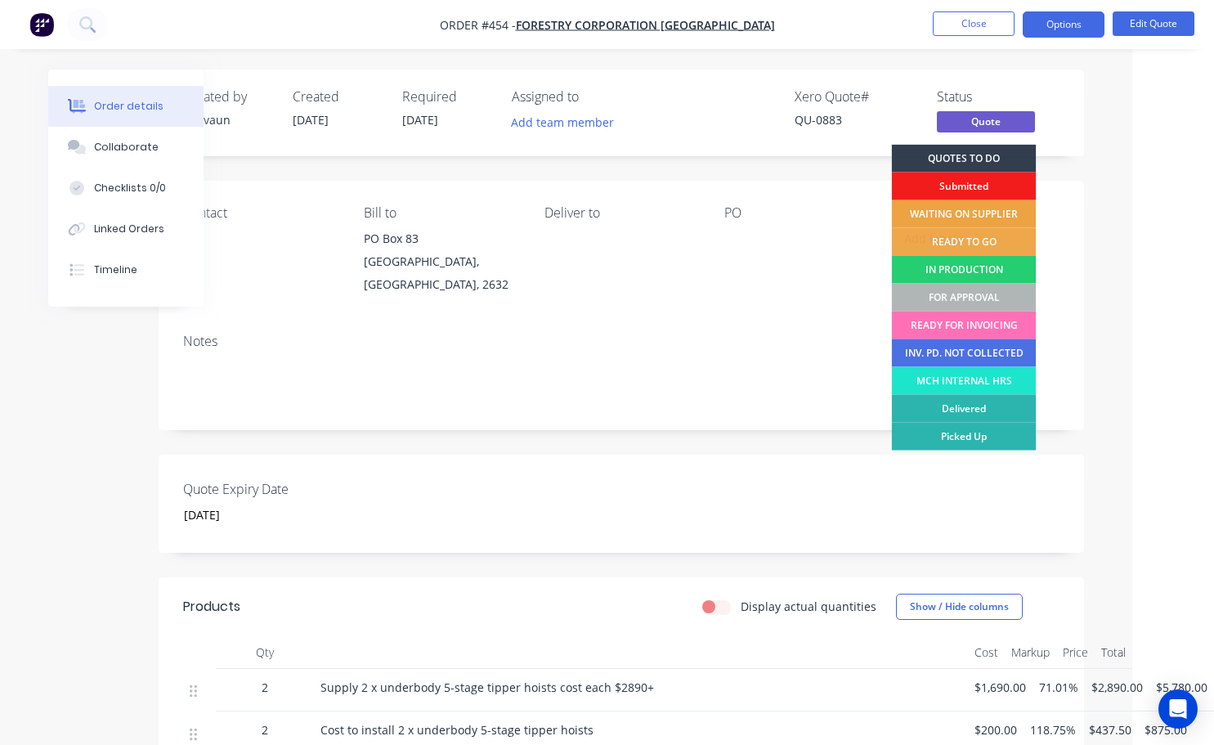
click at [970, 212] on div "WAITING ON SUPPLIER" at bounding box center [964, 214] width 145 height 28
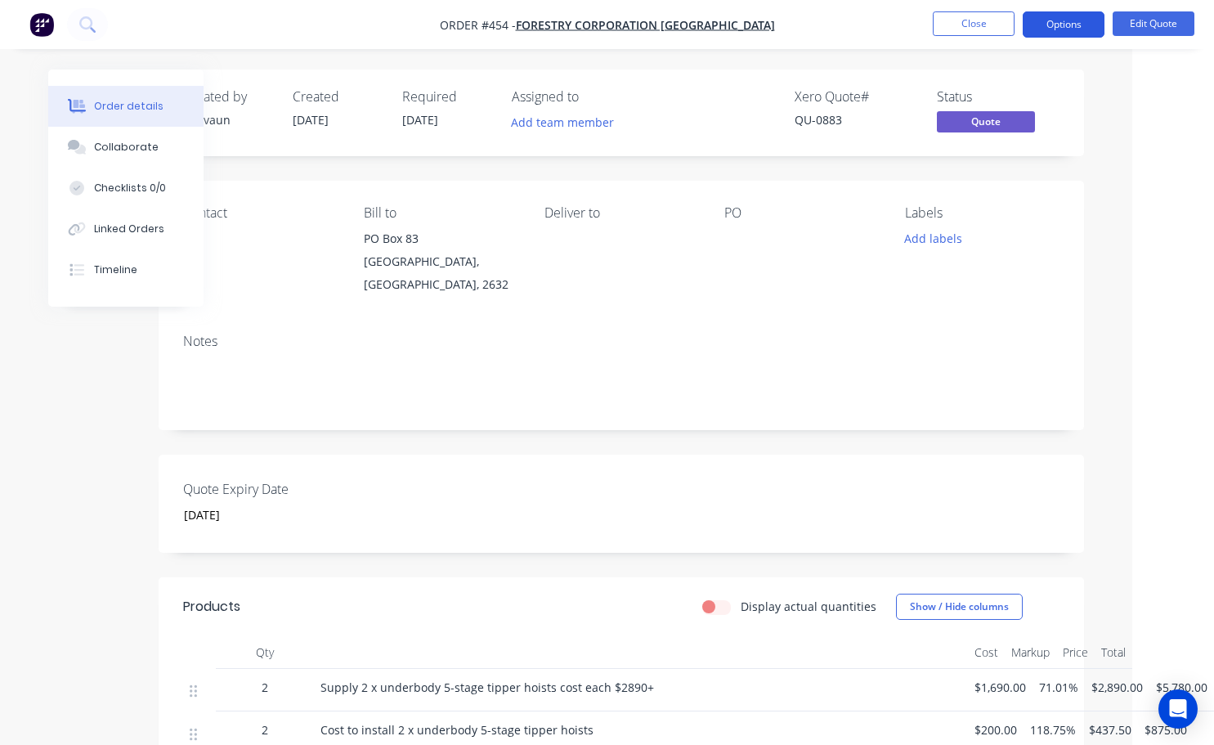
click at [1079, 23] on button "Options" at bounding box center [1064, 24] width 82 height 26
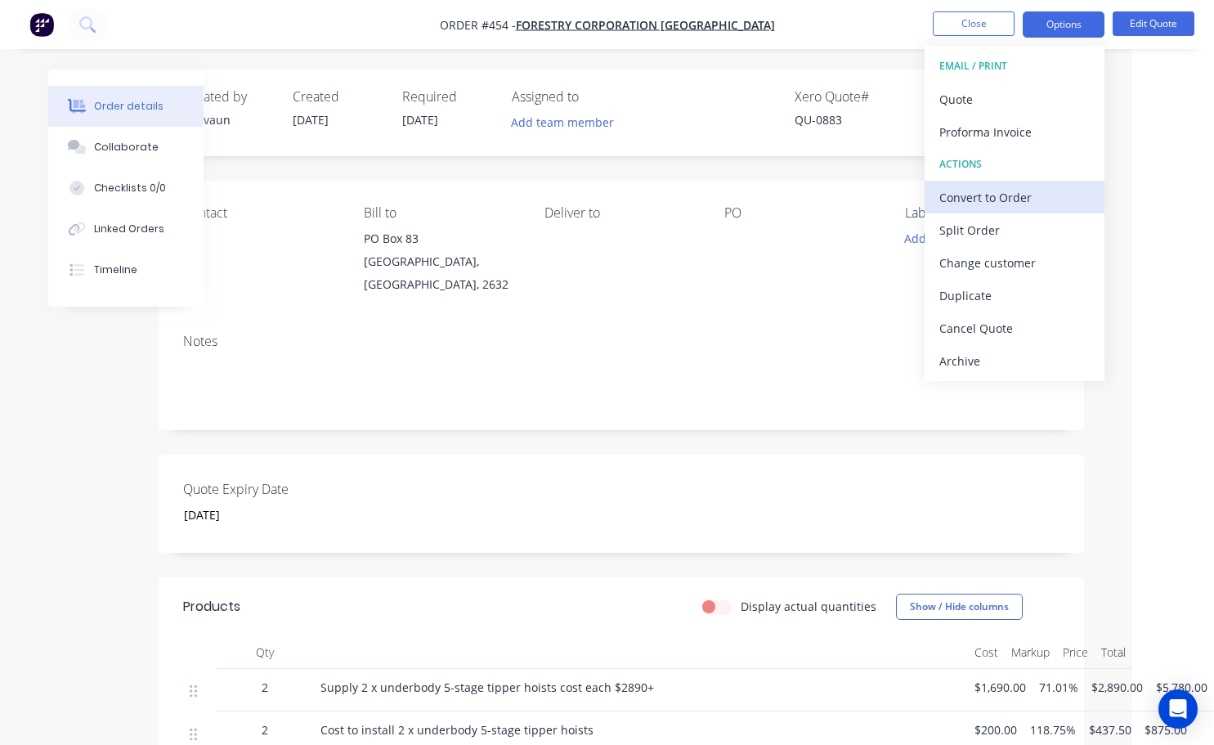
click at [987, 207] on div "Convert to Order" at bounding box center [1014, 198] width 150 height 24
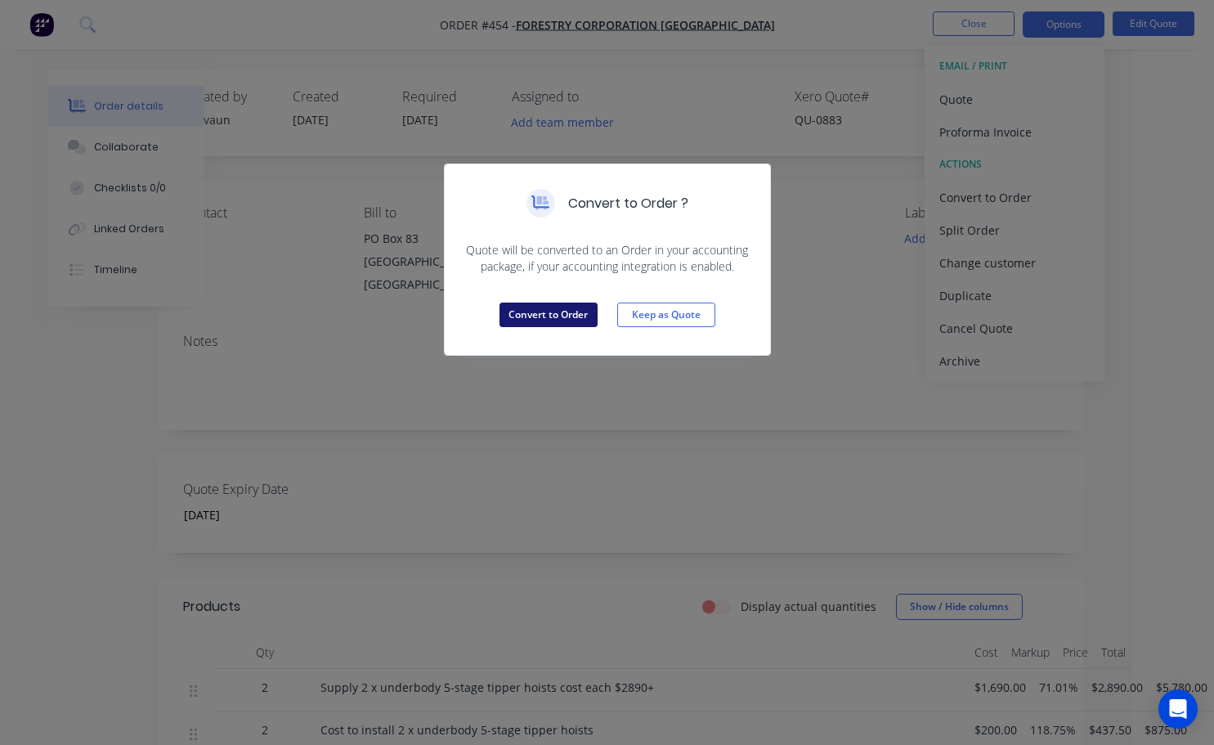
click at [566, 319] on button "Convert to Order" at bounding box center [548, 314] width 98 height 25
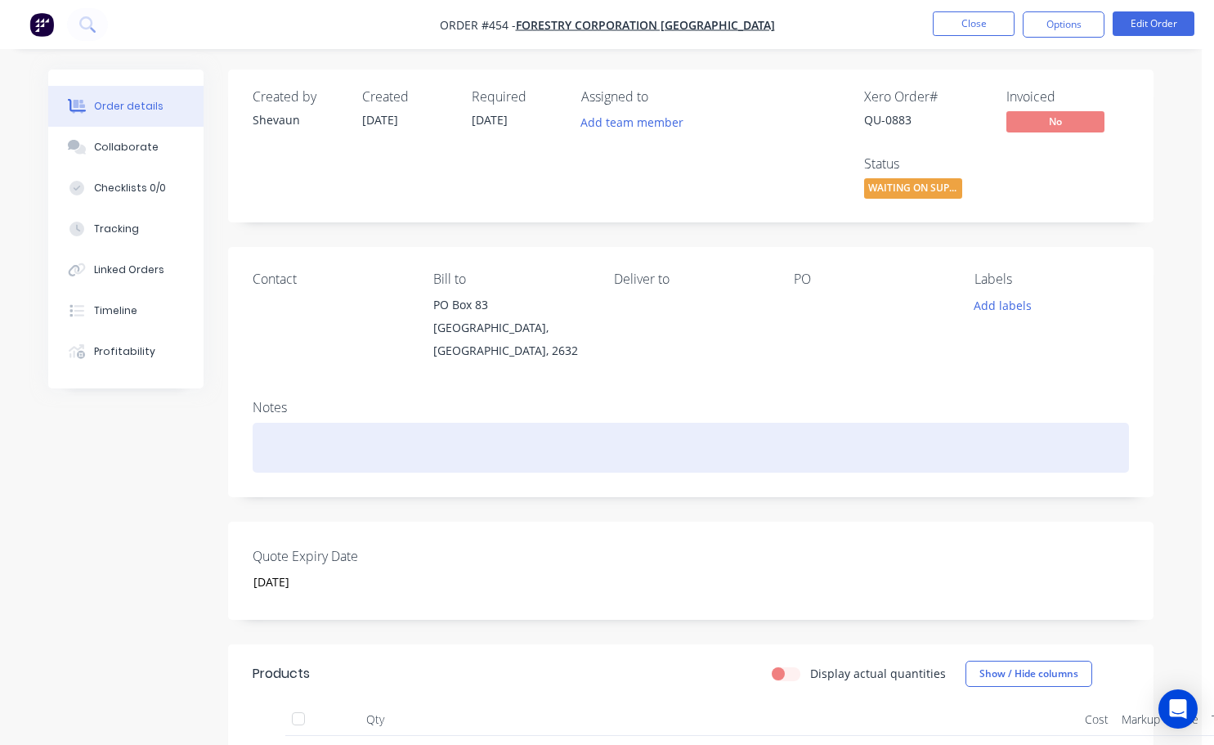
click at [269, 446] on div at bounding box center [691, 448] width 876 height 50
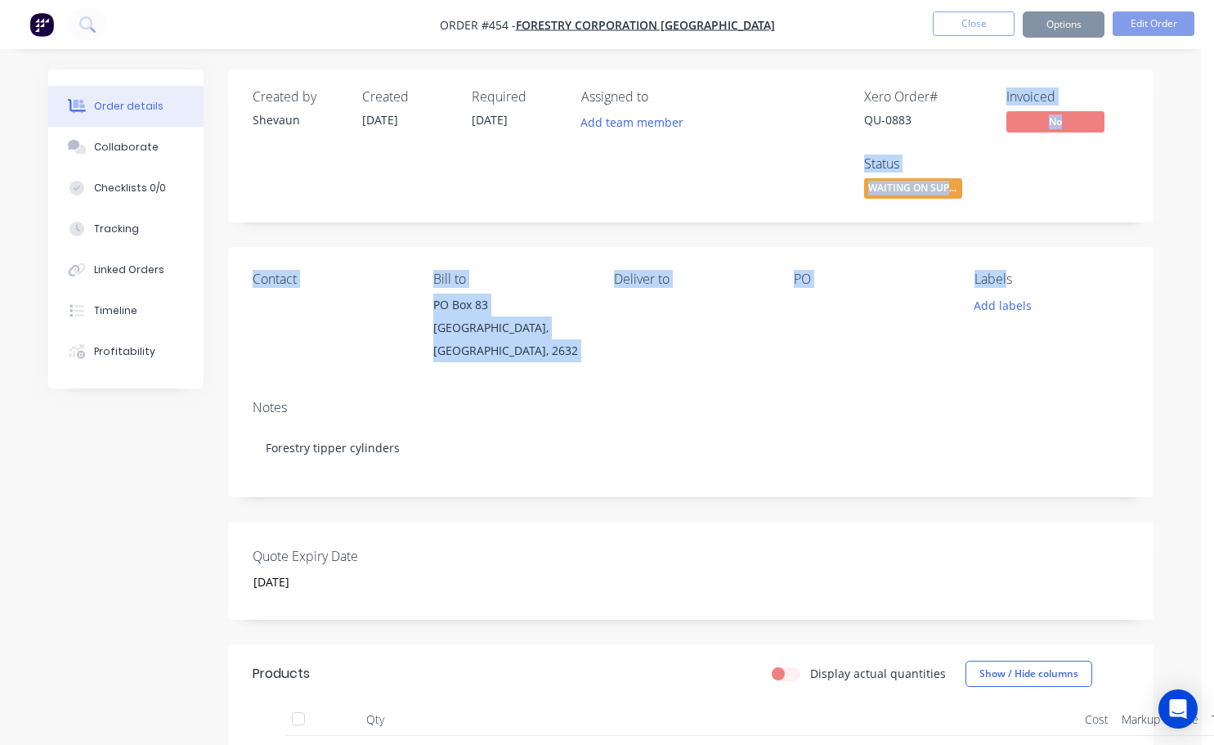
drag, startPoint x: 1004, startPoint y: 228, endPoint x: 1004, endPoint y: 266, distance: 38.4
click at [1005, 266] on div "Created by Shevaun Created [DATE] Required [DATE] Assigned to Add team member X…" at bounding box center [690, 578] width 925 height 1018
click at [625, 124] on button "Add team member" at bounding box center [632, 122] width 120 height 22
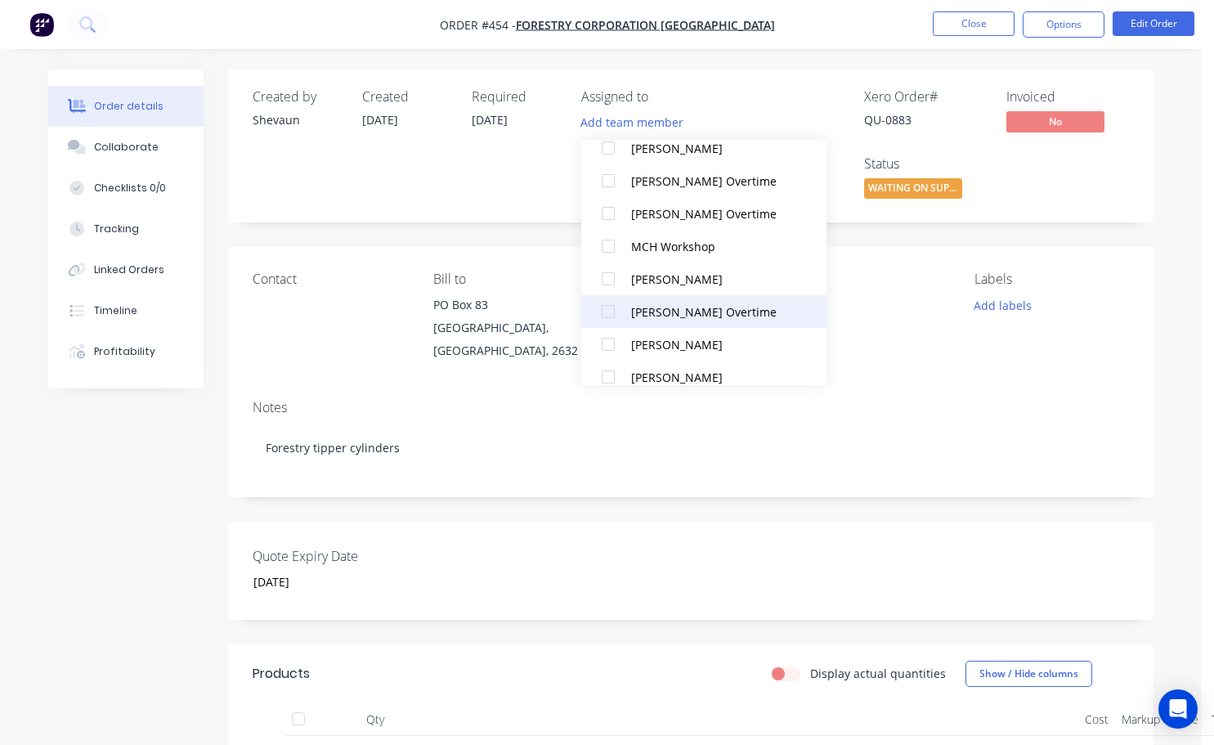
scroll to position [278, 0]
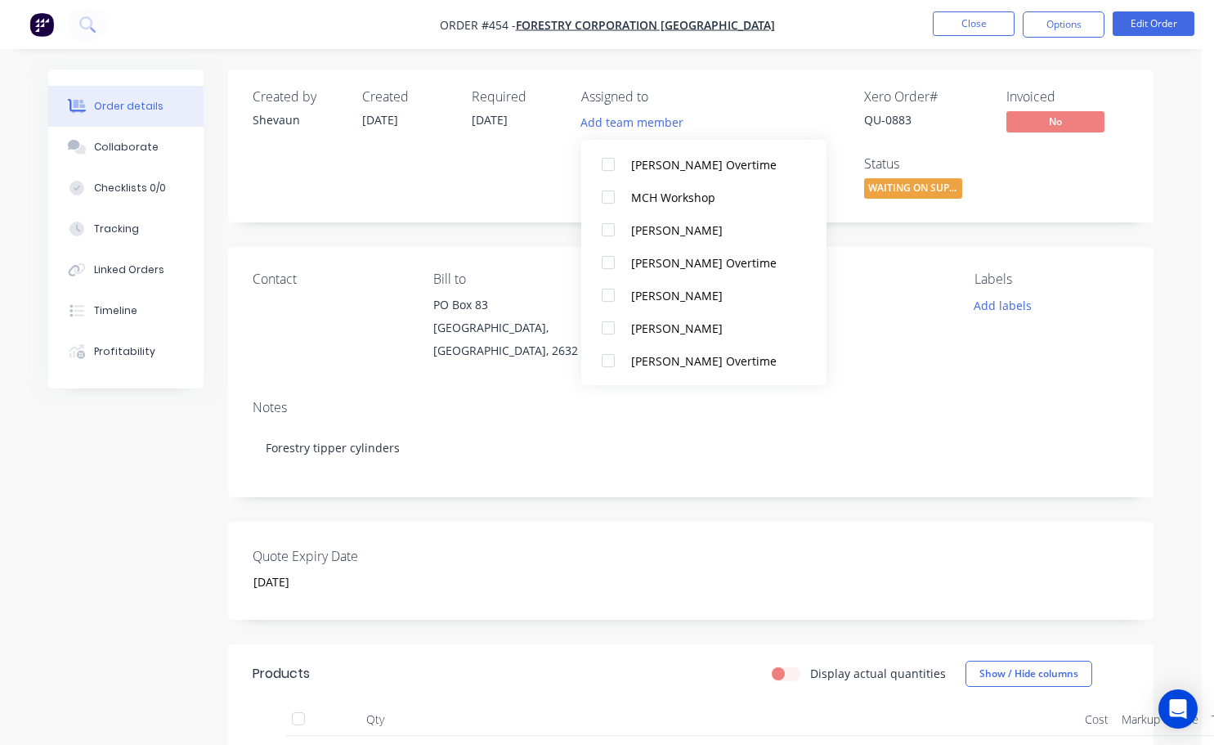
click at [613, 320] on div at bounding box center [608, 327] width 33 height 33
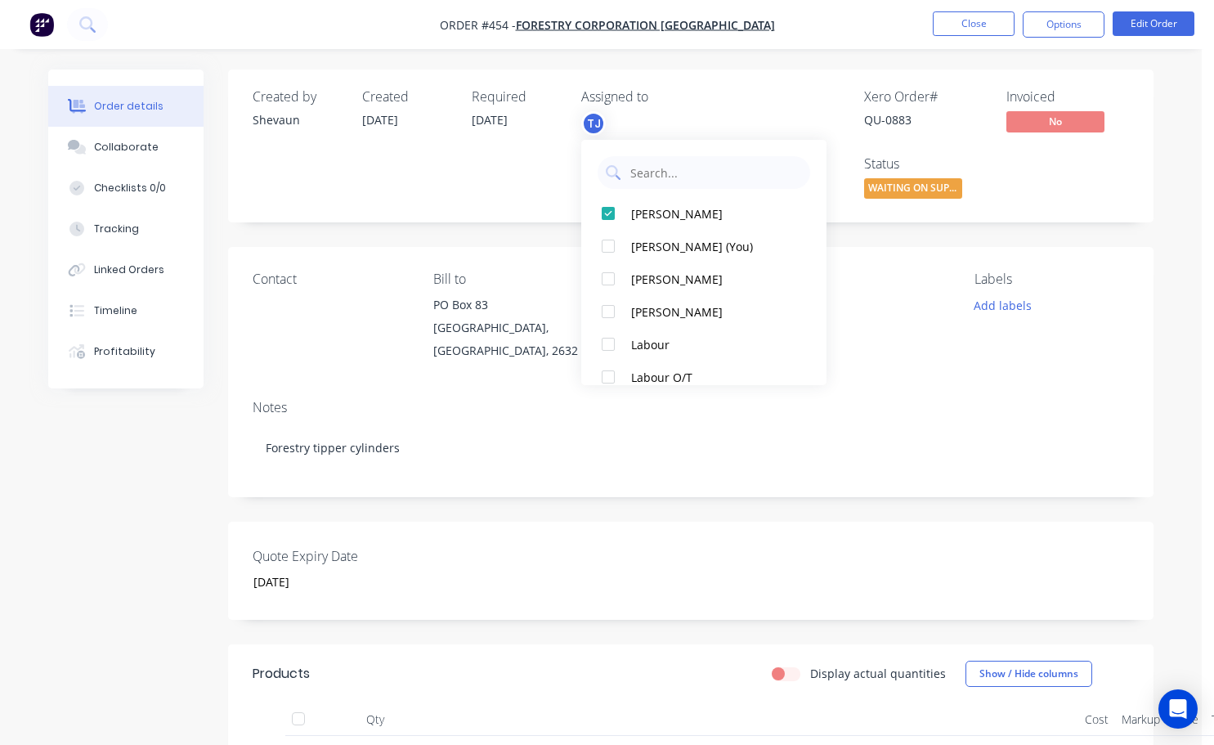
click at [750, 116] on div "Xero Order # QU-0883 Invoiced No Status WAITING ON SUPP..." at bounding box center [937, 146] width 384 height 114
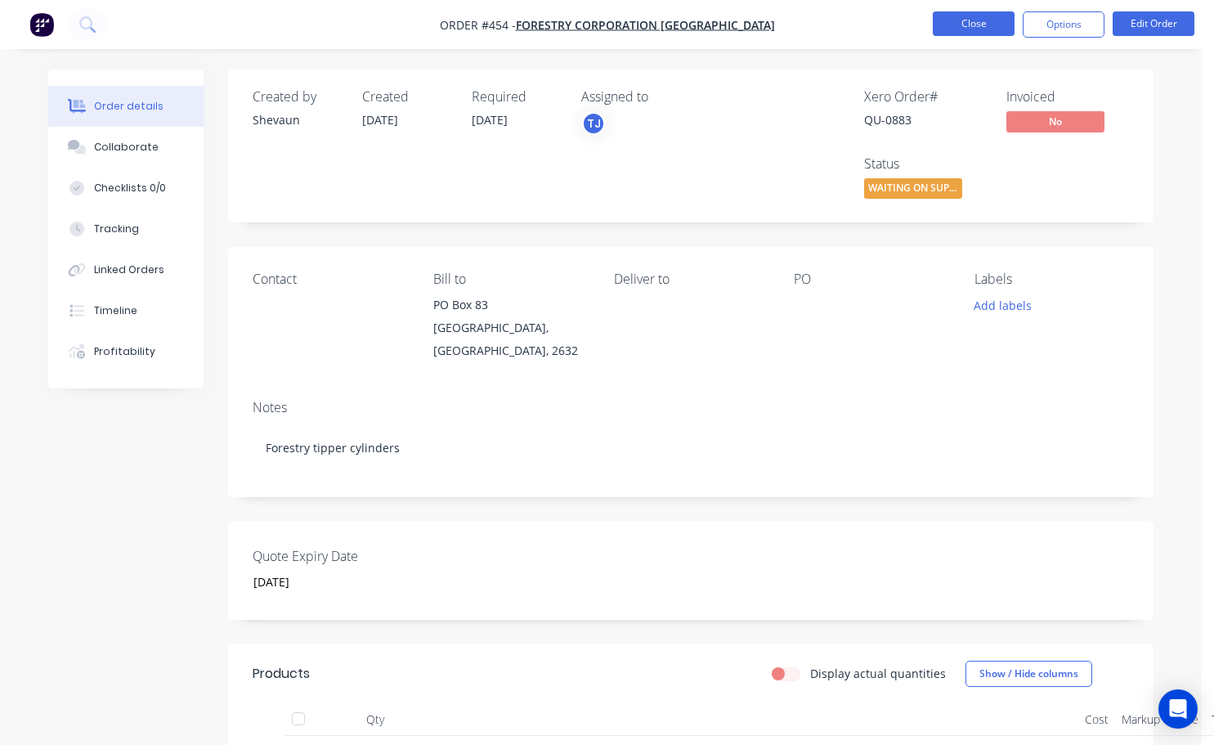
click at [989, 25] on button "Close" at bounding box center [974, 23] width 82 height 25
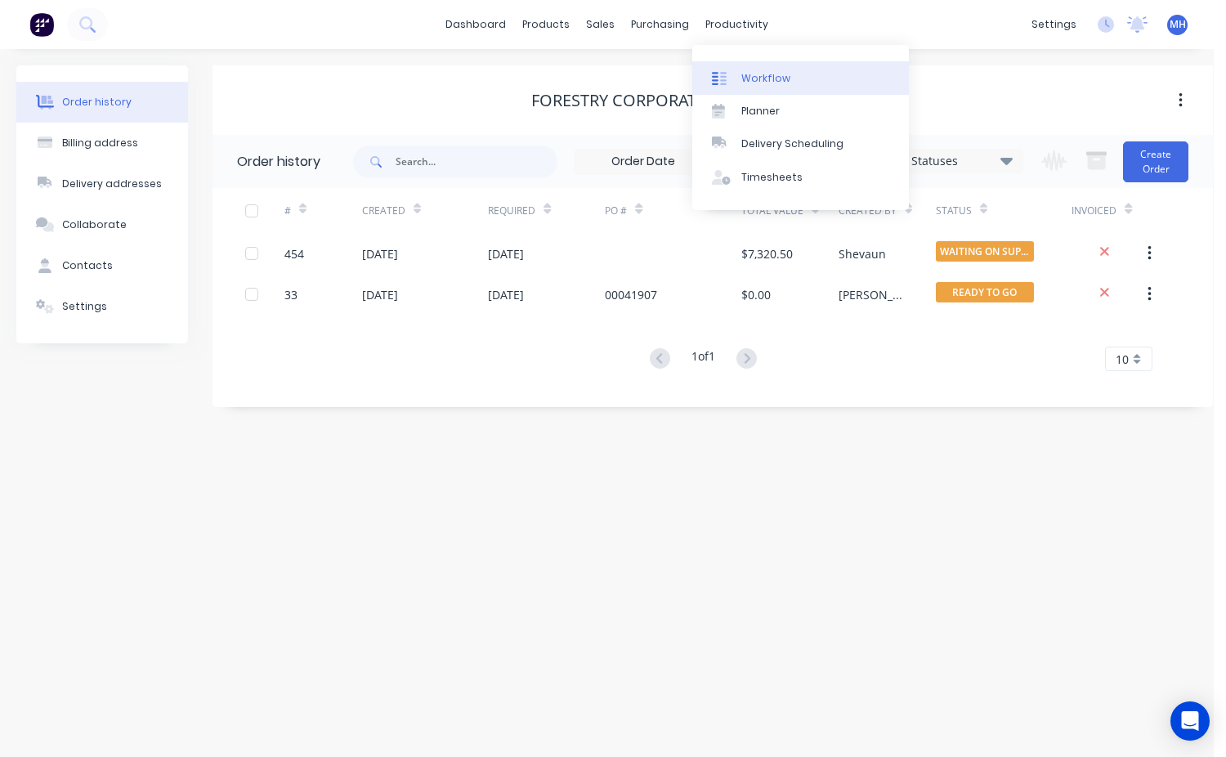
click at [765, 83] on div "Workflow" at bounding box center [765, 78] width 49 height 15
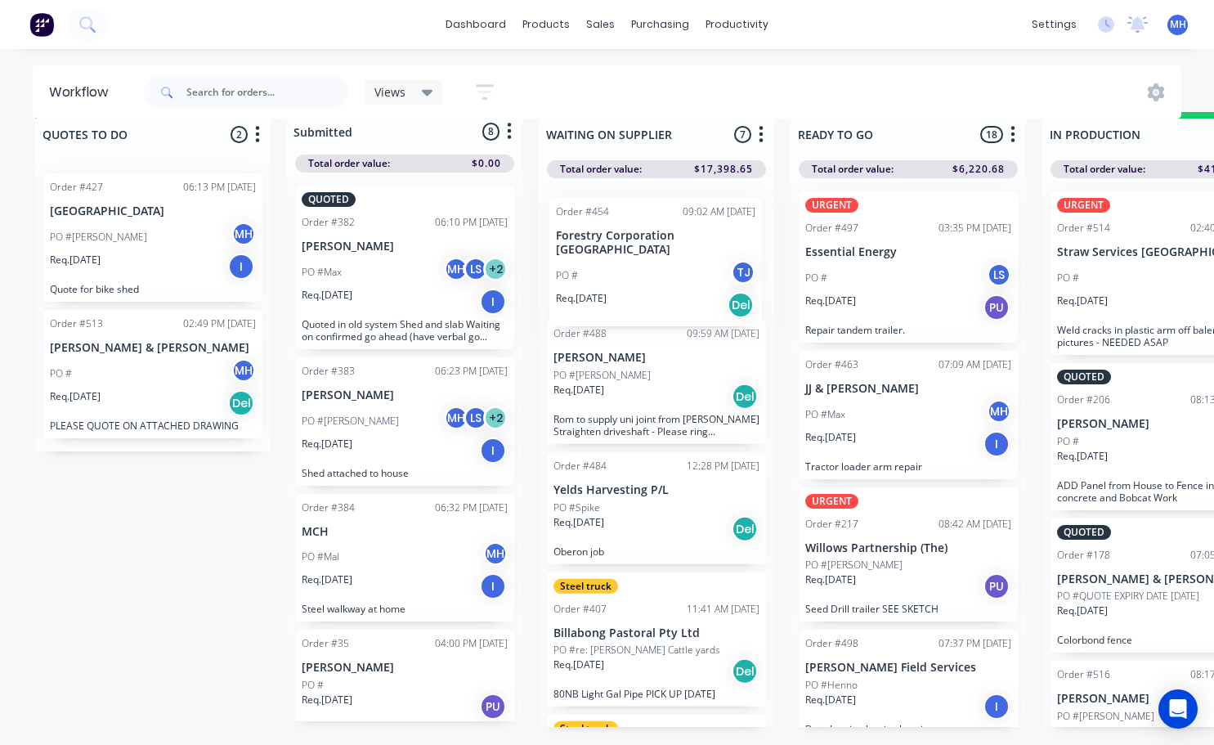
drag, startPoint x: 638, startPoint y: 639, endPoint x: 640, endPoint y: 277, distance: 362.1
click at [640, 277] on div "Order #488 09:59 AM [DATE] [PERSON_NAME] PO #[PERSON_NAME]. [DATE] Del Rom to s…" at bounding box center [656, 452] width 235 height 549
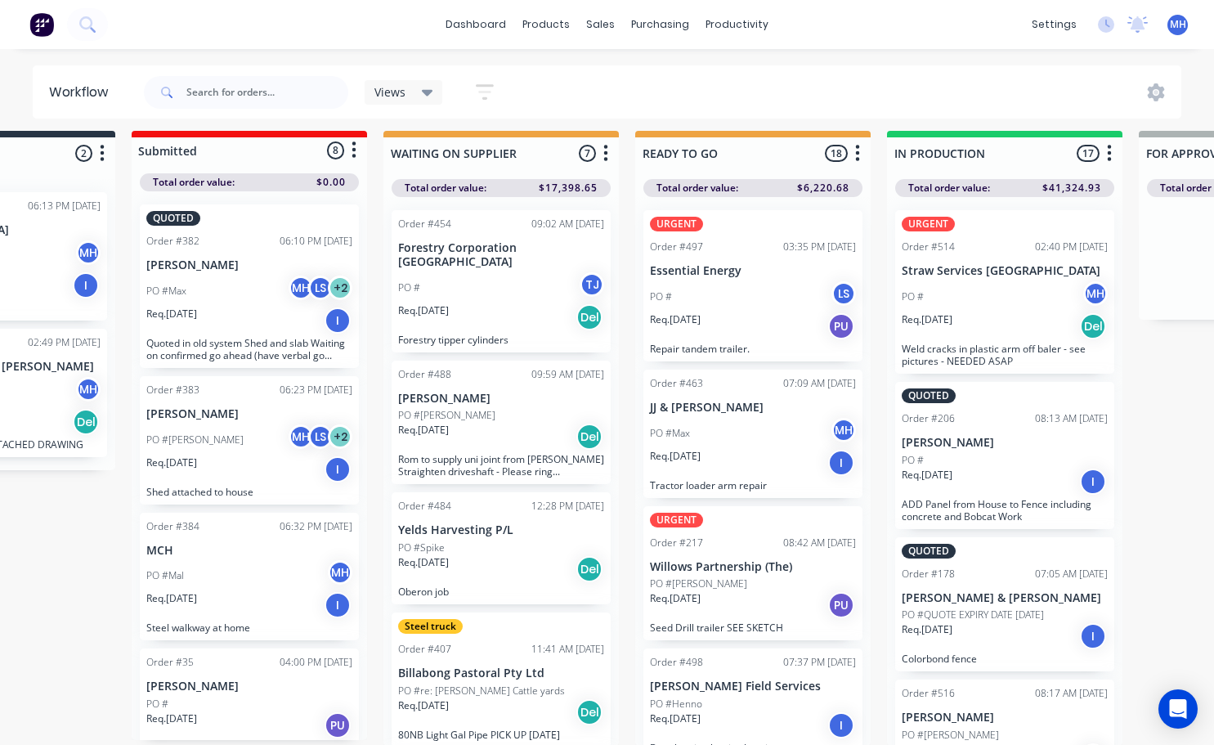
scroll to position [0, 155]
